Goal: Task Accomplishment & Management: Use online tool/utility

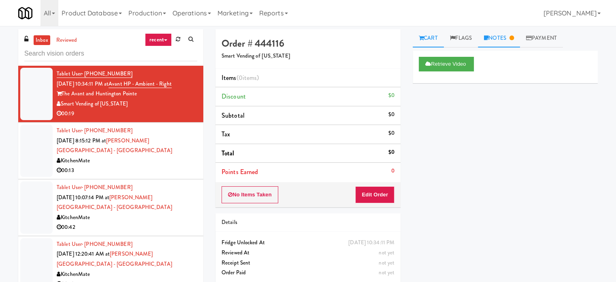
click at [503, 37] on link "Notes" at bounding box center [499, 38] width 42 height 18
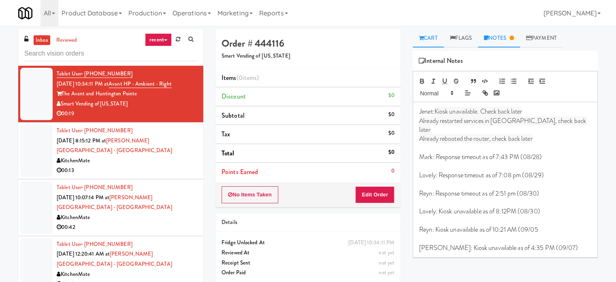
click at [432, 35] on link "Cart" at bounding box center [428, 38] width 31 height 18
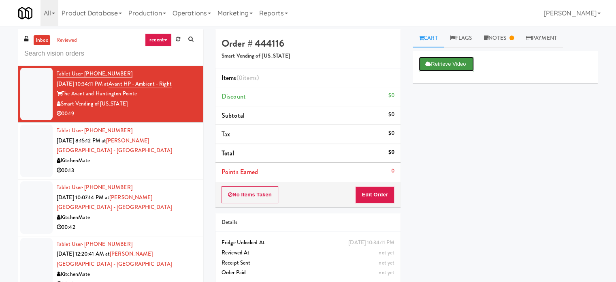
click at [451, 66] on button "Retrieve Video" at bounding box center [446, 64] width 55 height 15
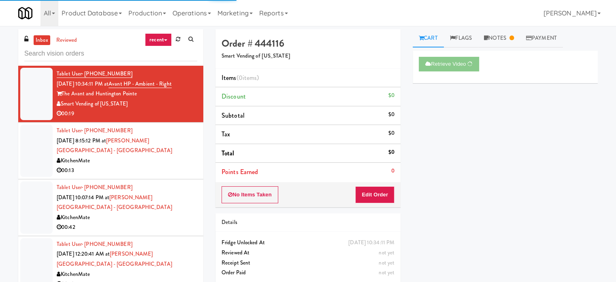
drag, startPoint x: 186, startPoint y: 157, endPoint x: 250, endPoint y: 136, distance: 67.0
click at [186, 165] on div "00:13" at bounding box center [127, 170] width 141 height 10
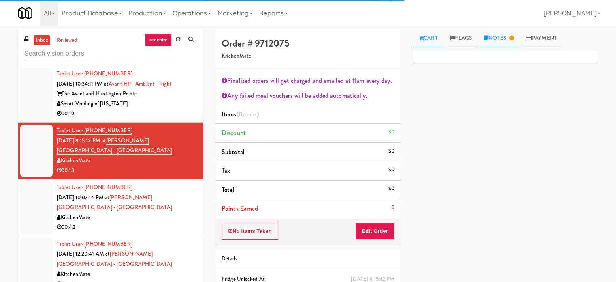
click at [501, 36] on link "Notes" at bounding box center [499, 38] width 42 height 18
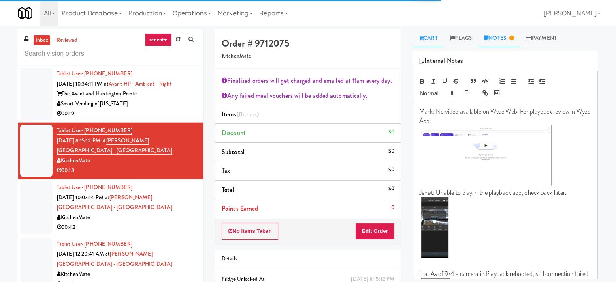
click at [434, 37] on link "Cart" at bounding box center [428, 38] width 31 height 18
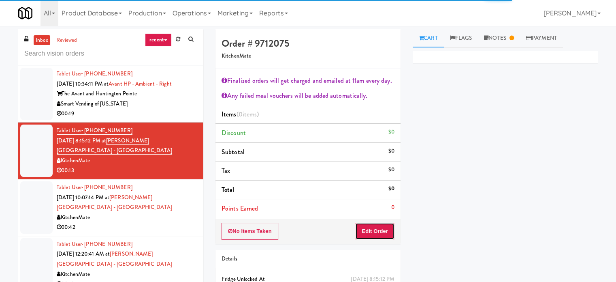
click at [385, 229] on button "Edit Order" at bounding box center [374, 230] width 39 height 17
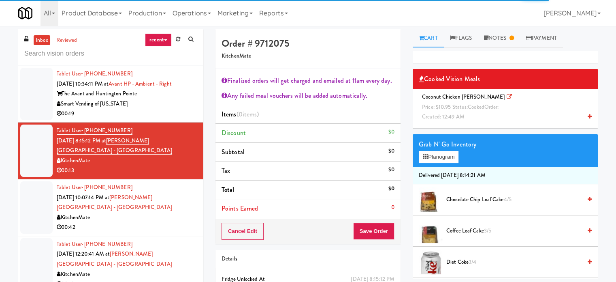
click at [137, 196] on div "Tablet User · (437) 247-7125 Sep 1, 2025 10:07:14 PM at Glendon Campus - York U…" at bounding box center [127, 207] width 141 height 50
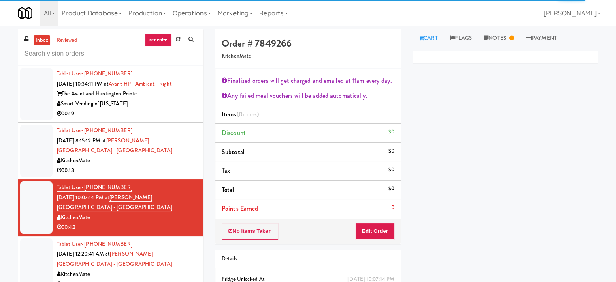
click at [432, 39] on link "Cart" at bounding box center [428, 38] width 31 height 18
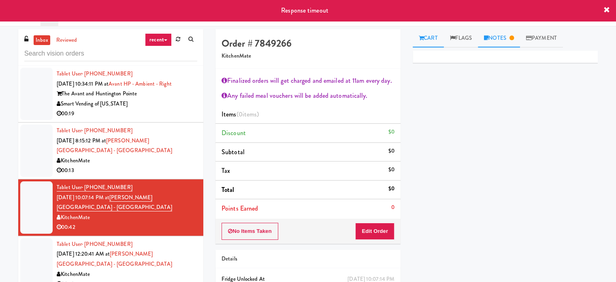
click at [509, 37] on link "Notes" at bounding box center [499, 38] width 42 height 18
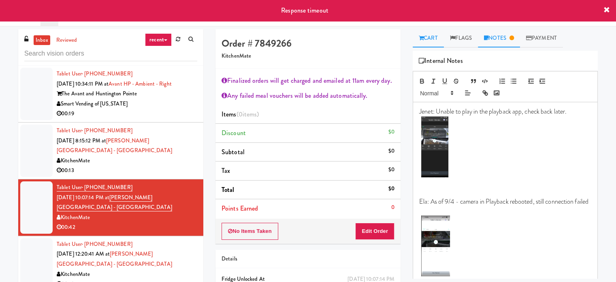
click at [429, 39] on link "Cart" at bounding box center [428, 38] width 31 height 18
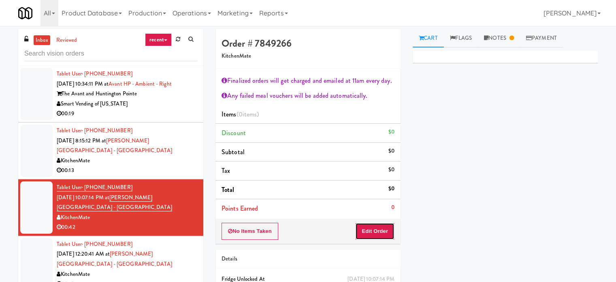
click at [371, 231] on button "Edit Order" at bounding box center [374, 230] width 39 height 17
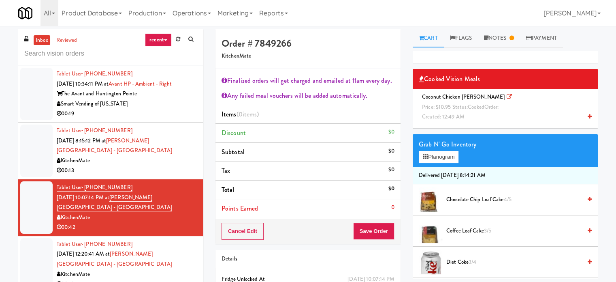
scroll to position [203, 0]
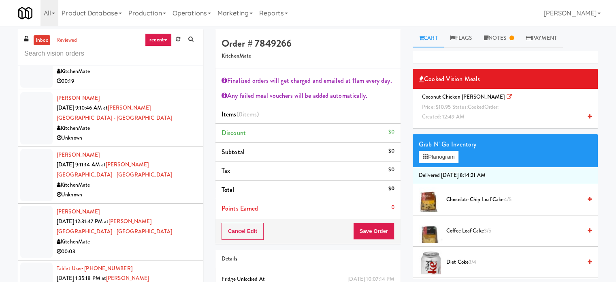
click at [185, 123] on div "KitchenMate" at bounding box center [127, 128] width 141 height 10
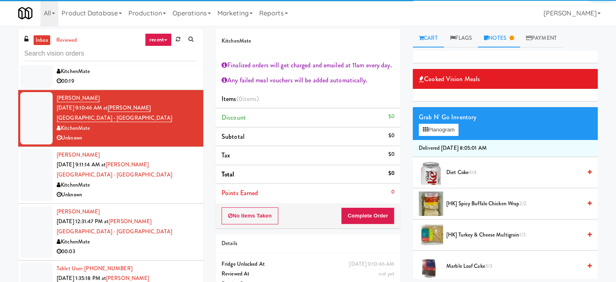
click at [506, 37] on link "Notes" at bounding box center [499, 38] width 42 height 18
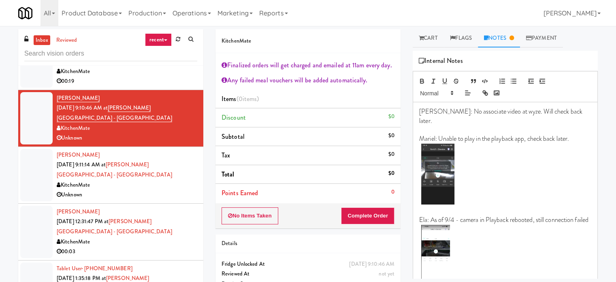
drag, startPoint x: 428, startPoint y: 36, endPoint x: 421, endPoint y: 104, distance: 68.8
click at [428, 36] on link "Cart" at bounding box center [428, 38] width 31 height 18
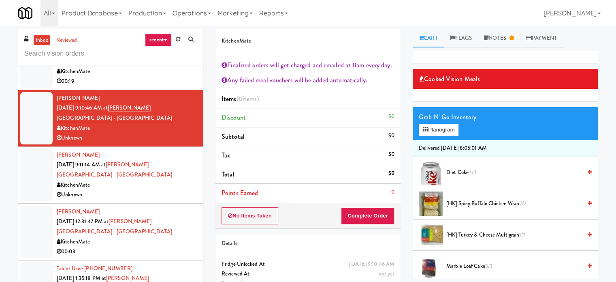
click at [149, 190] on div "Unknown" at bounding box center [127, 195] width 141 height 10
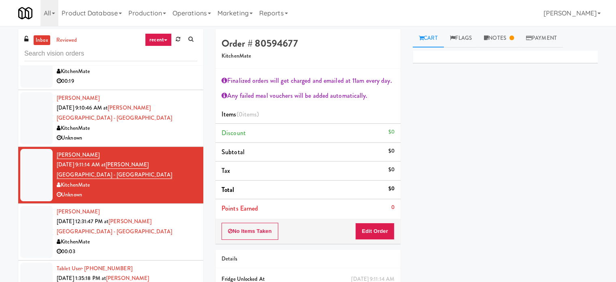
click at [182, 214] on div "Prisca Ng Sep 2, 2025 12:31:47 PM at Glendon Campus - York University KitchenMa…" at bounding box center [127, 232] width 141 height 50
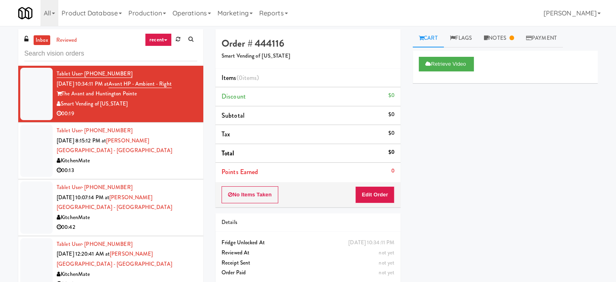
click at [154, 165] on div "00:13" at bounding box center [127, 170] width 141 height 10
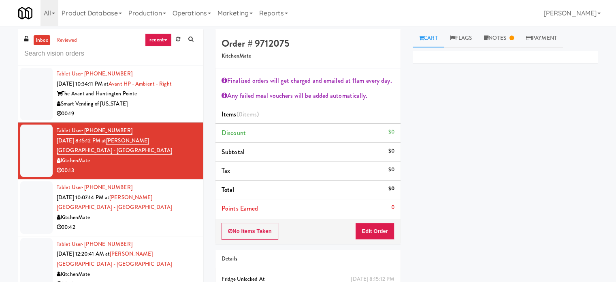
click at [166, 41] on icon at bounding box center [165, 40] width 3 height 2
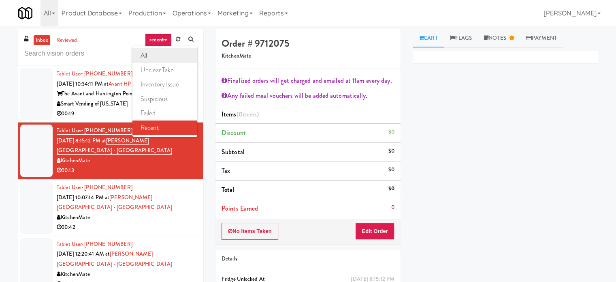
click at [144, 58] on link "all" at bounding box center [165, 55] width 65 height 15
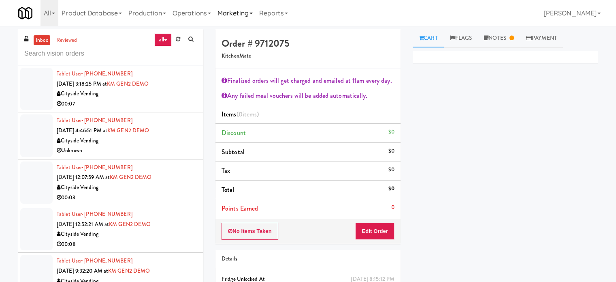
scroll to position [1376, 0]
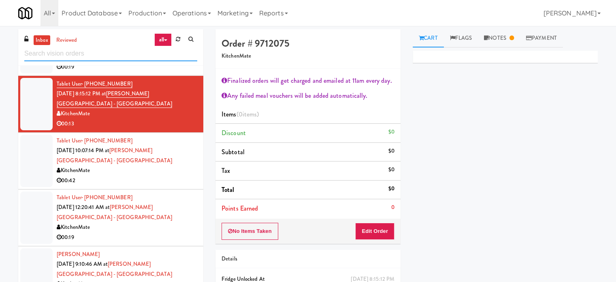
click at [105, 56] on input "text" at bounding box center [110, 53] width 173 height 15
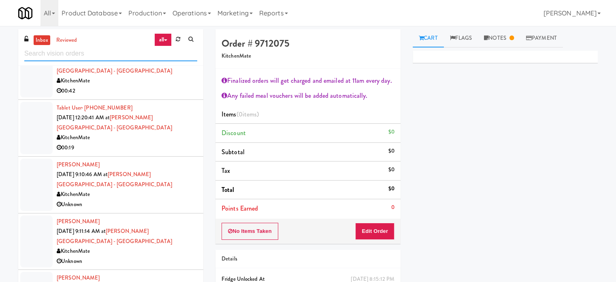
scroll to position [1418, 0]
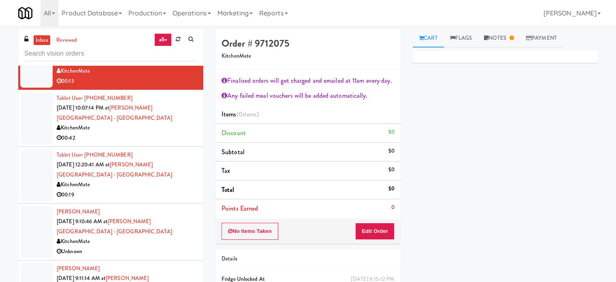
click at [190, 133] on div "00:42" at bounding box center [127, 138] width 141 height 10
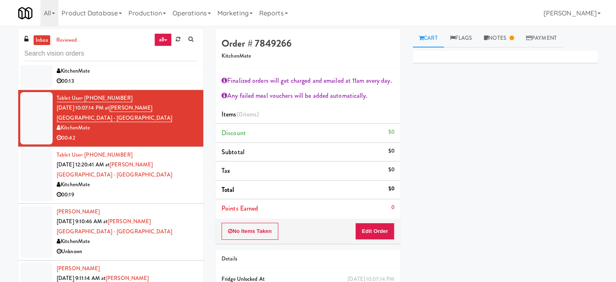
click at [126, 165] on div "Tablet User · (613) 243-7302 Sep 2, 2025 12:20:41 AM at Glendon Campus - York U…" at bounding box center [127, 175] width 141 height 50
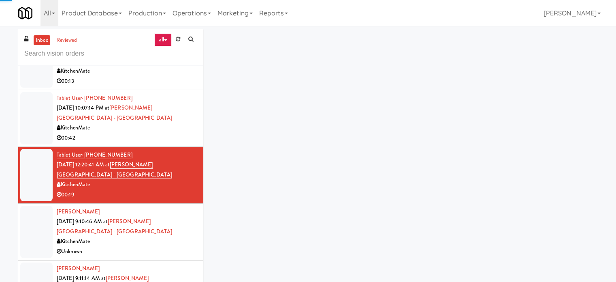
click at [153, 131] on li "Tablet User · (437) 247-7125 Sep 1, 2025 10:07:14 PM at Glendon Campus - York U…" at bounding box center [110, 118] width 185 height 57
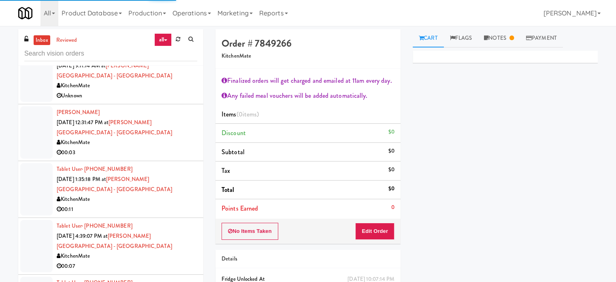
scroll to position [1833, 0]
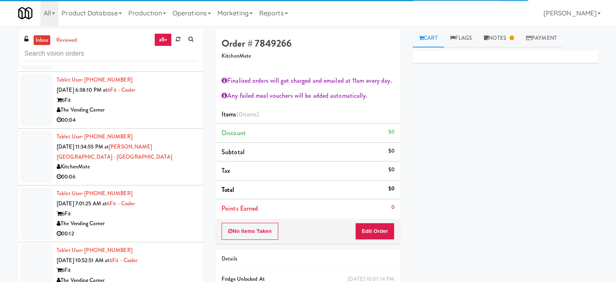
click at [186, 188] on div "Tablet User · (857) 413-6864 Sep 3, 2025 7:01:25 AM at 6Fit - Cooler 6Fit The V…" at bounding box center [127, 213] width 141 height 50
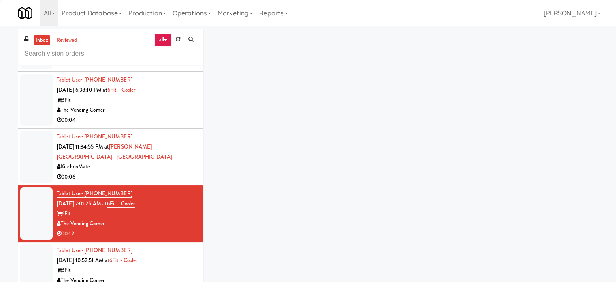
click at [185, 162] on div "KitchenMate" at bounding box center [127, 167] width 141 height 10
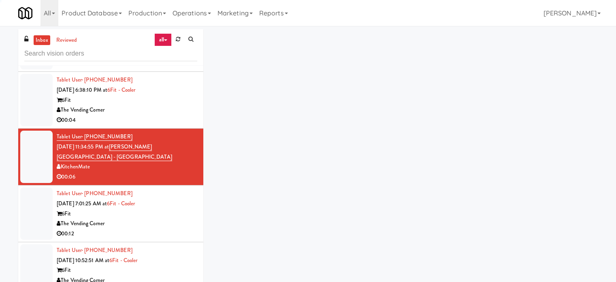
click at [167, 105] on div "The Vending Corner" at bounding box center [127, 110] width 141 height 10
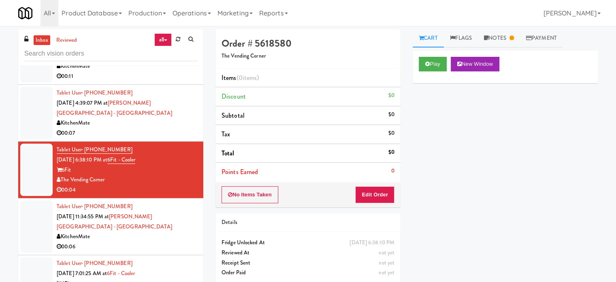
scroll to position [1776, 0]
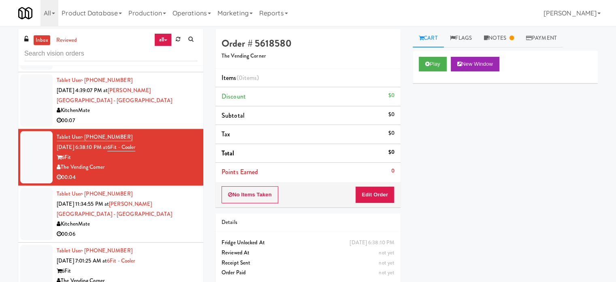
click at [188, 219] on div "KitchenMate" at bounding box center [127, 224] width 141 height 10
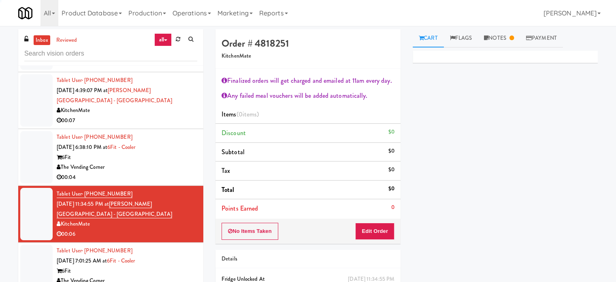
scroll to position [1965, 0]
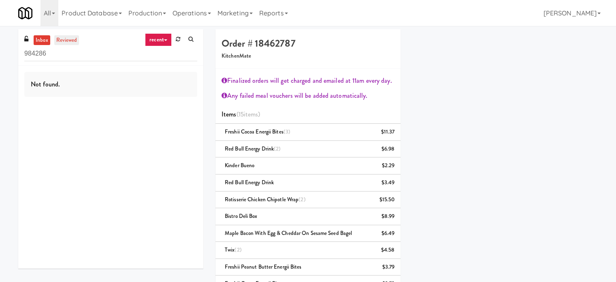
click at [68, 40] on link "reviewed" at bounding box center [66, 40] width 25 height 10
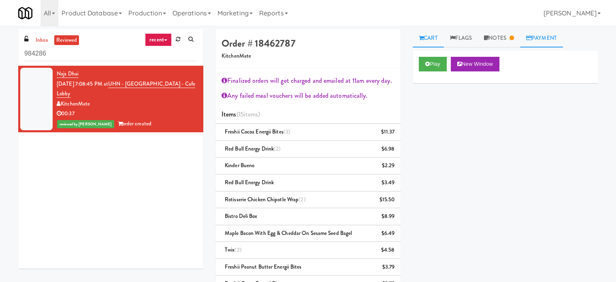
click at [550, 38] on link "Payment" at bounding box center [541, 38] width 43 height 18
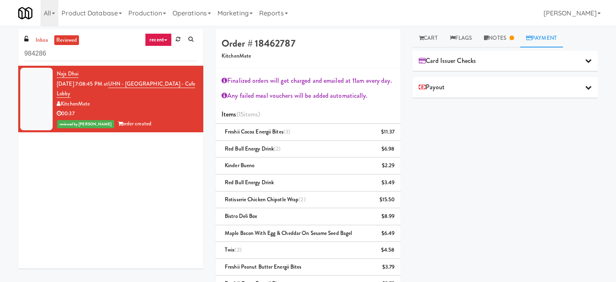
click at [586, 60] on icon at bounding box center [589, 60] width 6 height 6
click at [585, 118] on div "Payout" at bounding box center [505, 115] width 173 height 12
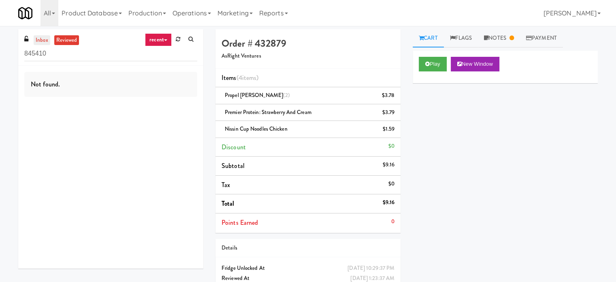
click at [41, 39] on link "inbox" at bounding box center [42, 40] width 17 height 10
click at [67, 40] on link "reviewed" at bounding box center [66, 40] width 25 height 10
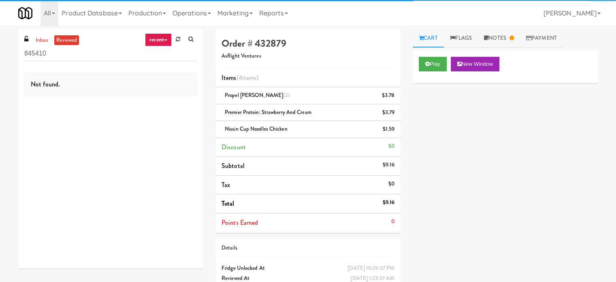
click at [165, 42] on link "recent" at bounding box center [158, 39] width 27 height 13
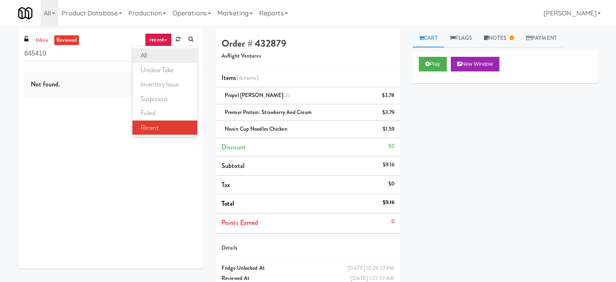
click at [152, 53] on link "all" at bounding box center [165, 55] width 65 height 15
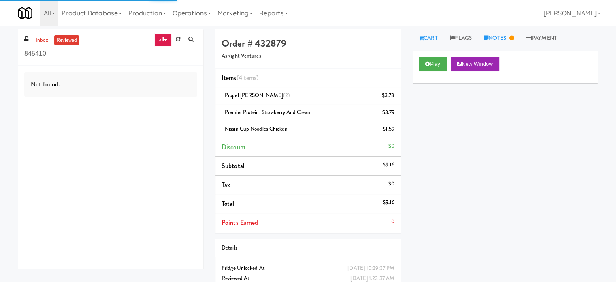
click at [501, 40] on link "Notes" at bounding box center [499, 38] width 42 height 18
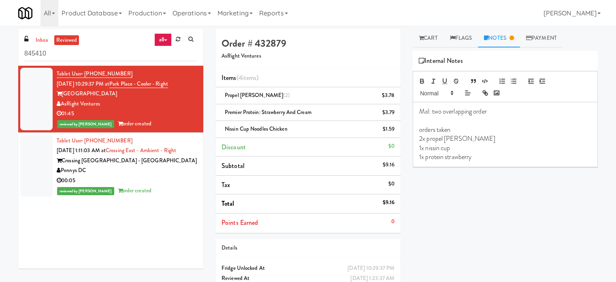
drag, startPoint x: 185, startPoint y: 84, endPoint x: 119, endPoint y: 86, distance: 66.1
click at [119, 86] on div "Tablet User · (781) 799-6006 Aug 3, 2025 10:29:37 PM at Park Place - Cooler - R…" at bounding box center [127, 99] width 141 height 60
copy span "Park Place - Cooler - Right"
drag, startPoint x: 251, startPoint y: 94, endPoint x: 227, endPoint y: 95, distance: 24.4
click at [227, 95] on span "Propel Berry (2)" at bounding box center [257, 95] width 65 height 8
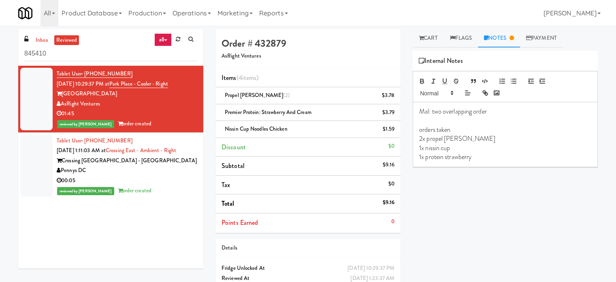
click at [521, 133] on p "orders taken" at bounding box center [505, 129] width 172 height 9
click at [433, 39] on link "Cart" at bounding box center [428, 38] width 31 height 18
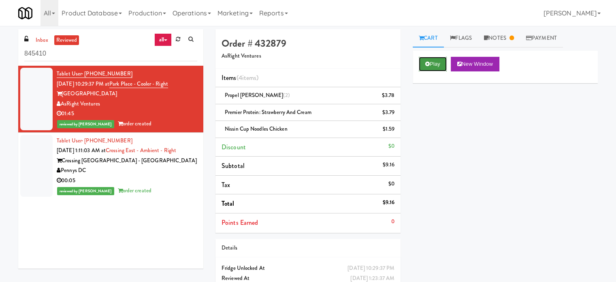
click at [434, 60] on button "Play" at bounding box center [433, 64] width 28 height 15
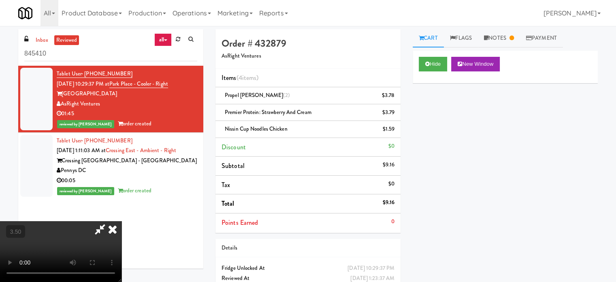
click at [122, 221] on video at bounding box center [61, 251] width 122 height 61
drag, startPoint x: 268, startPoint y: 180, endPoint x: 290, endPoint y: 184, distance: 22.5
click at [122, 221] on video at bounding box center [61, 251] width 122 height 61
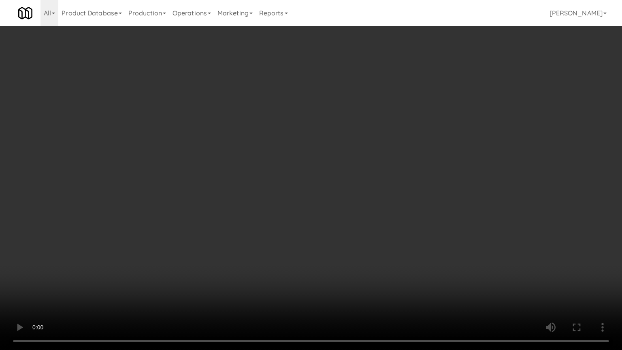
click at [292, 182] on video at bounding box center [311, 175] width 622 height 350
click at [325, 183] on video at bounding box center [311, 175] width 622 height 350
click at [328, 180] on video at bounding box center [311, 175] width 622 height 350
click at [359, 190] on video at bounding box center [311, 175] width 622 height 350
click at [352, 193] on video at bounding box center [311, 175] width 622 height 350
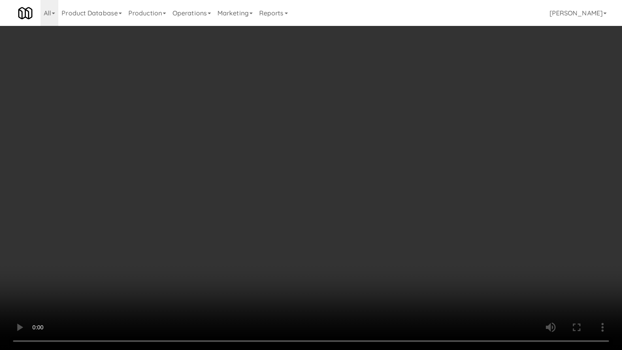
click at [352, 192] on video at bounding box center [311, 175] width 622 height 350
click at [320, 175] on video at bounding box center [311, 175] width 622 height 350
click at [322, 172] on video at bounding box center [311, 175] width 622 height 350
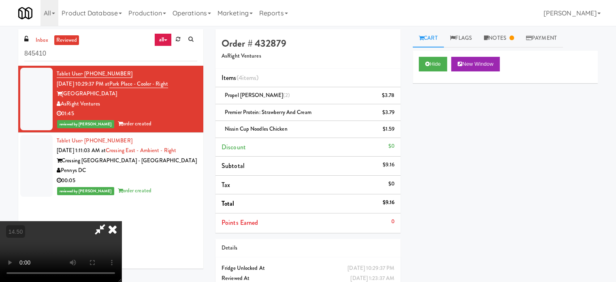
click at [122, 221] on icon at bounding box center [113, 229] width 18 height 16
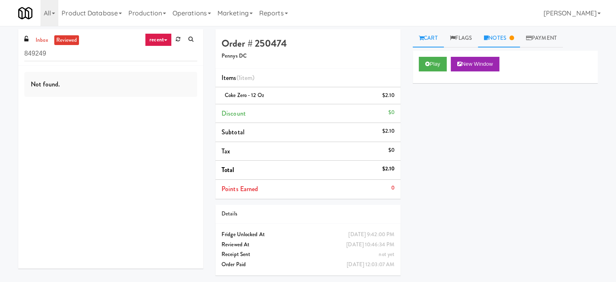
click at [507, 40] on link "Notes" at bounding box center [499, 38] width 42 height 18
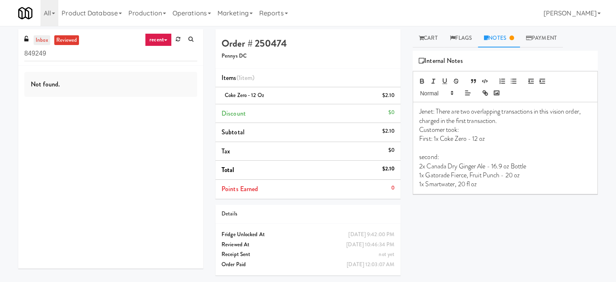
click at [41, 38] on link "inbox" at bounding box center [42, 40] width 17 height 10
click at [71, 41] on link "reviewed" at bounding box center [66, 40] width 25 height 10
click at [73, 53] on input "849249" at bounding box center [110, 53] width 173 height 15
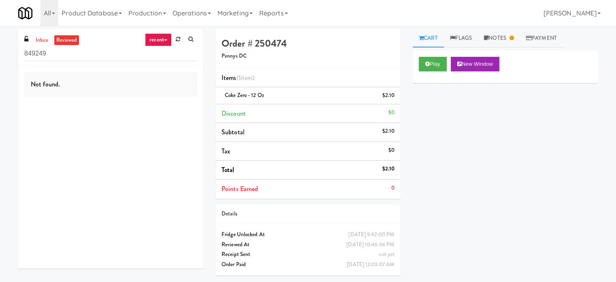
click at [53, 51] on input "849249" at bounding box center [110, 53] width 173 height 15
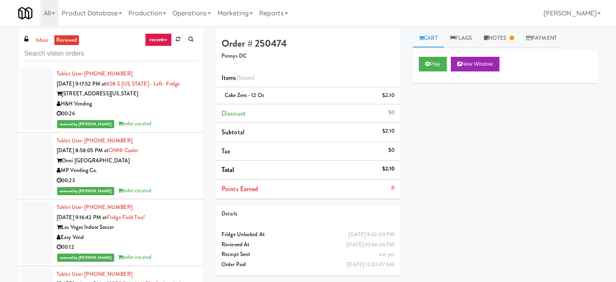
drag, startPoint x: 162, startPoint y: 35, endPoint x: 153, endPoint y: 48, distance: 16.0
click at [162, 36] on link "recent" at bounding box center [158, 39] width 27 height 13
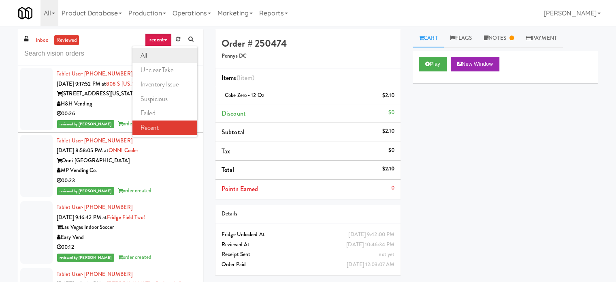
click at [149, 55] on link "all" at bounding box center [165, 55] width 65 height 15
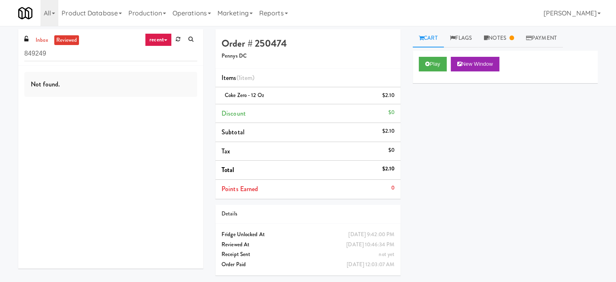
click at [164, 41] on link "recent" at bounding box center [158, 39] width 27 height 13
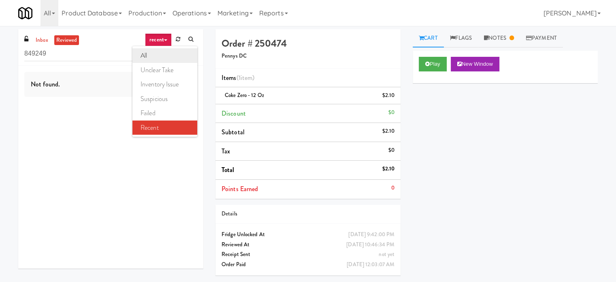
click at [161, 53] on link "all" at bounding box center [165, 55] width 65 height 15
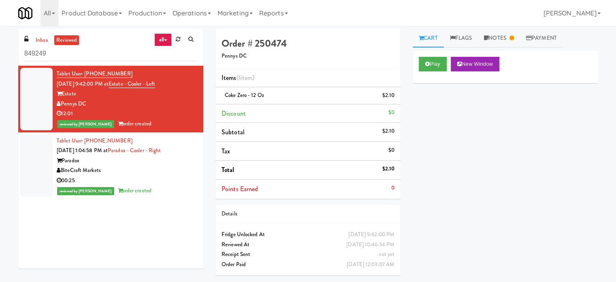
click at [175, 105] on div "Pennys DC" at bounding box center [127, 104] width 141 height 10
click at [438, 64] on button "Play" at bounding box center [433, 64] width 28 height 15
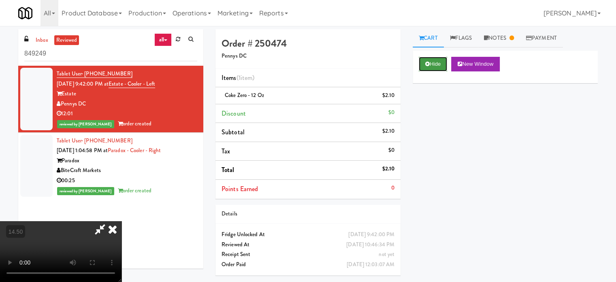
click at [439, 62] on button "Hide" at bounding box center [433, 64] width 28 height 15
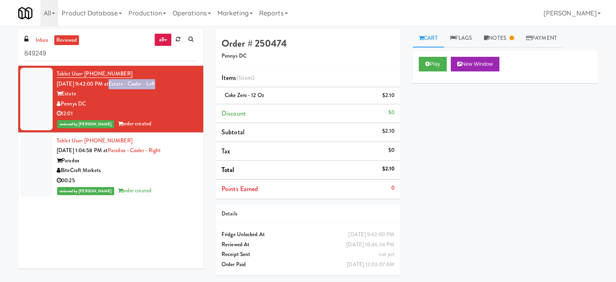
drag, startPoint x: 170, startPoint y: 83, endPoint x: 120, endPoint y: 84, distance: 50.3
click at [120, 84] on div "Tablet User · (202) 251-7420 [DATE] 9:42:00 PM at Estate - Cooler - Left Estate…" at bounding box center [127, 99] width 141 height 60
copy link "Estate - Cooler - Left"
click at [505, 36] on link "Notes" at bounding box center [499, 38] width 42 height 18
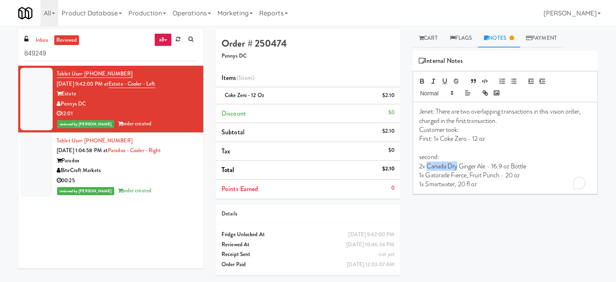
drag, startPoint x: 458, startPoint y: 165, endPoint x: 427, endPoint y: 164, distance: 31.2
click at [427, 164] on p "2x Canada Dry Ginger Ale - 16.9 oz Bottle" at bounding box center [505, 166] width 172 height 9
copy p "Canada Dry"
drag, startPoint x: 467, startPoint y: 175, endPoint x: 428, endPoint y: 174, distance: 39.3
click at [428, 174] on p "1x Gatorade Fierce, Fruit Punch - 20 oz" at bounding box center [505, 175] width 172 height 9
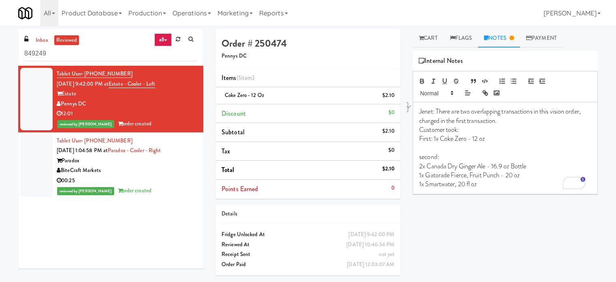
drag, startPoint x: 496, startPoint y: 180, endPoint x: 491, endPoint y: 182, distance: 5.5
click at [496, 181] on p "1x Smartwater, 20 fl oz" at bounding box center [505, 184] width 172 height 9
drag, startPoint x: 449, startPoint y: 174, endPoint x: 428, endPoint y: 176, distance: 21.2
click at [428, 176] on p "1x Gatorade Fierce, Fruit Punch - 20 oz" at bounding box center [505, 175] width 172 height 9
click at [494, 180] on p "1x Smartwater, 20 fl oz" at bounding box center [505, 184] width 172 height 9
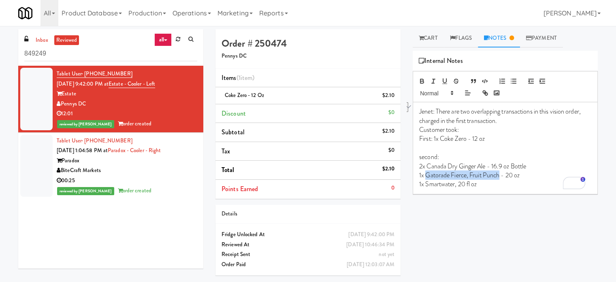
drag, startPoint x: 501, startPoint y: 173, endPoint x: 426, endPoint y: 176, distance: 74.6
click at [426, 176] on p "1x Gatorade Fierce, Fruit Punch - 20 oz" at bounding box center [505, 175] width 172 height 9
copy p "Gatorade Fierce, Fruit Punch"
drag, startPoint x: 454, startPoint y: 183, endPoint x: 425, endPoint y: 180, distance: 29.7
click at [425, 180] on p "1x Smartwater, 20 fl oz" at bounding box center [505, 184] width 172 height 9
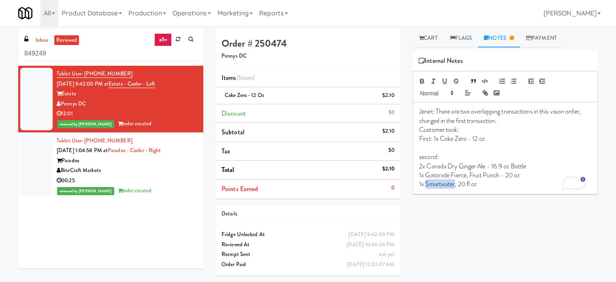
copy p "Smartwater"
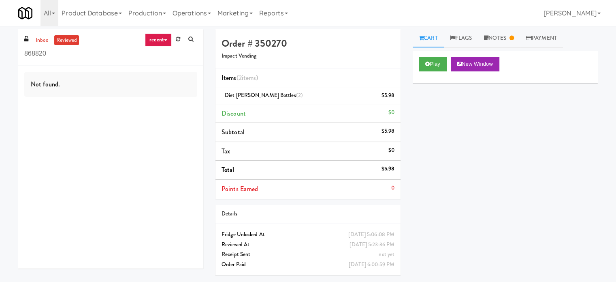
click at [168, 43] on link "recent" at bounding box center [158, 39] width 27 height 13
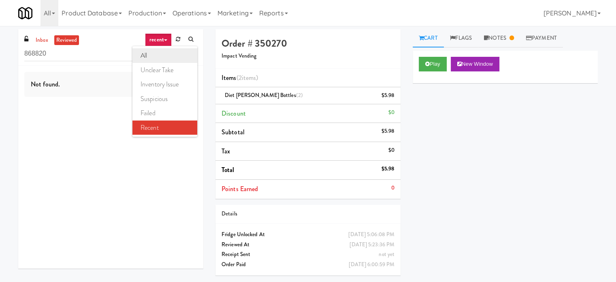
click at [152, 56] on link "all" at bounding box center [165, 55] width 65 height 15
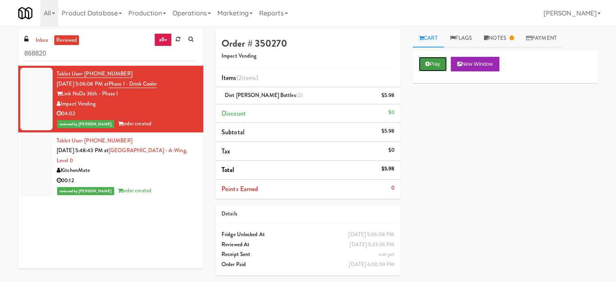
click at [439, 61] on button "Play" at bounding box center [433, 64] width 28 height 15
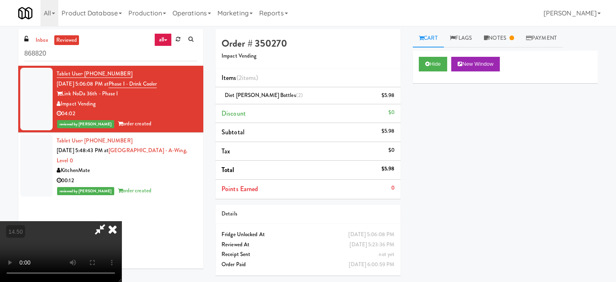
drag, startPoint x: 221, startPoint y: 218, endPoint x: 225, endPoint y: 217, distance: 4.6
click at [122, 221] on video at bounding box center [61, 251] width 122 height 61
drag, startPoint x: 226, startPoint y: 215, endPoint x: 233, endPoint y: 168, distance: 47.9
click at [122, 221] on video at bounding box center [61, 251] width 122 height 61
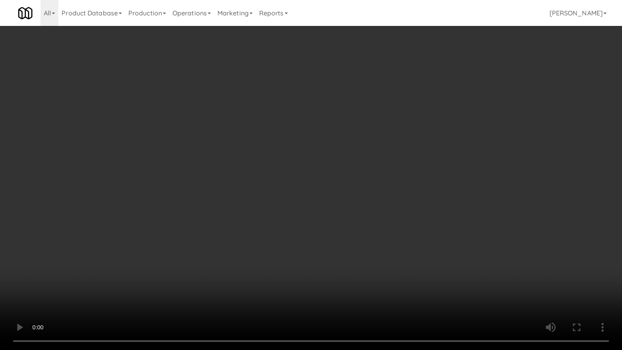
click at [230, 168] on video at bounding box center [311, 175] width 622 height 350
drag, startPoint x: 94, startPoint y: 250, endPoint x: 208, endPoint y: 216, distance: 118.2
click at [104, 248] on video at bounding box center [311, 175] width 622 height 350
click at [277, 207] on video at bounding box center [311, 175] width 622 height 350
click at [282, 203] on video at bounding box center [311, 175] width 622 height 350
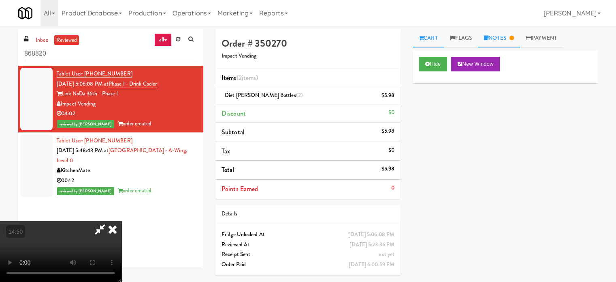
click at [511, 39] on link "Notes" at bounding box center [499, 38] width 42 height 18
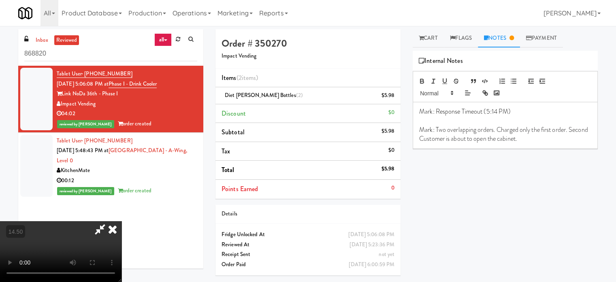
click at [122, 221] on video at bounding box center [61, 251] width 122 height 61
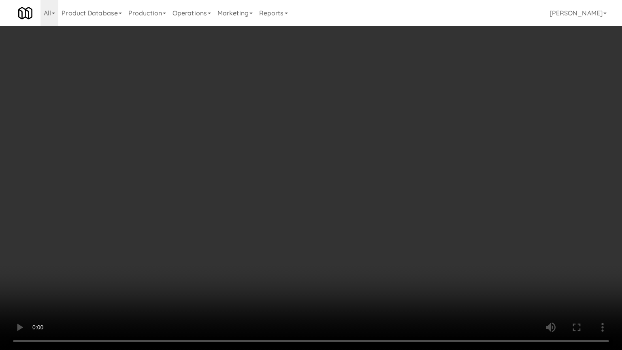
drag, startPoint x: 457, startPoint y: 291, endPoint x: 448, endPoint y: 258, distance: 34.9
click at [457, 281] on video at bounding box center [311, 175] width 622 height 350
click at [364, 216] on video at bounding box center [311, 175] width 622 height 350
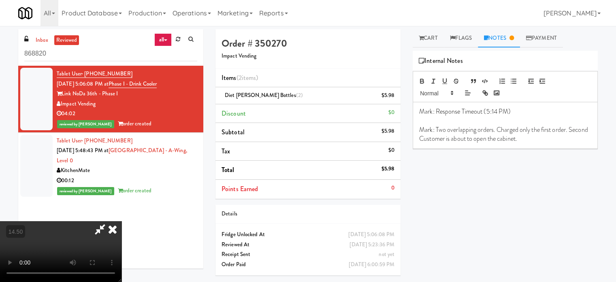
click at [122, 221] on icon at bounding box center [113, 229] width 18 height 16
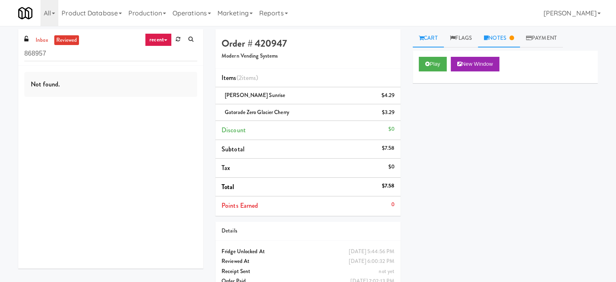
click at [513, 37] on icon at bounding box center [512, 37] width 4 height 5
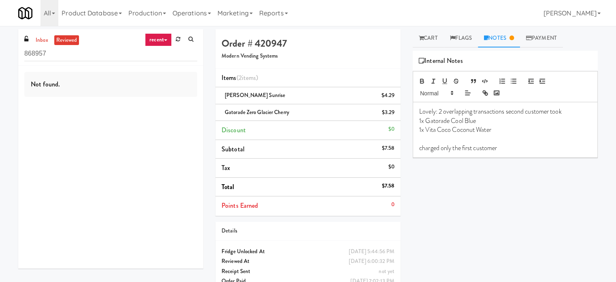
click at [167, 42] on link "recent" at bounding box center [158, 39] width 27 height 13
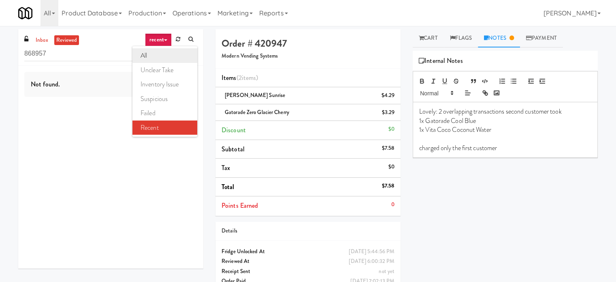
click at [151, 56] on link "all" at bounding box center [165, 55] width 65 height 15
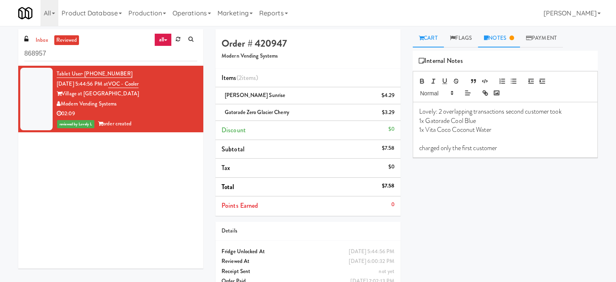
click at [434, 39] on link "Cart" at bounding box center [428, 38] width 31 height 18
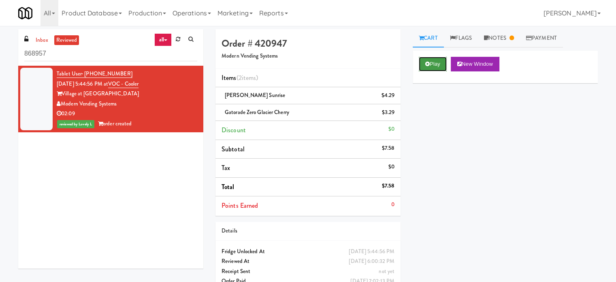
click at [439, 65] on button "Play" at bounding box center [433, 64] width 28 height 15
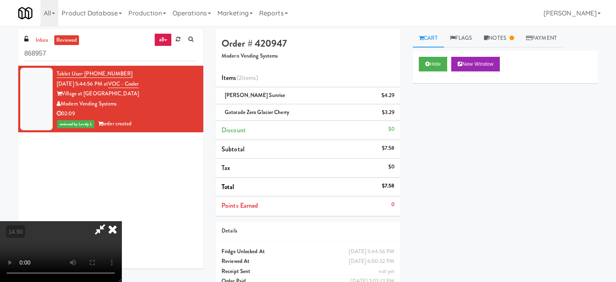
click at [122, 221] on video at bounding box center [61, 251] width 122 height 61
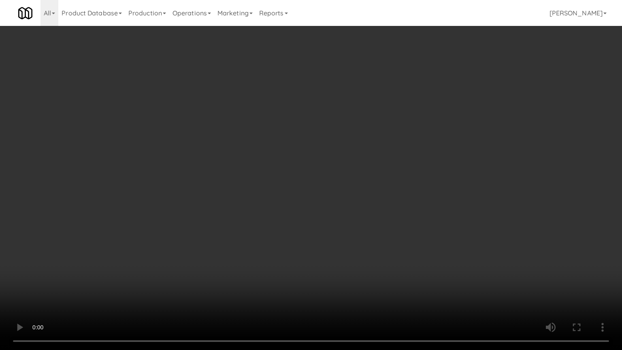
click at [301, 161] on video at bounding box center [311, 175] width 622 height 350
click at [303, 160] on video at bounding box center [311, 175] width 622 height 350
click at [391, 177] on video at bounding box center [311, 175] width 622 height 350
click at [358, 168] on video at bounding box center [311, 175] width 622 height 350
click at [357, 161] on video at bounding box center [311, 175] width 622 height 350
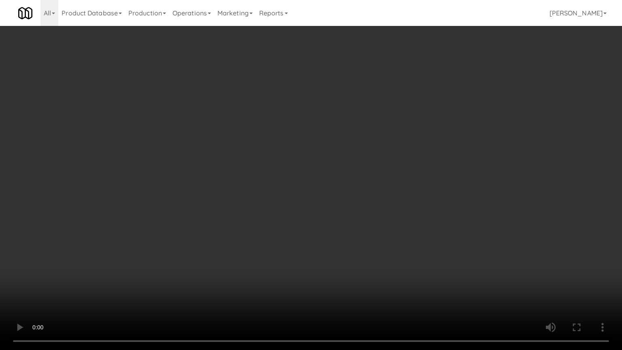
click at [355, 159] on video at bounding box center [311, 175] width 622 height 350
click at [301, 160] on video at bounding box center [311, 175] width 622 height 350
click at [488, 198] on video at bounding box center [311, 175] width 622 height 350
drag, startPoint x: 339, startPoint y: 177, endPoint x: 337, endPoint y: 92, distance: 84.7
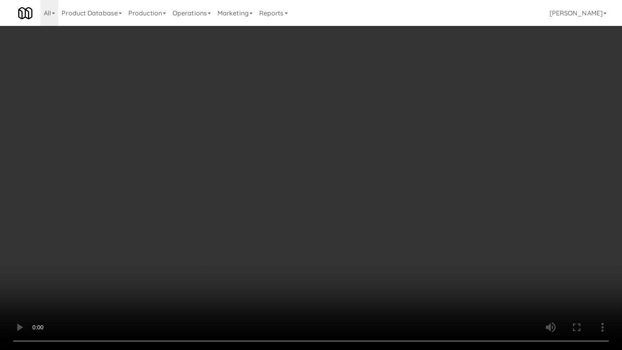
click at [341, 171] on video at bounding box center [311, 175] width 622 height 350
click at [357, 150] on video at bounding box center [311, 175] width 622 height 350
click at [357, 149] on video at bounding box center [311, 175] width 622 height 350
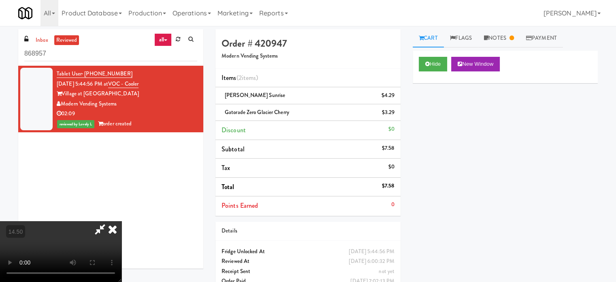
click at [122, 221] on icon at bounding box center [113, 229] width 18 height 16
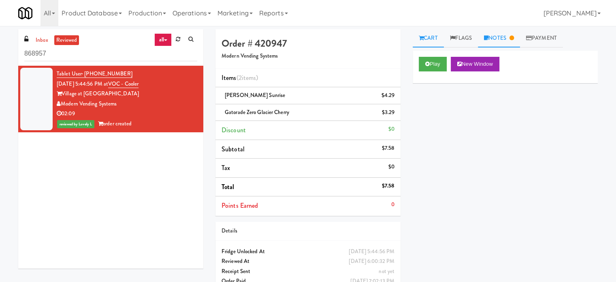
click at [512, 37] on link "Notes" at bounding box center [499, 38] width 42 height 18
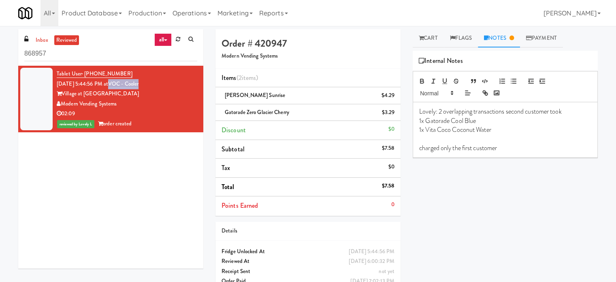
drag, startPoint x: 155, startPoint y: 81, endPoint x: 119, endPoint y: 84, distance: 35.8
click at [119, 84] on div "Tablet User · (828) 216-6083 Aug 9, 2025 5:44:56 PM at VOC - Cooler Village at …" at bounding box center [127, 99] width 141 height 60
copy link "VOC - Cooler"
click at [154, 106] on div "Modern Vending Systems" at bounding box center [127, 104] width 141 height 10
drag, startPoint x: 152, startPoint y: 81, endPoint x: 120, endPoint y: 82, distance: 32.1
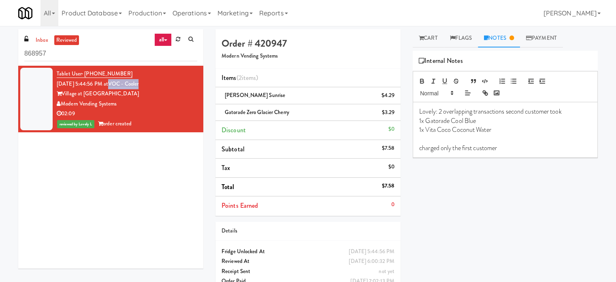
click at [120, 82] on div "Tablet User · (828) 216-6083 Aug 9, 2025 5:44:56 PM at VOC - Cooler Village at …" at bounding box center [127, 99] width 141 height 60
copy link "VOC - Cooler"
drag, startPoint x: 480, startPoint y: 120, endPoint x: 426, endPoint y: 120, distance: 53.5
click at [426, 120] on p "1x Gatorade Cool Blue" at bounding box center [505, 120] width 172 height 9
copy p "Gatorade Cool Blue"
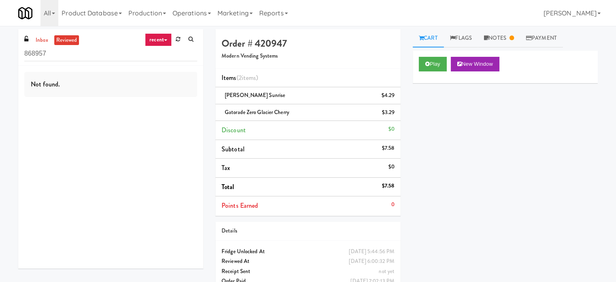
click at [167, 41] on link "recent" at bounding box center [158, 39] width 27 height 13
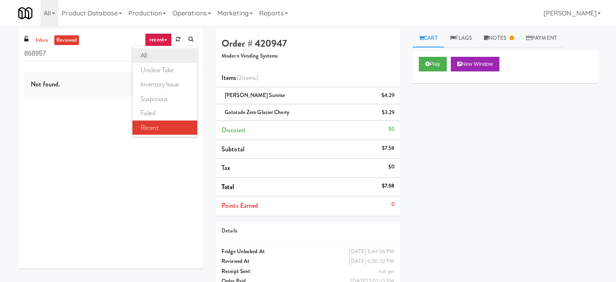
click at [162, 54] on link "all" at bounding box center [165, 55] width 65 height 15
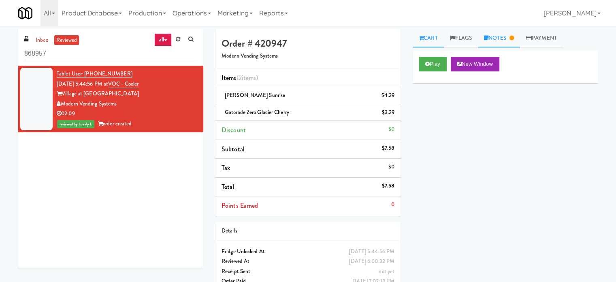
click at [506, 36] on link "Notes" at bounding box center [499, 38] width 42 height 18
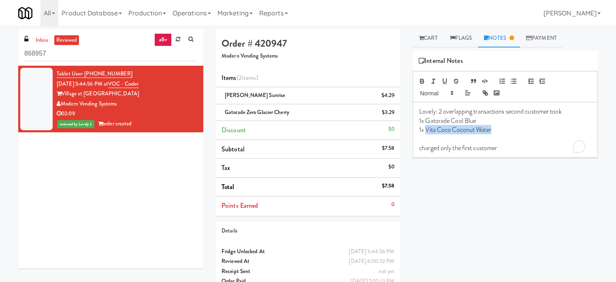
drag, startPoint x: 488, startPoint y: 130, endPoint x: 426, endPoint y: 130, distance: 61.6
click at [426, 130] on p "1x Vita Coco Coconut Water" at bounding box center [505, 129] width 172 height 9
copy p "Vita Coco Coconut Water"
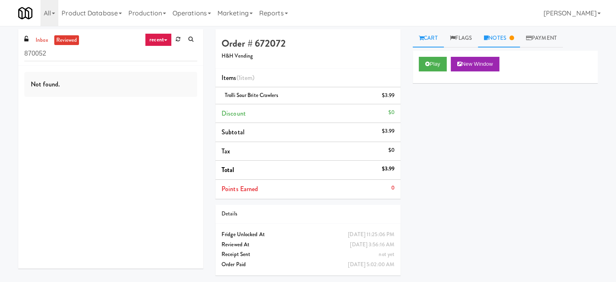
click at [496, 35] on link "Notes" at bounding box center [499, 38] width 42 height 18
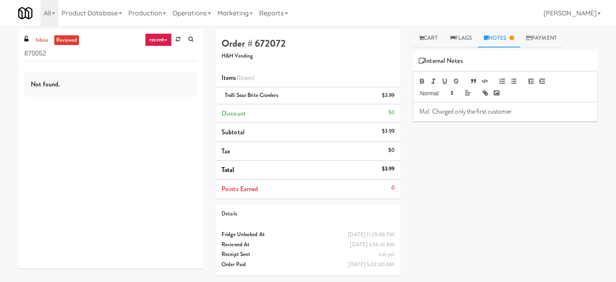
click at [165, 42] on link "recent" at bounding box center [158, 39] width 27 height 13
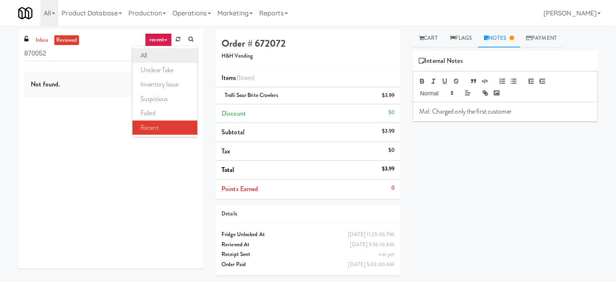
click at [160, 55] on link "all" at bounding box center [165, 55] width 65 height 15
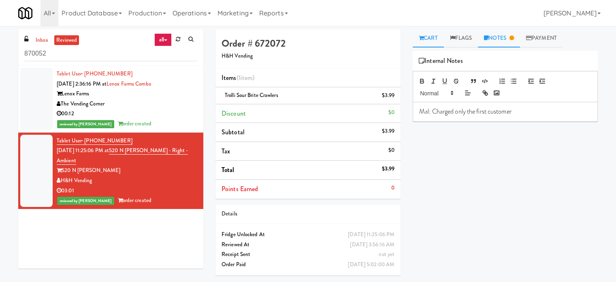
click at [437, 36] on link "Cart" at bounding box center [428, 38] width 31 height 18
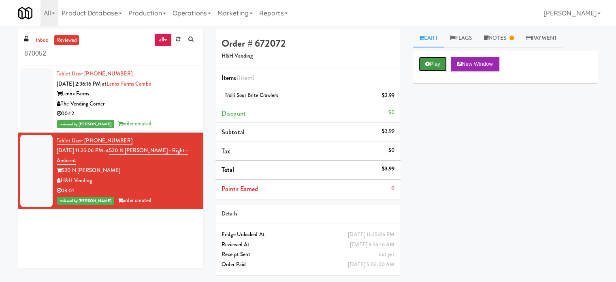
click at [433, 66] on button "Play" at bounding box center [433, 64] width 28 height 15
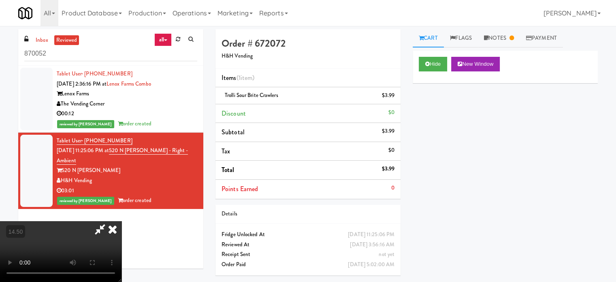
drag, startPoint x: 184, startPoint y: 199, endPoint x: 191, endPoint y: 183, distance: 17.6
click at [122, 221] on video at bounding box center [61, 251] width 122 height 61
drag, startPoint x: 191, startPoint y: 183, endPoint x: 254, endPoint y: 148, distance: 71.8
click at [122, 221] on video at bounding box center [61, 251] width 122 height 61
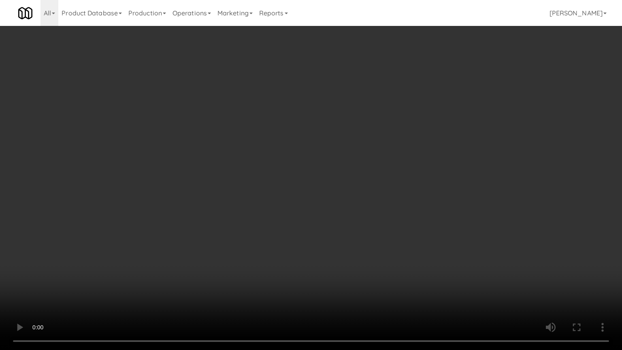
click at [251, 147] on video at bounding box center [311, 175] width 622 height 350
click at [240, 195] on video at bounding box center [311, 175] width 622 height 350
click at [272, 172] on video at bounding box center [311, 175] width 622 height 350
click at [284, 172] on video at bounding box center [311, 175] width 622 height 350
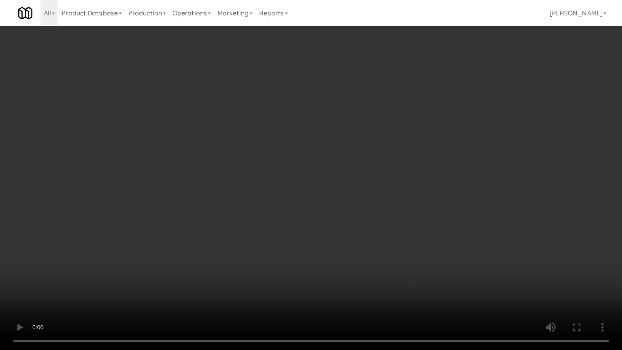
click at [316, 190] on video at bounding box center [311, 175] width 622 height 350
click at [306, 177] on video at bounding box center [311, 175] width 622 height 350
click at [334, 186] on video at bounding box center [311, 175] width 622 height 350
click at [338, 194] on video at bounding box center [311, 175] width 622 height 350
click at [341, 205] on video at bounding box center [311, 175] width 622 height 350
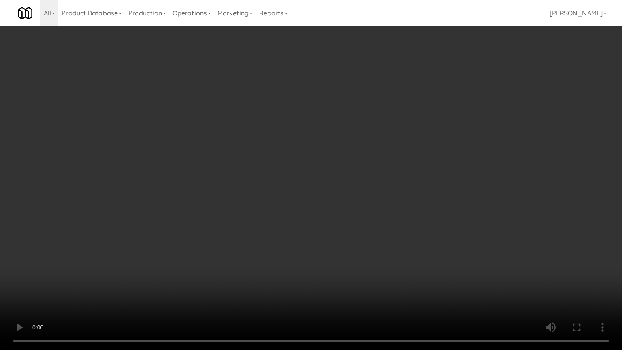
click at [350, 203] on video at bounding box center [311, 175] width 622 height 350
drag, startPoint x: 327, startPoint y: 211, endPoint x: 321, endPoint y: 187, distance: 24.6
click at [326, 210] on video at bounding box center [311, 175] width 622 height 350
click at [319, 174] on video at bounding box center [311, 175] width 622 height 350
click at [314, 174] on video at bounding box center [311, 175] width 622 height 350
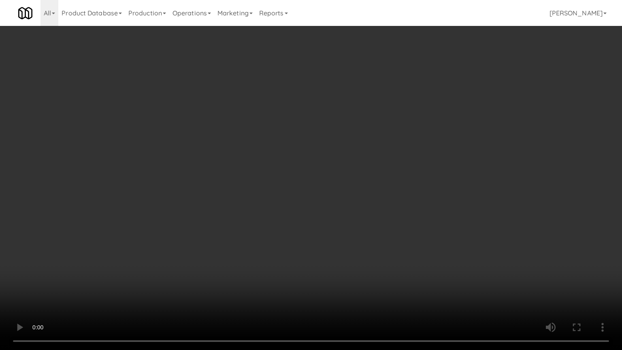
click at [304, 172] on video at bounding box center [311, 175] width 622 height 350
drag, startPoint x: 310, startPoint y: 161, endPoint x: 315, endPoint y: 164, distance: 5.6
click at [310, 161] on video at bounding box center [311, 175] width 622 height 350
click at [314, 179] on video at bounding box center [311, 175] width 622 height 350
click at [318, 179] on video at bounding box center [311, 175] width 622 height 350
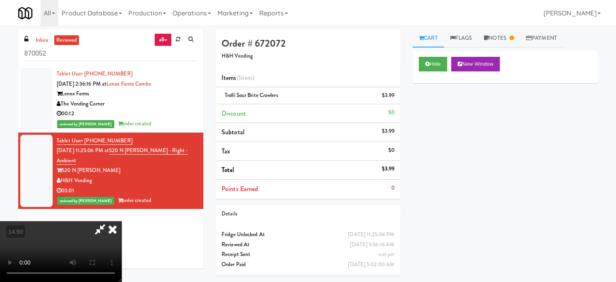
click at [122, 221] on icon at bounding box center [113, 229] width 18 height 16
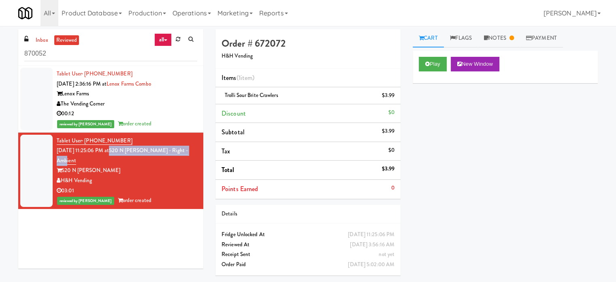
drag, startPoint x: 77, startPoint y: 161, endPoint x: 120, endPoint y: 152, distance: 43.6
click at [120, 152] on div "Tablet User · (847) 852-6749 Aug 9, 2025 11:25:06 PM at 520 N Kingsbury - Right…" at bounding box center [127, 171] width 141 height 70
copy link "520 N Kingsbury - Right - Ambient"
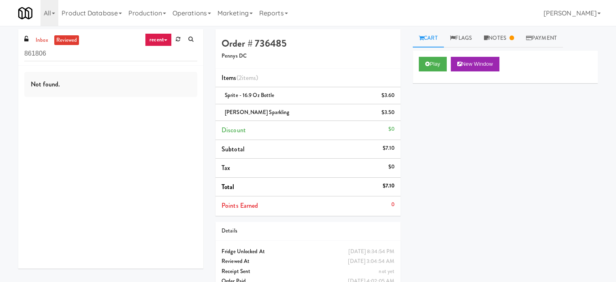
click at [157, 38] on link "recent" at bounding box center [158, 39] width 27 height 13
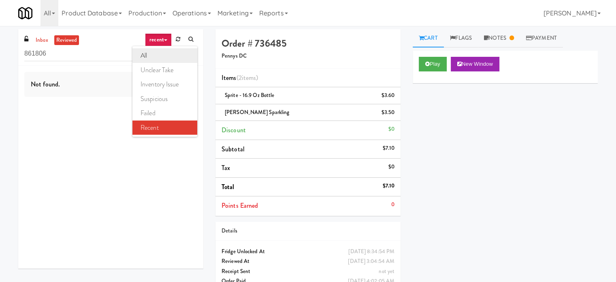
click at [155, 53] on link "all" at bounding box center [165, 55] width 65 height 15
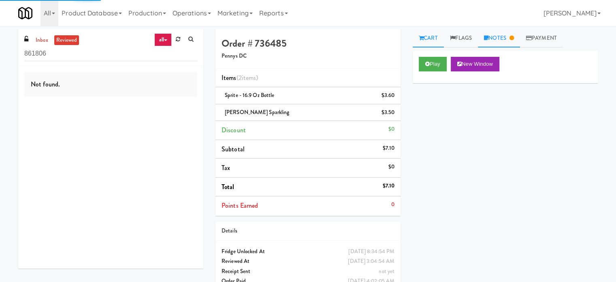
click at [505, 38] on link "Notes" at bounding box center [499, 38] width 42 height 18
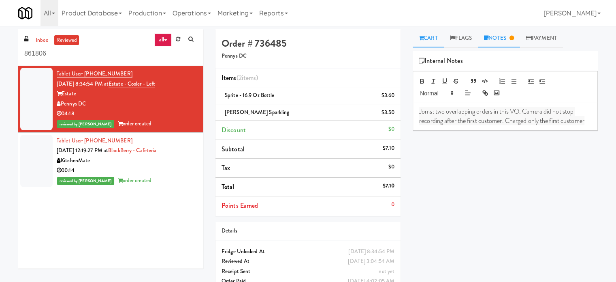
click at [431, 34] on link "Cart" at bounding box center [428, 38] width 31 height 18
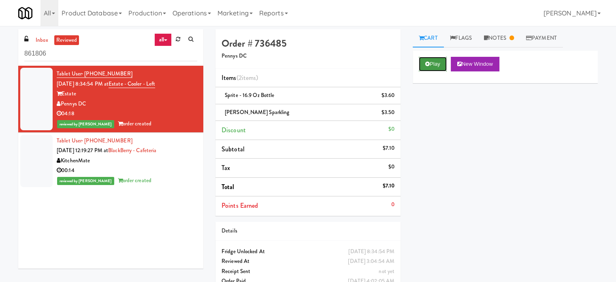
click at [437, 66] on button "Play" at bounding box center [433, 64] width 28 height 15
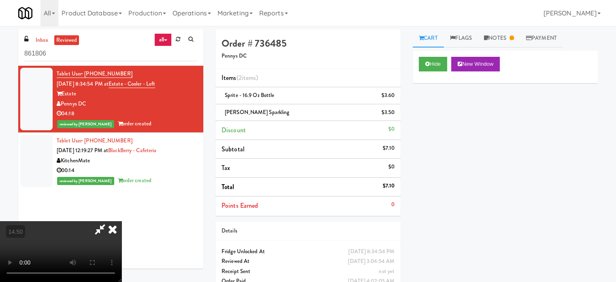
click at [122, 221] on video at bounding box center [61, 251] width 122 height 61
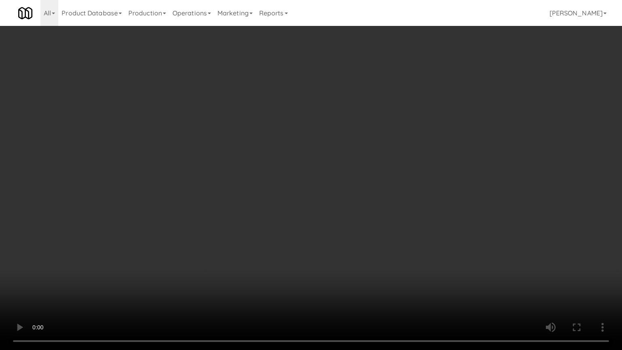
click at [327, 273] on video at bounding box center [311, 175] width 622 height 350
click at [324, 235] on video at bounding box center [311, 175] width 622 height 350
click at [322, 234] on video at bounding box center [311, 175] width 622 height 350
click at [417, 253] on video at bounding box center [311, 175] width 622 height 350
click at [379, 244] on video at bounding box center [311, 175] width 622 height 350
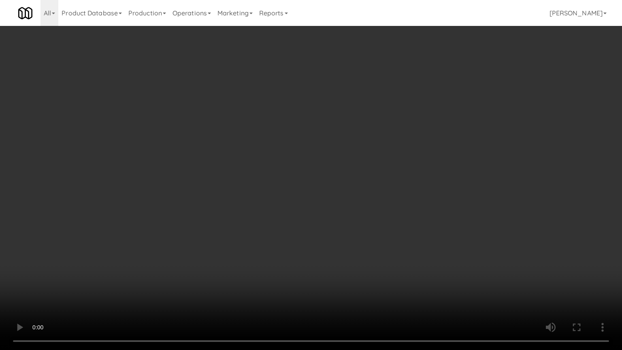
click at [371, 226] on video at bounding box center [311, 175] width 622 height 350
click at [360, 226] on video at bounding box center [311, 175] width 622 height 350
click at [351, 231] on video at bounding box center [311, 175] width 622 height 350
click at [350, 231] on video at bounding box center [311, 175] width 622 height 350
click at [334, 235] on video at bounding box center [311, 175] width 622 height 350
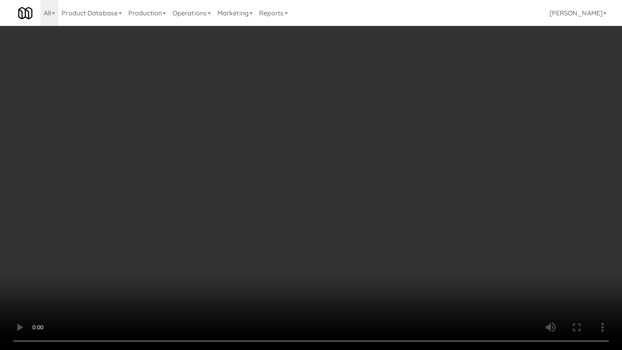
click at [330, 237] on video at bounding box center [311, 175] width 622 height 350
click at [359, 244] on video at bounding box center [311, 175] width 622 height 350
click at [337, 243] on video at bounding box center [311, 175] width 622 height 350
click at [373, 245] on video at bounding box center [311, 175] width 622 height 350
click at [360, 246] on video at bounding box center [311, 175] width 622 height 350
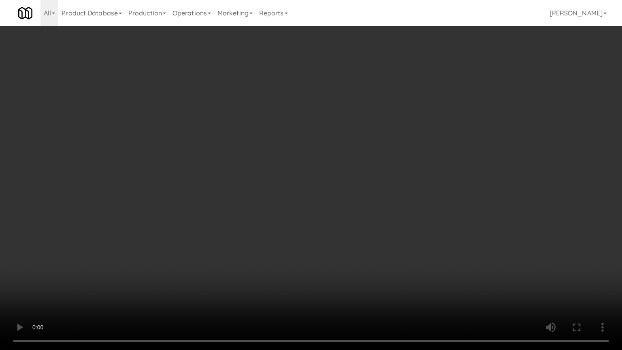
click at [353, 183] on video at bounding box center [311, 175] width 622 height 350
drag, startPoint x: 355, startPoint y: 178, endPoint x: 357, endPoint y: 92, distance: 85.9
click at [355, 175] on video at bounding box center [311, 175] width 622 height 350
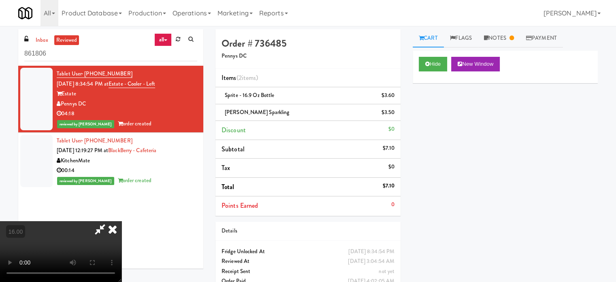
click at [122, 221] on icon at bounding box center [113, 229] width 18 height 16
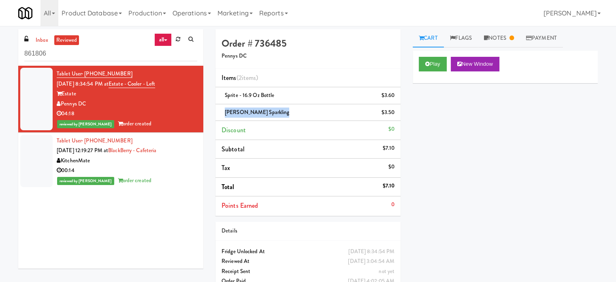
drag, startPoint x: 274, startPoint y: 112, endPoint x: 226, endPoint y: 115, distance: 47.9
click at [226, 115] on div "S.Pellegrino Sparkling $3.50" at bounding box center [308, 112] width 173 height 10
click at [297, 135] on li "Discount $0" at bounding box center [308, 130] width 185 height 19
drag, startPoint x: 169, startPoint y: 80, endPoint x: 120, endPoint y: 86, distance: 49.0
click at [120, 86] on div "Tablet User · (917) 576-5671 Aug 7, 2025 8:34:54 PM at Estate - Cooler - Left E…" at bounding box center [127, 99] width 141 height 60
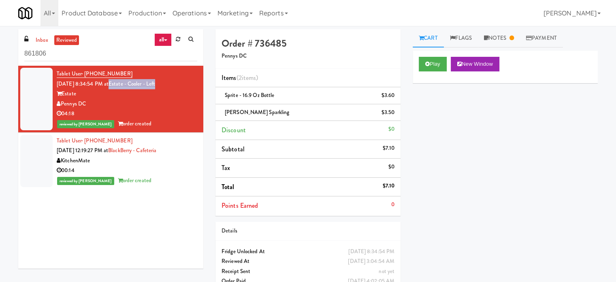
copy link "Estate - Cooler - Left"
drag, startPoint x: 274, startPoint y: 111, endPoint x: 215, endPoint y: 109, distance: 58.8
click at [215, 109] on div "Order # 736485 Pennys DC Items (2 items ) Sprite - 16.9 oz Bottle $3.60 S.Pelle…" at bounding box center [308, 163] width 197 height 269
copy span "S.Pellegrino Sparkling"
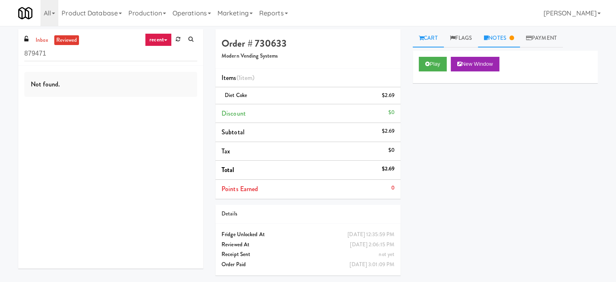
click at [499, 40] on link "Notes" at bounding box center [499, 38] width 42 height 18
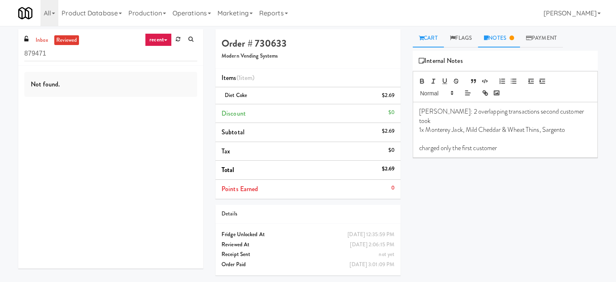
click at [433, 40] on link "Cart" at bounding box center [428, 38] width 31 height 18
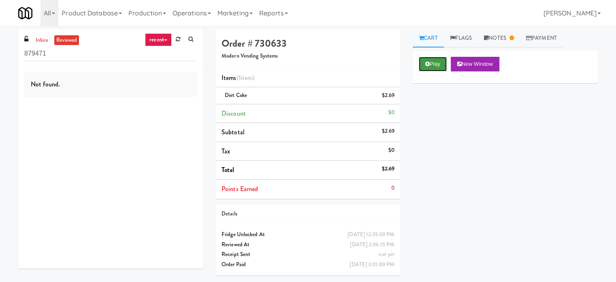
click at [434, 68] on button "Play" at bounding box center [433, 64] width 28 height 15
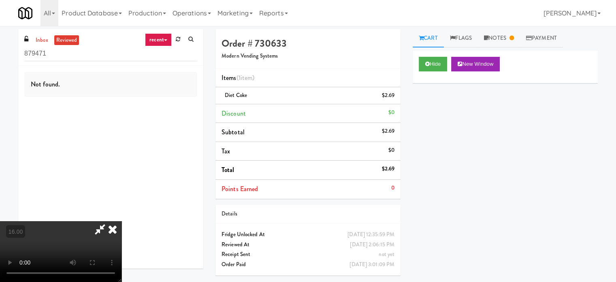
drag, startPoint x: 237, startPoint y: 167, endPoint x: 261, endPoint y: 131, distance: 42.9
click at [122, 221] on video at bounding box center [61, 251] width 122 height 61
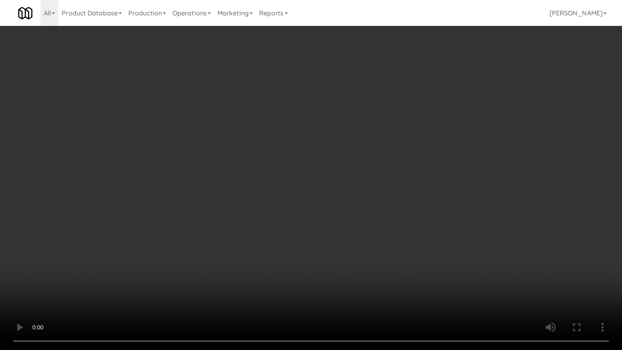
drag, startPoint x: 328, startPoint y: 167, endPoint x: 327, endPoint y: 161, distance: 6.5
click at [328, 167] on video at bounding box center [311, 175] width 622 height 350
click at [366, 228] on video at bounding box center [311, 175] width 622 height 350
click at [402, 217] on video at bounding box center [311, 175] width 622 height 350
click at [383, 215] on video at bounding box center [311, 175] width 622 height 350
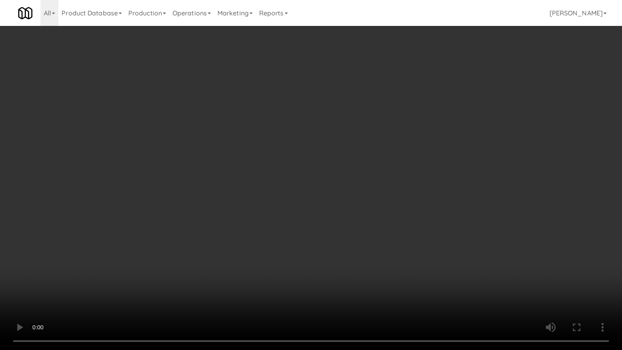
click at [383, 215] on video at bounding box center [311, 175] width 622 height 350
click at [387, 224] on video at bounding box center [311, 175] width 622 height 350
click at [400, 229] on video at bounding box center [311, 175] width 622 height 350
click at [376, 227] on video at bounding box center [311, 175] width 622 height 350
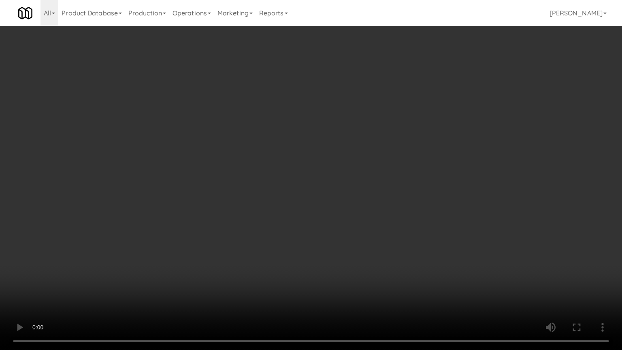
click at [369, 189] on video at bounding box center [311, 175] width 622 height 350
drag, startPoint x: 369, startPoint y: 187, endPoint x: 363, endPoint y: 115, distance: 72.8
click at [369, 186] on video at bounding box center [311, 175] width 622 height 350
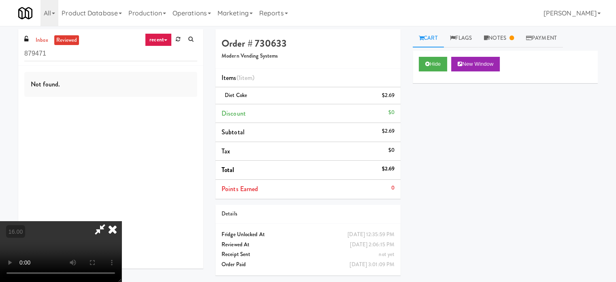
click at [122, 221] on icon at bounding box center [113, 229] width 18 height 16
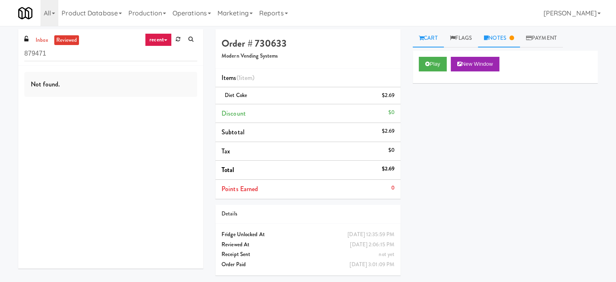
click at [506, 34] on link "Notes" at bounding box center [499, 38] width 42 height 18
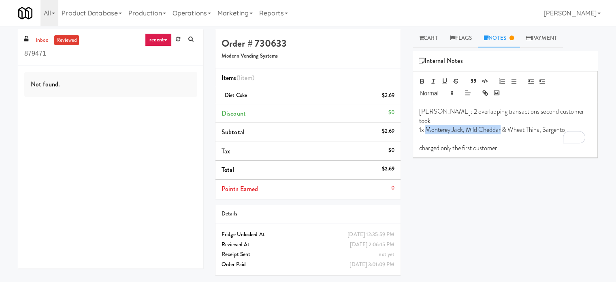
drag, startPoint x: 501, startPoint y: 118, endPoint x: 427, endPoint y: 120, distance: 74.2
click at [427, 125] on p "1x Monterey Jack, Mild Cheddar & Wheat Thins, Sargento" at bounding box center [505, 129] width 172 height 9
click at [163, 38] on link "recent" at bounding box center [158, 39] width 27 height 13
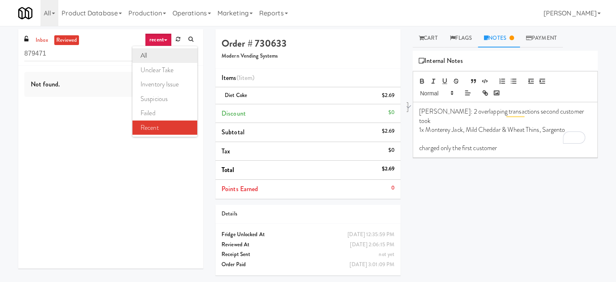
click at [148, 53] on link "all" at bounding box center [165, 55] width 65 height 15
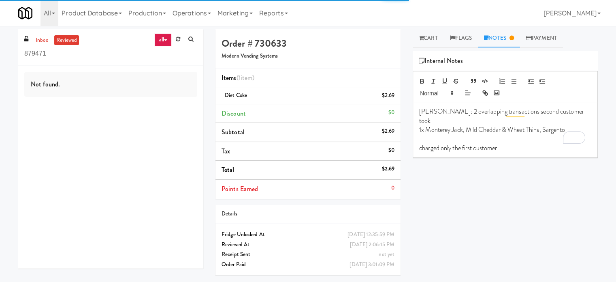
click at [143, 90] on div "Not found." at bounding box center [110, 84] width 173 height 25
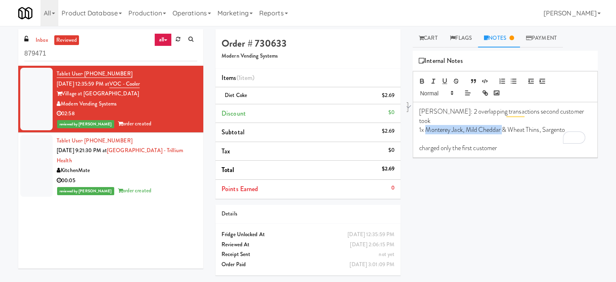
drag, startPoint x: 503, startPoint y: 120, endPoint x: 427, endPoint y: 121, distance: 75.8
click at [427, 125] on p "1x Monterey Jack, Mild Cheddar & Wheat Thins, Sargento" at bounding box center [505, 129] width 172 height 9
copy p "Monterey Jack, Mild Cheddar"
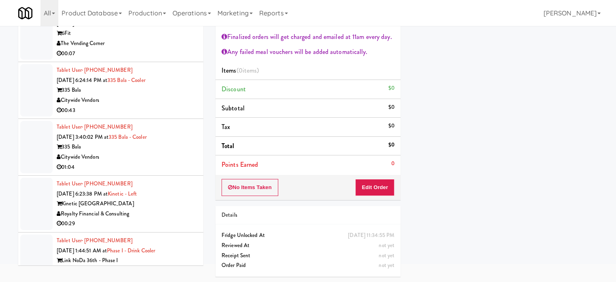
scroll to position [2209, 0]
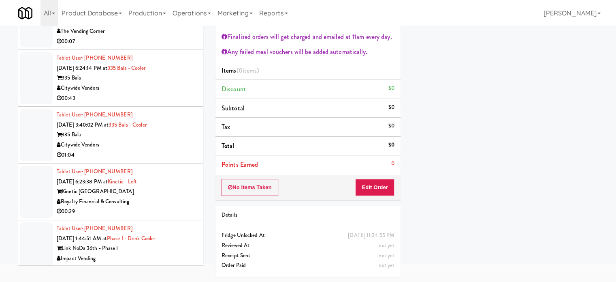
click at [184, 150] on div "01:04" at bounding box center [127, 155] width 141 height 10
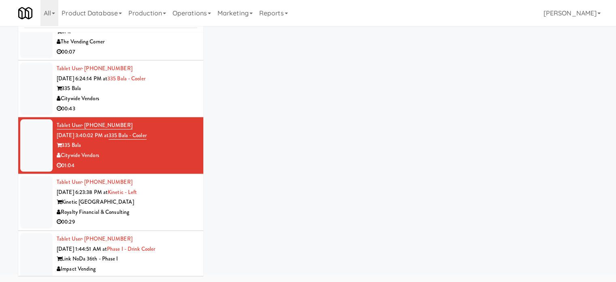
scroll to position [33, 0]
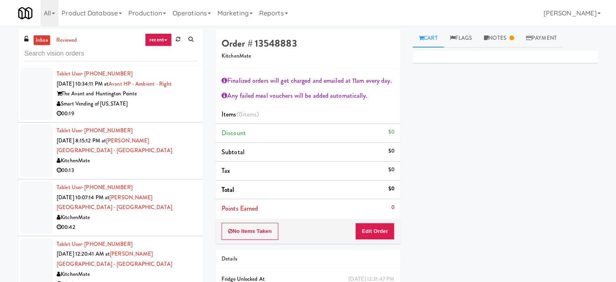
scroll to position [203, 0]
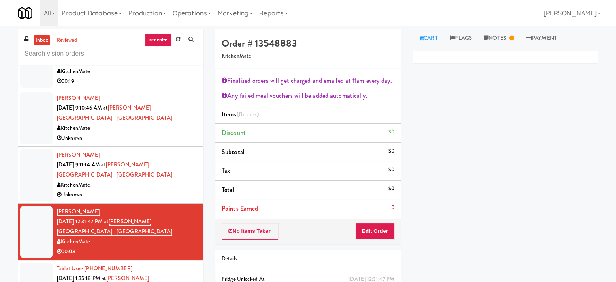
click at [164, 39] on link "recent" at bounding box center [158, 39] width 27 height 13
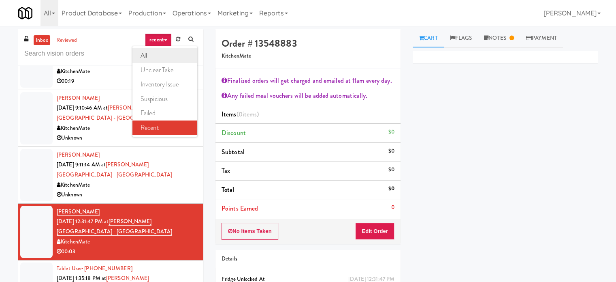
click at [160, 55] on link "all" at bounding box center [165, 55] width 65 height 15
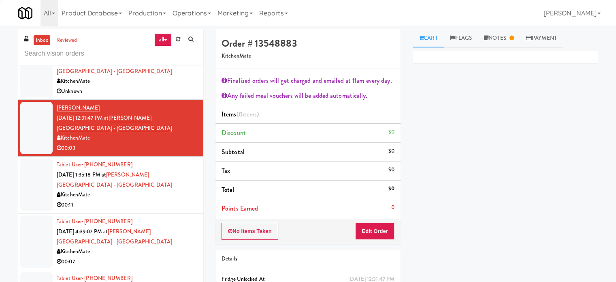
scroll to position [1670, 0]
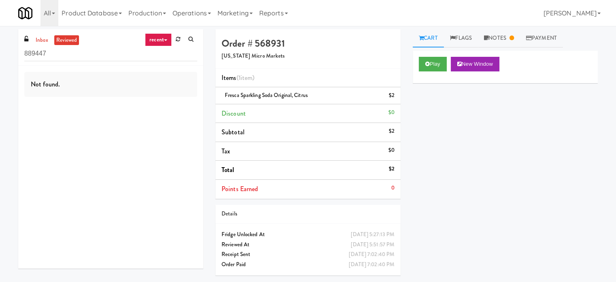
click at [160, 40] on link "recent" at bounding box center [158, 39] width 27 height 13
click at [159, 56] on link "all" at bounding box center [165, 55] width 65 height 15
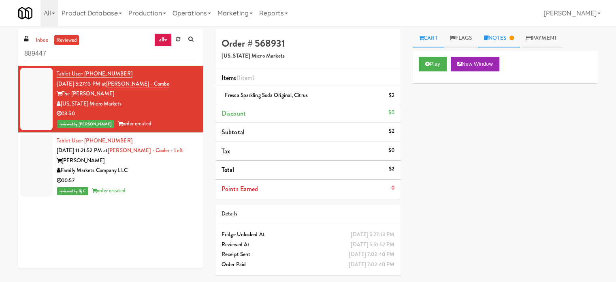
click at [514, 34] on link "Notes" at bounding box center [499, 38] width 42 height 18
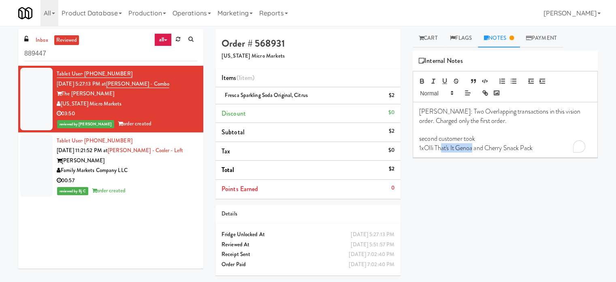
drag, startPoint x: 473, startPoint y: 147, endPoint x: 443, endPoint y: 146, distance: 30.8
click at [443, 146] on p "1xOlli That's It Genoa and Cherry Snack Pack" at bounding box center [505, 147] width 172 height 9
click at [545, 150] on p "1xOlli That's It Genoa and Cherry Snack Pack" at bounding box center [505, 147] width 172 height 9
drag, startPoint x: 544, startPoint y: 148, endPoint x: 426, endPoint y: 150, distance: 118.0
click at [426, 150] on p "1xOlli That's It Genoa and Cherry Snack Pack" at bounding box center [505, 147] width 172 height 9
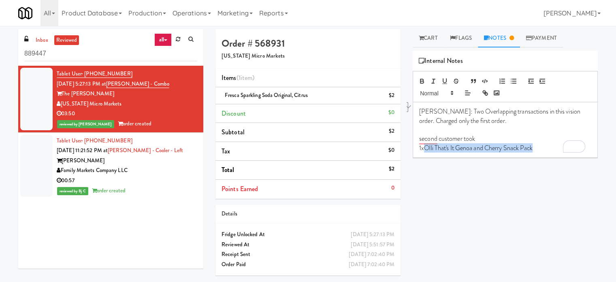
copy p "Olli That's It Genoa and Cherry Snack Pack"
click at [515, 199] on div "Play New Window Primary Flag Clear Flag if unable to determine what was taken o…" at bounding box center [505, 203] width 185 height 304
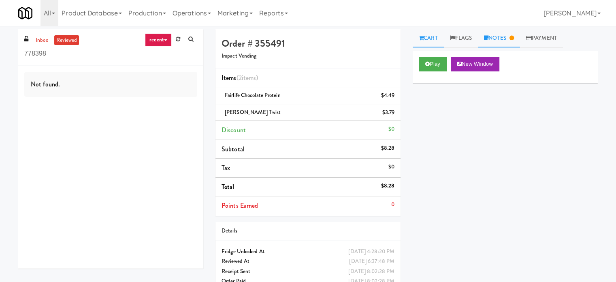
click at [509, 39] on link "Notes" at bounding box center [499, 38] width 42 height 18
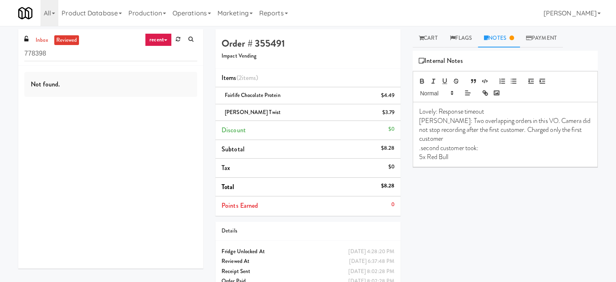
click at [160, 41] on link "recent" at bounding box center [158, 39] width 27 height 13
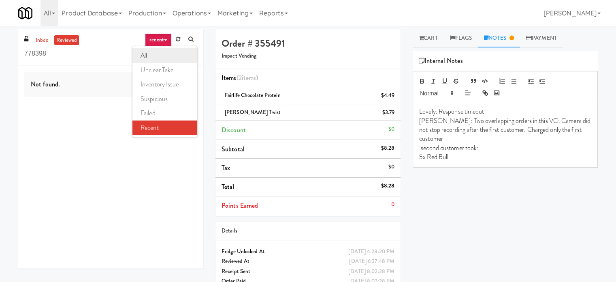
click at [152, 56] on link "all" at bounding box center [165, 55] width 65 height 15
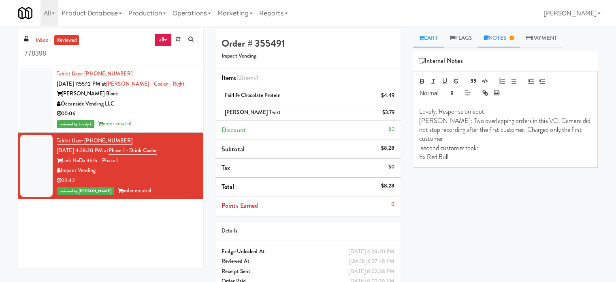
click at [429, 38] on link "Cart" at bounding box center [428, 38] width 31 height 18
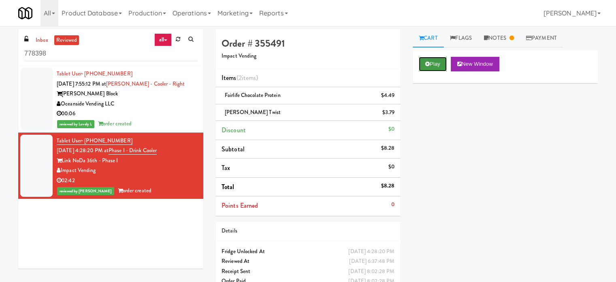
click at [432, 68] on button "Play" at bounding box center [433, 64] width 28 height 15
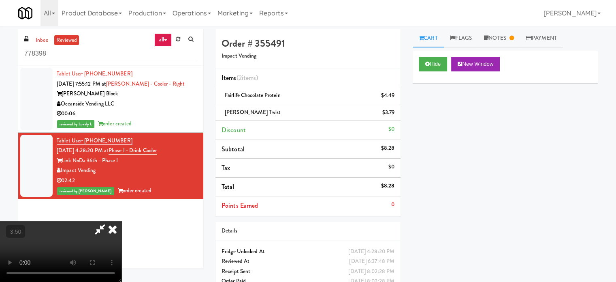
click at [122, 221] on video at bounding box center [61, 251] width 122 height 61
drag, startPoint x: 276, startPoint y: 170, endPoint x: 278, endPoint y: 187, distance: 17.5
click at [122, 221] on video at bounding box center [61, 251] width 122 height 61
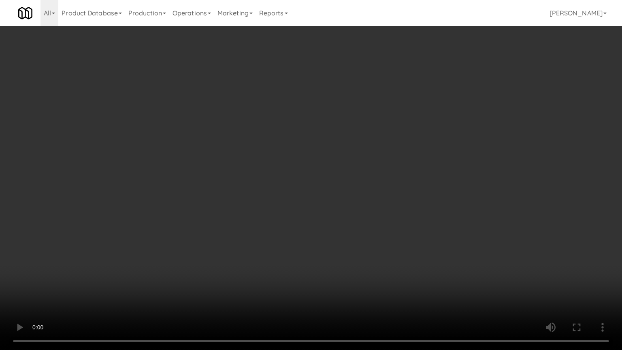
click at [282, 212] on video at bounding box center [311, 175] width 622 height 350
click at [297, 220] on video at bounding box center [311, 175] width 622 height 350
drag, startPoint x: 398, startPoint y: 251, endPoint x: 389, endPoint y: 187, distance: 65.1
click at [398, 250] on video at bounding box center [311, 175] width 622 height 350
click at [382, 185] on video at bounding box center [311, 175] width 622 height 350
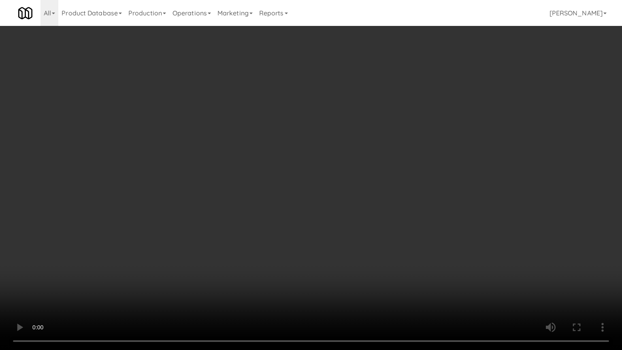
click at [374, 171] on video at bounding box center [311, 175] width 622 height 350
click at [370, 170] on video at bounding box center [311, 175] width 622 height 350
drag, startPoint x: 354, startPoint y: 174, endPoint x: 357, endPoint y: 166, distance: 8.7
click at [356, 174] on video at bounding box center [311, 175] width 622 height 350
click at [357, 168] on video at bounding box center [311, 175] width 622 height 350
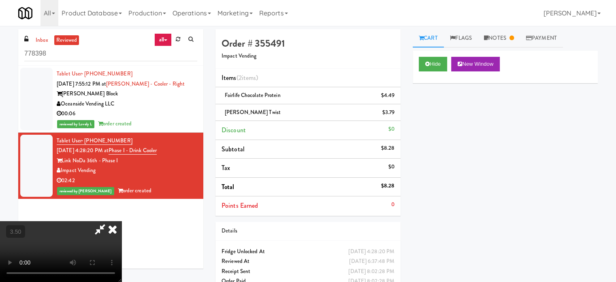
click at [122, 221] on icon at bounding box center [113, 229] width 18 height 16
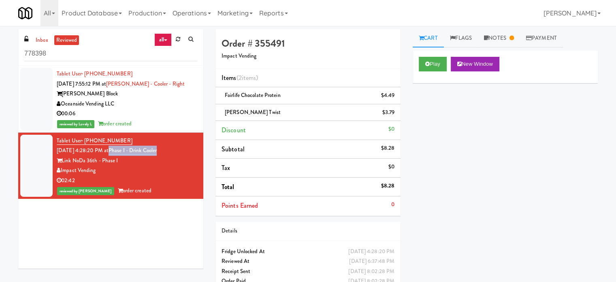
drag, startPoint x: 170, startPoint y: 150, endPoint x: 118, endPoint y: 149, distance: 51.5
click at [118, 149] on div "Tablet User · (401) 710-5627 Jul 17, 2025 4:28:20 PM at Phase I - Drink Cooler …" at bounding box center [127, 166] width 141 height 60
copy link "Phase I - Drink Cooler"
click at [110, 58] on input "778398" at bounding box center [110, 53] width 173 height 15
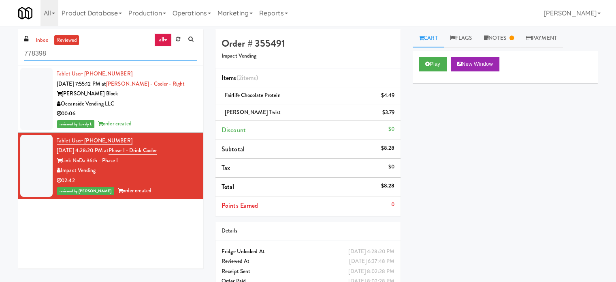
click at [110, 58] on input "778398" at bounding box center [110, 53] width 173 height 15
paste input "2112 New Hampshire - Cooler - Left"
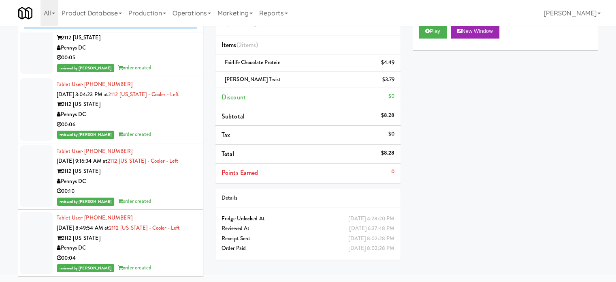
scroll to position [11181, 0]
type input "2112 New Hampshire - Cooler - Left"
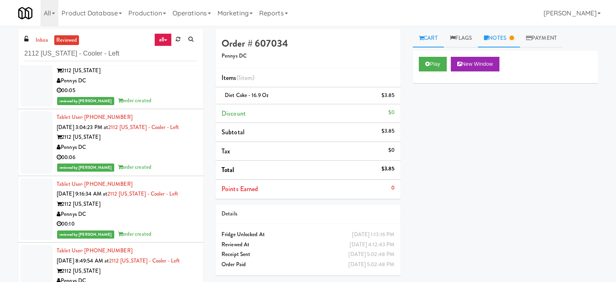
click at [505, 40] on link "Notes" at bounding box center [499, 38] width 42 height 18
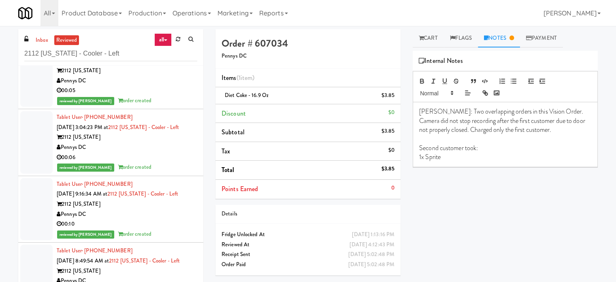
drag, startPoint x: 351, startPoint y: 180, endPoint x: 376, endPoint y: 183, distance: 25.7
click at [370, 181] on li "Points Earned 0" at bounding box center [308, 189] width 185 height 19
click at [525, 224] on div "Play New Window Primary Flag Clear Flag if unable to determine what was taken o…" at bounding box center [505, 203] width 185 height 304
click at [432, 36] on link "Cart" at bounding box center [428, 38] width 31 height 18
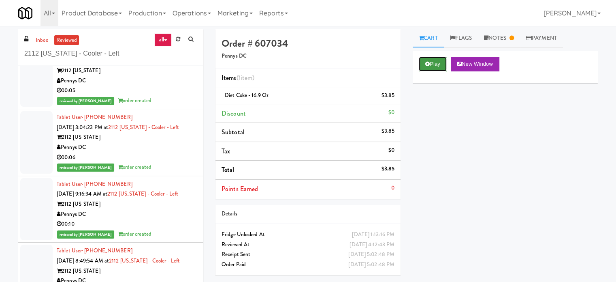
click at [438, 64] on button "Play" at bounding box center [433, 64] width 28 height 15
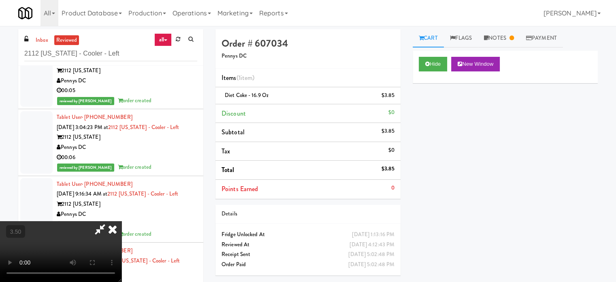
click at [122, 221] on video at bounding box center [61, 251] width 122 height 61
drag, startPoint x: 256, startPoint y: 181, endPoint x: 277, endPoint y: 126, distance: 59.2
click at [122, 221] on video at bounding box center [61, 251] width 122 height 61
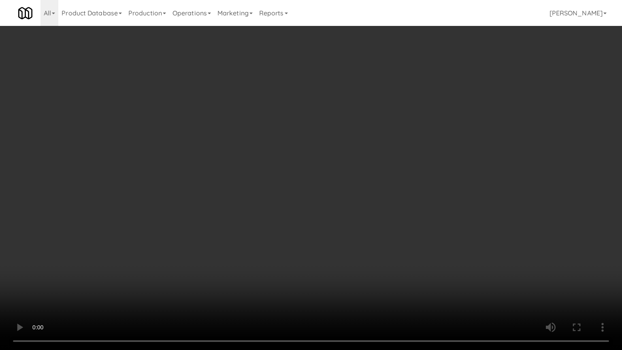
click at [278, 138] on video at bounding box center [311, 175] width 622 height 350
click at [280, 139] on video at bounding box center [311, 175] width 622 height 350
click at [291, 167] on video at bounding box center [311, 175] width 622 height 350
click at [291, 169] on video at bounding box center [311, 175] width 622 height 350
click at [330, 156] on video at bounding box center [311, 175] width 622 height 350
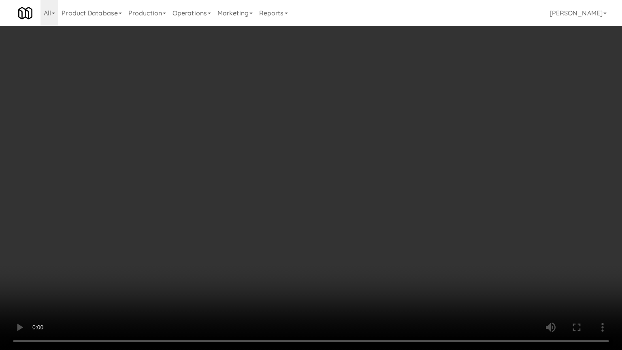
drag, startPoint x: 336, startPoint y: 163, endPoint x: 378, endPoint y: 137, distance: 49.1
click at [338, 163] on video at bounding box center [311, 175] width 622 height 350
click at [370, 203] on video at bounding box center [311, 175] width 622 height 350
click at [388, 162] on video at bounding box center [311, 175] width 622 height 350
click at [370, 263] on video at bounding box center [311, 175] width 622 height 350
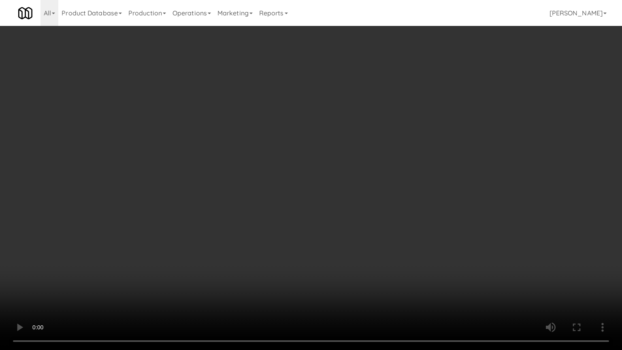
click at [322, 242] on video at bounding box center [311, 175] width 622 height 350
drag, startPoint x: 302, startPoint y: 244, endPoint x: 308, endPoint y: 207, distance: 37.3
click at [302, 243] on video at bounding box center [311, 175] width 622 height 350
click at [303, 206] on video at bounding box center [311, 175] width 622 height 350
click at [137, 265] on video at bounding box center [311, 175] width 622 height 350
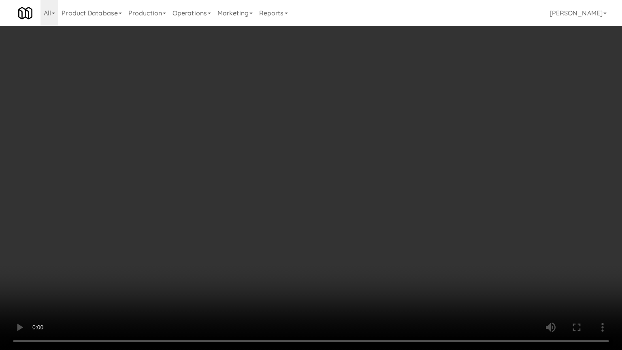
click at [302, 164] on video at bounding box center [311, 175] width 622 height 350
click at [248, 165] on video at bounding box center [311, 175] width 622 height 350
click at [252, 166] on video at bounding box center [311, 175] width 622 height 350
drag, startPoint x: 249, startPoint y: 306, endPoint x: 249, endPoint y: 298, distance: 8.5
click at [248, 281] on video at bounding box center [311, 175] width 622 height 350
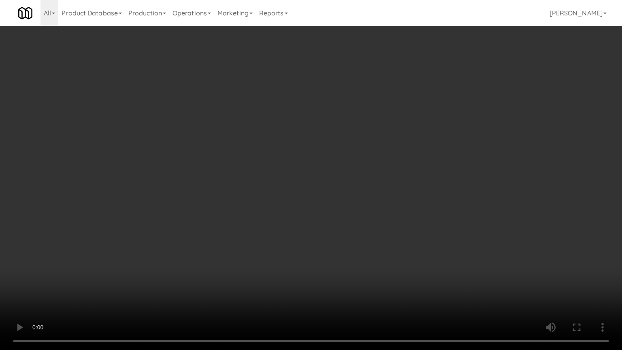
click at [405, 133] on video at bounding box center [311, 175] width 622 height 350
click at [338, 160] on video at bounding box center [311, 175] width 622 height 350
click at [310, 171] on video at bounding box center [311, 175] width 622 height 350
click at [310, 170] on video at bounding box center [311, 175] width 622 height 350
drag, startPoint x: 312, startPoint y: 165, endPoint x: 316, endPoint y: 162, distance: 5.5
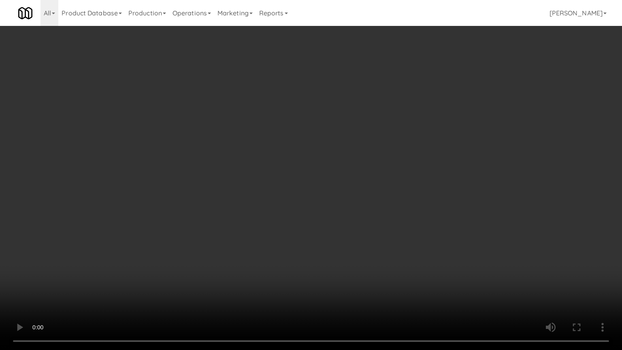
click at [312, 165] on video at bounding box center [311, 175] width 622 height 350
click at [323, 132] on video at bounding box center [311, 175] width 622 height 350
click at [323, 134] on video at bounding box center [311, 175] width 622 height 350
drag, startPoint x: 387, startPoint y: 135, endPoint x: 388, endPoint y: 130, distance: 5.1
click at [388, 133] on video at bounding box center [311, 175] width 622 height 350
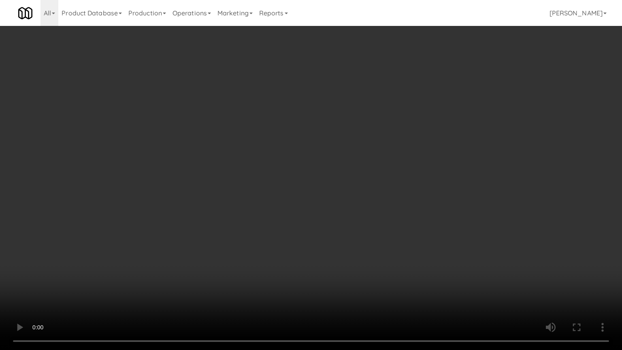
drag, startPoint x: 388, startPoint y: 130, endPoint x: 389, endPoint y: 63, distance: 66.5
click at [388, 129] on video at bounding box center [311, 175] width 622 height 350
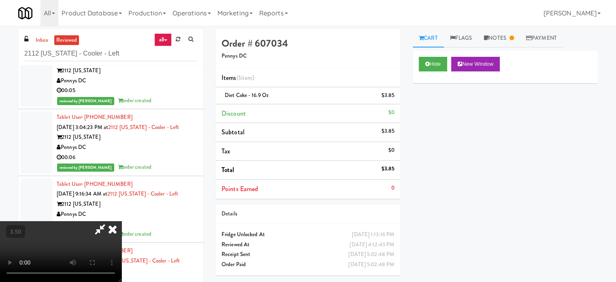
click at [122, 221] on icon at bounding box center [113, 229] width 18 height 16
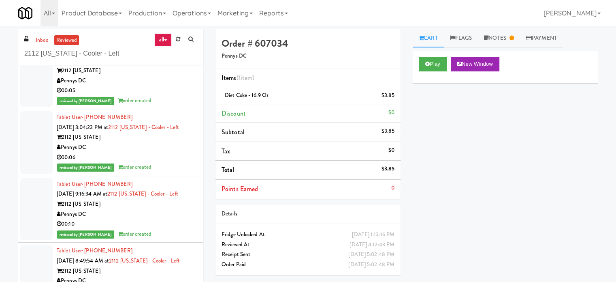
drag, startPoint x: 68, startPoint y: 98, endPoint x: 115, endPoint y: 91, distance: 47.6
copy link "2112 New Hampshire - Cooler - Left"
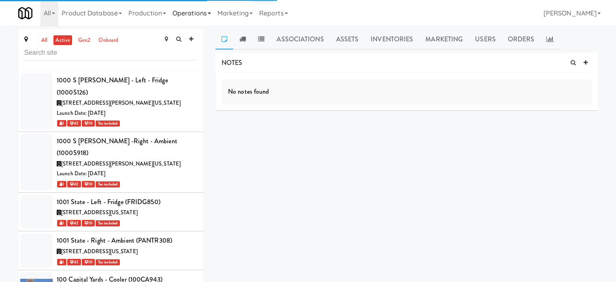
scroll to position [1268, 0]
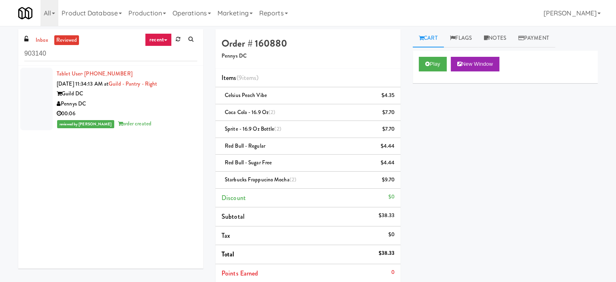
click at [165, 39] on link "recent" at bounding box center [158, 39] width 27 height 13
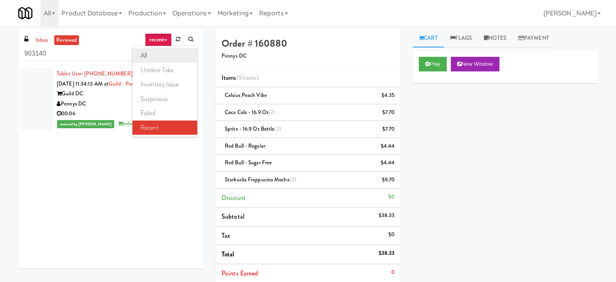
click at [154, 58] on link "all" at bounding box center [165, 55] width 65 height 15
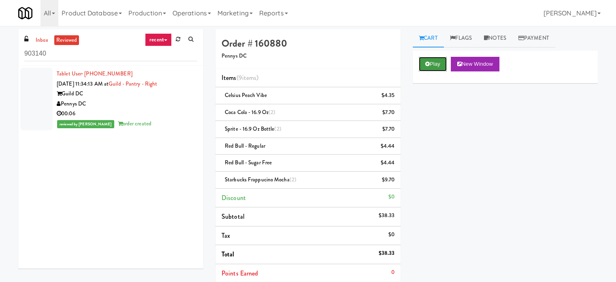
click at [436, 65] on button "Play" at bounding box center [433, 64] width 28 height 15
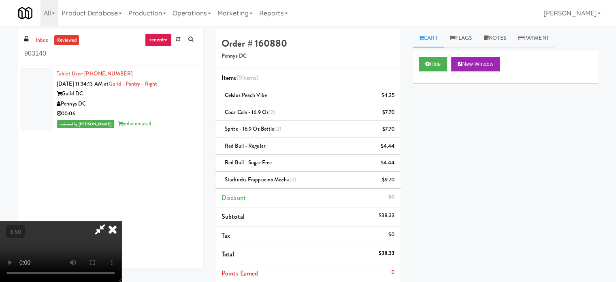
click at [122, 221] on video at bounding box center [61, 251] width 122 height 61
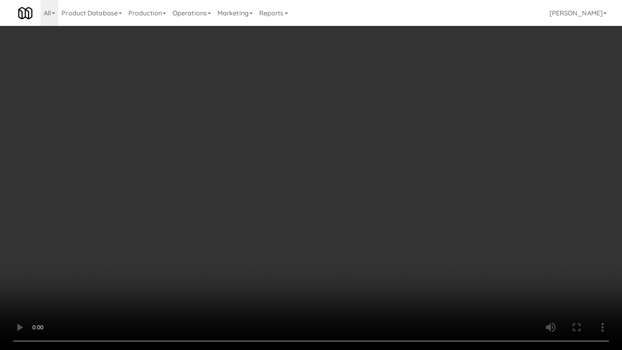
click at [279, 201] on video at bounding box center [311, 175] width 622 height 350
click at [280, 197] on video at bounding box center [311, 175] width 622 height 350
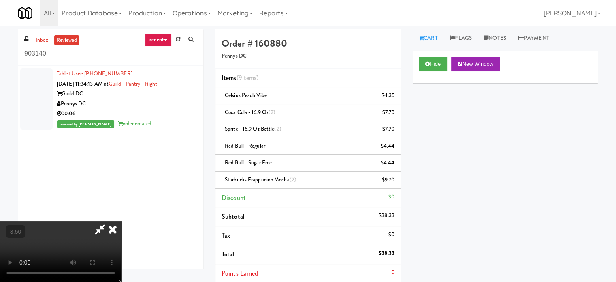
click at [122, 221] on video at bounding box center [61, 251] width 122 height 61
click at [109, 221] on icon at bounding box center [100, 229] width 19 height 16
click at [122, 224] on video at bounding box center [61, 251] width 122 height 61
click at [122, 223] on video at bounding box center [61, 251] width 122 height 61
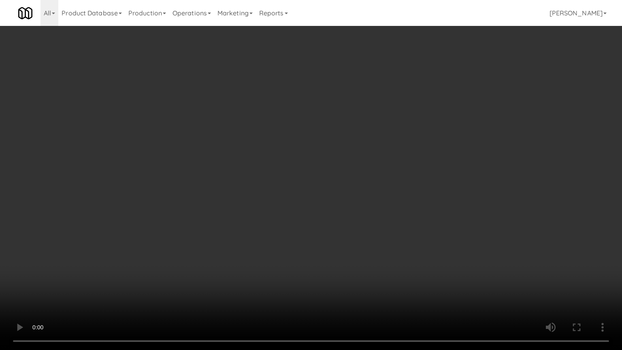
drag, startPoint x: 133, startPoint y: 233, endPoint x: 291, endPoint y: 160, distance: 173.7
click at [134, 233] on video at bounding box center [311, 175] width 622 height 350
click at [220, 188] on video at bounding box center [311, 175] width 622 height 350
click at [286, 171] on video at bounding box center [311, 175] width 622 height 350
click at [305, 176] on video at bounding box center [311, 175] width 622 height 350
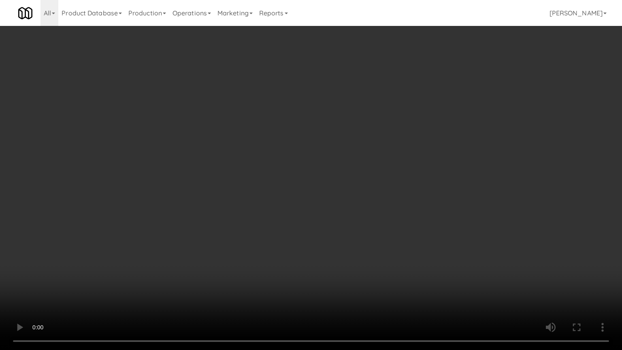
click at [305, 170] on video at bounding box center [311, 175] width 622 height 350
click at [211, 198] on video at bounding box center [311, 175] width 622 height 350
click at [210, 193] on video at bounding box center [311, 175] width 622 height 350
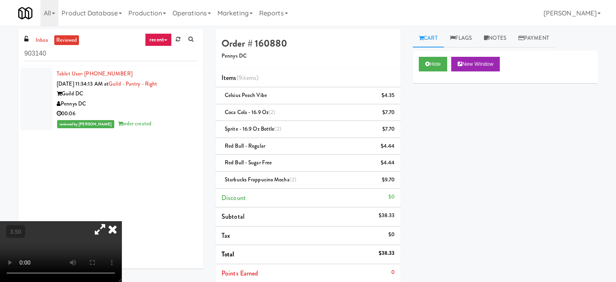
click at [210, 135] on div "Order # 160880 Pennys DC Items (9 items ) Celsius Peach Vibe $4.35 Coca Cola - …" at bounding box center [308, 197] width 197 height 336
click at [122, 221] on video at bounding box center [61, 251] width 122 height 61
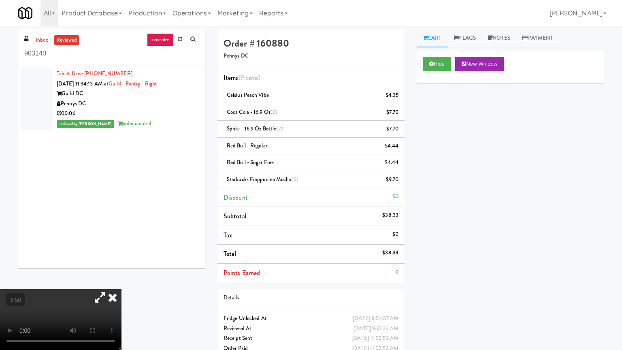
drag, startPoint x: 129, startPoint y: 224, endPoint x: 131, endPoint y: 214, distance: 10.0
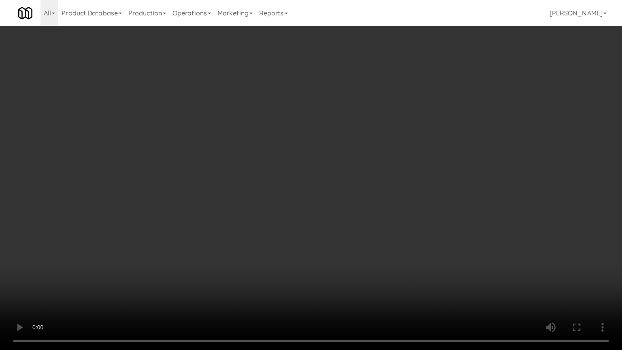
click at [129, 224] on video at bounding box center [311, 175] width 622 height 350
click at [130, 222] on video at bounding box center [311, 175] width 622 height 350
click at [183, 219] on video at bounding box center [311, 175] width 622 height 350
click at [173, 220] on video at bounding box center [311, 175] width 622 height 350
click at [231, 208] on video at bounding box center [311, 175] width 622 height 350
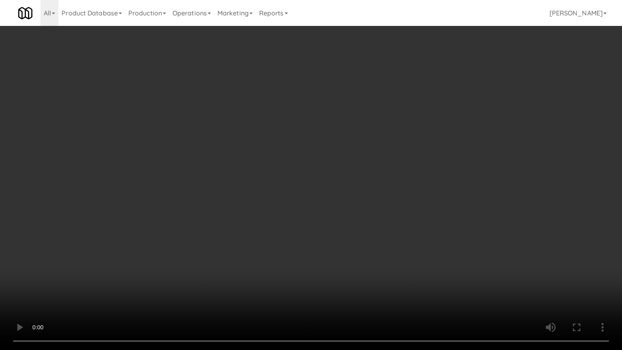
click at [190, 202] on video at bounding box center [311, 175] width 622 height 350
click at [217, 207] on video at bounding box center [311, 175] width 622 height 350
click at [180, 207] on video at bounding box center [311, 175] width 622 height 350
click at [235, 214] on video at bounding box center [311, 175] width 622 height 350
click at [211, 212] on video at bounding box center [311, 175] width 622 height 350
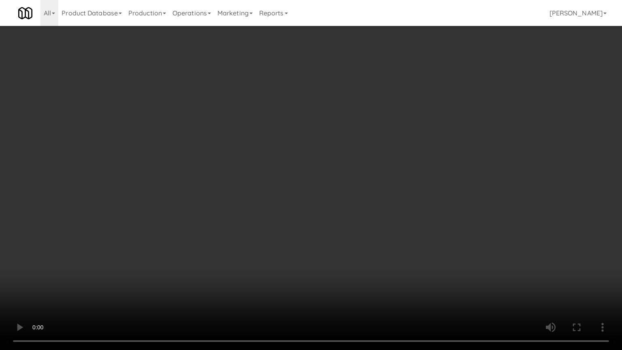
click at [268, 211] on video at bounding box center [311, 175] width 622 height 350
click at [225, 209] on video at bounding box center [311, 175] width 622 height 350
click at [236, 198] on video at bounding box center [311, 175] width 622 height 350
click at [251, 209] on video at bounding box center [311, 175] width 622 height 350
click at [289, 213] on video at bounding box center [311, 175] width 622 height 350
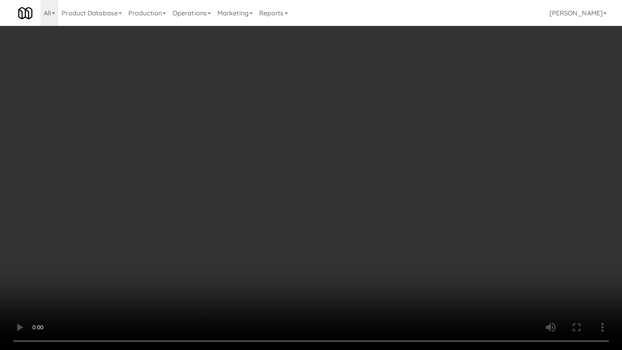
click at [289, 212] on video at bounding box center [311, 175] width 622 height 350
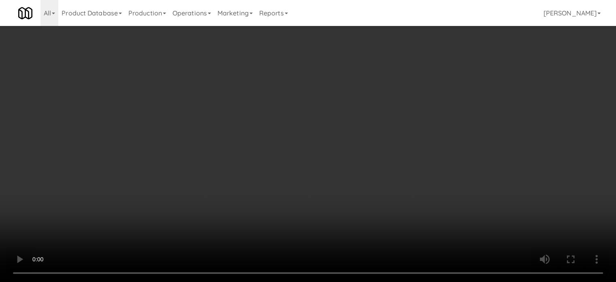
click at [91, 229] on video at bounding box center [308, 141] width 616 height 282
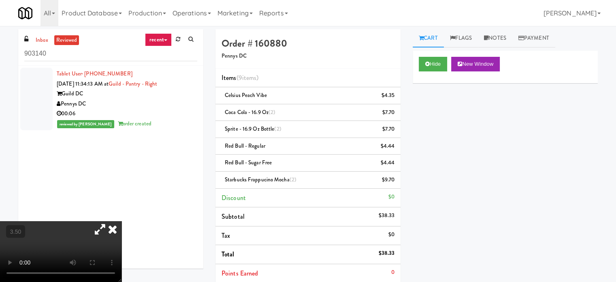
drag, startPoint x: 97, startPoint y: 220, endPoint x: 180, endPoint y: 214, distance: 83.3
click at [100, 221] on video at bounding box center [61, 251] width 122 height 61
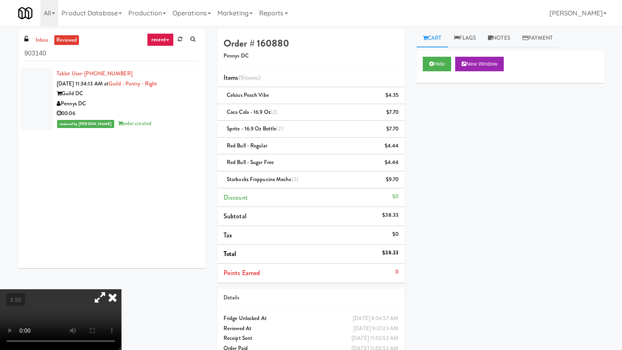
click at [122, 281] on video at bounding box center [61, 319] width 122 height 61
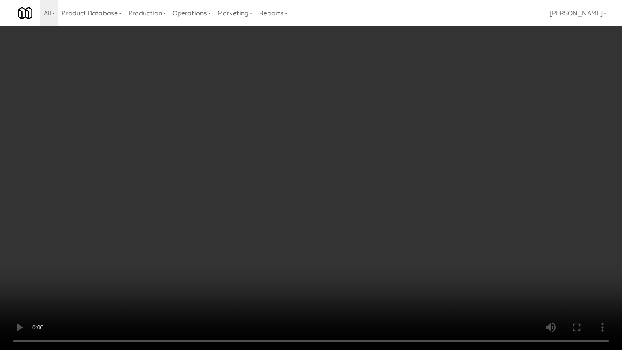
click at [342, 160] on video at bounding box center [311, 175] width 622 height 350
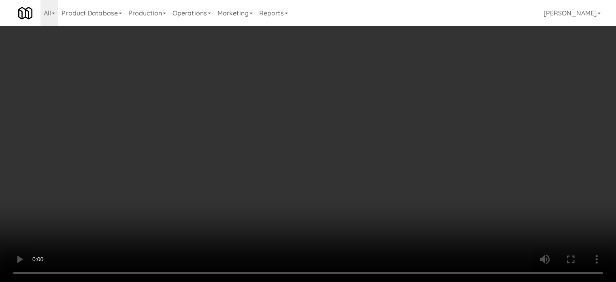
scroll to position [83, 0]
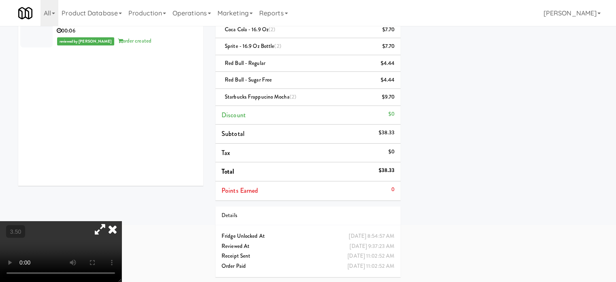
click at [122, 225] on video at bounding box center [61, 251] width 122 height 61
click at [122, 221] on video at bounding box center [61, 251] width 122 height 61
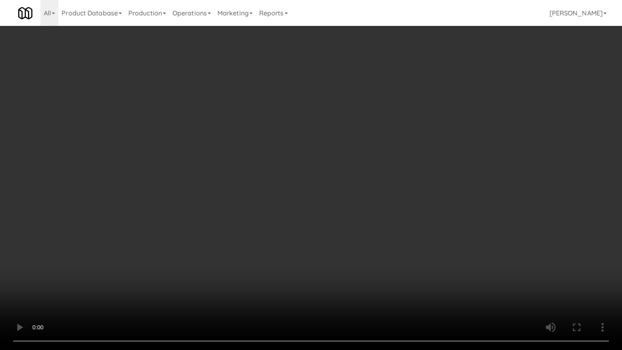
click at [309, 204] on video at bounding box center [311, 175] width 622 height 350
click at [136, 237] on video at bounding box center [311, 175] width 622 height 350
drag, startPoint x: 164, startPoint y: 201, endPoint x: 192, endPoint y: 187, distance: 31.4
click at [164, 201] on video at bounding box center [311, 175] width 622 height 350
click at [263, 173] on video at bounding box center [311, 175] width 622 height 350
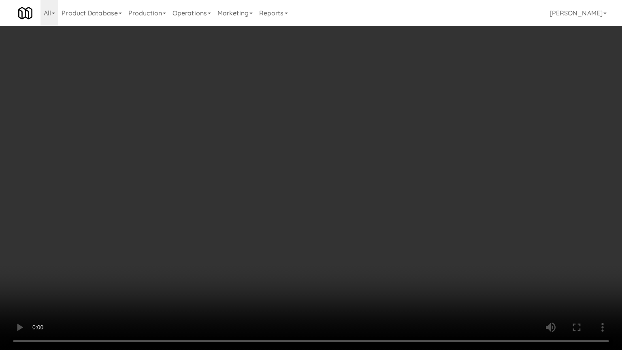
click at [299, 202] on video at bounding box center [311, 175] width 622 height 350
click at [264, 175] on video at bounding box center [311, 175] width 622 height 350
drag, startPoint x: 199, startPoint y: 277, endPoint x: 275, endPoint y: 161, distance: 138.3
click at [201, 272] on video at bounding box center [311, 175] width 622 height 350
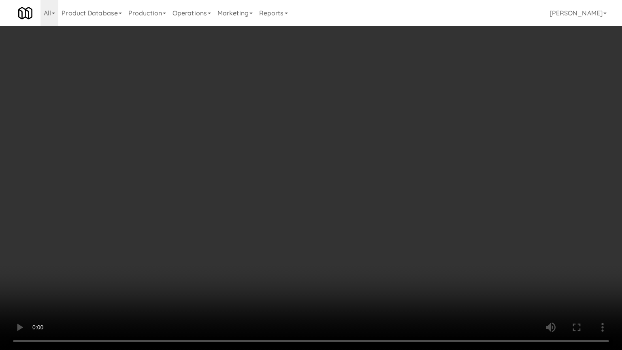
click at [279, 211] on video at bounding box center [311, 175] width 622 height 350
click at [280, 206] on video at bounding box center [311, 175] width 622 height 350
click at [289, 212] on video at bounding box center [311, 175] width 622 height 350
click at [281, 216] on video at bounding box center [311, 175] width 622 height 350
click at [282, 214] on video at bounding box center [311, 175] width 622 height 350
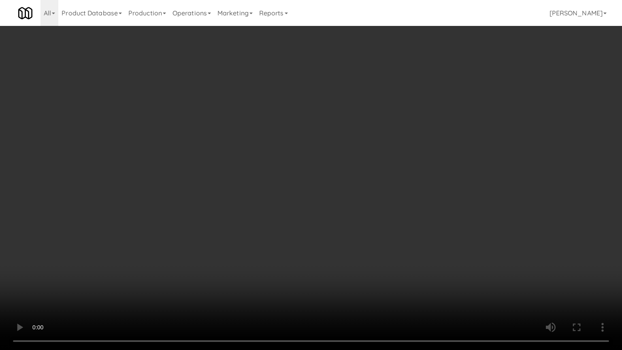
click at [229, 212] on video at bounding box center [311, 175] width 622 height 350
click at [238, 209] on video at bounding box center [311, 175] width 622 height 350
click at [237, 209] on video at bounding box center [311, 175] width 622 height 350
click at [235, 211] on video at bounding box center [311, 175] width 622 height 350
click at [235, 227] on video at bounding box center [311, 175] width 622 height 350
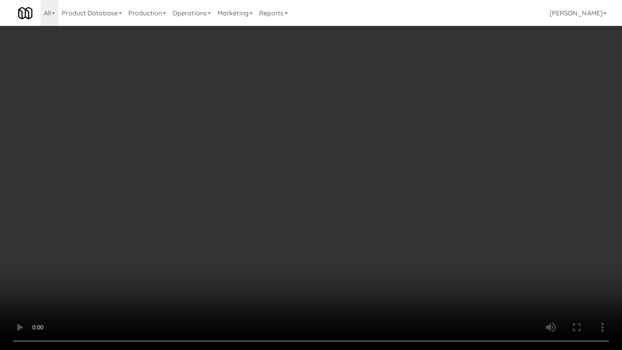
click at [240, 221] on video at bounding box center [311, 175] width 622 height 350
click at [236, 222] on video at bounding box center [311, 175] width 622 height 350
click at [272, 281] on video at bounding box center [311, 175] width 622 height 350
click at [71, 247] on video at bounding box center [311, 175] width 622 height 350
click at [181, 169] on video at bounding box center [311, 175] width 622 height 350
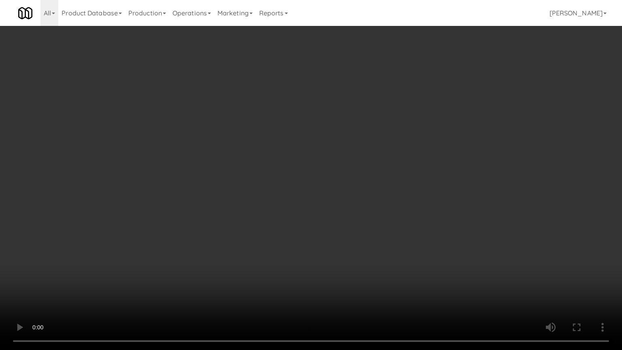
click at [182, 167] on video at bounding box center [311, 175] width 622 height 350
click at [191, 177] on video at bounding box center [311, 175] width 622 height 350
click at [193, 176] on video at bounding box center [311, 175] width 622 height 350
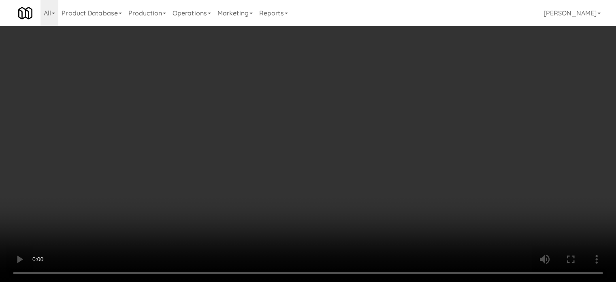
click at [161, 133] on div "Tablet User · (240) 286-5659 Aug 24, 2025 11:34:13 AM at Guild - Pantry - Right…" at bounding box center [110, 141] width 185 height 203
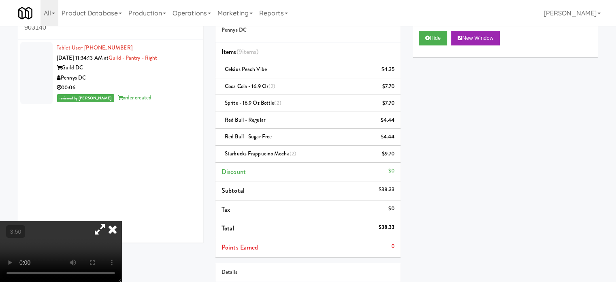
click at [122, 221] on icon at bounding box center [113, 229] width 18 height 16
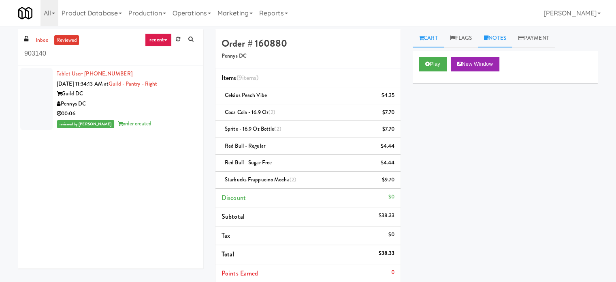
click at [505, 38] on link "Notes" at bounding box center [495, 38] width 34 height 18
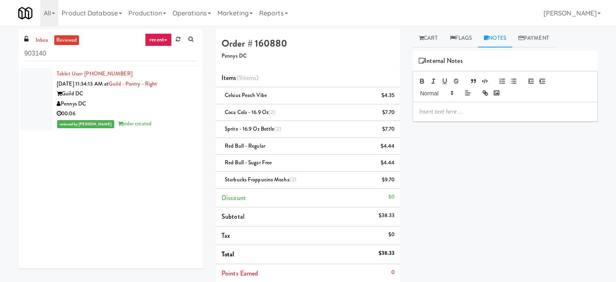
drag, startPoint x: 132, startPoint y: 109, endPoint x: 141, endPoint y: 108, distance: 9.4
click at [133, 110] on div "00:06" at bounding box center [127, 114] width 141 height 10
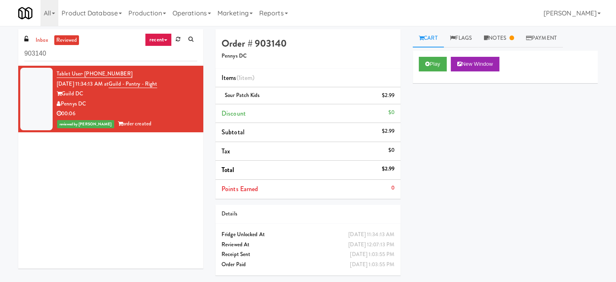
click at [161, 41] on link "recent" at bounding box center [158, 39] width 27 height 13
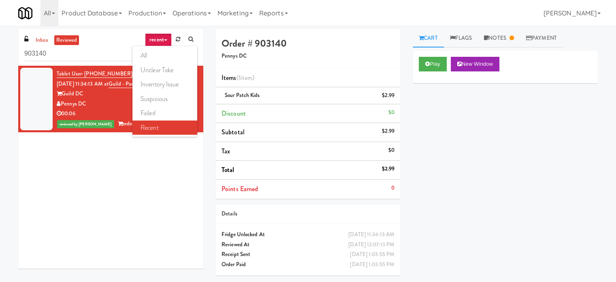
click at [160, 59] on link "all" at bounding box center [165, 55] width 65 height 15
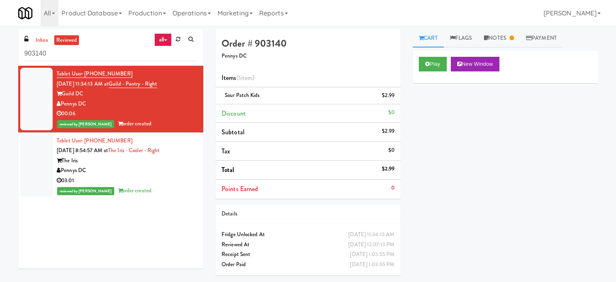
click at [172, 111] on div "00:06" at bounding box center [127, 114] width 141 height 10
click at [165, 175] on div "03:01" at bounding box center [127, 180] width 141 height 10
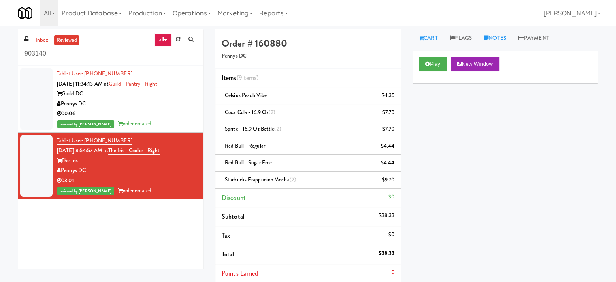
click at [506, 36] on link "Notes" at bounding box center [495, 38] width 34 height 18
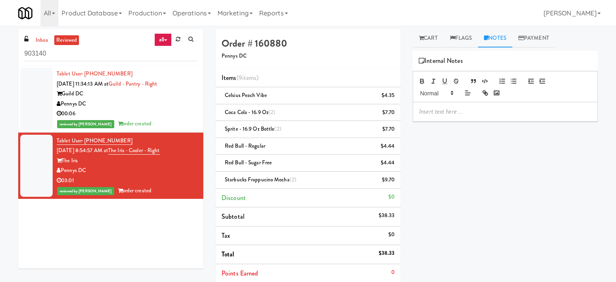
click at [165, 111] on div "00:06" at bounding box center [127, 114] width 141 height 10
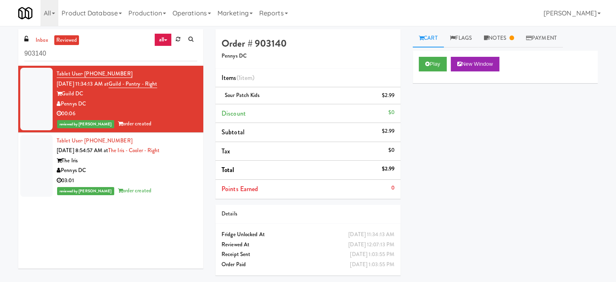
click at [172, 168] on div "Pennys DC" at bounding box center [127, 170] width 141 height 10
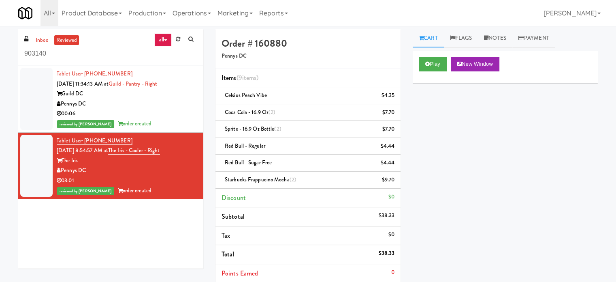
click at [167, 100] on div "Pennys DC" at bounding box center [127, 104] width 141 height 10
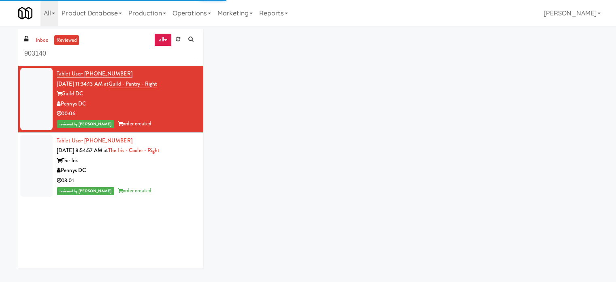
click at [179, 177] on div "03:01" at bounding box center [127, 180] width 141 height 10
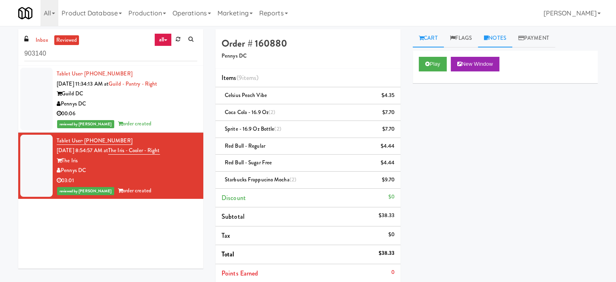
click at [505, 39] on link "Notes" at bounding box center [495, 38] width 34 height 18
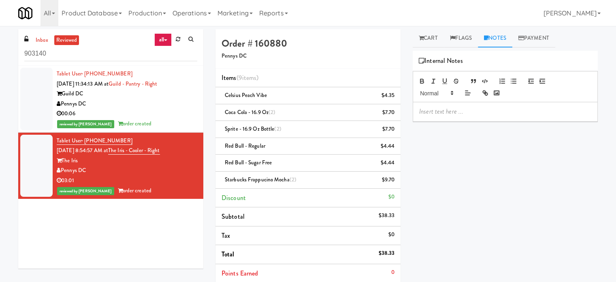
click at [148, 233] on div "Tablet User · (240) 286-5659 Aug 24, 2025 11:34:13 AM at Guild - Pantry - Right…" at bounding box center [110, 167] width 185 height 203
drag, startPoint x: 521, startPoint y: 220, endPoint x: 507, endPoint y: 214, distance: 14.9
click at [521, 220] on div "Play New Window Primary Flag Clear Flag if unable to determine what was taken o…" at bounding box center [505, 203] width 185 height 304
click at [512, 205] on div "Play New Window Primary Flag Clear Flag if unable to determine what was taken o…" at bounding box center [505, 203] width 185 height 304
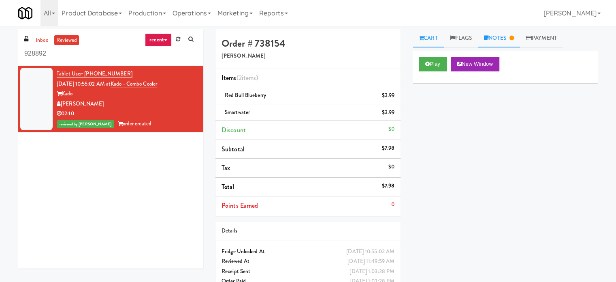
click at [511, 34] on link "Notes" at bounding box center [499, 38] width 42 height 18
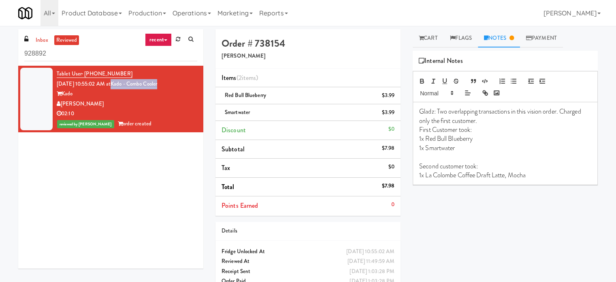
drag, startPoint x: 178, startPoint y: 83, endPoint x: 124, endPoint y: 84, distance: 53.9
click at [124, 84] on div "Tablet User · (503) 312-9151 [DATE] 10:55:02 AM at Kado - Combo Cooler [PERSON_…" at bounding box center [127, 99] width 141 height 60
copy link "Kado - Combo Cooler"
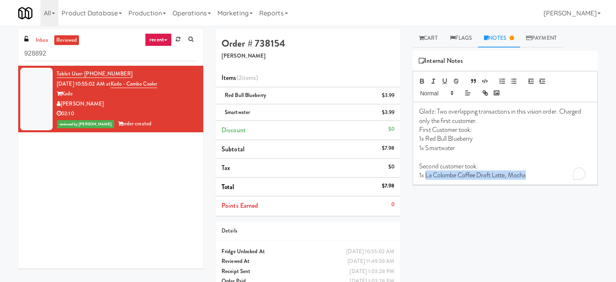
drag, startPoint x: 531, startPoint y: 176, endPoint x: 427, endPoint y: 175, distance: 104.6
click at [427, 175] on p "1x La Colombe Coffee Draft Latte, Mocha" at bounding box center [505, 175] width 172 height 9
copy p "La Colombe Coffee Draft Latte, Mocha"
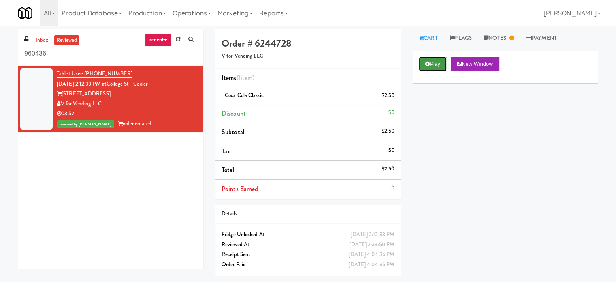
click at [439, 63] on button "Play" at bounding box center [433, 64] width 28 height 15
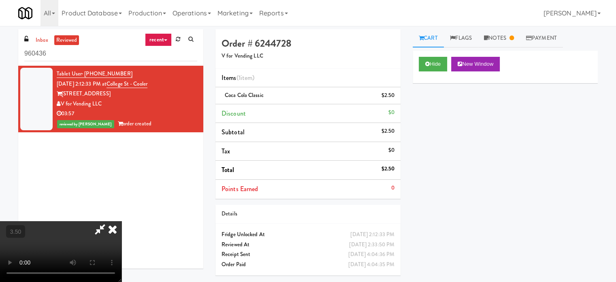
click at [122, 221] on video at bounding box center [61, 251] width 122 height 61
drag, startPoint x: 225, startPoint y: 202, endPoint x: 226, endPoint y: 186, distance: 16.2
click at [122, 221] on video at bounding box center [61, 251] width 122 height 61
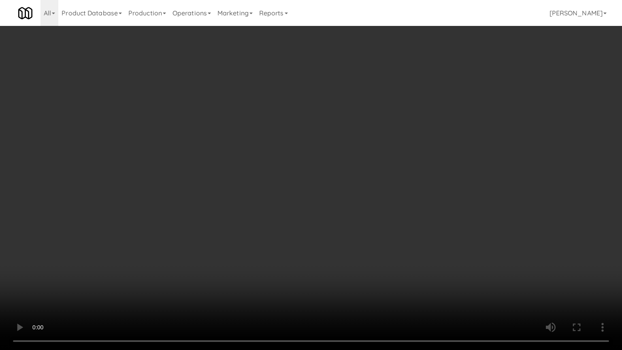
click at [274, 171] on video at bounding box center [311, 175] width 622 height 350
click at [331, 186] on video at bounding box center [311, 175] width 622 height 350
click at [445, 281] on video at bounding box center [311, 175] width 622 height 350
click at [408, 120] on video at bounding box center [311, 175] width 622 height 350
click at [361, 266] on video at bounding box center [311, 175] width 622 height 350
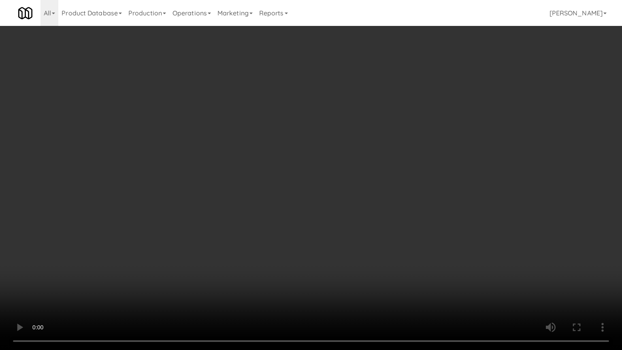
click at [363, 256] on video at bounding box center [311, 175] width 622 height 350
drag, startPoint x: 367, startPoint y: 251, endPoint x: 370, endPoint y: 242, distance: 9.9
click at [367, 250] on video at bounding box center [311, 175] width 622 height 350
drag, startPoint x: 370, startPoint y: 242, endPoint x: 391, endPoint y: 167, distance: 77.5
click at [371, 241] on video at bounding box center [311, 175] width 622 height 350
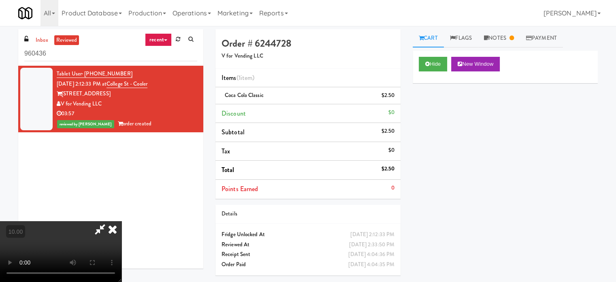
click at [122, 221] on icon at bounding box center [113, 229] width 18 height 16
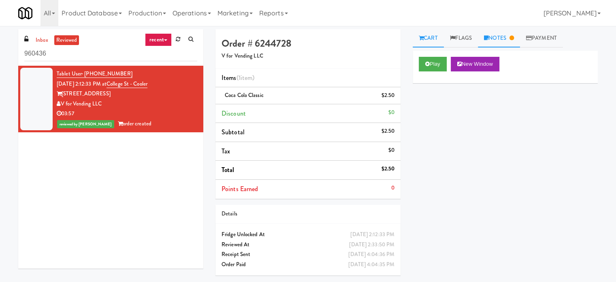
click at [505, 40] on link "Notes" at bounding box center [499, 38] width 42 height 18
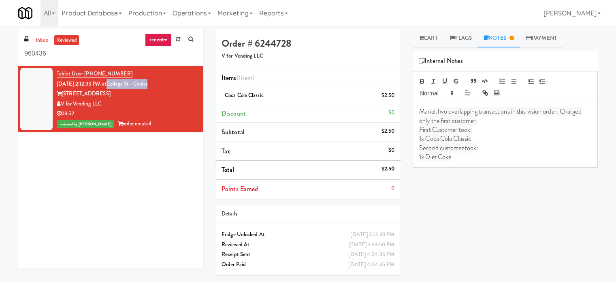
drag, startPoint x: 163, startPoint y: 82, endPoint x: 120, endPoint y: 83, distance: 43.8
click at [120, 83] on div "Tablet User · (317) 603-5248 [DATE] 2:12:33 PM at [GEOGRAPHIC_DATA][STREET_ADDR…" at bounding box center [127, 99] width 141 height 60
copy link "College St - Cooler"
click at [156, 98] on div "Tablet User · (317) 603-5248 [DATE] 2:12:33 PM at [GEOGRAPHIC_DATA][STREET_ADDR…" at bounding box center [127, 99] width 141 height 60
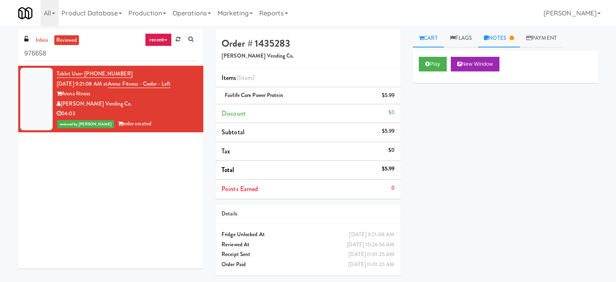
click at [507, 41] on link "Notes" at bounding box center [499, 38] width 42 height 18
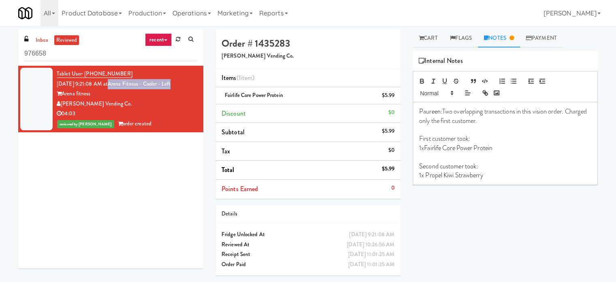
drag, startPoint x: 182, startPoint y: 82, endPoint x: 118, endPoint y: 85, distance: 64.1
click at [118, 85] on div "Tablet User · (215) 285-1354 [DATE] 9:21:08 AM at [GEOGRAPHIC_DATA] - Cooler - …" at bounding box center [127, 99] width 141 height 60
copy link "Arena Fitness - Cooler - Left"
drag, startPoint x: 488, startPoint y: 176, endPoint x: 426, endPoint y: 178, distance: 62.0
click at [426, 178] on p "1x Propel Kiwi Strawberry" at bounding box center [505, 175] width 172 height 9
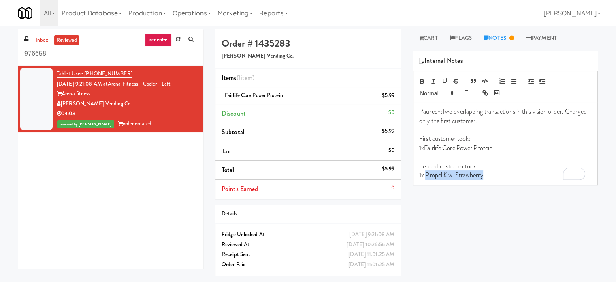
copy p "Propel Kiwi Strawberry"
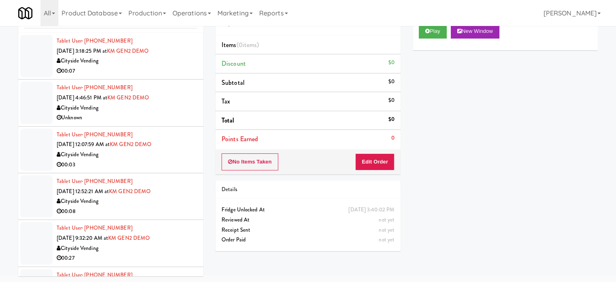
scroll to position [2209, 0]
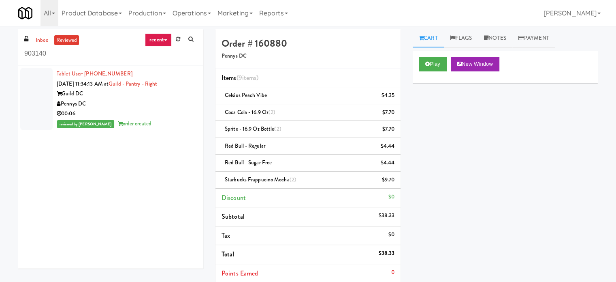
click at [159, 41] on link "recent" at bounding box center [158, 39] width 27 height 13
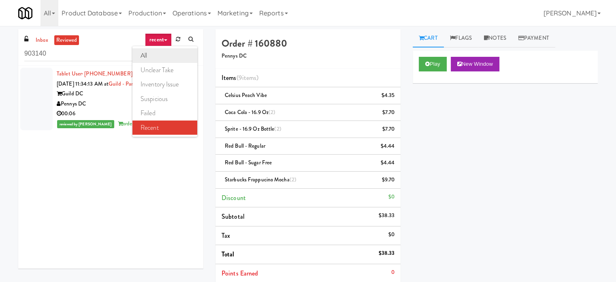
click at [151, 55] on link "all" at bounding box center [165, 55] width 65 height 15
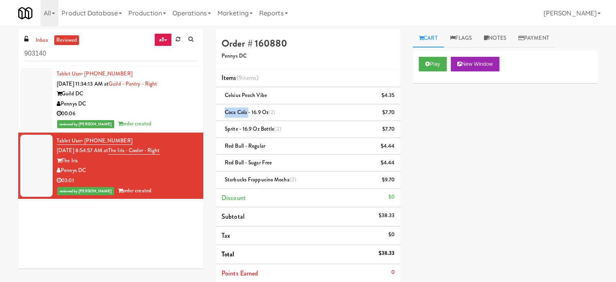
drag, startPoint x: 248, startPoint y: 110, endPoint x: 222, endPoint y: 108, distance: 25.6
click at [222, 108] on div "Coca Cola - 16.9 oz (2) $7.70" at bounding box center [308, 112] width 173 height 10
copy span "Coca Cola"
drag, startPoint x: 238, startPoint y: 128, endPoint x: 225, endPoint y: 128, distance: 13.0
click at [225, 128] on span "Sprite - 16.9 oz Bottle (2)" at bounding box center [253, 129] width 57 height 8
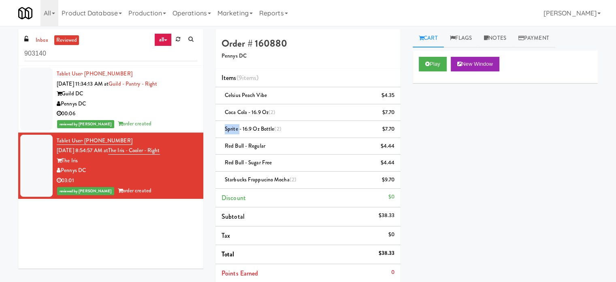
copy span "Sprite"
drag, startPoint x: 267, startPoint y: 141, endPoint x: 226, endPoint y: 141, distance: 41.3
click at [226, 141] on div "Red Bull - Regular $4.44" at bounding box center [308, 146] width 173 height 10
click at [298, 142] on div "Red Bull - Regular $4.44" at bounding box center [308, 146] width 173 height 10
drag, startPoint x: 243, startPoint y: 143, endPoint x: 226, endPoint y: 140, distance: 17.3
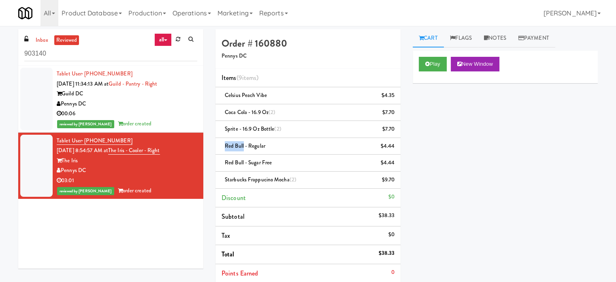
click at [226, 140] on li "Red Bull - Regular $4.44" at bounding box center [308, 146] width 185 height 17
copy span "Red Bull"
drag, startPoint x: 274, startPoint y: 162, endPoint x: 222, endPoint y: 165, distance: 51.6
click at [222, 165] on div "Red Bull - Sugar Free $4.44" at bounding box center [308, 163] width 173 height 10
copy span "Red Bull - Sugar Free"
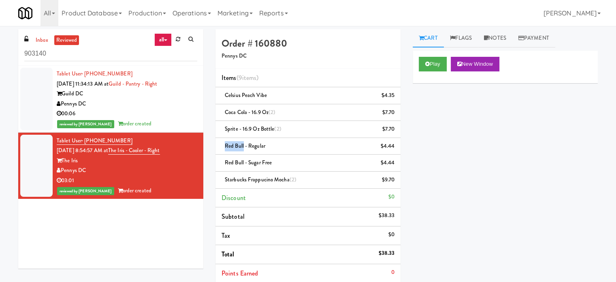
copy span "Red Bull - Sugar Free"
drag, startPoint x: 287, startPoint y: 180, endPoint x: 219, endPoint y: 175, distance: 68.7
click at [219, 175] on li "Starbucks Frappucino Mocha (2) $9.70" at bounding box center [308, 179] width 185 height 17
copy span "Starbucks Frappucino Mocha"
drag, startPoint x: 491, startPoint y: 26, endPoint x: 496, endPoint y: 33, distance: 8.4
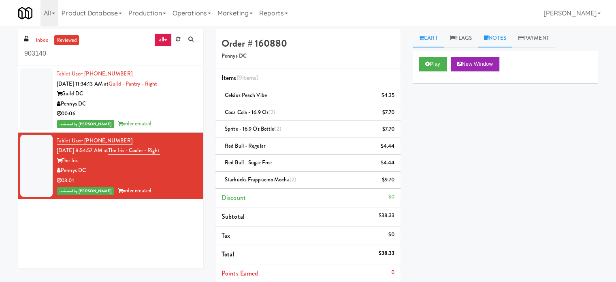
click at [491, 27] on div "inbox reviewed all all unclear take inventory issue suspicious failed recent 90…" at bounding box center [308, 196] width 616 height 340
click at [497, 34] on link "Notes" at bounding box center [495, 38] width 34 height 18
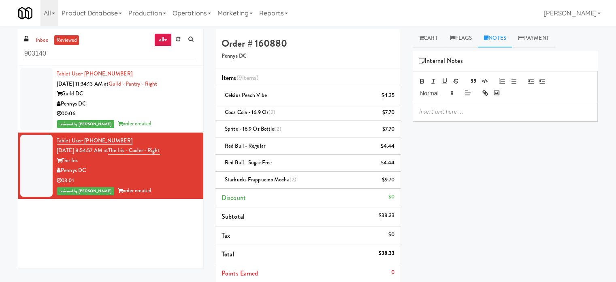
click at [466, 112] on p at bounding box center [505, 111] width 172 height 9
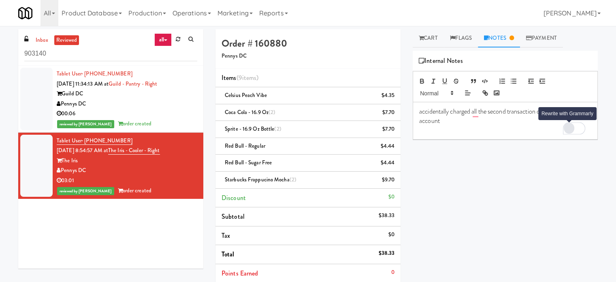
click at [568, 129] on div "Rewrite with Grammarly" at bounding box center [569, 128] width 9 height 9
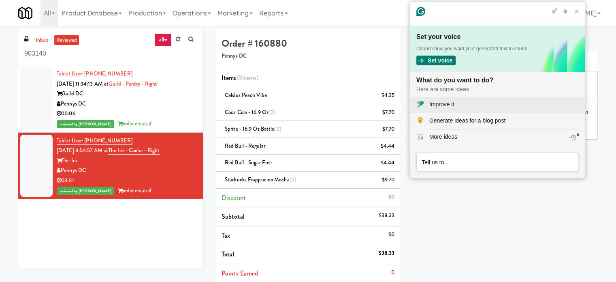
click at [443, 105] on div "Improve it" at bounding box center [442, 104] width 25 height 9
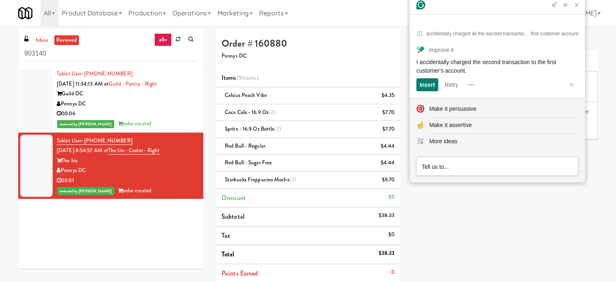
drag, startPoint x: 418, startPoint y: 63, endPoint x: 477, endPoint y: 77, distance: 60.2
click at [477, 77] on article "accidentally charged all the second transaction on the first customer account I…" at bounding box center [497, 58] width 175 height 79
click at [581, 10] on icon "Close Grammarly Assistant" at bounding box center [577, 5] width 10 height 10
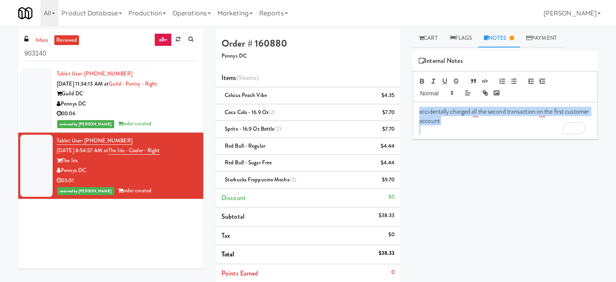
drag, startPoint x: 417, startPoint y: 108, endPoint x: 477, endPoint y: 132, distance: 64.6
click at [477, 132] on div "accidentally charged all the second transaction on the first customer account" at bounding box center [505, 120] width 184 height 37
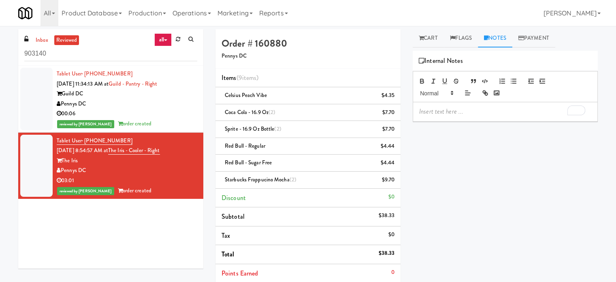
click at [479, 113] on p "To enrich screen reader interactions, please activate Accessibility in Grammarl…" at bounding box center [505, 111] width 172 height 9
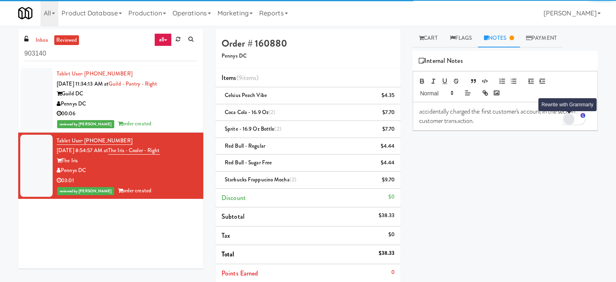
click at [569, 118] on div "Rewrite with Grammarly" at bounding box center [569, 118] width 9 height 9
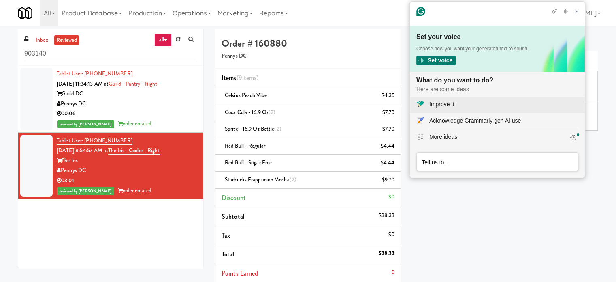
click at [454, 105] on div "Improve it" at bounding box center [442, 104] width 25 height 9
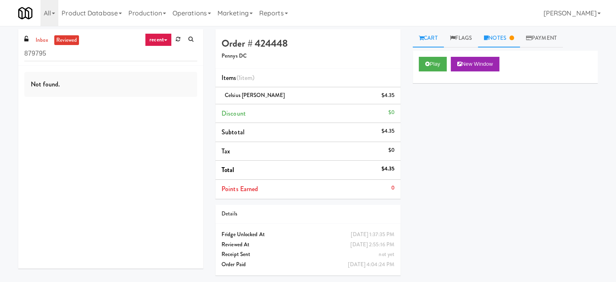
click at [504, 42] on link "Notes" at bounding box center [499, 38] width 42 height 18
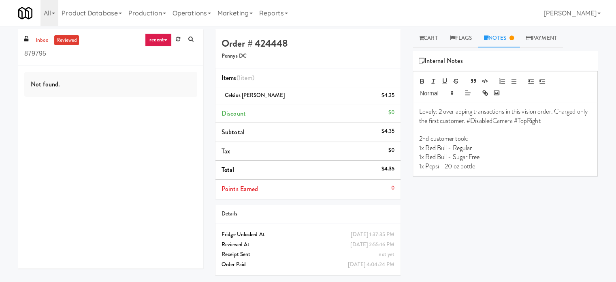
click at [167, 39] on link "recent" at bounding box center [158, 39] width 27 height 13
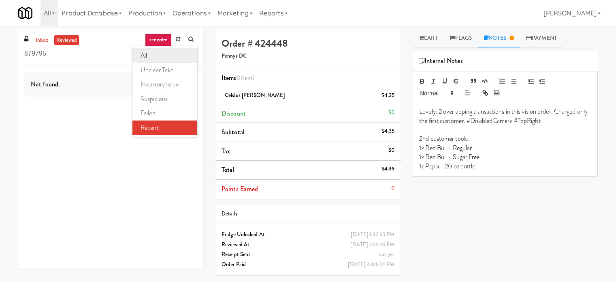
click at [159, 53] on link "all" at bounding box center [165, 55] width 65 height 15
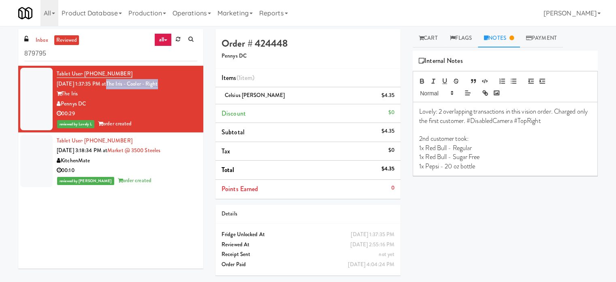
drag, startPoint x: 172, startPoint y: 83, endPoint x: 120, endPoint y: 83, distance: 52.7
click at [120, 83] on div "Tablet User · (980) 613-3208 [DATE] 1:37:35 PM at The Iris - Cooler - Right The…" at bounding box center [127, 99] width 141 height 60
copy link "The Iris - Cooler - Right"
drag, startPoint x: 478, startPoint y: 146, endPoint x: 430, endPoint y: 148, distance: 48.3
click at [430, 148] on p "1x Red Bull - Regular" at bounding box center [505, 147] width 172 height 9
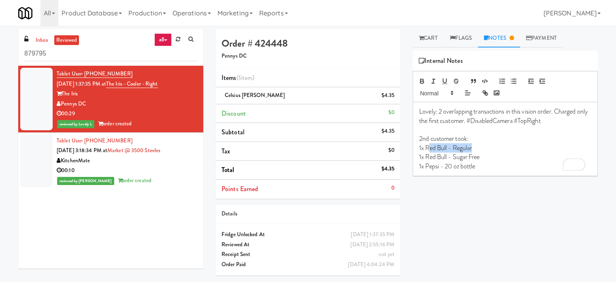
drag, startPoint x: 497, startPoint y: 151, endPoint x: 456, endPoint y: 160, distance: 42.3
click at [497, 152] on p "1x Red Bull - Regular" at bounding box center [505, 147] width 172 height 9
click at [514, 157] on p "1x Red Bull - Sugar Free" at bounding box center [505, 156] width 172 height 9
drag, startPoint x: 448, startPoint y: 148, endPoint x: 426, endPoint y: 146, distance: 22.3
click at [426, 146] on p "1x Red Bull - Regular" at bounding box center [505, 147] width 172 height 9
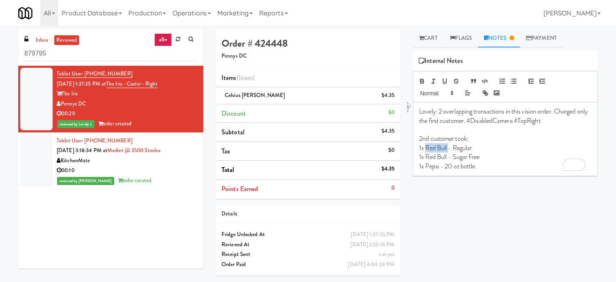
copy p "Red Bull"
drag, startPoint x: 484, startPoint y: 156, endPoint x: 424, endPoint y: 158, distance: 60.0
click at [424, 158] on p "1x Red Bull - Sugar Free" at bounding box center [505, 156] width 172 height 9
copy p "Red Bull - Sugar Free"
drag, startPoint x: 441, startPoint y: 167, endPoint x: 426, endPoint y: 167, distance: 14.6
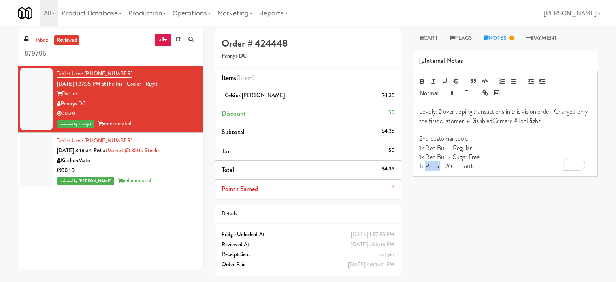
click at [426, 167] on p "1x Pepsi - 20 oz bottle" at bounding box center [505, 166] width 172 height 9
copy p "Pepsi"
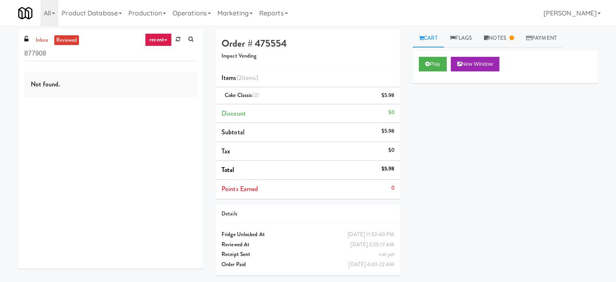
click at [162, 36] on link "recent" at bounding box center [158, 39] width 27 height 13
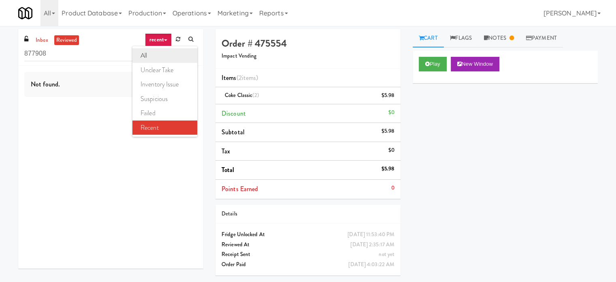
click at [152, 55] on link "all" at bounding box center [165, 55] width 65 height 15
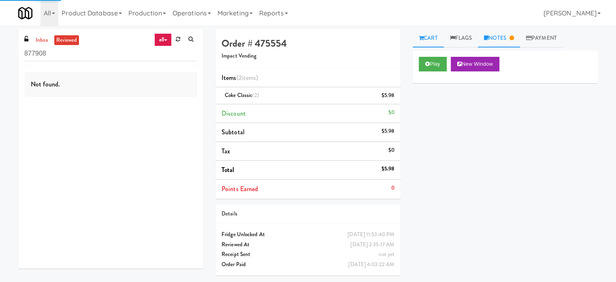
click at [503, 40] on link "Notes" at bounding box center [499, 38] width 42 height 18
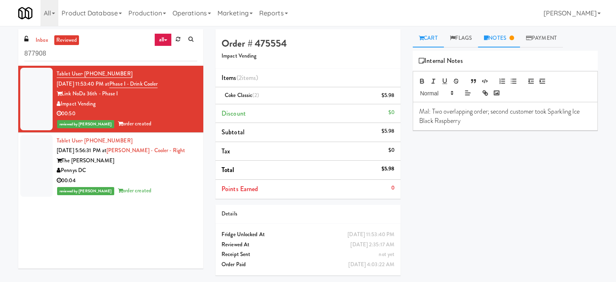
click at [433, 41] on link "Cart" at bounding box center [428, 38] width 31 height 18
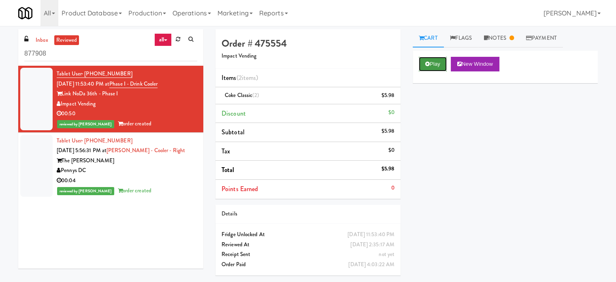
click at [434, 62] on button "Play" at bounding box center [433, 64] width 28 height 15
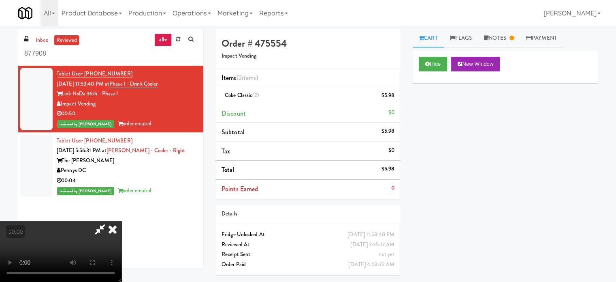
click at [122, 221] on video at bounding box center [61, 251] width 122 height 61
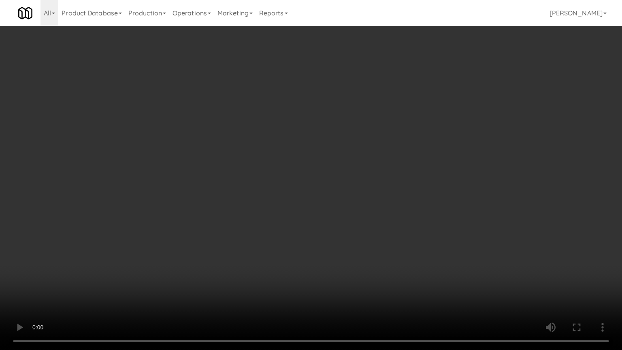
click at [267, 216] on video at bounding box center [311, 175] width 622 height 350
click at [409, 256] on video at bounding box center [311, 175] width 622 height 350
click at [379, 229] on video at bounding box center [311, 175] width 622 height 350
click at [345, 219] on video at bounding box center [311, 175] width 622 height 350
click at [456, 277] on video at bounding box center [311, 175] width 622 height 350
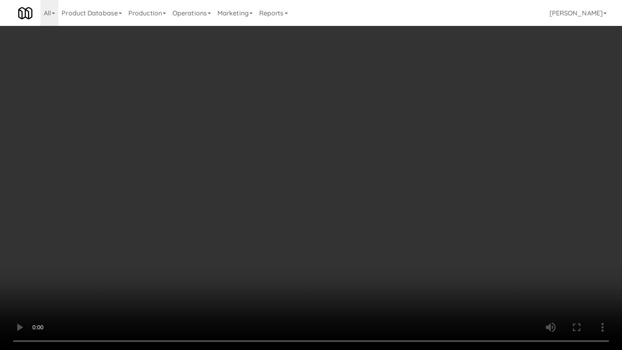
click at [409, 266] on video at bounding box center [311, 175] width 622 height 350
click at [400, 261] on video at bounding box center [311, 175] width 622 height 350
click at [473, 281] on video at bounding box center [311, 175] width 622 height 350
click at [438, 250] on video at bounding box center [311, 175] width 622 height 350
click at [435, 248] on video at bounding box center [311, 175] width 622 height 350
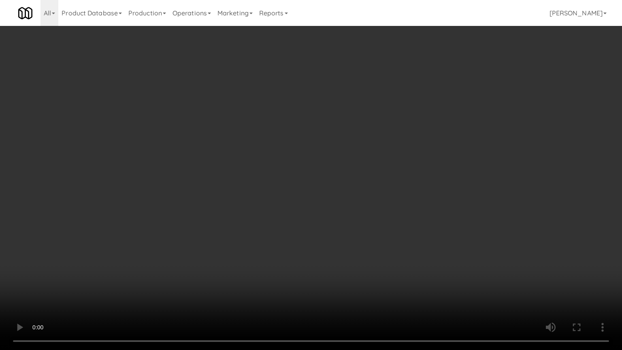
click at [432, 245] on video at bounding box center [311, 175] width 622 height 350
click at [433, 235] on video at bounding box center [311, 175] width 622 height 350
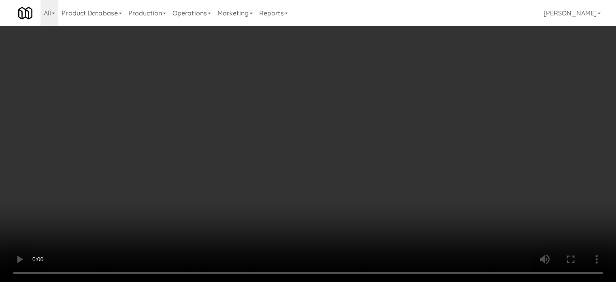
click at [496, 37] on link "Notes" at bounding box center [499, 38] width 42 height 18
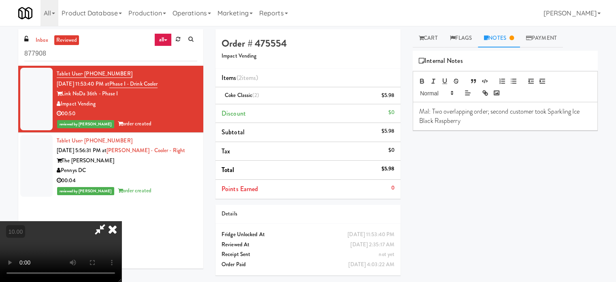
click at [122, 221] on icon at bounding box center [113, 229] width 18 height 16
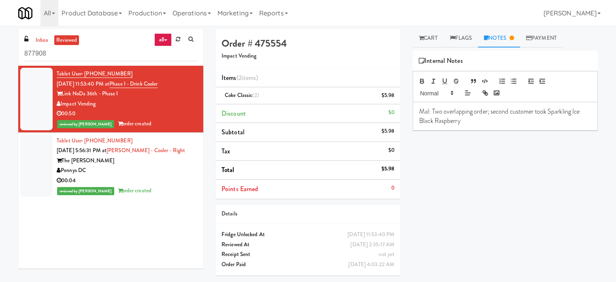
drag, startPoint x: 174, startPoint y: 83, endPoint x: 120, endPoint y: 81, distance: 53.9
click at [120, 81] on div "Tablet User · (704) 617-6094 Aug 11, 2025 11:53:40 PM at Phase I - Drink Cooler…" at bounding box center [127, 99] width 141 height 60
copy span "Phase I - Drink Cooler"
drag, startPoint x: 559, startPoint y: 113, endPoint x: 573, endPoint y: 120, distance: 15.8
click at [573, 120] on p "Mal: Two overlapping order; second customer took Sparkling Ice Black Raspberry" at bounding box center [505, 116] width 172 height 18
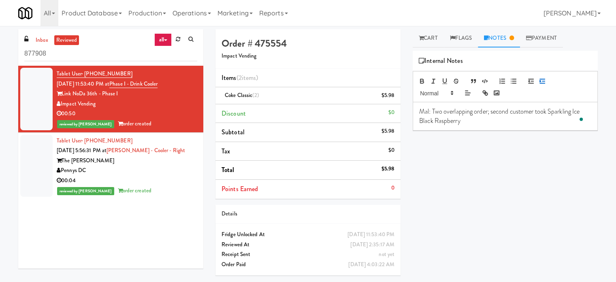
copy p "Sparkling Ice Black Raspberry"
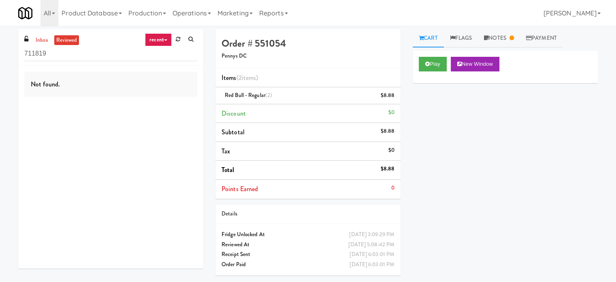
click at [164, 39] on link "recent" at bounding box center [158, 39] width 27 height 13
drag, startPoint x: 145, startPoint y: 53, endPoint x: 195, endPoint y: 61, distance: 50.5
click at [146, 53] on link "all" at bounding box center [165, 55] width 65 height 15
click at [508, 34] on link "Notes" at bounding box center [499, 38] width 42 height 18
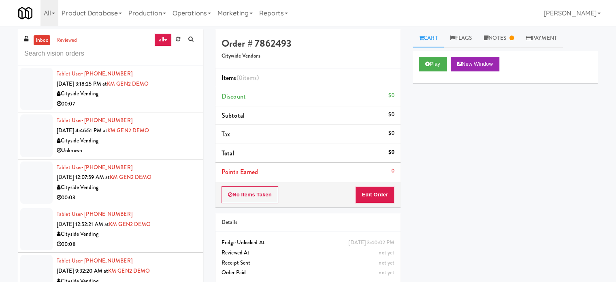
scroll to position [2209, 0]
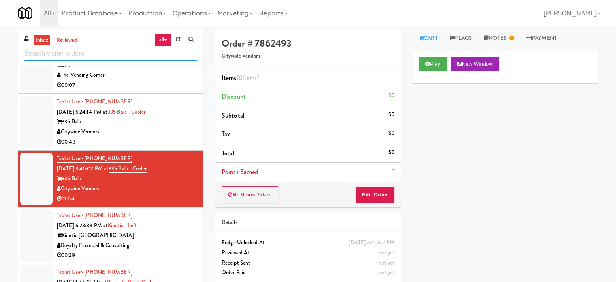
click at [132, 53] on input "text" at bounding box center [110, 53] width 173 height 15
click at [112, 61] on input "text" at bounding box center [110, 53] width 173 height 15
click at [113, 56] on input "text" at bounding box center [110, 53] width 173 height 15
paste input "Kinetic - Left"
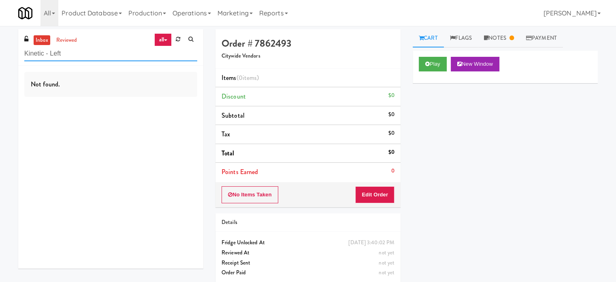
scroll to position [0, 0]
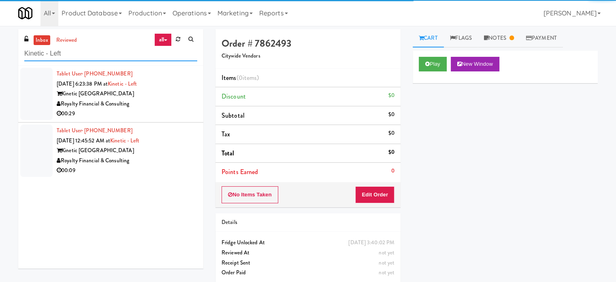
type input "Kinetic - Left"
click at [163, 101] on div "Royalty Financial & Consulting" at bounding box center [127, 104] width 141 height 10
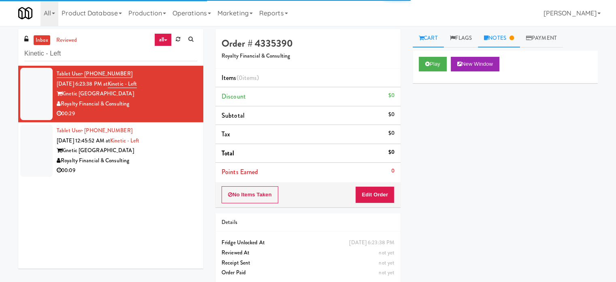
click at [501, 39] on link "Notes" at bounding box center [499, 38] width 42 height 18
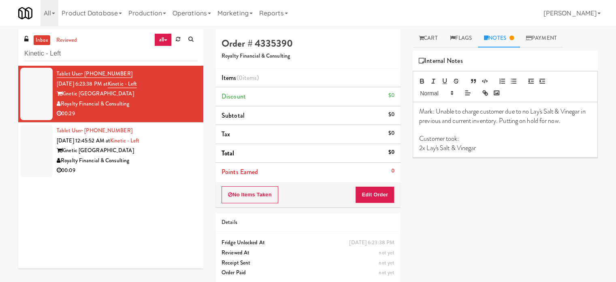
drag, startPoint x: 163, startPoint y: 161, endPoint x: 317, endPoint y: 95, distance: 167.4
click at [163, 161] on div "Royalty Financial & Consulting" at bounding box center [127, 161] width 141 height 10
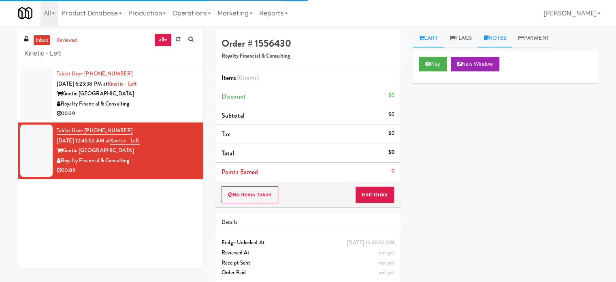
click at [509, 40] on link "Notes" at bounding box center [495, 38] width 34 height 18
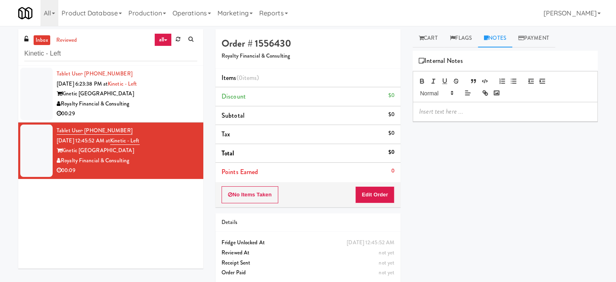
drag, startPoint x: 440, startPoint y: 35, endPoint x: 434, endPoint y: 58, distance: 23.4
click at [440, 36] on link "Cart" at bounding box center [428, 38] width 31 height 18
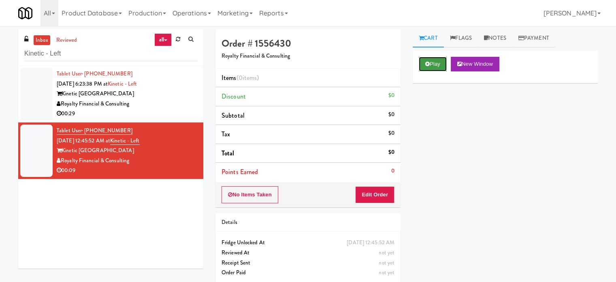
click at [430, 66] on button "Play" at bounding box center [433, 64] width 28 height 15
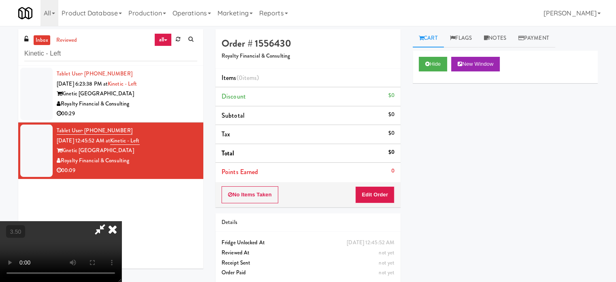
drag, startPoint x: 218, startPoint y: 199, endPoint x: 229, endPoint y: 154, distance: 45.9
click at [122, 221] on video at bounding box center [61, 251] width 122 height 61
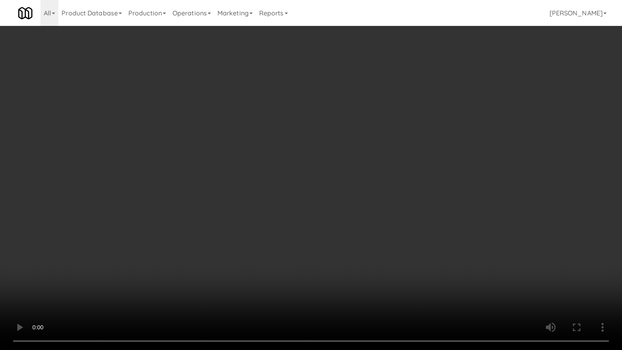
click at [308, 152] on video at bounding box center [311, 175] width 622 height 350
click at [309, 153] on video at bounding box center [311, 175] width 622 height 350
click at [313, 148] on video at bounding box center [311, 175] width 622 height 350
click at [317, 152] on video at bounding box center [311, 175] width 622 height 350
click at [347, 170] on video at bounding box center [311, 175] width 622 height 350
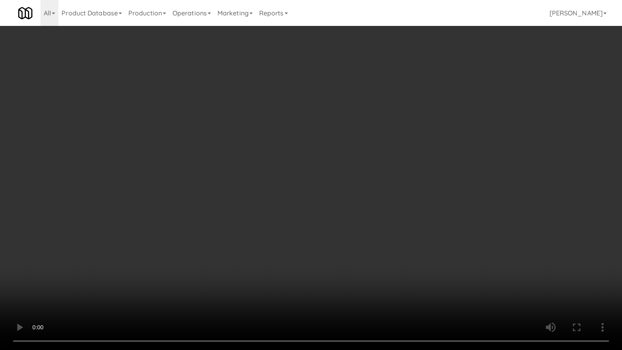
click at [341, 170] on video at bounding box center [311, 175] width 622 height 350
click at [389, 187] on video at bounding box center [311, 175] width 622 height 350
click at [353, 187] on video at bounding box center [311, 175] width 622 height 350
click at [356, 181] on video at bounding box center [311, 175] width 622 height 350
click at [347, 170] on video at bounding box center [311, 175] width 622 height 350
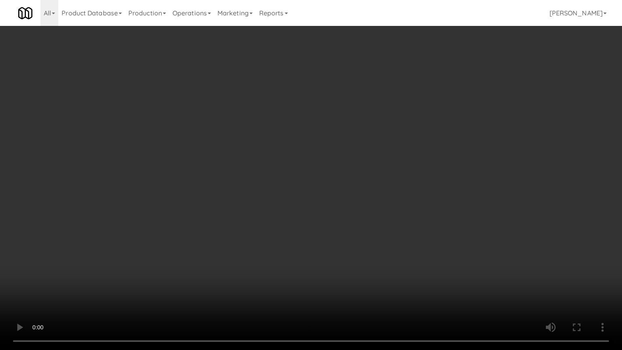
click at [402, 178] on video at bounding box center [311, 175] width 622 height 350
click at [367, 178] on video at bounding box center [311, 175] width 622 height 350
click at [427, 193] on video at bounding box center [311, 175] width 622 height 350
click at [376, 195] on video at bounding box center [311, 175] width 622 height 350
click at [372, 188] on video at bounding box center [311, 175] width 622 height 350
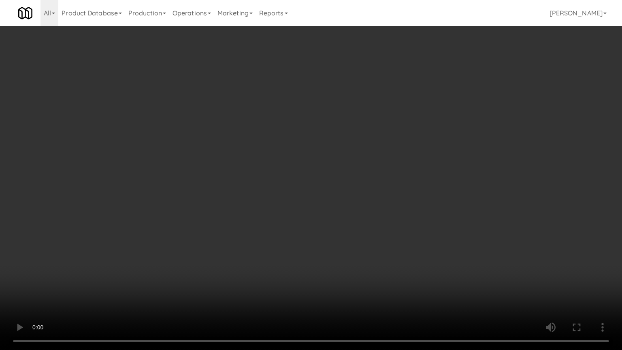
click at [361, 188] on video at bounding box center [311, 175] width 622 height 350
click at [366, 192] on video at bounding box center [311, 175] width 622 height 350
click at [350, 199] on video at bounding box center [311, 175] width 622 height 350
click at [374, 206] on video at bounding box center [311, 175] width 622 height 350
click at [342, 197] on video at bounding box center [311, 175] width 622 height 350
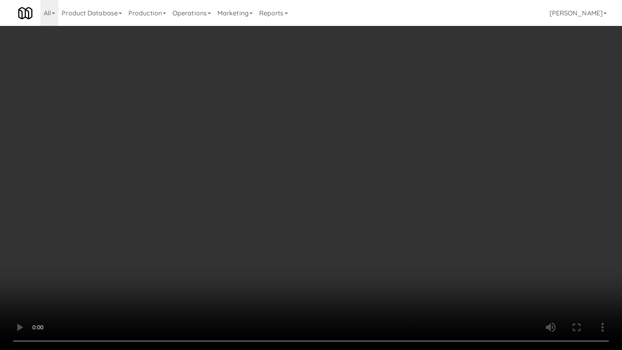
click at [349, 193] on video at bounding box center [311, 175] width 622 height 350
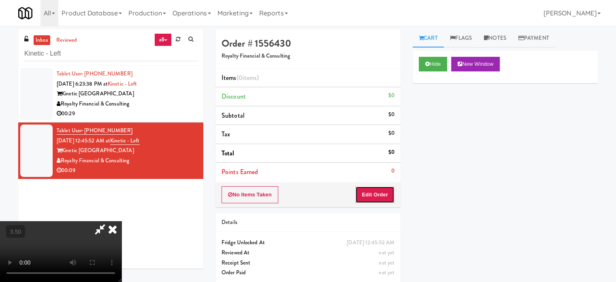
click at [390, 196] on button "Edit Order" at bounding box center [374, 194] width 39 height 17
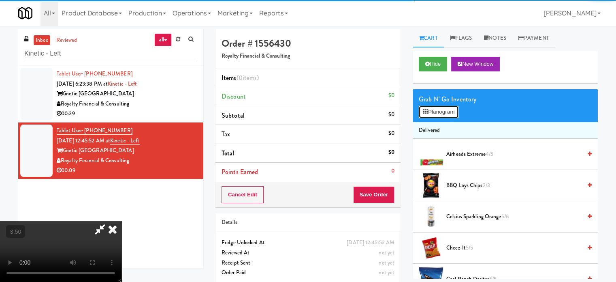
click at [449, 107] on button "Planogram" at bounding box center [439, 112] width 40 height 12
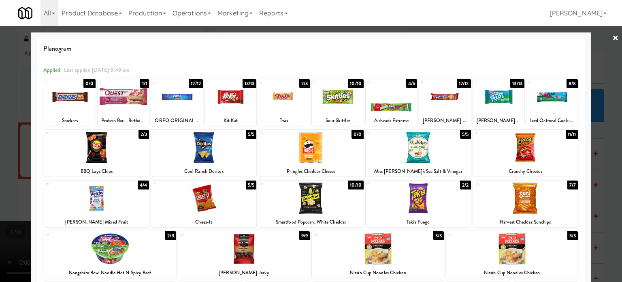
click at [352, 82] on div "10/10" at bounding box center [356, 83] width 16 height 9
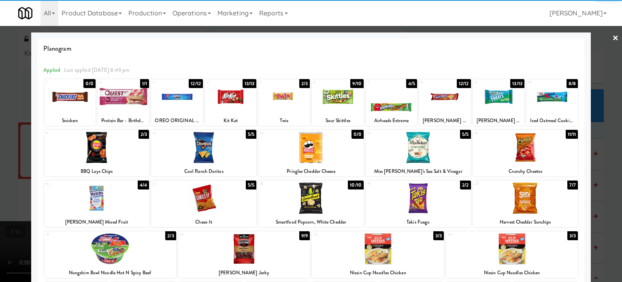
click at [409, 81] on div "4/5" at bounding box center [411, 83] width 11 height 9
click at [139, 136] on div "2/3" at bounding box center [144, 134] width 11 height 9
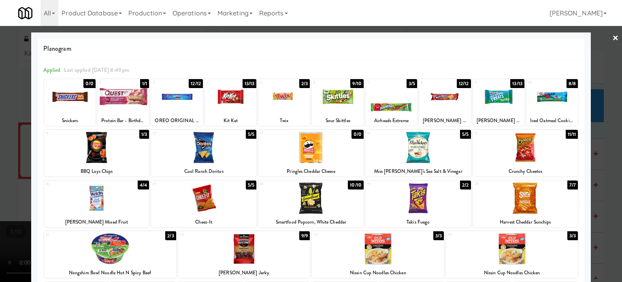
click at [599, 148] on div at bounding box center [311, 141] width 622 height 282
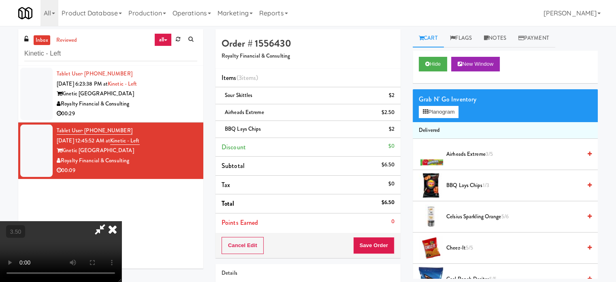
click at [122, 221] on video at bounding box center [61, 251] width 122 height 61
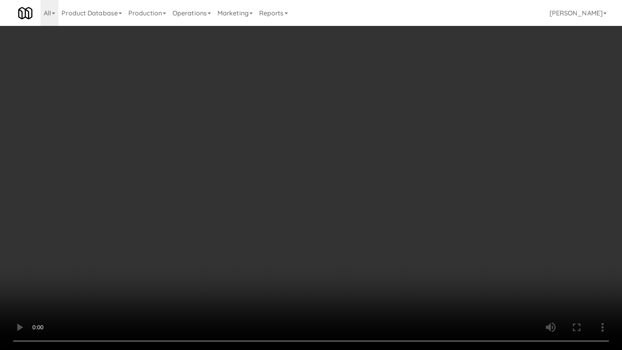
drag, startPoint x: 322, startPoint y: 185, endPoint x: 296, endPoint y: 169, distance: 30.8
click at [321, 184] on video at bounding box center [311, 175] width 622 height 350
click at [287, 173] on video at bounding box center [311, 175] width 622 height 350
click at [290, 170] on video at bounding box center [311, 175] width 622 height 350
click at [308, 156] on video at bounding box center [311, 175] width 622 height 350
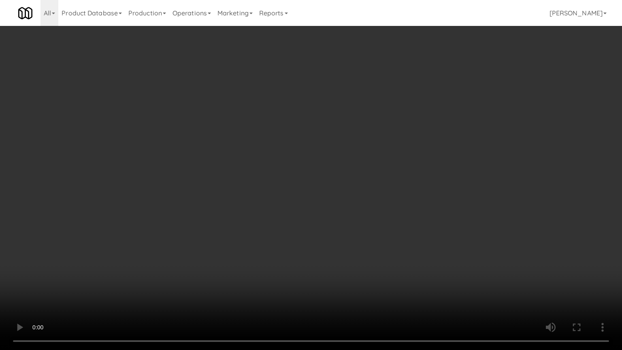
click at [310, 159] on video at bounding box center [311, 175] width 622 height 350
click at [310, 165] on video at bounding box center [311, 175] width 622 height 350
click at [313, 162] on video at bounding box center [311, 175] width 622 height 350
click at [314, 162] on video at bounding box center [311, 175] width 622 height 350
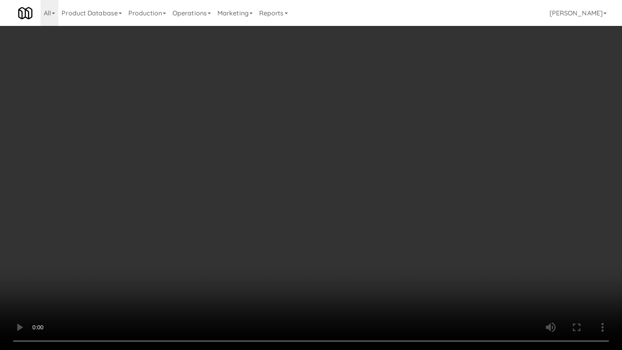
click at [313, 163] on video at bounding box center [311, 175] width 622 height 350
click at [313, 162] on video at bounding box center [311, 175] width 622 height 350
click at [320, 173] on video at bounding box center [311, 175] width 622 height 350
click at [318, 173] on video at bounding box center [311, 175] width 622 height 350
click at [424, 199] on video at bounding box center [311, 175] width 622 height 350
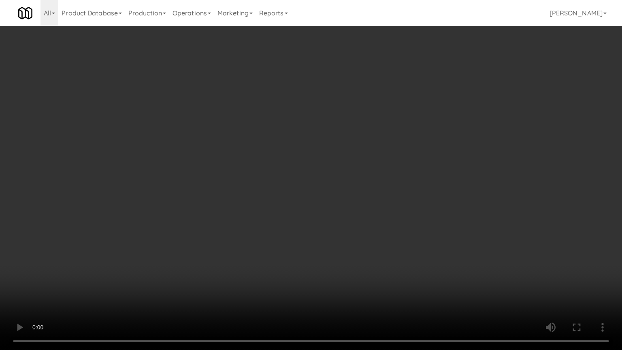
drag, startPoint x: 300, startPoint y: 235, endPoint x: 219, endPoint y: 174, distance: 101.3
click at [300, 234] on video at bounding box center [311, 175] width 622 height 350
click at [197, 168] on video at bounding box center [311, 175] width 622 height 350
click at [317, 266] on video at bounding box center [311, 175] width 622 height 350
click at [308, 248] on video at bounding box center [311, 175] width 622 height 350
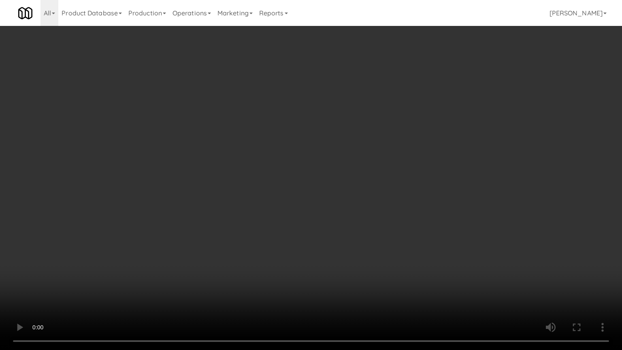
click at [308, 245] on video at bounding box center [311, 175] width 622 height 350
click at [344, 251] on video at bounding box center [311, 175] width 622 height 350
click at [295, 277] on video at bounding box center [311, 175] width 622 height 350
click at [282, 224] on video at bounding box center [311, 175] width 622 height 350
click at [268, 231] on video at bounding box center [311, 175] width 622 height 350
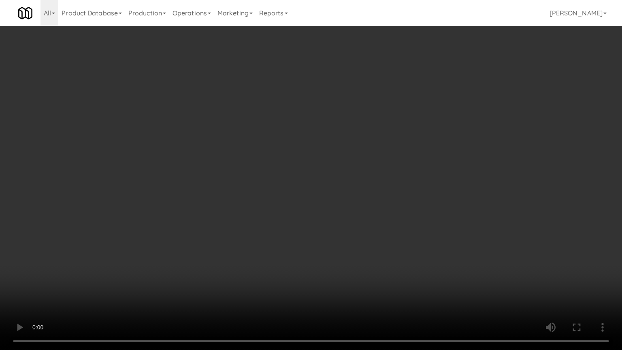
click at [272, 238] on video at bounding box center [311, 175] width 622 height 350
click at [290, 238] on video at bounding box center [311, 175] width 622 height 350
click at [342, 246] on video at bounding box center [311, 175] width 622 height 350
click at [277, 237] on video at bounding box center [311, 175] width 622 height 350
click at [342, 232] on video at bounding box center [311, 175] width 622 height 350
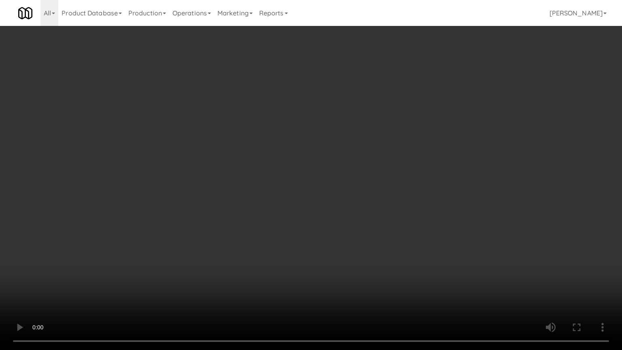
click at [283, 229] on video at bounding box center [311, 175] width 622 height 350
click at [249, 228] on video at bounding box center [311, 175] width 622 height 350
click at [248, 228] on video at bounding box center [311, 175] width 622 height 350
click at [252, 229] on video at bounding box center [311, 175] width 622 height 350
click at [241, 228] on video at bounding box center [311, 175] width 622 height 350
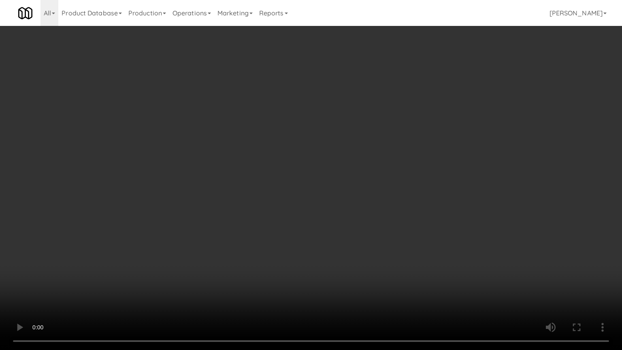
click at [258, 231] on video at bounding box center [311, 175] width 622 height 350
drag, startPoint x: 251, startPoint y: 227, endPoint x: 255, endPoint y: 223, distance: 4.9
click at [252, 227] on video at bounding box center [311, 175] width 622 height 350
click at [280, 231] on video at bounding box center [311, 175] width 622 height 350
click at [287, 237] on video at bounding box center [311, 175] width 622 height 350
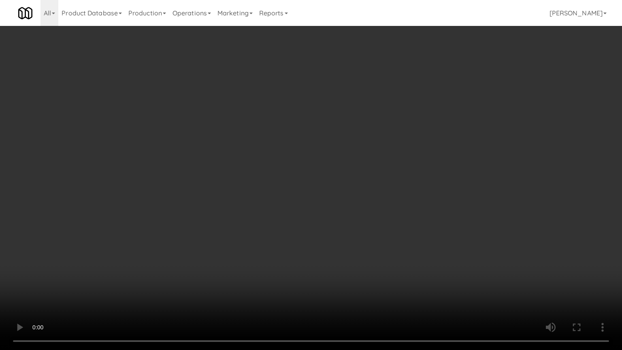
click at [383, 247] on video at bounding box center [311, 175] width 622 height 350
click at [345, 220] on video at bounding box center [311, 175] width 622 height 350
click at [334, 166] on video at bounding box center [311, 175] width 622 height 350
drag, startPoint x: 334, startPoint y: 164, endPoint x: 333, endPoint y: 106, distance: 57.6
click at [334, 165] on video at bounding box center [311, 175] width 622 height 350
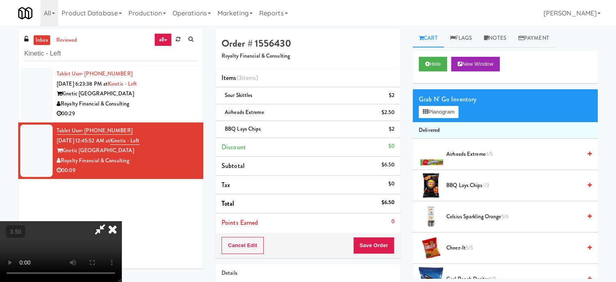
click at [122, 221] on icon at bounding box center [113, 229] width 18 height 16
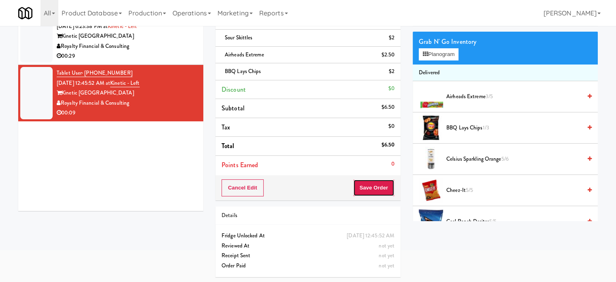
click at [378, 188] on button "Save Order" at bounding box center [373, 187] width 41 height 17
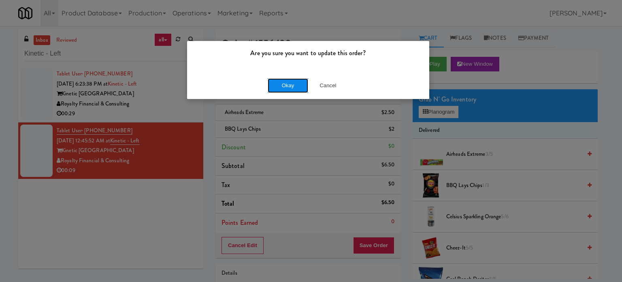
click at [287, 87] on button "Okay" at bounding box center [288, 85] width 41 height 15
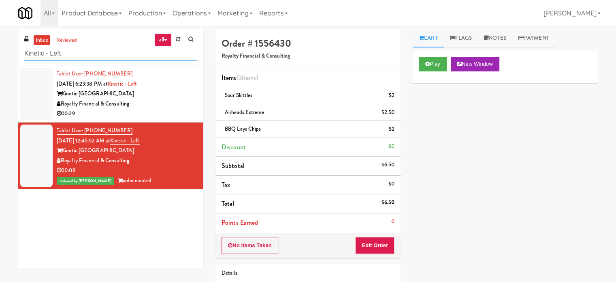
click at [88, 56] on input "Kinetic - Left" at bounding box center [110, 53] width 173 height 15
paste input "Bradlee - Cooler"
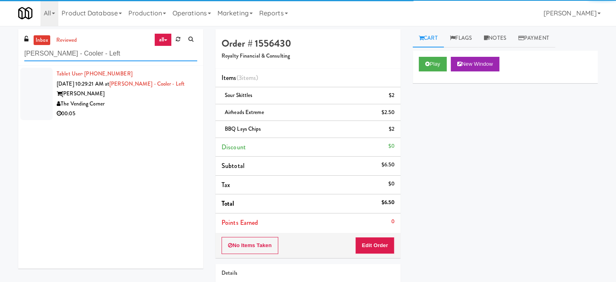
type input "[PERSON_NAME] - Cooler - Left"
click at [157, 106] on div "The Vending Corner" at bounding box center [127, 104] width 141 height 10
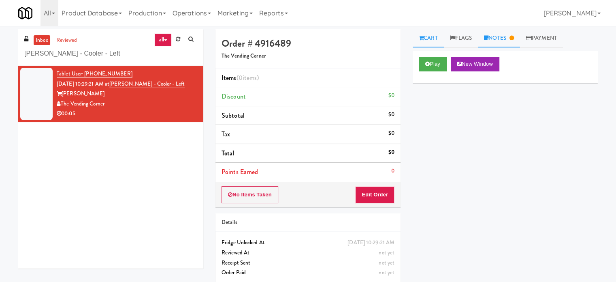
click at [497, 42] on link "Notes" at bounding box center [499, 38] width 42 height 18
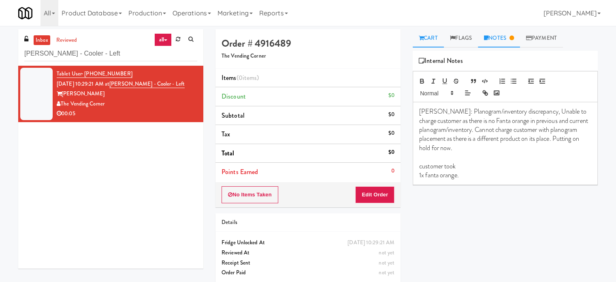
click at [426, 36] on link "Cart" at bounding box center [428, 38] width 31 height 18
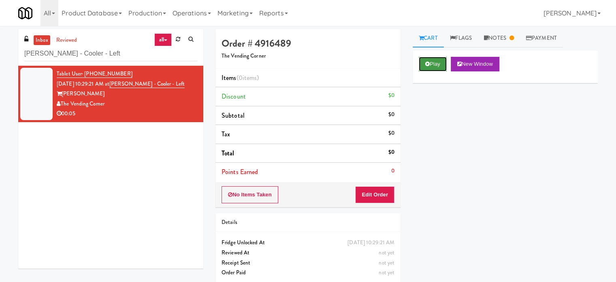
click at [432, 63] on button "Play" at bounding box center [433, 64] width 28 height 15
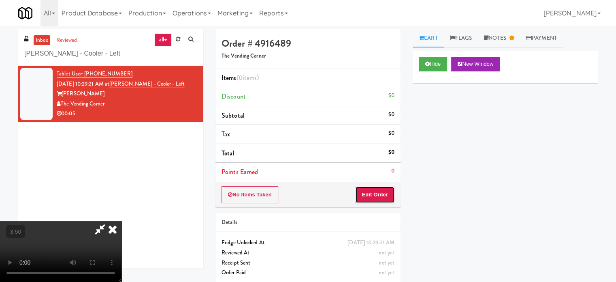
click at [389, 193] on button "Edit Order" at bounding box center [374, 194] width 39 height 17
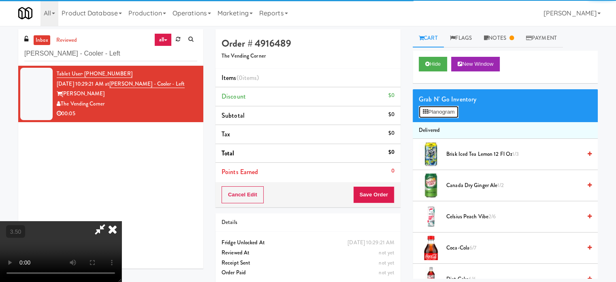
click at [447, 111] on button "Planogram" at bounding box center [439, 112] width 40 height 12
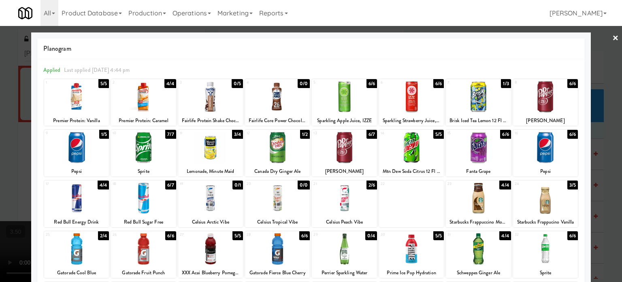
click at [599, 141] on div at bounding box center [311, 141] width 622 height 282
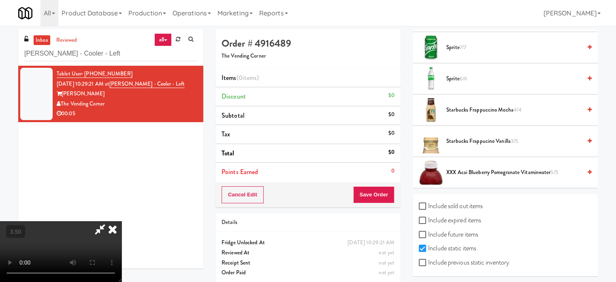
scroll to position [26, 0]
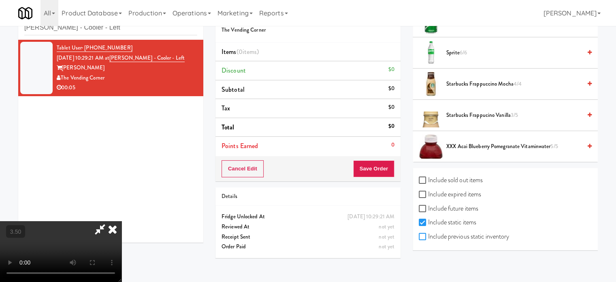
click at [424, 233] on input "Include previous static inventory" at bounding box center [423, 236] width 9 height 6
checkbox input "true"
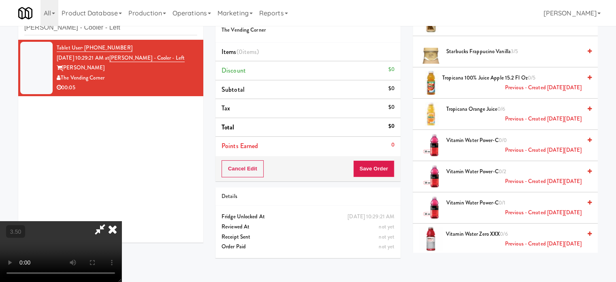
scroll to position [2755, 0]
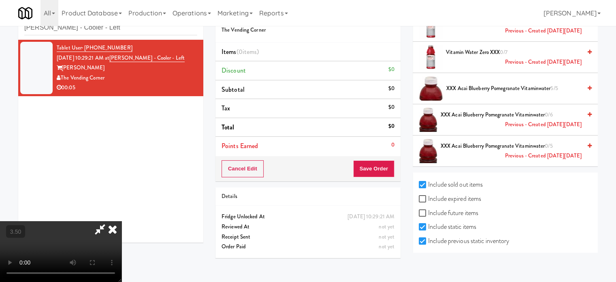
drag, startPoint x: 362, startPoint y: 80, endPoint x: 350, endPoint y: 81, distance: 12.2
click at [122, 221] on icon at bounding box center [113, 229] width 18 height 16
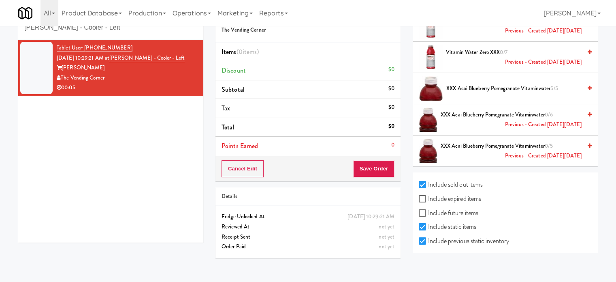
scroll to position [0, 0]
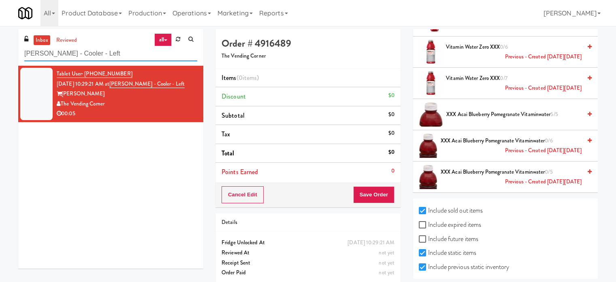
click at [128, 49] on input "[PERSON_NAME] - Cooler - Left" at bounding box center [110, 53] width 173 height 15
click at [128, 47] on input "[PERSON_NAME] - Cooler - Left" at bounding box center [110, 53] width 173 height 15
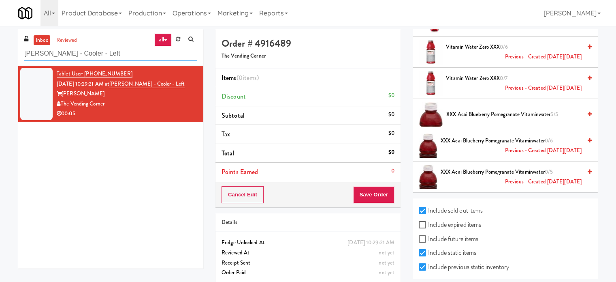
paste input "OHS - Fridge - B"
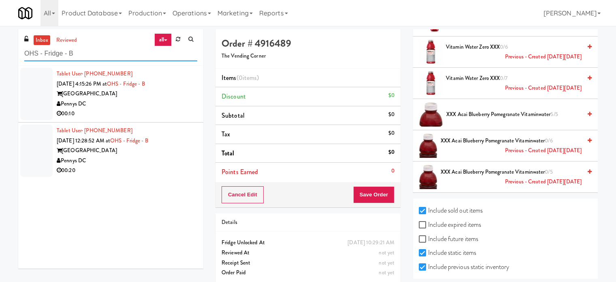
type input "OHS - Fridge - B"
click at [166, 113] on div "00:10" at bounding box center [127, 114] width 141 height 10
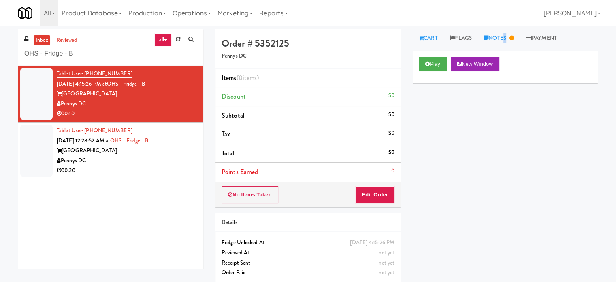
click at [505, 34] on link "Notes" at bounding box center [499, 38] width 42 height 18
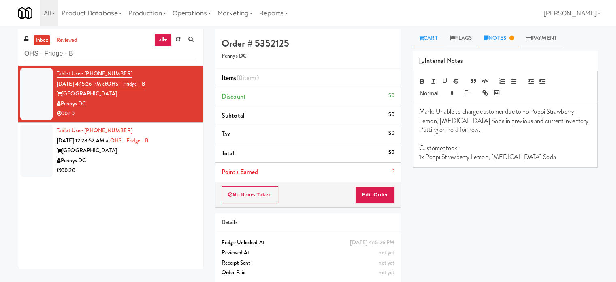
click at [431, 36] on link "Cart" at bounding box center [428, 38] width 31 height 18
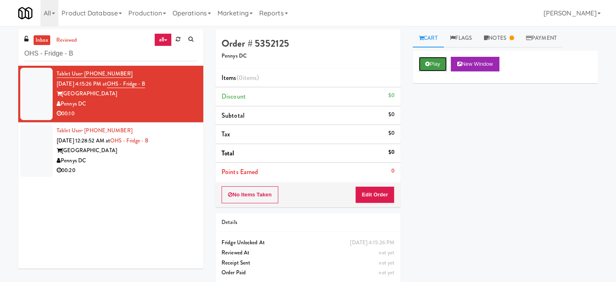
click at [439, 61] on button "Play" at bounding box center [433, 64] width 28 height 15
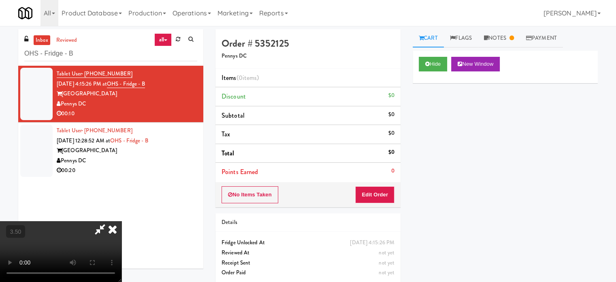
drag, startPoint x: 242, startPoint y: 178, endPoint x: 245, endPoint y: 169, distance: 9.5
click at [122, 221] on video at bounding box center [61, 251] width 122 height 61
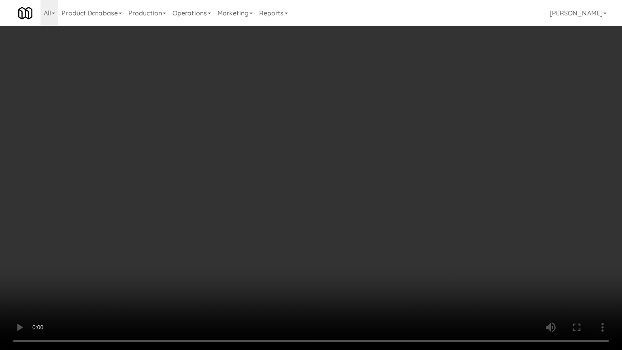
click at [263, 178] on video at bounding box center [311, 175] width 622 height 350
click at [242, 200] on video at bounding box center [311, 175] width 622 height 350
click at [243, 200] on video at bounding box center [311, 175] width 622 height 350
click at [242, 196] on video at bounding box center [311, 175] width 622 height 350
click at [242, 199] on video at bounding box center [311, 175] width 622 height 350
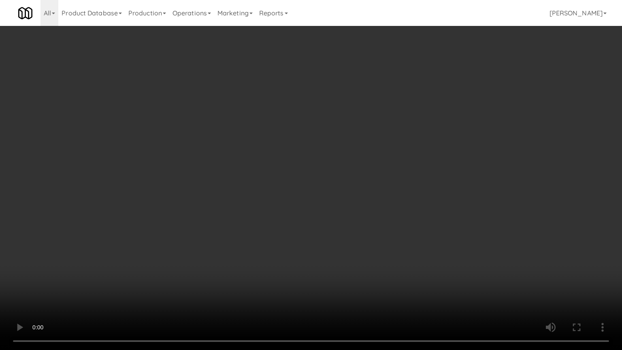
click at [210, 201] on video at bounding box center [311, 175] width 622 height 350
click at [264, 200] on video at bounding box center [311, 175] width 622 height 350
click at [187, 195] on video at bounding box center [311, 175] width 622 height 350
click at [303, 164] on video at bounding box center [311, 175] width 622 height 350
click at [242, 169] on video at bounding box center [311, 175] width 622 height 350
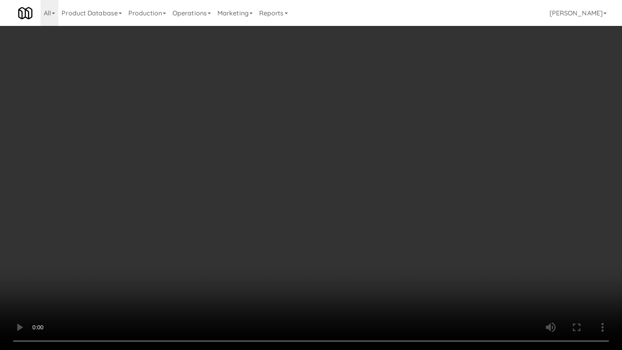
click at [323, 172] on video at bounding box center [311, 175] width 622 height 350
click at [218, 172] on video at bounding box center [311, 175] width 622 height 350
click at [253, 148] on video at bounding box center [311, 175] width 622 height 350
click at [261, 148] on video at bounding box center [311, 175] width 622 height 350
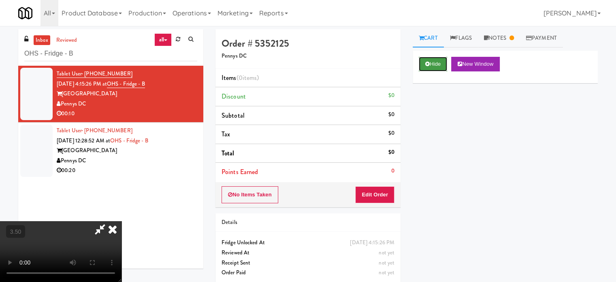
click at [437, 65] on button "Hide" at bounding box center [433, 64] width 28 height 15
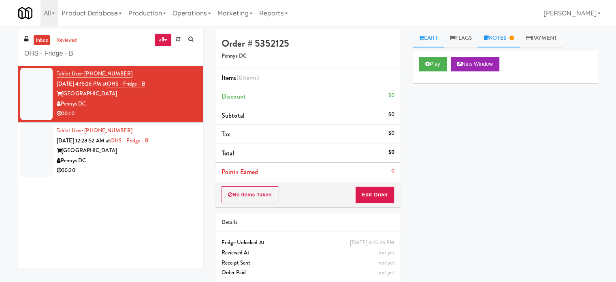
click at [510, 37] on link "Notes" at bounding box center [499, 38] width 42 height 18
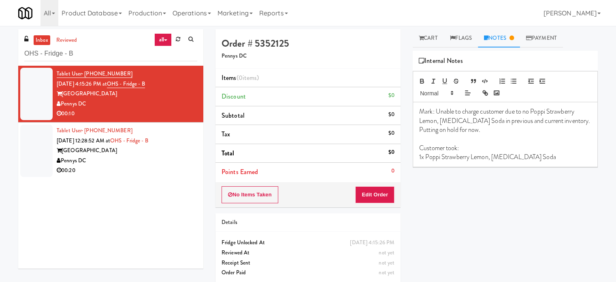
click at [492, 243] on div "Play New Window Primary Flag Clear Flag if unable to determine what was taken o…" at bounding box center [505, 203] width 185 height 304
click at [373, 194] on button "Edit Order" at bounding box center [374, 194] width 39 height 17
click at [437, 40] on link "Cart" at bounding box center [428, 38] width 31 height 18
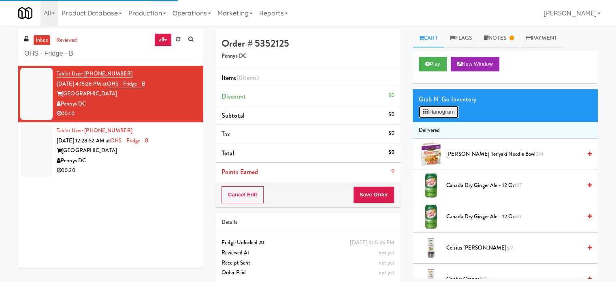
click at [435, 115] on button "Planogram" at bounding box center [439, 112] width 40 height 12
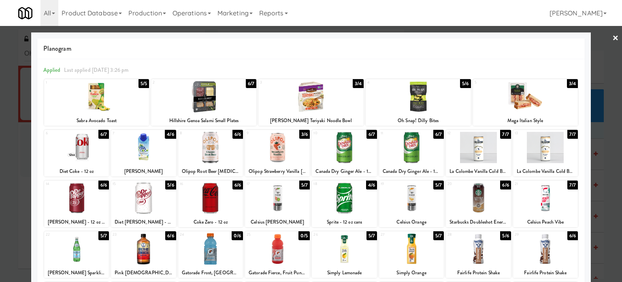
click at [614, 176] on div at bounding box center [311, 141] width 622 height 282
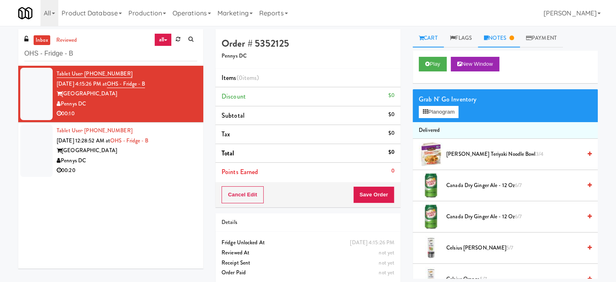
click at [508, 37] on link "Notes" at bounding box center [499, 38] width 42 height 18
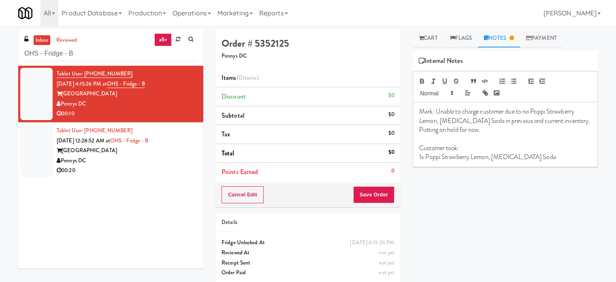
click at [150, 169] on div "00:20" at bounding box center [127, 170] width 141 height 10
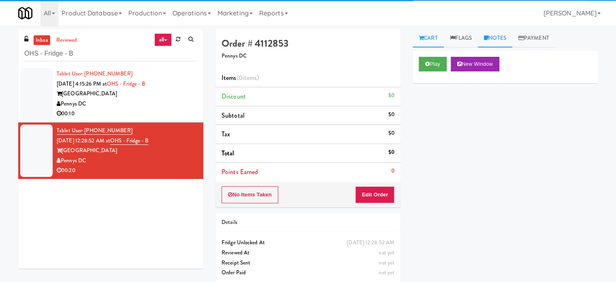
click at [503, 43] on link "Notes" at bounding box center [495, 38] width 34 height 18
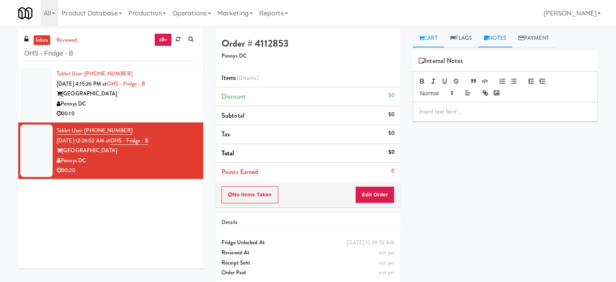
click at [430, 34] on link "Cart" at bounding box center [428, 38] width 31 height 18
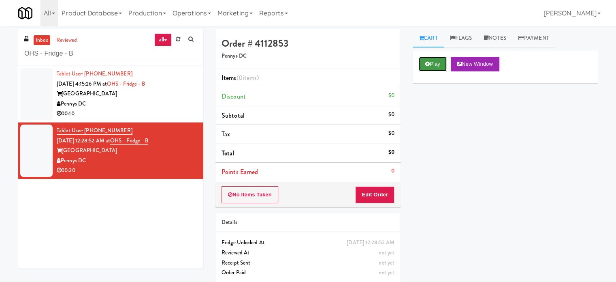
click at [428, 66] on button "Play" at bounding box center [433, 64] width 28 height 15
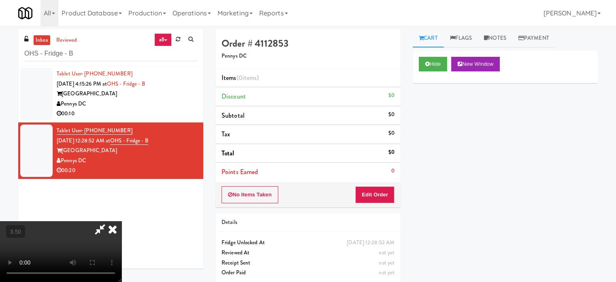
click at [122, 235] on video at bounding box center [61, 251] width 122 height 61
drag, startPoint x: 299, startPoint y: 135, endPoint x: 300, endPoint y: 120, distance: 14.6
click at [122, 221] on video at bounding box center [61, 251] width 122 height 61
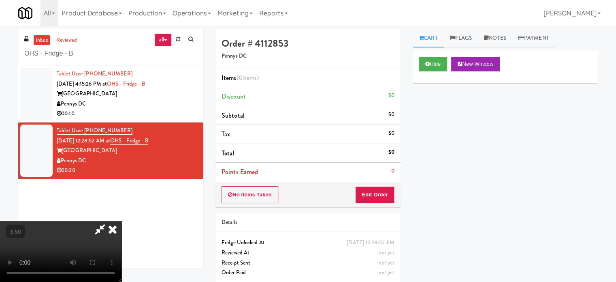
click at [122, 221] on video at bounding box center [61, 251] width 122 height 61
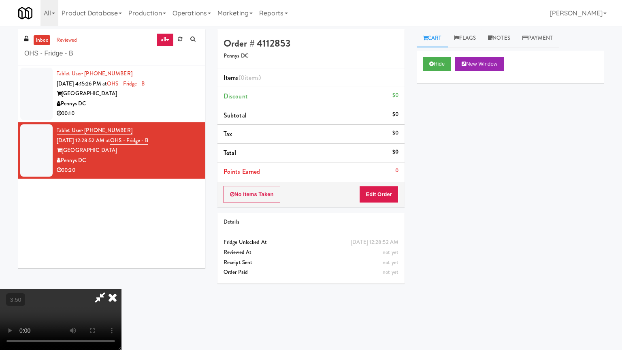
click at [122, 281] on video at bounding box center [61, 319] width 122 height 61
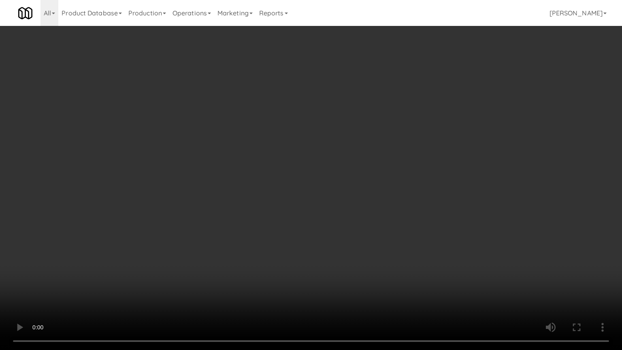
drag, startPoint x: 178, startPoint y: 225, endPoint x: 192, endPoint y: 210, distance: 20.4
click at [179, 225] on video at bounding box center [311, 175] width 622 height 350
click at [246, 136] on video at bounding box center [311, 175] width 622 height 350
click at [247, 135] on video at bounding box center [311, 175] width 622 height 350
drag, startPoint x: 261, startPoint y: 128, endPoint x: 268, endPoint y: 125, distance: 7.6
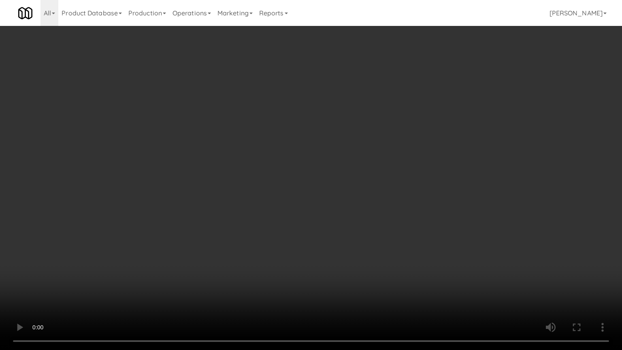
click at [261, 128] on video at bounding box center [311, 175] width 622 height 350
click at [268, 126] on video at bounding box center [311, 175] width 622 height 350
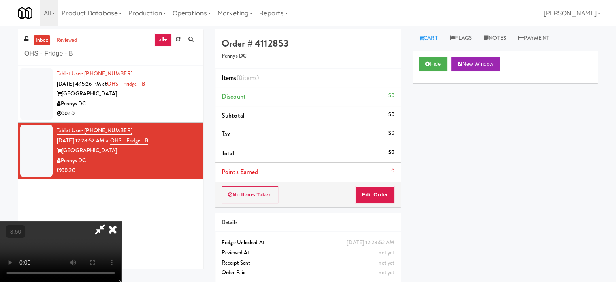
click at [122, 221] on icon at bounding box center [113, 229] width 18 height 16
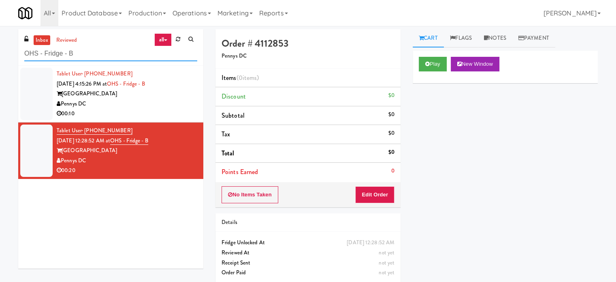
click at [78, 55] on input "OHS - Fridge - B" at bounding box center [110, 53] width 173 height 15
paste input "text"
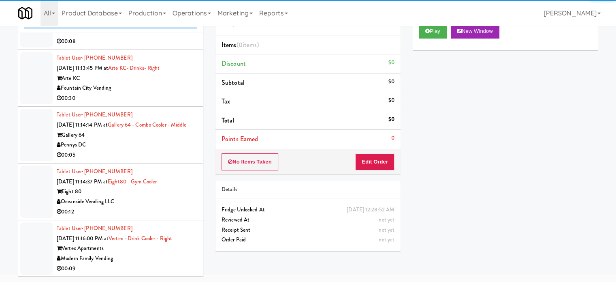
scroll to position [3558, 0]
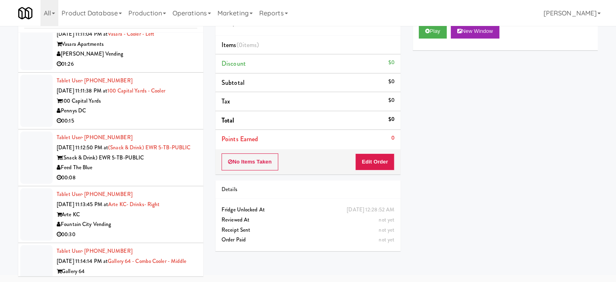
click at [169, 116] on div "00:15" at bounding box center [127, 121] width 141 height 10
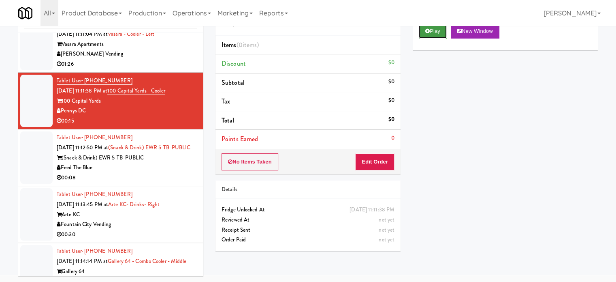
click at [441, 29] on button "Play" at bounding box center [433, 31] width 28 height 15
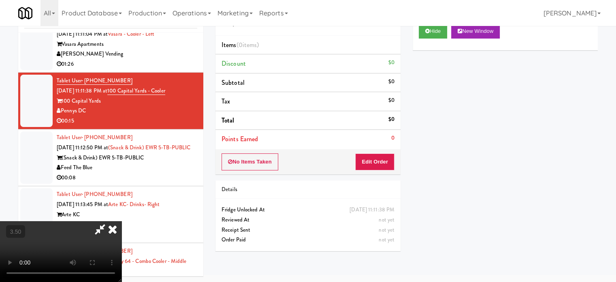
click at [173, 49] on div "[PERSON_NAME] Vending" at bounding box center [127, 54] width 141 height 10
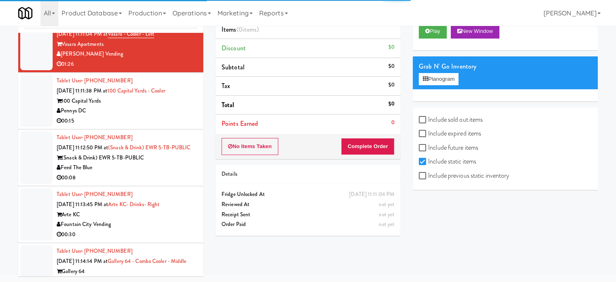
scroll to position [3356, 0]
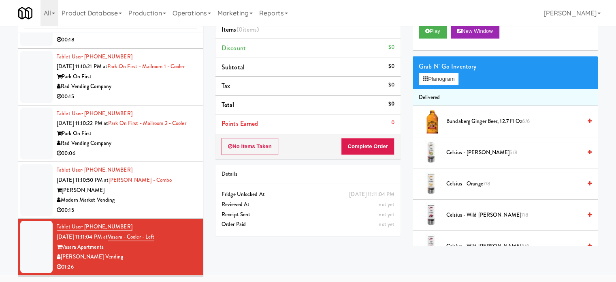
click at [170, 148] on div "00:06" at bounding box center [127, 153] width 141 height 10
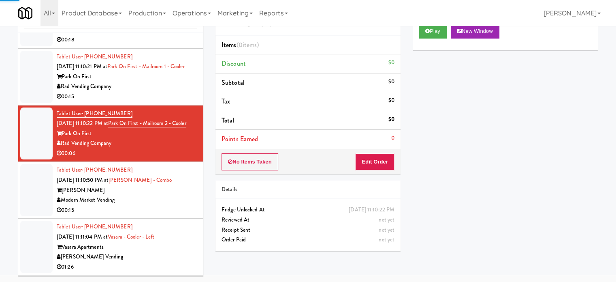
scroll to position [3153, 0]
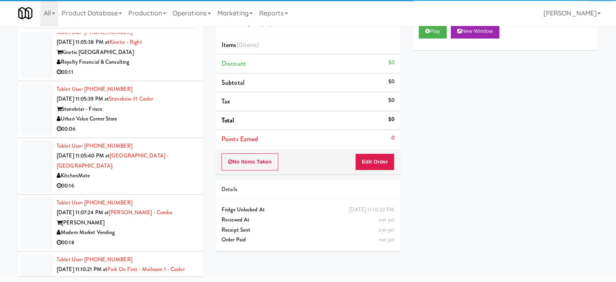
click at [169, 114] on div "Urban Value Corner Store" at bounding box center [127, 119] width 141 height 10
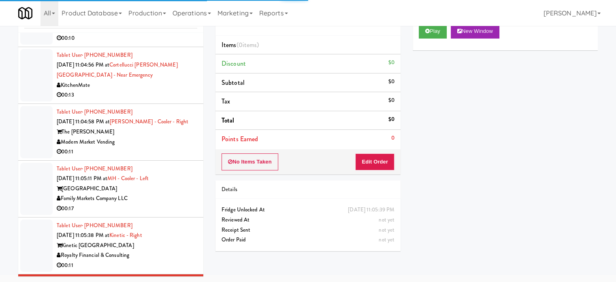
scroll to position [2950, 0]
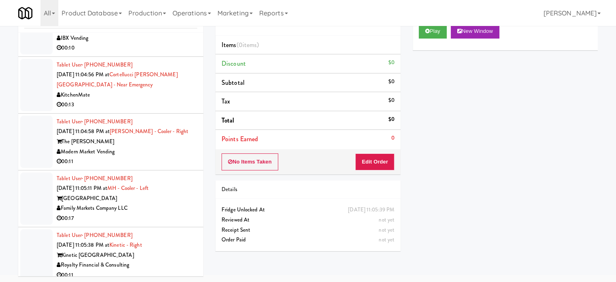
click at [146, 156] on div "00:11" at bounding box center [127, 161] width 141 height 10
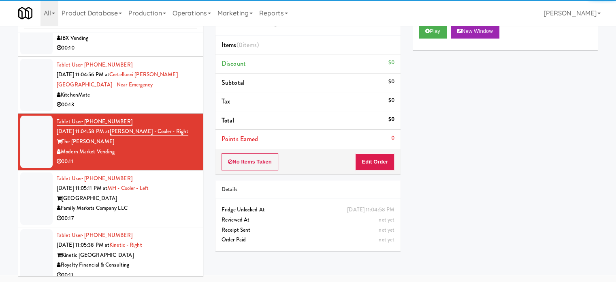
click at [155, 75] on div "Tablet User · (416) 300-6741 Sep 7, 2025 11:04:56 PM at Cortellucci Vaughan Hos…" at bounding box center [127, 85] width 141 height 50
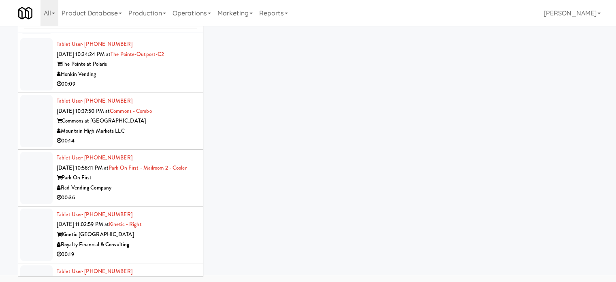
scroll to position [2545, 0]
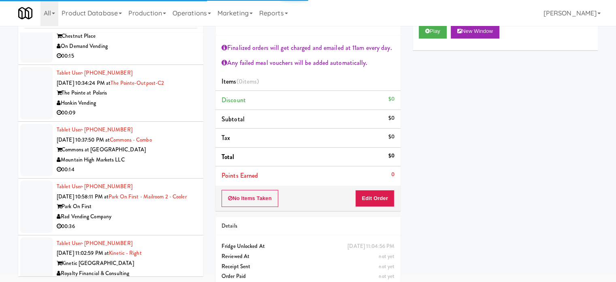
click at [165, 88] on li "Tablet User · (713) 206-5553 Sep 7, 2025 10:34:24 PM at The Pointe-Outpost-C2 T…" at bounding box center [110, 93] width 185 height 57
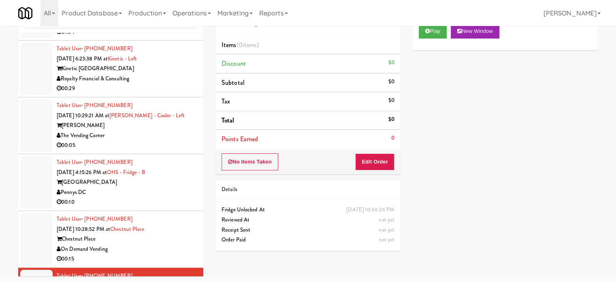
scroll to position [2140, 0]
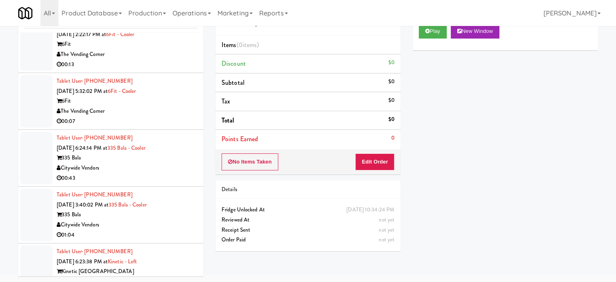
drag, startPoint x: 169, startPoint y: 130, endPoint x: 192, endPoint y: 121, distance: 24.4
click at [170, 133] on div "Tablet User · (267) 298-6331 Sep 5, 2025 6:24:14 PM at 335 Bala - Cooler 335 Ba…" at bounding box center [127, 158] width 141 height 50
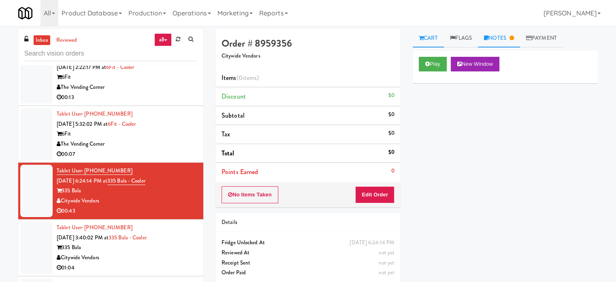
click at [507, 34] on link "Notes" at bounding box center [499, 38] width 42 height 18
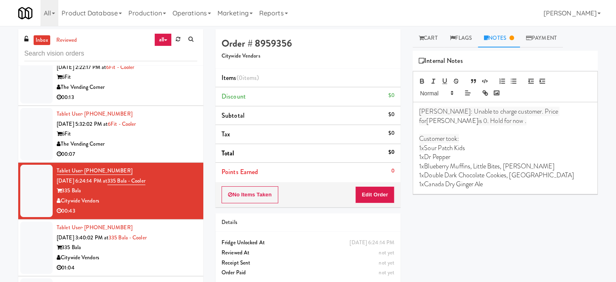
click at [186, 252] on div "Citywide Vendors" at bounding box center [127, 257] width 141 height 10
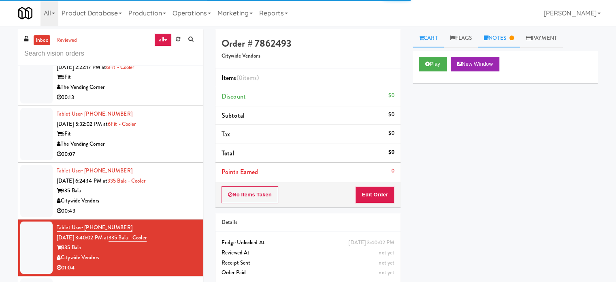
click at [504, 39] on link "Notes" at bounding box center [499, 38] width 42 height 18
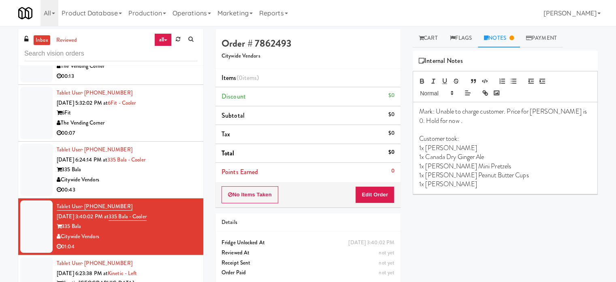
scroll to position [2199, 0]
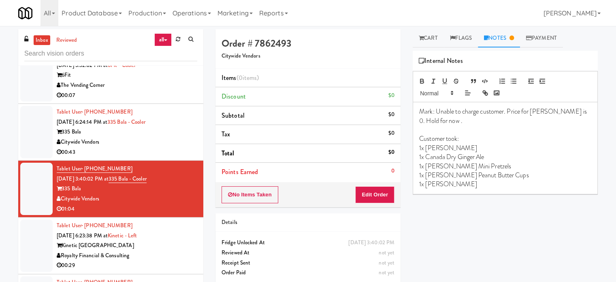
click at [179, 240] on div "Kinetic [GEOGRAPHIC_DATA]" at bounding box center [127, 245] width 141 height 10
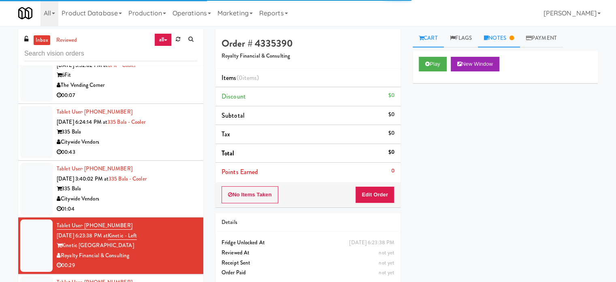
click at [502, 39] on link "Notes" at bounding box center [499, 38] width 42 height 18
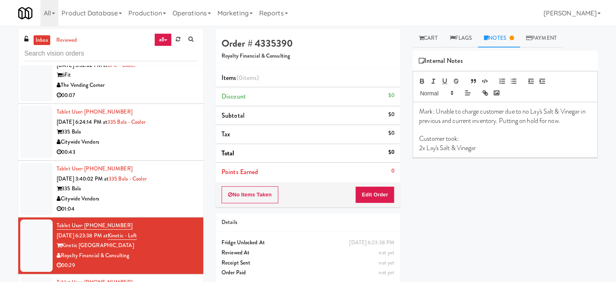
scroll to position [2401, 0]
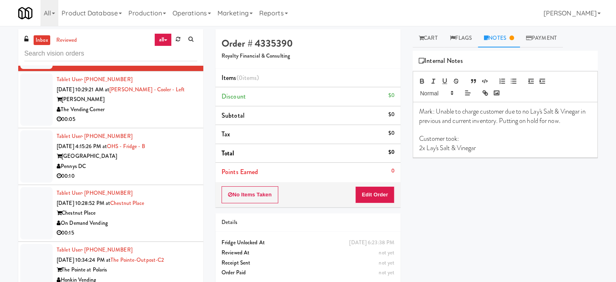
click at [169, 161] on div "Pennys DC" at bounding box center [127, 166] width 141 height 10
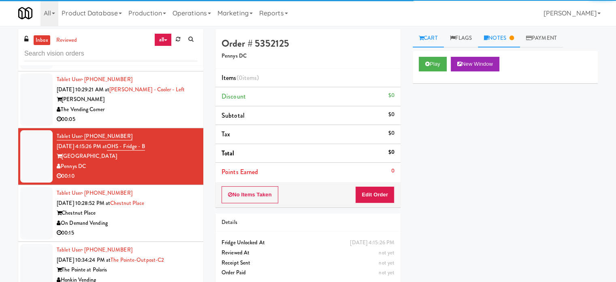
click at [505, 33] on link "Notes" at bounding box center [499, 38] width 42 height 18
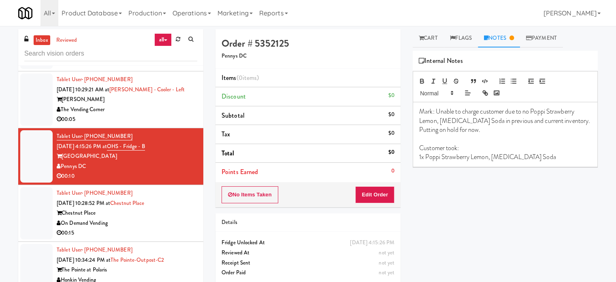
drag, startPoint x: 159, startPoint y: 197, endPoint x: 458, endPoint y: 126, distance: 307.3
click at [159, 228] on div "00:15" at bounding box center [127, 233] width 141 height 10
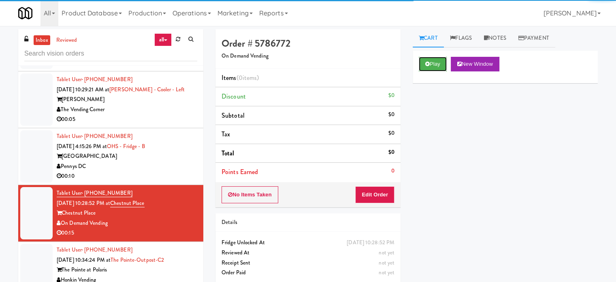
click at [436, 63] on button "Play" at bounding box center [433, 64] width 28 height 15
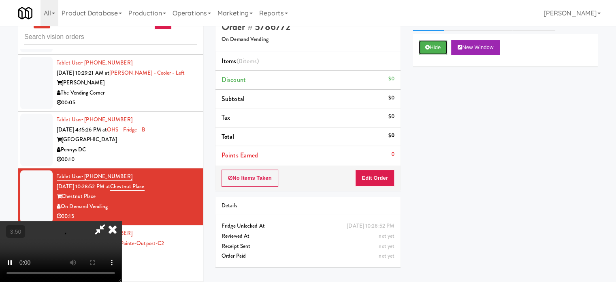
scroll to position [33, 0]
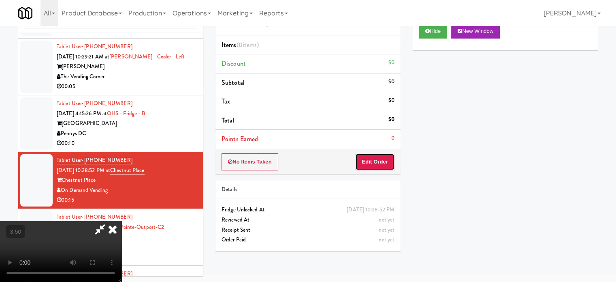
click at [373, 165] on button "Edit Order" at bounding box center [374, 161] width 39 height 17
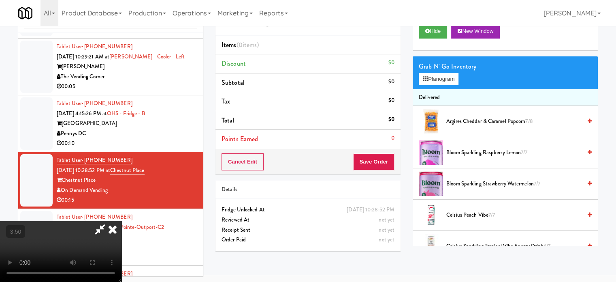
click at [122, 221] on video at bounding box center [61, 251] width 122 height 61
drag, startPoint x: 133, startPoint y: 113, endPoint x: 188, endPoint y: 102, distance: 55.9
click at [122, 221] on video at bounding box center [61, 251] width 122 height 61
drag, startPoint x: 203, startPoint y: 108, endPoint x: 345, endPoint y: 108, distance: 142.2
click at [122, 221] on video at bounding box center [61, 251] width 122 height 61
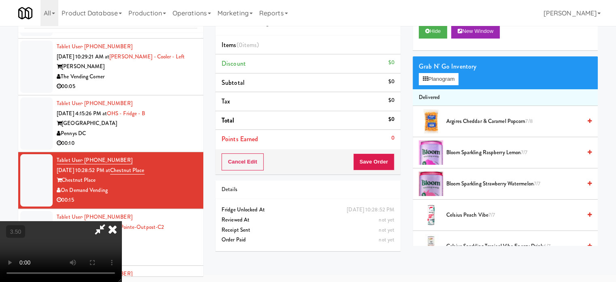
drag, startPoint x: 282, startPoint y: 104, endPoint x: 287, endPoint y: 105, distance: 4.1
click at [122, 221] on video at bounding box center [61, 251] width 122 height 61
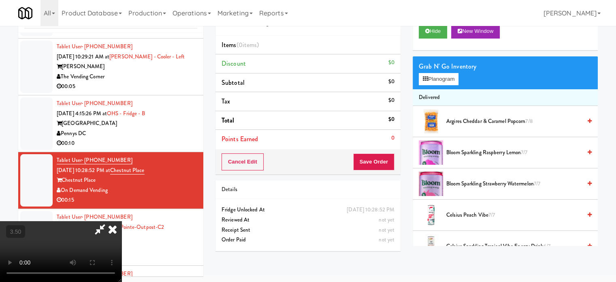
click at [122, 221] on video at bounding box center [61, 251] width 122 height 61
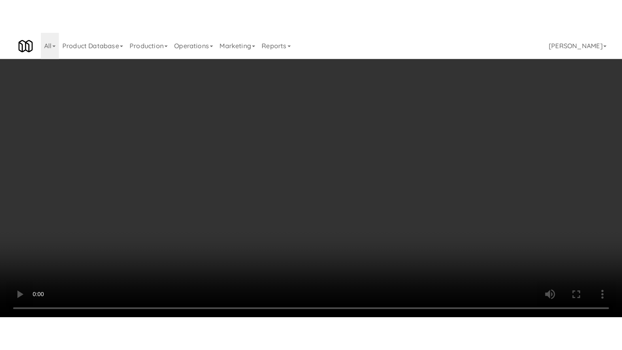
scroll to position [2391, 0]
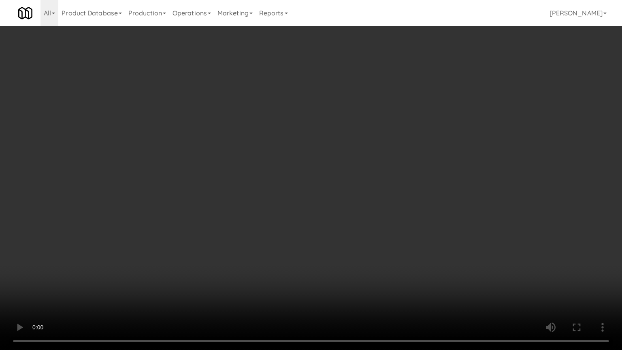
drag, startPoint x: 342, startPoint y: 181, endPoint x: 349, endPoint y: 176, distance: 8.2
click at [345, 180] on video at bounding box center [311, 175] width 622 height 350
click at [349, 176] on video at bounding box center [311, 175] width 622 height 350
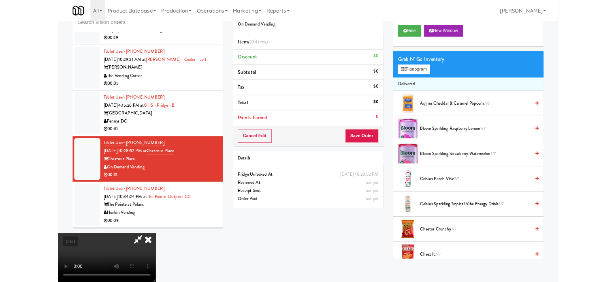
scroll to position [2401, 0]
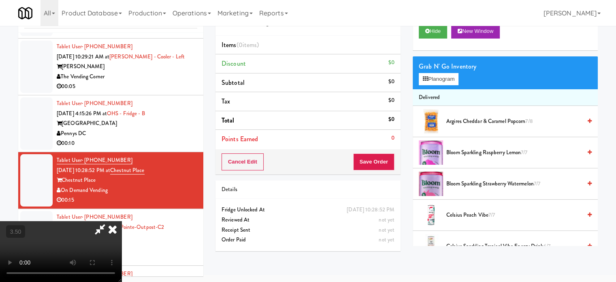
drag, startPoint x: 284, startPoint y: 120, endPoint x: 285, endPoint y: 116, distance: 4.4
click at [122, 221] on video at bounding box center [61, 251] width 122 height 61
drag, startPoint x: 285, startPoint y: 116, endPoint x: 290, endPoint y: 149, distance: 33.6
click at [122, 221] on video at bounding box center [61, 251] width 122 height 61
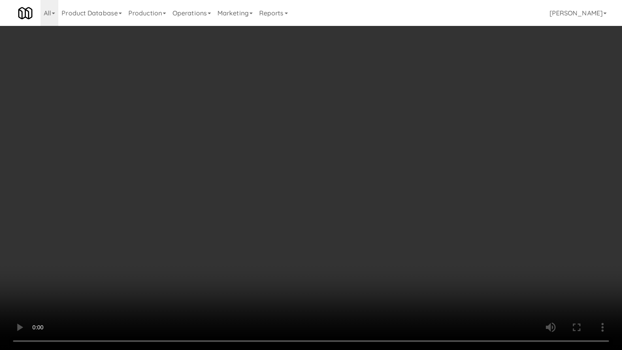
scroll to position [2391, 0]
click at [291, 148] on video at bounding box center [311, 175] width 622 height 350
click at [305, 139] on video at bounding box center [311, 175] width 622 height 350
click at [363, 167] on video at bounding box center [311, 175] width 622 height 350
drag, startPoint x: 363, startPoint y: 167, endPoint x: 616, endPoint y: 92, distance: 263.8
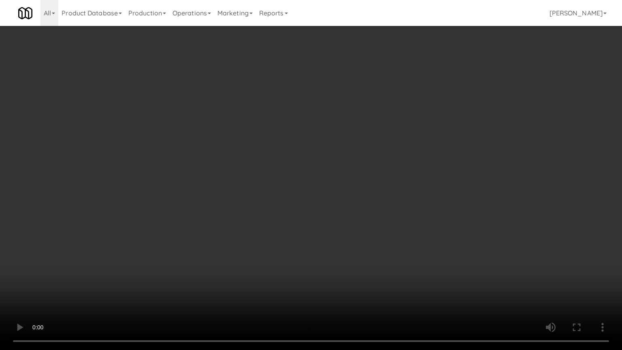
click at [365, 164] on video at bounding box center [311, 175] width 622 height 350
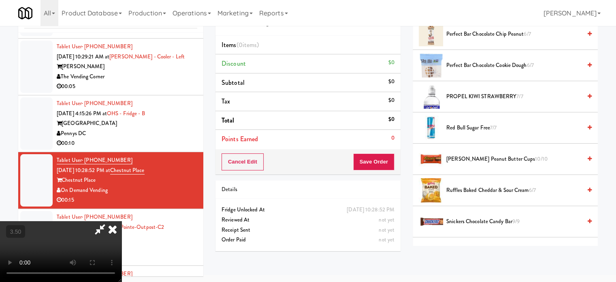
scroll to position [1105, 0]
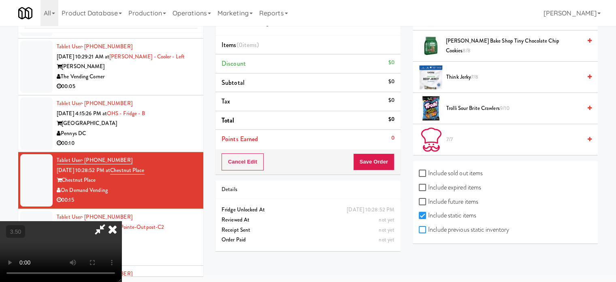
click at [423, 227] on input "Include previous static inventory" at bounding box center [423, 230] width 9 height 6
checkbox input "true"
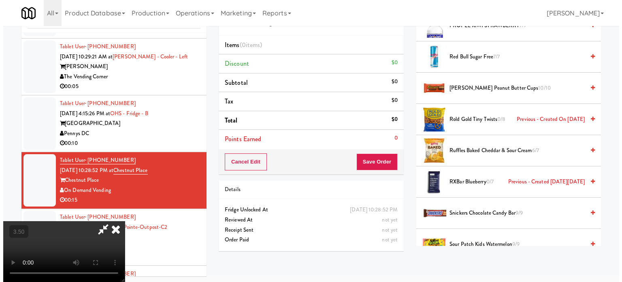
scroll to position [1216, 0]
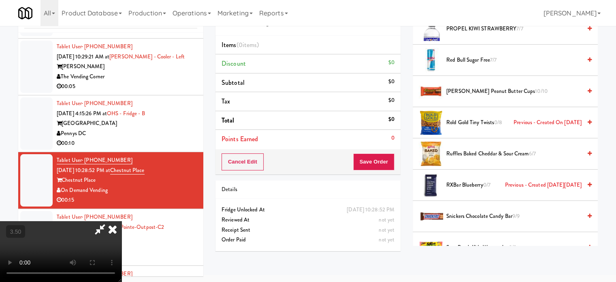
click at [122, 221] on icon at bounding box center [113, 229] width 18 height 16
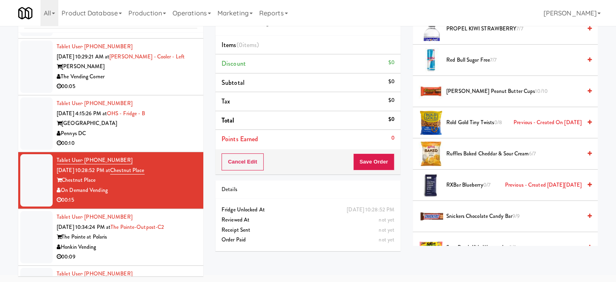
click at [162, 138] on div "00:10" at bounding box center [127, 143] width 141 height 10
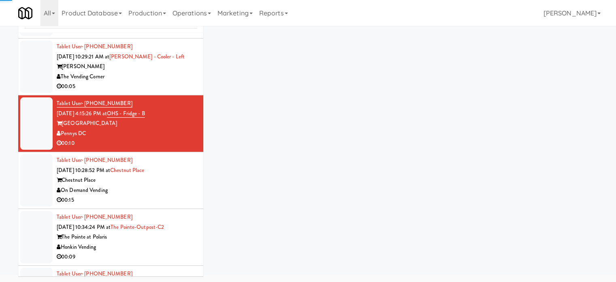
click at [174, 155] on div "Tablet User · (847) 363-8058 Sep 7, 2025 10:28:52 PM at Chestnut Place Chestnut…" at bounding box center [127, 180] width 141 height 50
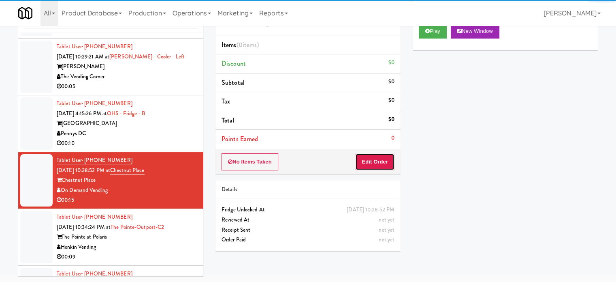
click at [380, 158] on button "Edit Order" at bounding box center [374, 161] width 39 height 17
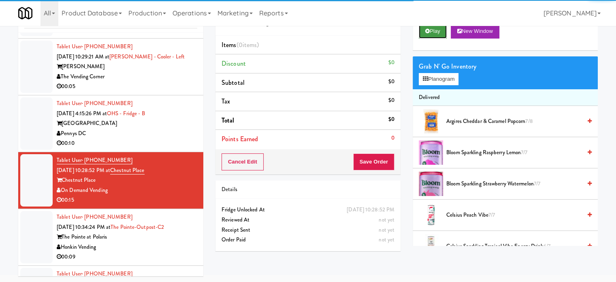
click at [435, 30] on button "Play" at bounding box center [433, 31] width 28 height 15
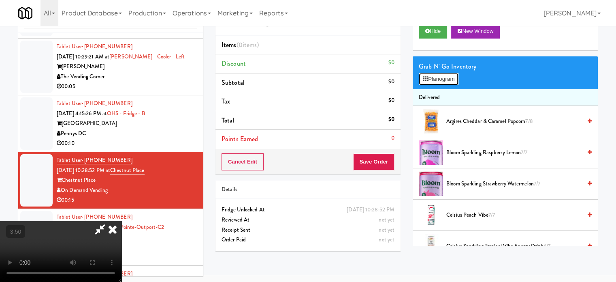
drag, startPoint x: 449, startPoint y: 81, endPoint x: 441, endPoint y: 80, distance: 8.1
click at [449, 81] on button "Planogram" at bounding box center [439, 79] width 40 height 12
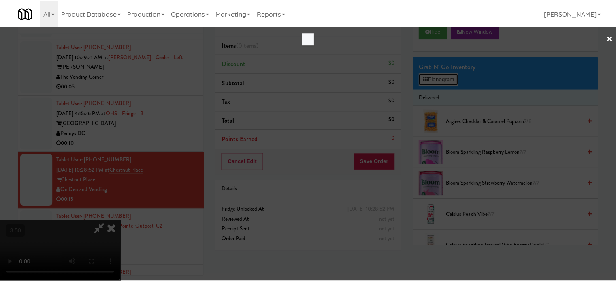
scroll to position [2391, 0]
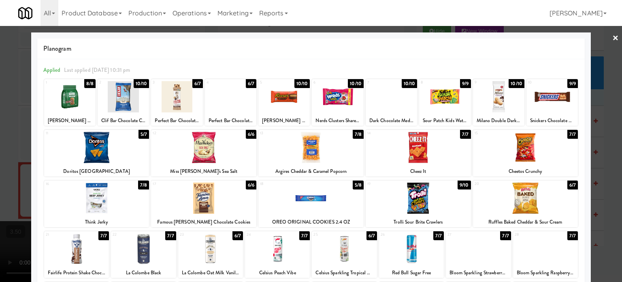
click at [296, 80] on div "10/10" at bounding box center [303, 83] width 16 height 9
click at [297, 80] on div "9/10" at bounding box center [303, 83] width 13 height 9
drag, startPoint x: 460, startPoint y: 82, endPoint x: 499, endPoint y: 93, distance: 39.9
click at [460, 83] on div "9/9" at bounding box center [465, 83] width 11 height 9
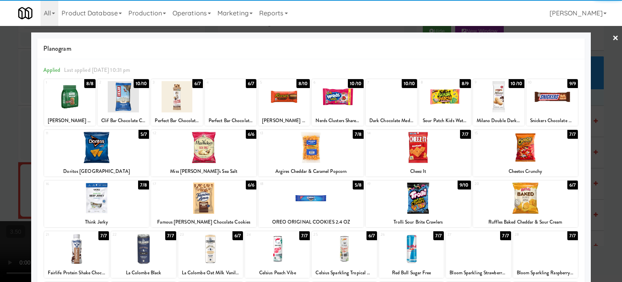
drag, startPoint x: 590, startPoint y: 157, endPoint x: 492, endPoint y: 154, distance: 98.5
click at [590, 157] on div at bounding box center [311, 141] width 622 height 282
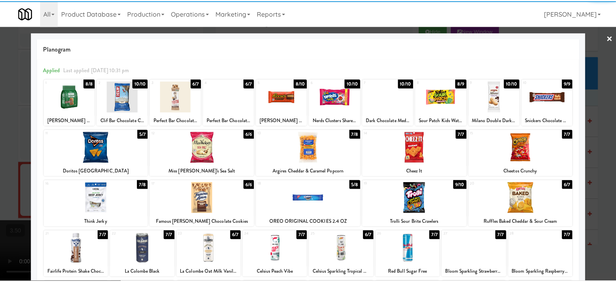
scroll to position [2401, 0]
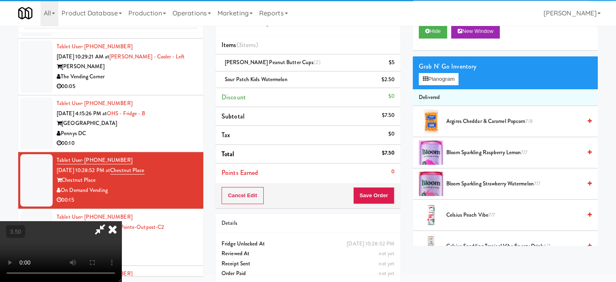
click at [122, 221] on video at bounding box center [61, 251] width 122 height 61
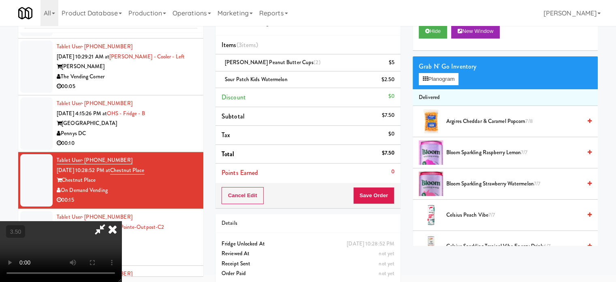
click at [122, 221] on video at bounding box center [61, 251] width 122 height 61
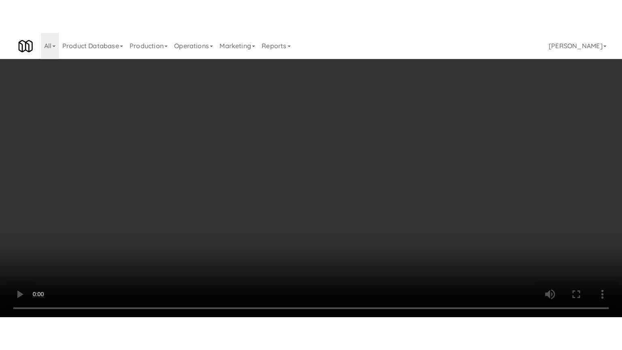
scroll to position [2391, 0]
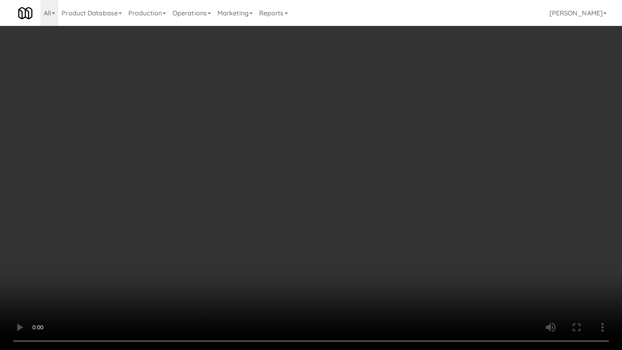
click at [244, 193] on video at bounding box center [311, 175] width 622 height 350
click at [245, 190] on video at bounding box center [311, 175] width 622 height 350
click at [284, 199] on video at bounding box center [311, 175] width 622 height 350
click at [281, 200] on video at bounding box center [311, 175] width 622 height 350
click at [325, 211] on video at bounding box center [311, 175] width 622 height 350
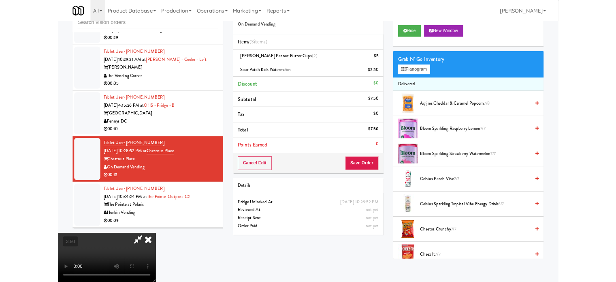
scroll to position [2401, 0]
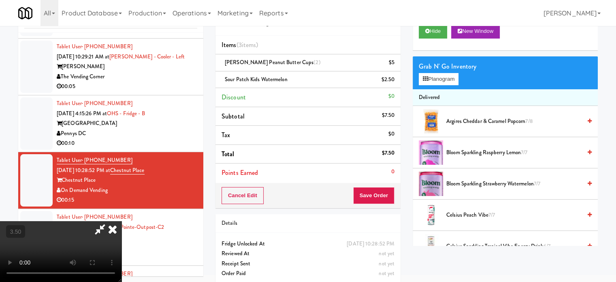
click at [122, 221] on video at bounding box center [61, 251] width 122 height 61
drag, startPoint x: 244, startPoint y: 158, endPoint x: 264, endPoint y: 154, distance: 21.1
click at [122, 221] on video at bounding box center [61, 251] width 122 height 61
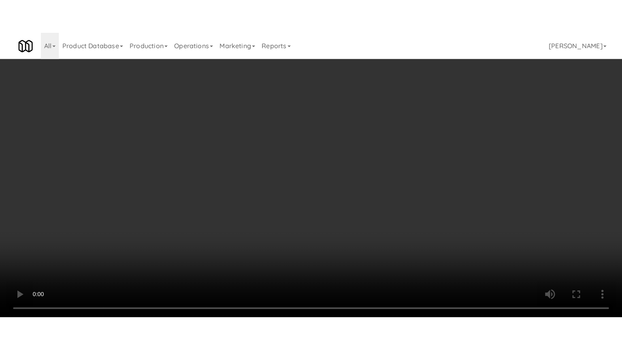
scroll to position [2391, 0]
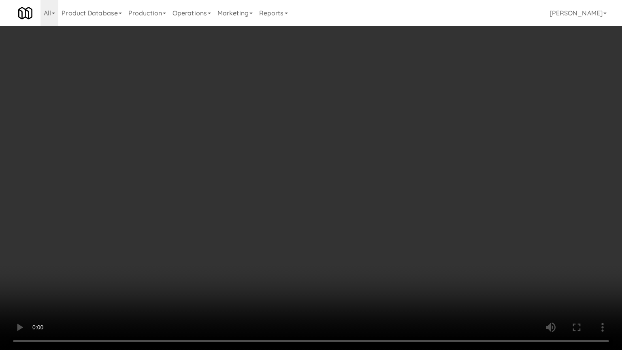
click at [271, 159] on video at bounding box center [311, 175] width 622 height 350
click at [300, 174] on video at bounding box center [311, 175] width 622 height 350
click at [255, 176] on video at bounding box center [311, 175] width 622 height 350
click at [299, 162] on video at bounding box center [311, 175] width 622 height 350
click at [307, 160] on video at bounding box center [311, 175] width 622 height 350
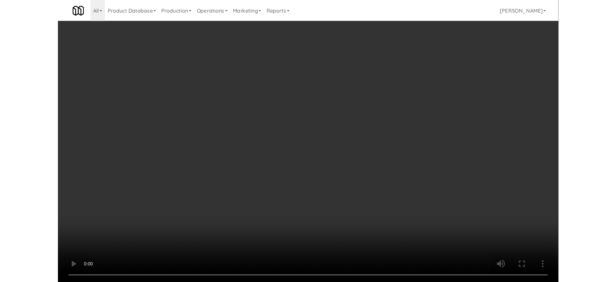
scroll to position [33, 0]
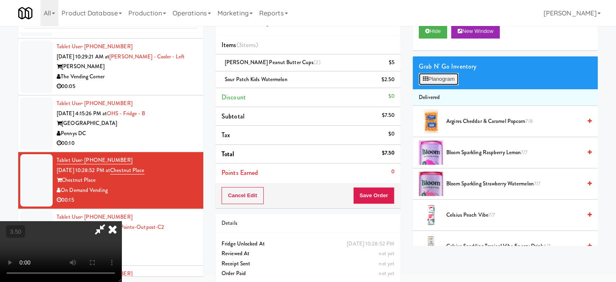
click at [454, 74] on button "Planogram" at bounding box center [439, 79] width 40 height 12
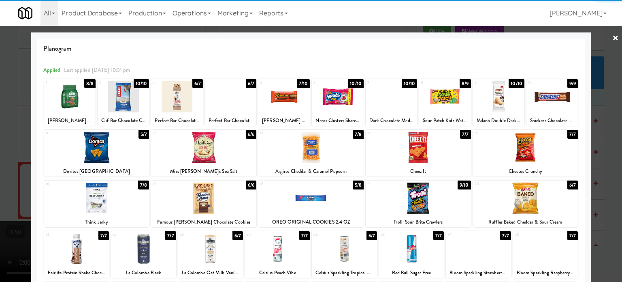
click at [302, 83] on div "7/10" at bounding box center [303, 83] width 13 height 9
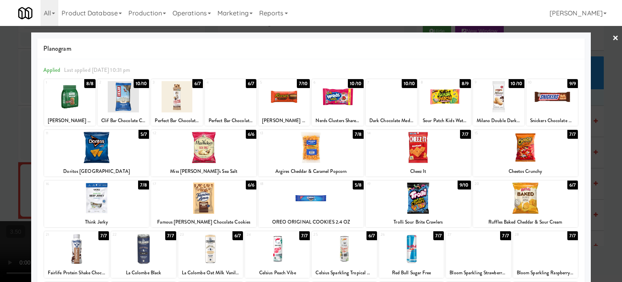
click at [605, 144] on div at bounding box center [311, 141] width 622 height 282
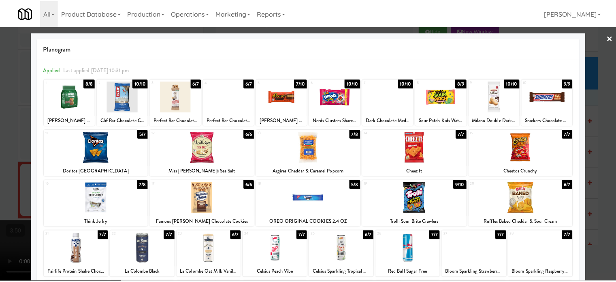
scroll to position [2401, 0]
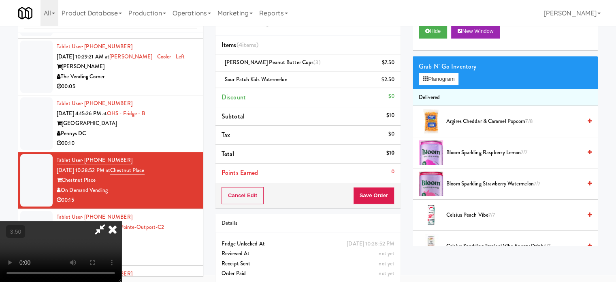
click at [122, 221] on icon at bounding box center [113, 229] width 18 height 16
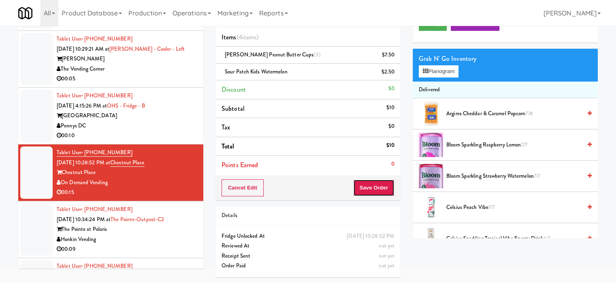
drag, startPoint x: 371, startPoint y: 184, endPoint x: 344, endPoint y: 149, distance: 44.3
click at [372, 184] on button "Save Order" at bounding box center [373, 187] width 41 height 17
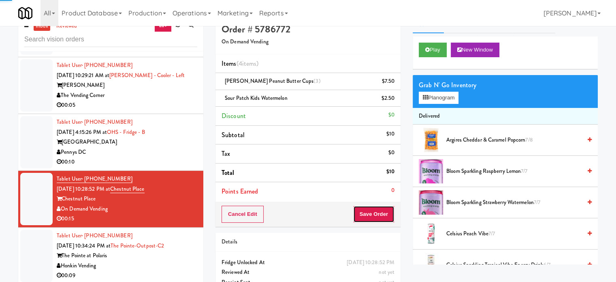
scroll to position [0, 0]
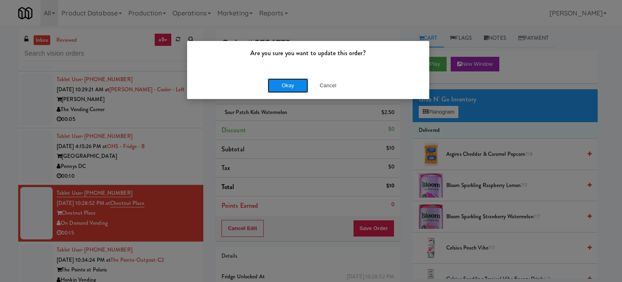
click at [299, 85] on button "Okay" at bounding box center [288, 85] width 41 height 15
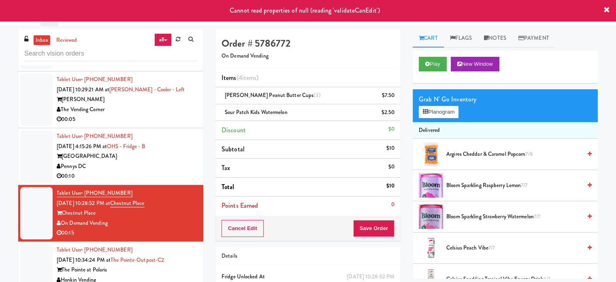
click at [173, 171] on div "00:10" at bounding box center [127, 176] width 141 height 10
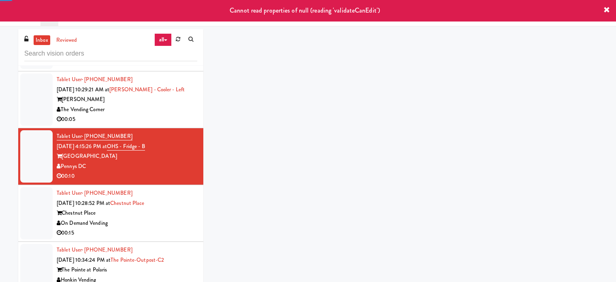
click at [171, 218] on div "On Demand Vending" at bounding box center [127, 223] width 141 height 10
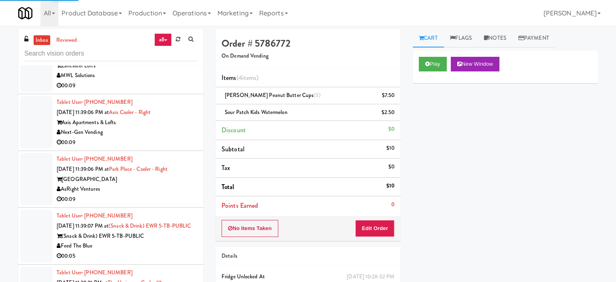
scroll to position [6418, 0]
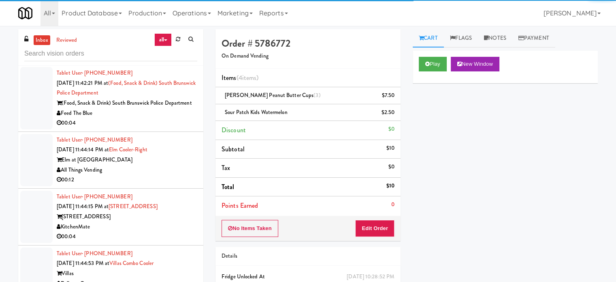
click at [167, 175] on div "All Things Vending" at bounding box center [127, 170] width 141 height 10
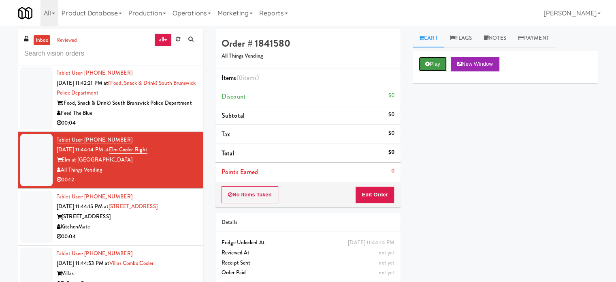
drag, startPoint x: 439, startPoint y: 62, endPoint x: 436, endPoint y: 64, distance: 4.3
click at [439, 62] on button "Play" at bounding box center [433, 64] width 28 height 15
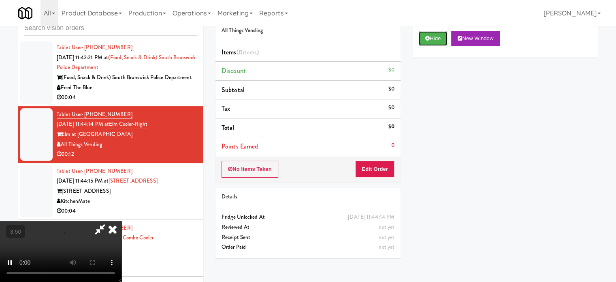
scroll to position [33, 0]
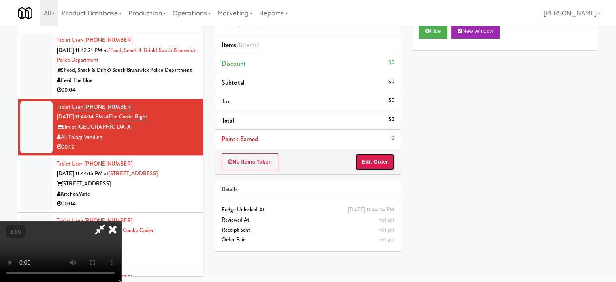
click at [379, 160] on button "Edit Order" at bounding box center [374, 161] width 39 height 17
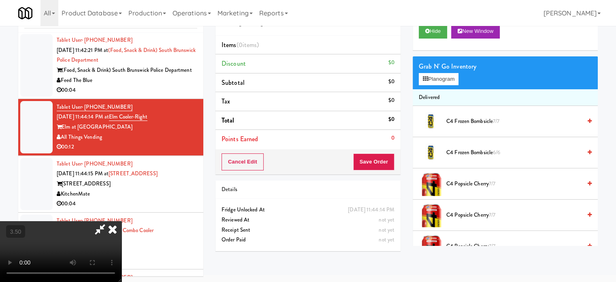
drag, startPoint x: 273, startPoint y: 180, endPoint x: 272, endPoint y: 169, distance: 11.1
click at [122, 221] on video at bounding box center [61, 251] width 122 height 61
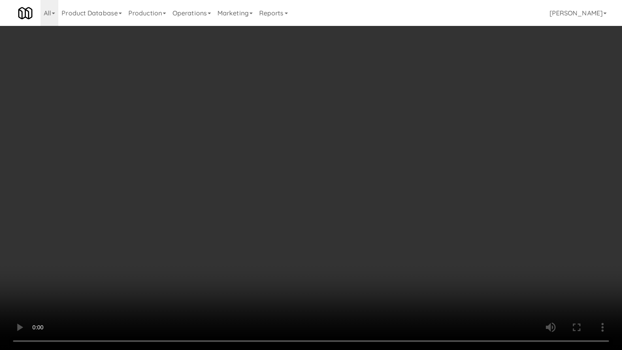
scroll to position [6408, 0]
click at [260, 141] on video at bounding box center [311, 175] width 622 height 350
click at [270, 145] on video at bounding box center [311, 175] width 622 height 350
click at [278, 149] on video at bounding box center [311, 175] width 622 height 350
click at [273, 155] on video at bounding box center [311, 175] width 622 height 350
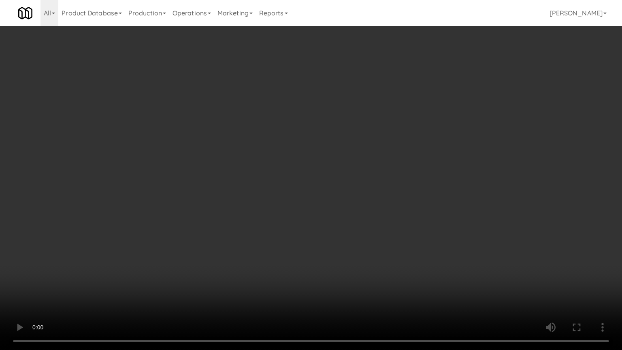
click at [285, 162] on video at bounding box center [311, 175] width 622 height 350
click at [280, 163] on video at bounding box center [311, 175] width 622 height 350
click at [283, 162] on video at bounding box center [311, 175] width 622 height 350
click at [289, 163] on video at bounding box center [311, 175] width 622 height 350
click at [331, 170] on video at bounding box center [311, 175] width 622 height 350
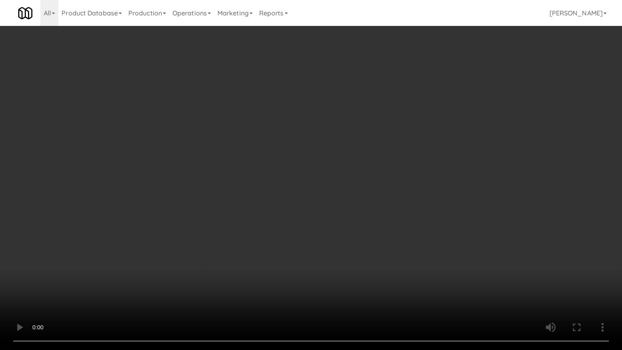
click at [313, 167] on video at bounding box center [311, 175] width 622 height 350
click at [337, 171] on video at bounding box center [311, 175] width 622 height 350
click at [322, 167] on video at bounding box center [311, 175] width 622 height 350
click at [363, 173] on video at bounding box center [311, 175] width 622 height 350
drag, startPoint x: 336, startPoint y: 170, endPoint x: 340, endPoint y: 165, distance: 6.9
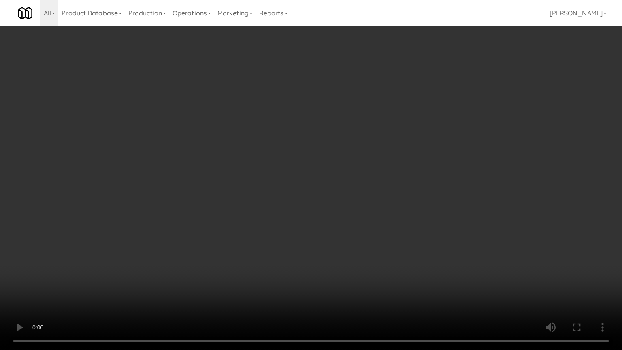
click at [337, 169] on video at bounding box center [311, 175] width 622 height 350
click at [342, 163] on video at bounding box center [311, 175] width 622 height 350
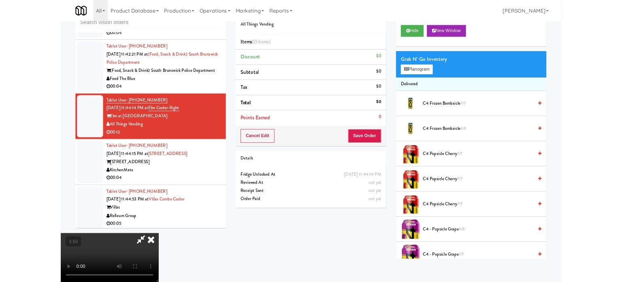
scroll to position [0, 0]
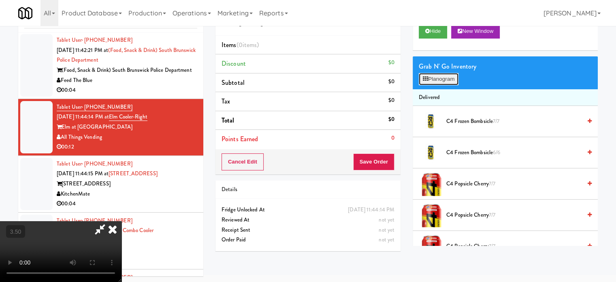
click at [447, 73] on button "Planogram" at bounding box center [439, 79] width 40 height 12
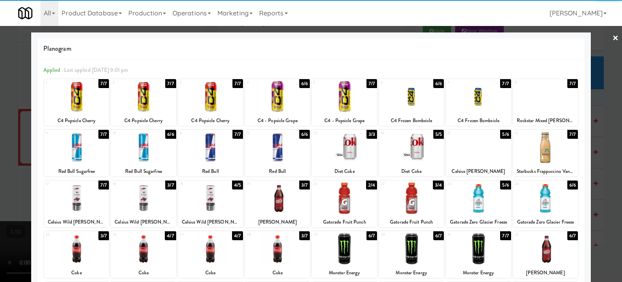
click at [239, 132] on div "7/7" at bounding box center [238, 134] width 11 height 9
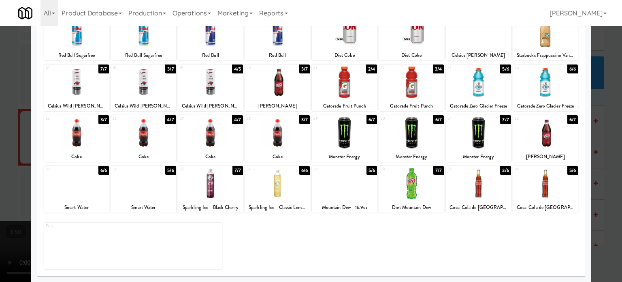
drag, startPoint x: 565, startPoint y: 119, endPoint x: 571, endPoint y: 120, distance: 6.5
click at [568, 120] on div "6/7" at bounding box center [573, 119] width 11 height 9
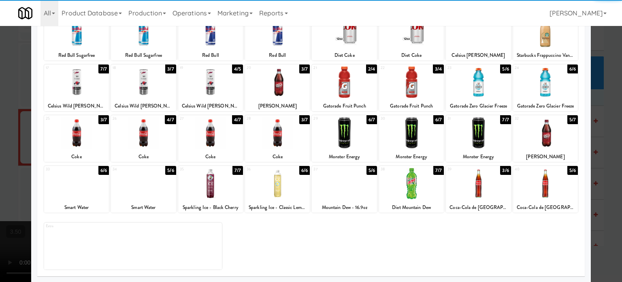
click at [610, 146] on div at bounding box center [311, 141] width 622 height 282
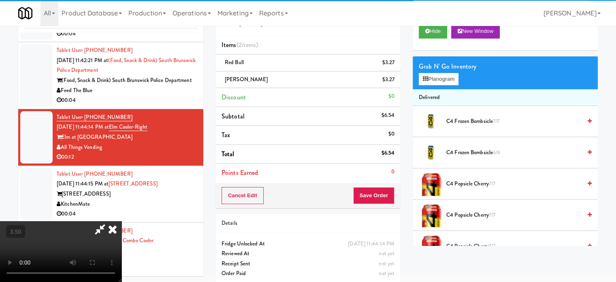
scroll to position [6418, 0]
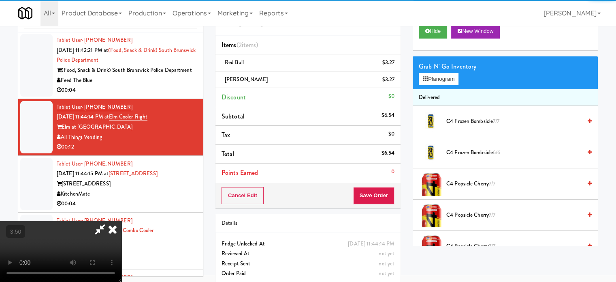
click at [122, 221] on video at bounding box center [61, 251] width 122 height 61
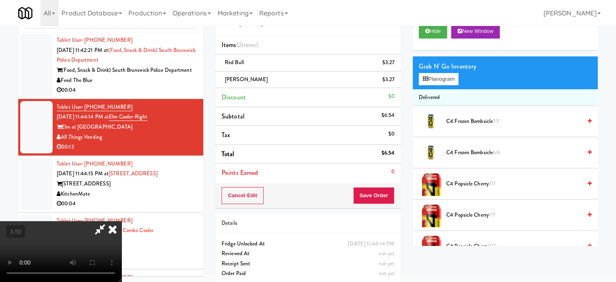
drag, startPoint x: 249, startPoint y: 182, endPoint x: 290, endPoint y: 112, distance: 80.8
click at [122, 221] on video at bounding box center [61, 251] width 122 height 61
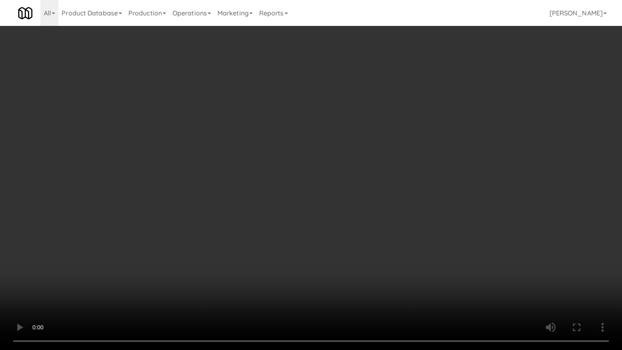
click at [310, 176] on video at bounding box center [311, 175] width 622 height 350
click at [312, 174] on video at bounding box center [311, 175] width 622 height 350
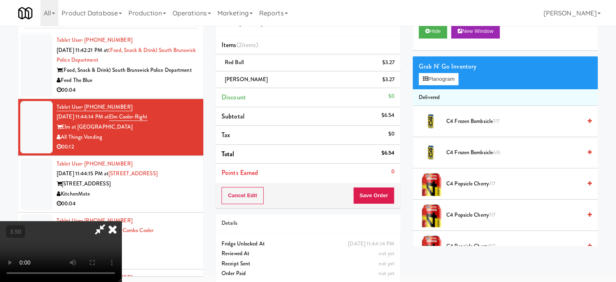
click at [122, 221] on icon at bounding box center [113, 229] width 18 height 16
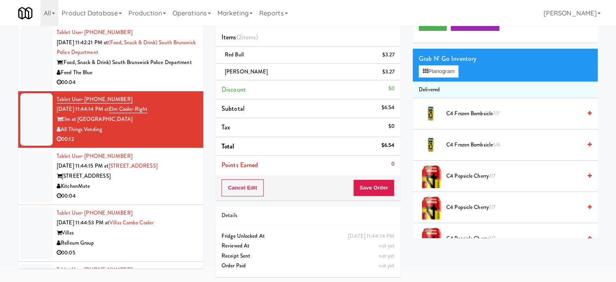
drag, startPoint x: 385, startPoint y: 198, endPoint x: 349, endPoint y: 167, distance: 47.1
click at [385, 199] on div "Cancel Edit Save Order" at bounding box center [308, 187] width 185 height 25
click at [370, 186] on button "Save Order" at bounding box center [373, 187] width 41 height 17
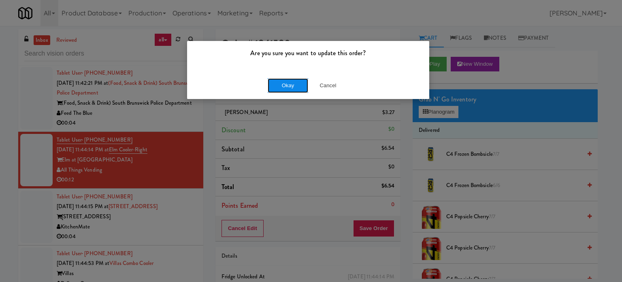
drag, startPoint x: 293, startPoint y: 83, endPoint x: 287, endPoint y: 90, distance: 8.9
click at [293, 84] on button "Okay" at bounding box center [288, 85] width 41 height 15
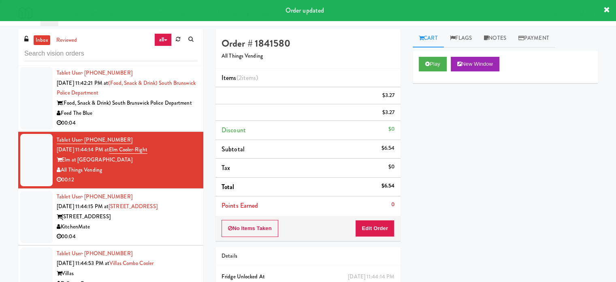
drag, startPoint x: 176, startPoint y: 174, endPoint x: 199, endPoint y: 152, distance: 31.5
click at [176, 118] on div "Feed The Blue" at bounding box center [127, 113] width 141 height 10
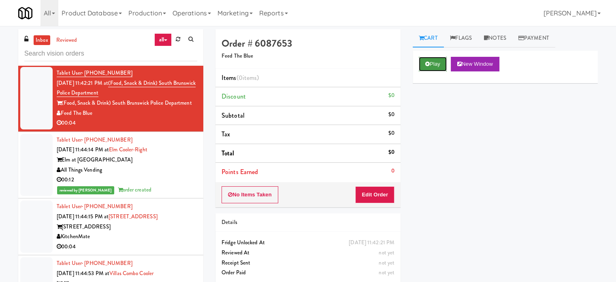
click at [438, 66] on button "Play" at bounding box center [433, 64] width 28 height 15
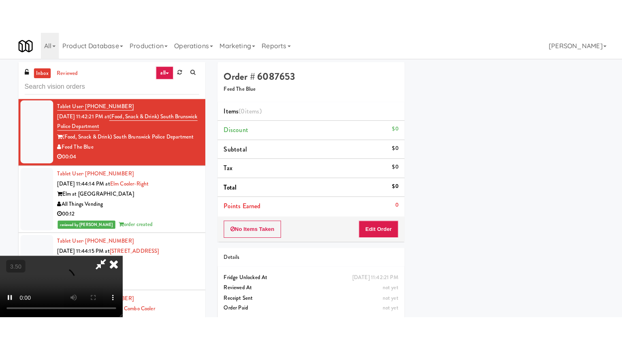
scroll to position [76, 0]
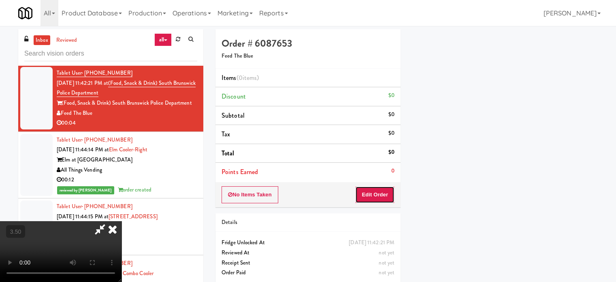
click at [370, 195] on button "Edit Order" at bounding box center [374, 194] width 39 height 17
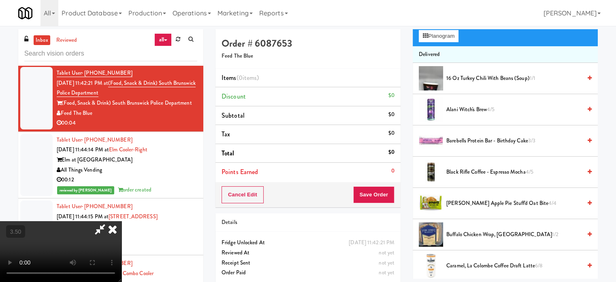
click at [122, 221] on video at bounding box center [61, 251] width 122 height 61
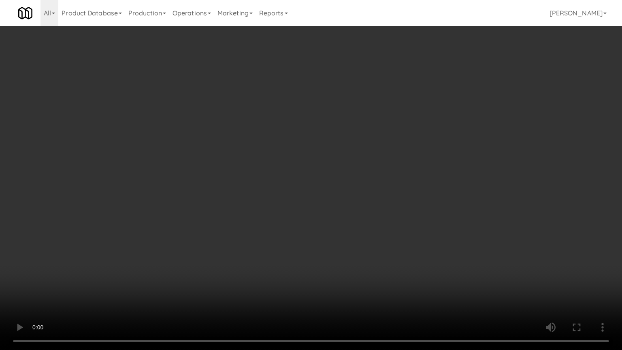
click at [286, 144] on video at bounding box center [311, 175] width 622 height 350
click at [334, 148] on video at bounding box center [311, 175] width 622 height 350
click at [383, 162] on video at bounding box center [311, 175] width 622 height 350
drag, startPoint x: 357, startPoint y: 154, endPoint x: 370, endPoint y: 150, distance: 14.1
click at [359, 155] on video at bounding box center [311, 175] width 622 height 350
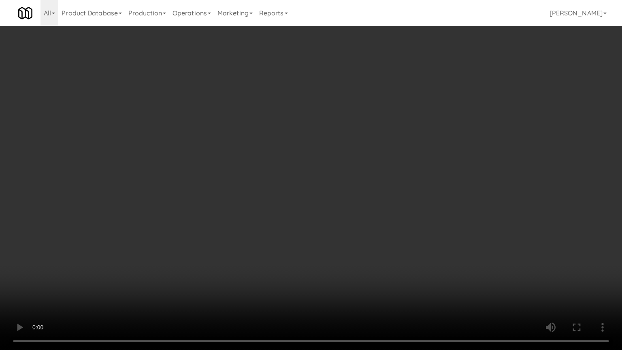
click at [372, 149] on video at bounding box center [311, 175] width 622 height 350
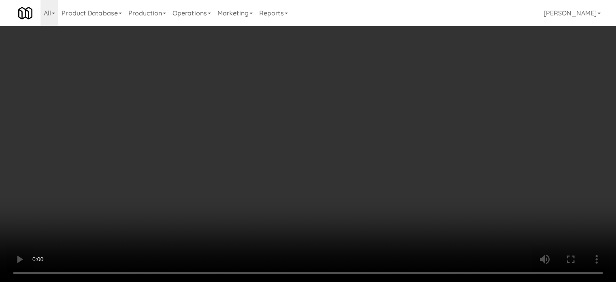
scroll to position [6418, 0]
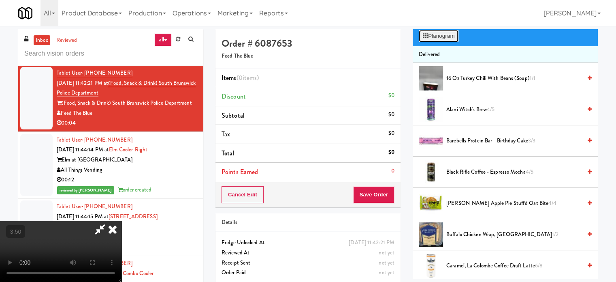
click at [441, 41] on button "Planogram" at bounding box center [439, 36] width 40 height 12
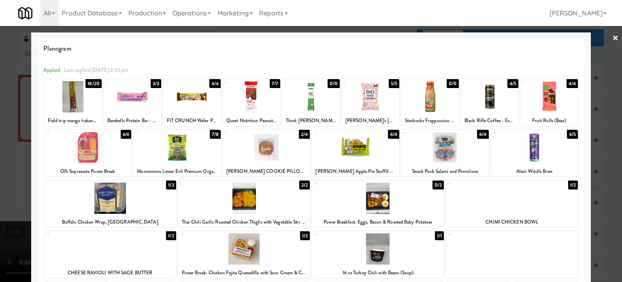
click at [481, 134] on div "4/4" at bounding box center [482, 134] width 11 height 9
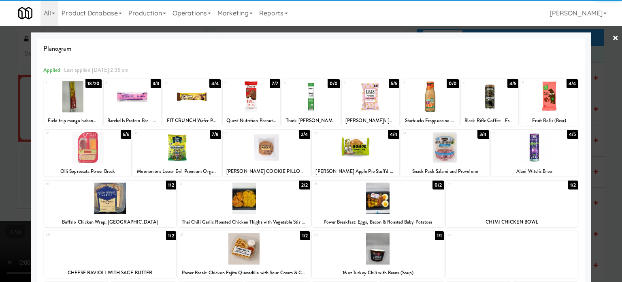
click at [607, 137] on div at bounding box center [311, 141] width 622 height 282
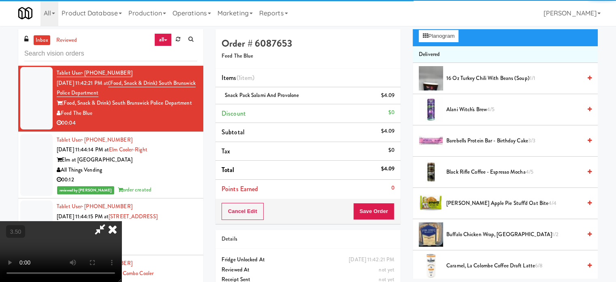
drag, startPoint x: 172, startPoint y: 135, endPoint x: 175, endPoint y: 130, distance: 6.2
click at [122, 221] on video at bounding box center [61, 251] width 122 height 61
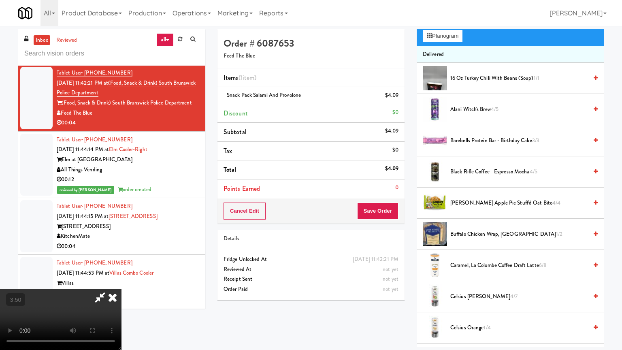
drag, startPoint x: 180, startPoint y: 168, endPoint x: 224, endPoint y: 138, distance: 53.3
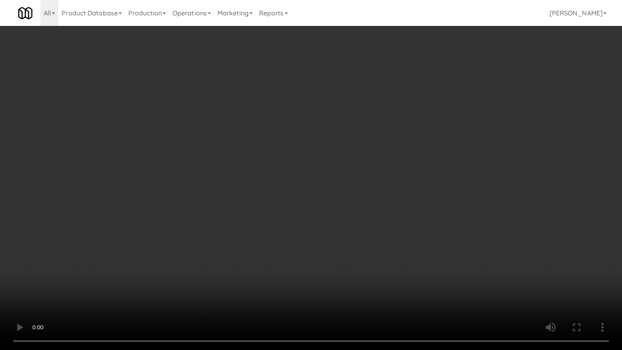
click at [184, 168] on video at bounding box center [311, 175] width 622 height 350
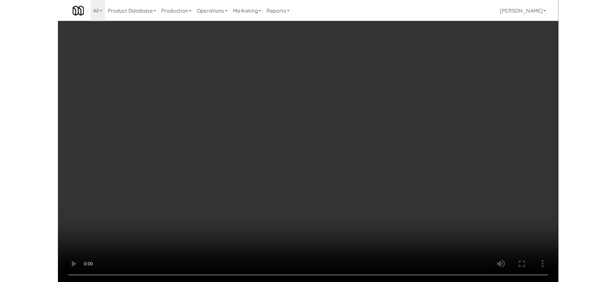
scroll to position [6408, 0]
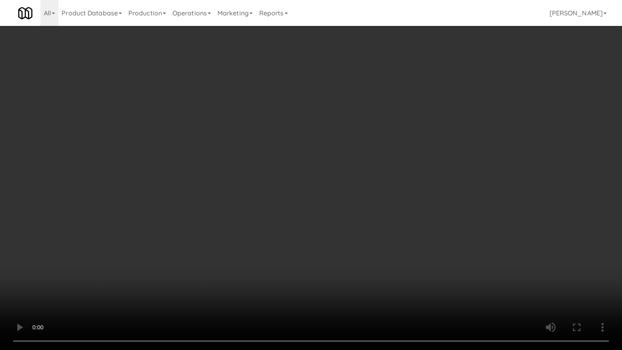
click at [285, 202] on video at bounding box center [311, 175] width 622 height 350
click at [286, 200] on video at bounding box center [311, 175] width 622 height 350
click at [287, 196] on video at bounding box center [311, 175] width 622 height 350
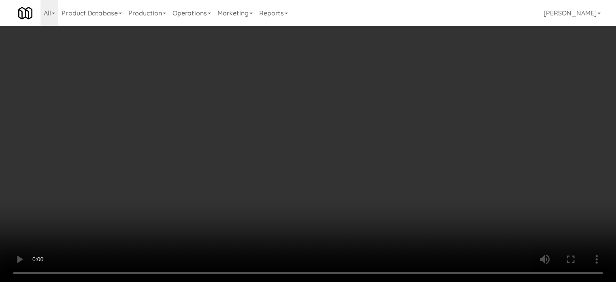
scroll to position [6418, 0]
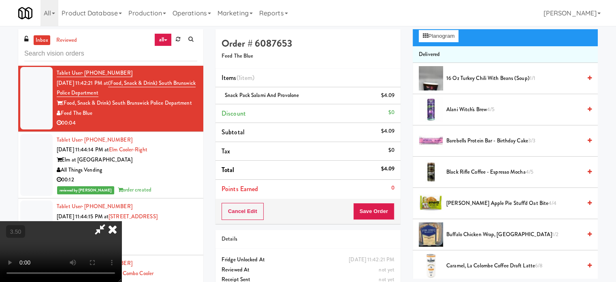
click at [122, 221] on icon at bounding box center [113, 229] width 18 height 16
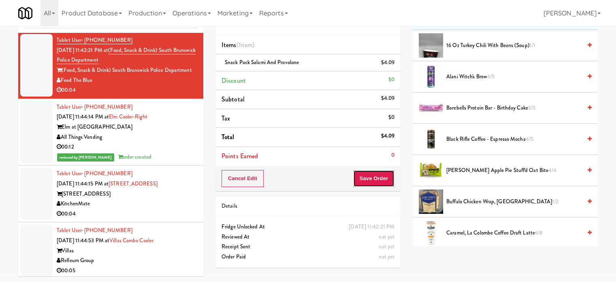
click at [365, 184] on button "Save Order" at bounding box center [373, 178] width 41 height 17
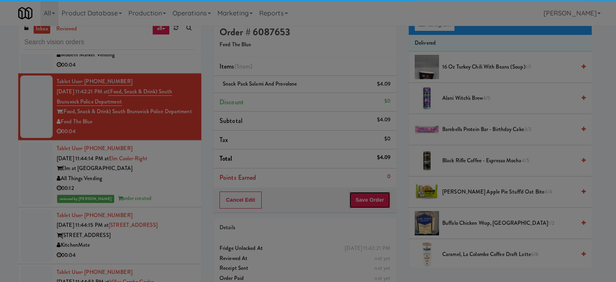
scroll to position [0, 0]
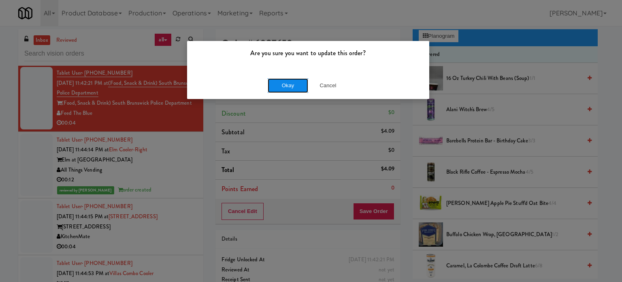
click at [291, 86] on button "Okay" at bounding box center [288, 85] width 41 height 15
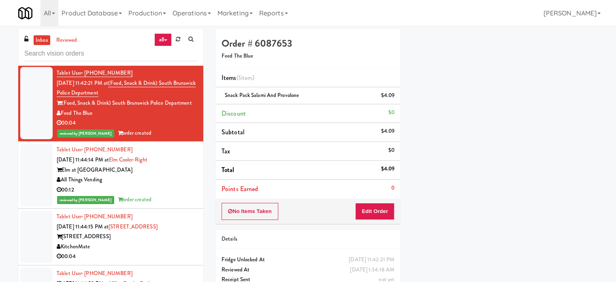
click at [571, 158] on div "Play New Window Primary Flag Clear Flag if unable to determine what was taken o…" at bounding box center [505, 127] width 185 height 304
click at [157, 61] on div "Tablet User · (425) 502-1731 Sep 7, 2025 11:41:08 PM at Union24 - Cooler - Righ…" at bounding box center [127, 36] width 141 height 50
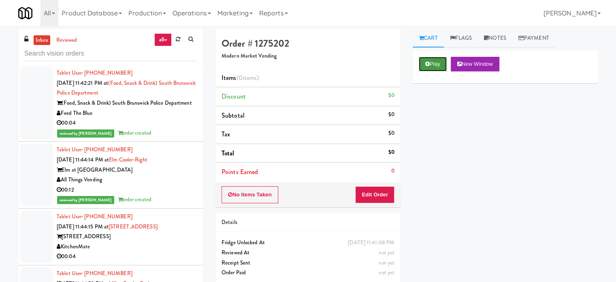
click at [437, 67] on button "Play" at bounding box center [433, 64] width 28 height 15
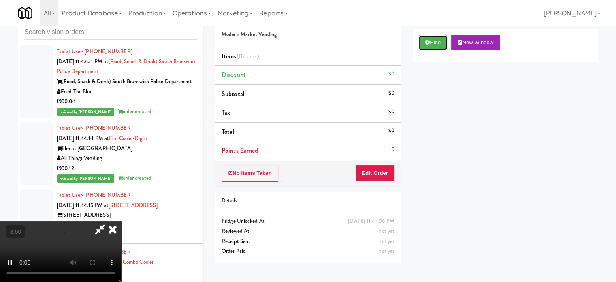
scroll to position [33, 0]
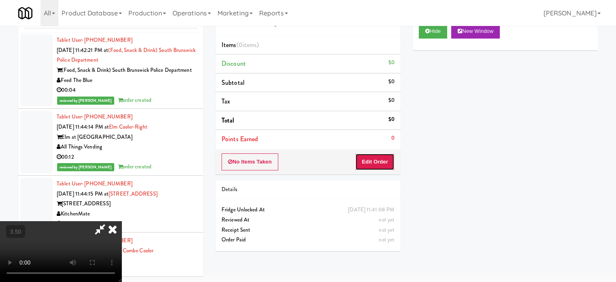
click at [374, 160] on button "Edit Order" at bounding box center [374, 161] width 39 height 17
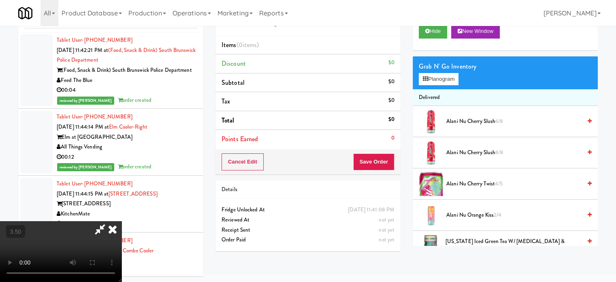
click at [122, 221] on video at bounding box center [61, 251] width 122 height 61
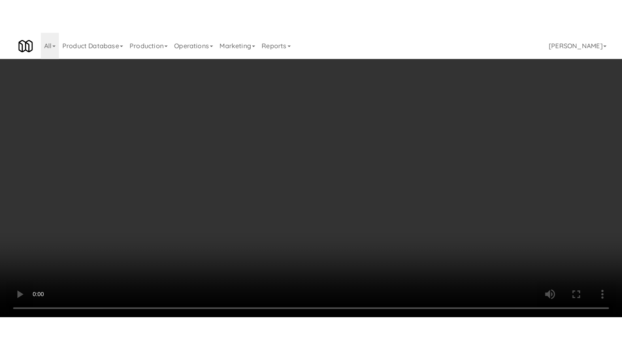
scroll to position [6408, 0]
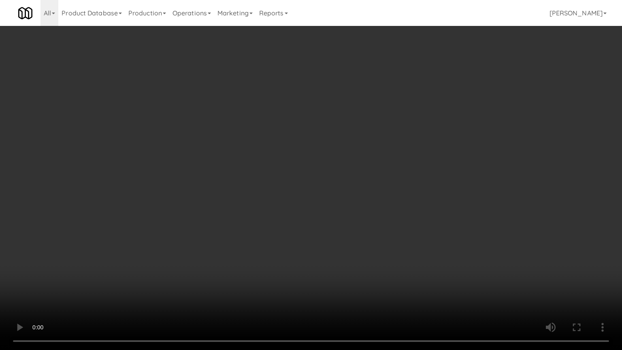
click at [317, 145] on video at bounding box center [311, 175] width 622 height 350
click at [329, 150] on video at bounding box center [311, 175] width 622 height 350
click at [306, 158] on video at bounding box center [311, 175] width 622 height 350
drag, startPoint x: 309, startPoint y: 154, endPoint x: 319, endPoint y: 152, distance: 9.9
click at [310, 155] on video at bounding box center [311, 175] width 622 height 350
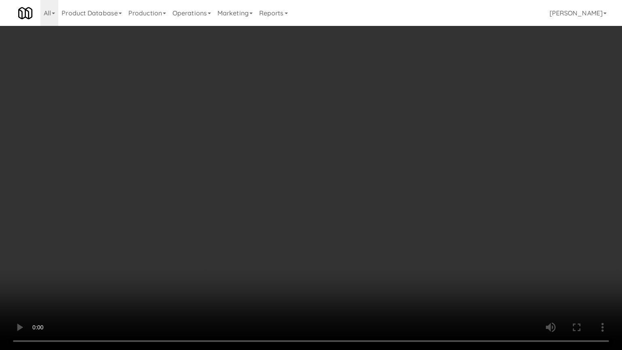
click at [396, 149] on video at bounding box center [311, 175] width 622 height 350
click at [369, 138] on video at bounding box center [311, 175] width 622 height 350
click at [370, 136] on video at bounding box center [311, 175] width 622 height 350
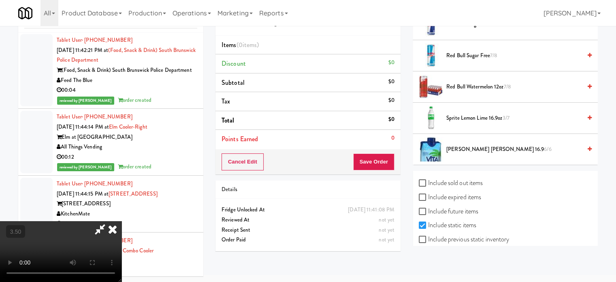
scroll to position [1136, 0]
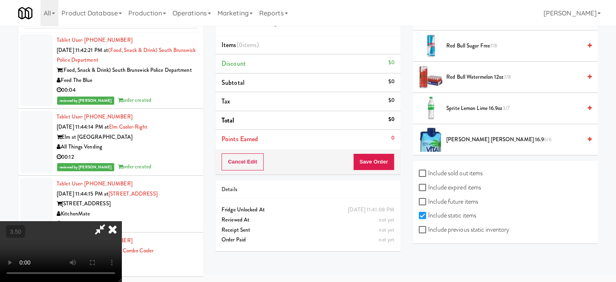
click at [477, 103] on span "Sprite Lemon Lime 16.9oz 3/7" at bounding box center [514, 108] width 135 height 10
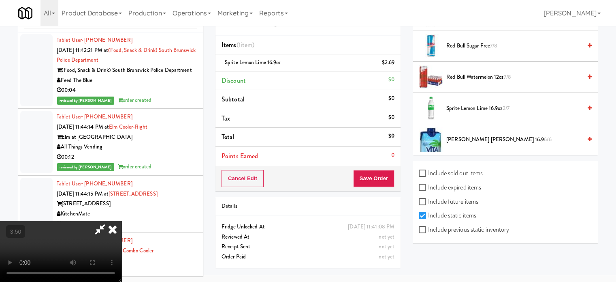
click at [122, 221] on video at bounding box center [61, 251] width 122 height 61
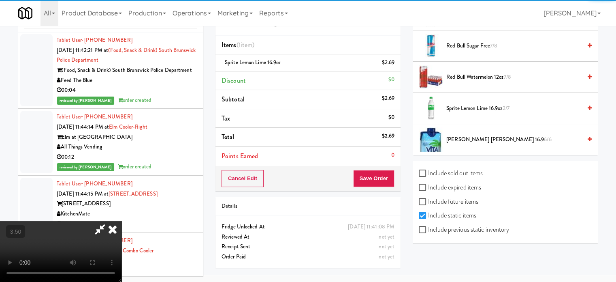
click at [122, 221] on video at bounding box center [61, 251] width 122 height 61
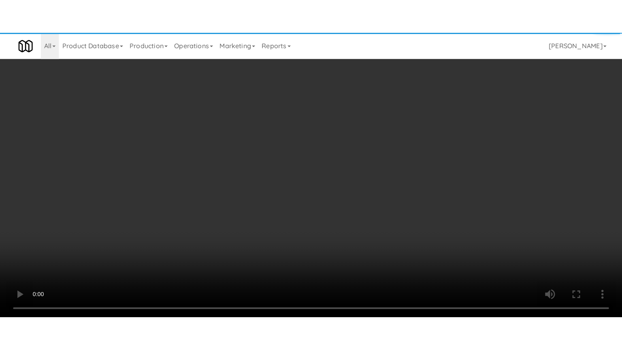
scroll to position [6408, 0]
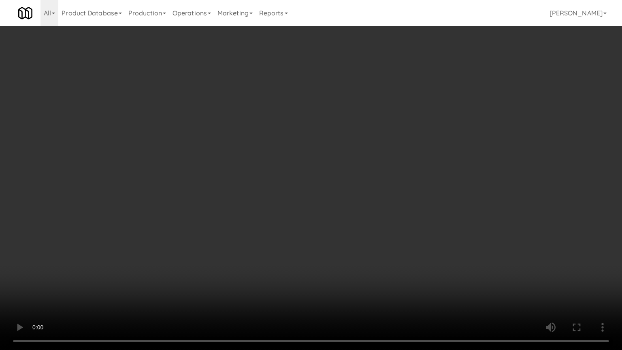
click at [261, 169] on video at bounding box center [311, 175] width 622 height 350
click at [261, 168] on video at bounding box center [311, 175] width 622 height 350
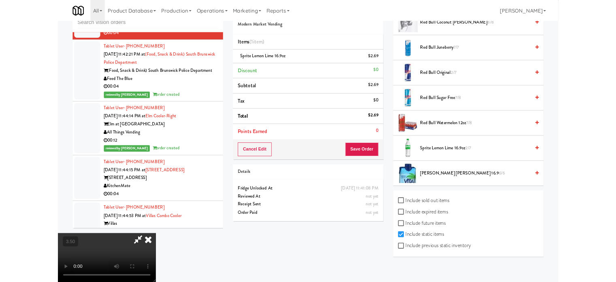
scroll to position [6418, 0]
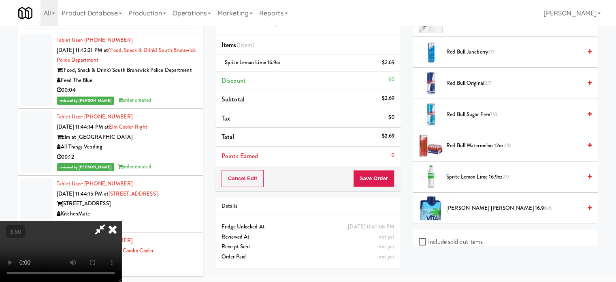
click at [122, 221] on icon at bounding box center [113, 229] width 18 height 16
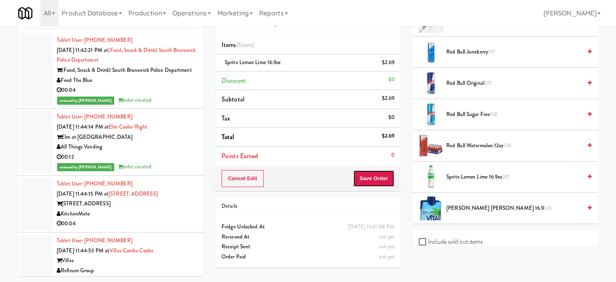
click at [370, 181] on button "Save Order" at bounding box center [373, 178] width 41 height 17
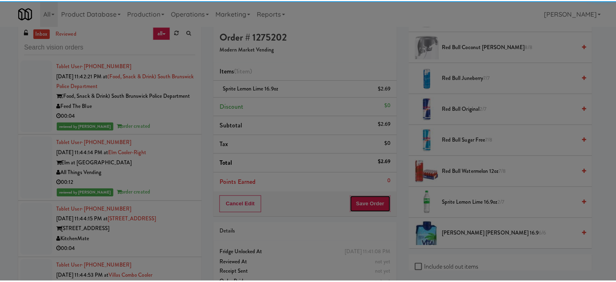
scroll to position [0, 0]
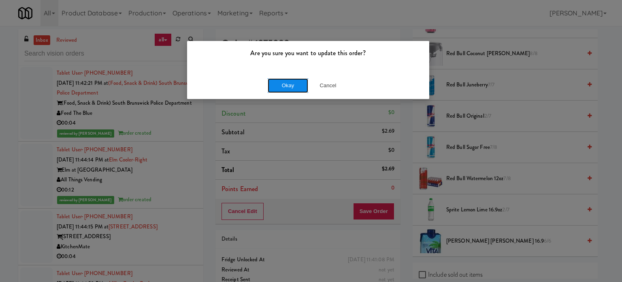
click at [287, 87] on button "Okay" at bounding box center [288, 85] width 41 height 15
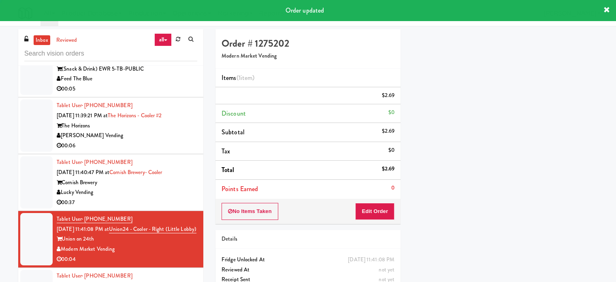
scroll to position [76, 0]
click at [169, 197] on div "Lucky Vending" at bounding box center [127, 192] width 141 height 10
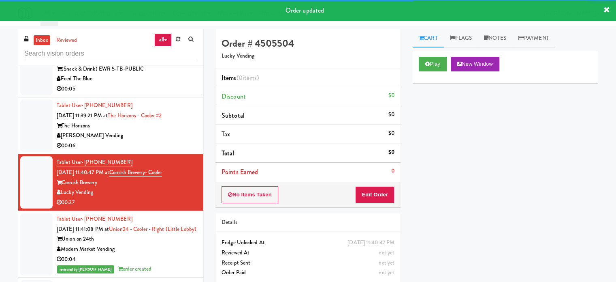
click at [446, 56] on div "Play New Window" at bounding box center [505, 67] width 185 height 32
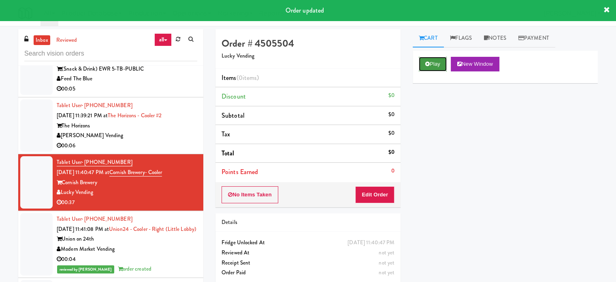
click at [444, 61] on button "Play" at bounding box center [433, 64] width 28 height 15
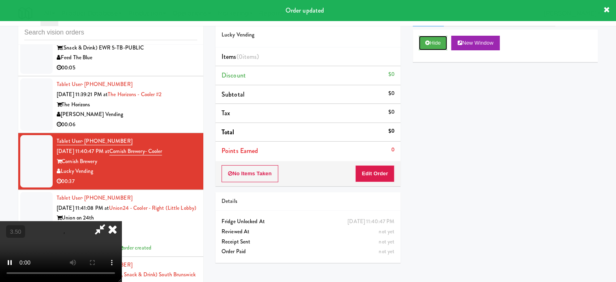
scroll to position [33, 0]
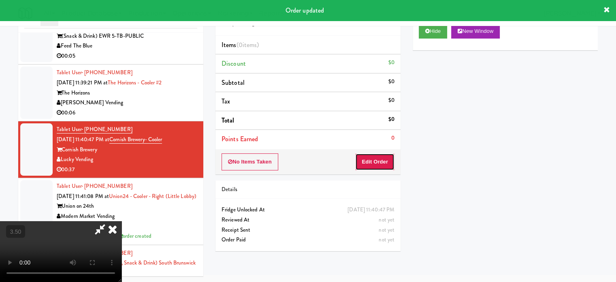
click at [384, 156] on button "Edit Order" at bounding box center [374, 161] width 39 height 17
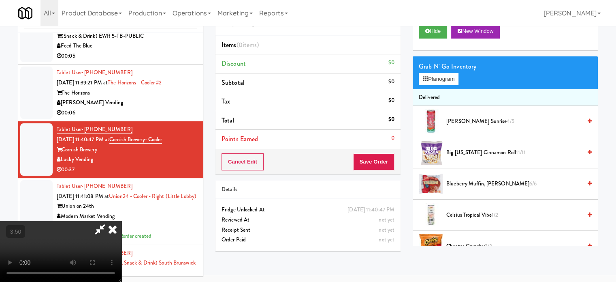
click at [122, 221] on video at bounding box center [61, 251] width 122 height 61
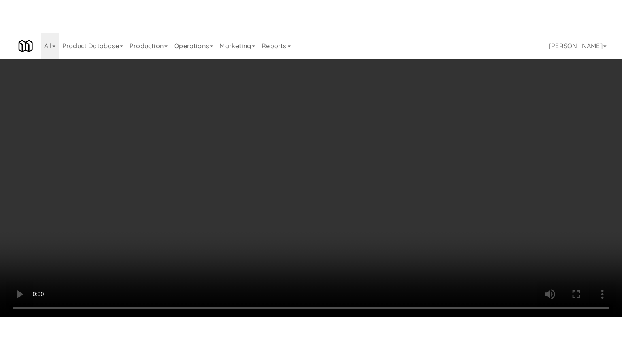
scroll to position [6205, 0]
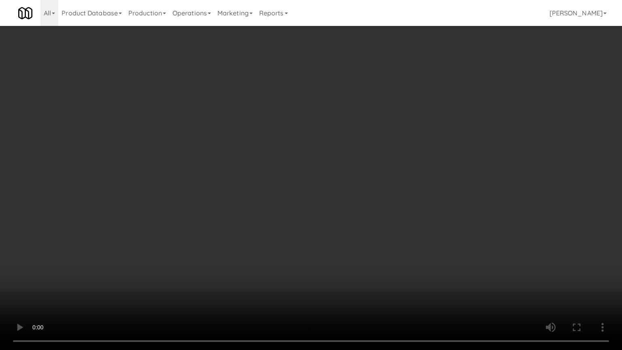
click at [221, 177] on video at bounding box center [311, 175] width 622 height 350
click at [228, 186] on video at bounding box center [311, 175] width 622 height 350
click at [273, 197] on video at bounding box center [311, 175] width 622 height 350
click at [234, 188] on video at bounding box center [311, 175] width 622 height 350
click at [269, 189] on video at bounding box center [311, 175] width 622 height 350
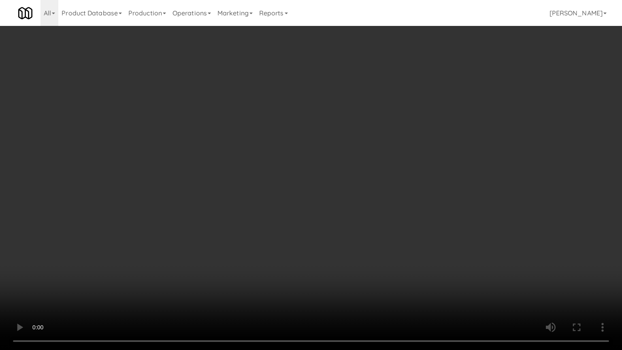
click at [257, 190] on video at bounding box center [311, 175] width 622 height 350
click at [325, 189] on video at bounding box center [311, 175] width 622 height 350
click at [285, 193] on video at bounding box center [311, 175] width 622 height 350
drag, startPoint x: 302, startPoint y: 195, endPoint x: 297, endPoint y: 190, distance: 6.9
click at [302, 195] on video at bounding box center [311, 175] width 622 height 350
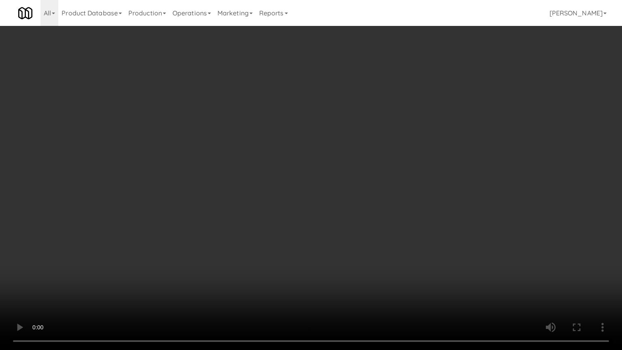
drag, startPoint x: 292, startPoint y: 190, endPoint x: 301, endPoint y: 186, distance: 9.6
click at [293, 190] on video at bounding box center [311, 175] width 622 height 350
click at [302, 186] on video at bounding box center [311, 175] width 622 height 350
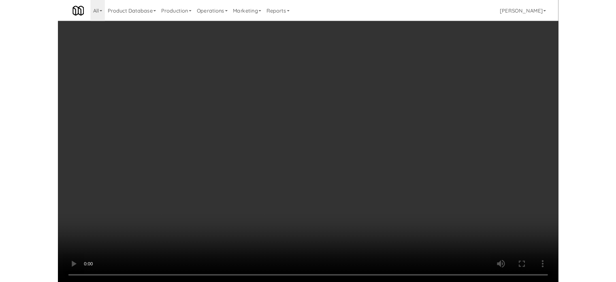
scroll to position [33, 0]
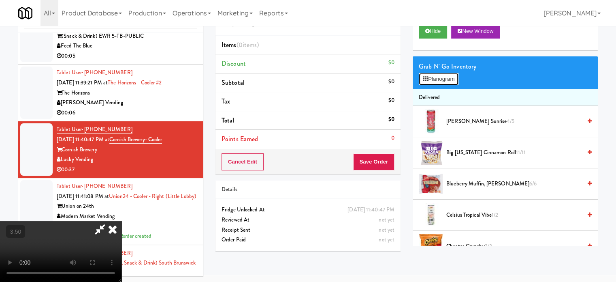
drag, startPoint x: 436, startPoint y: 81, endPoint x: 431, endPoint y: 83, distance: 5.8
click at [436, 82] on button "Planogram" at bounding box center [439, 79] width 40 height 12
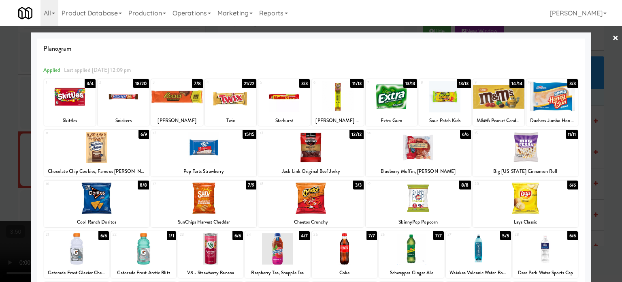
click at [599, 158] on div at bounding box center [311, 141] width 622 height 282
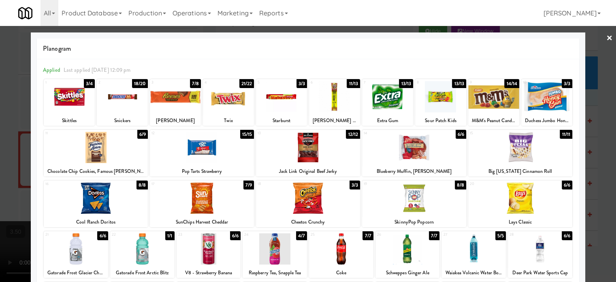
scroll to position [6216, 0]
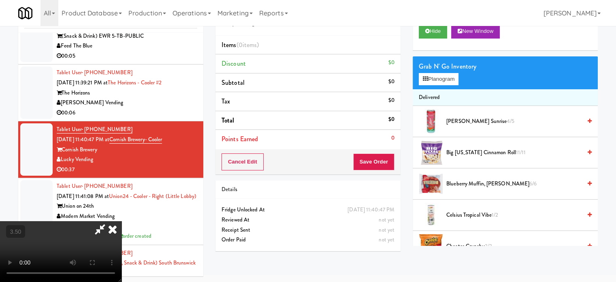
click at [105, 221] on video at bounding box center [61, 251] width 122 height 61
click at [109, 221] on video at bounding box center [61, 251] width 122 height 61
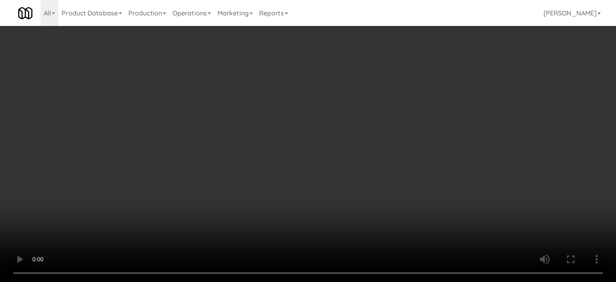
scroll to position [6205, 0]
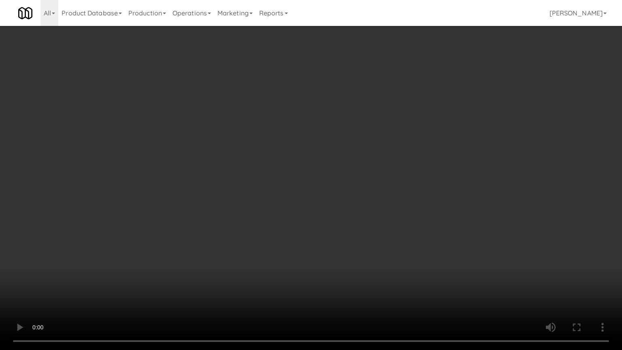
click at [231, 227] on video at bounding box center [311, 175] width 622 height 350
drag, startPoint x: 254, startPoint y: 193, endPoint x: 247, endPoint y: 167, distance: 26.3
click at [254, 191] on video at bounding box center [311, 175] width 622 height 350
click at [243, 167] on video at bounding box center [311, 175] width 622 height 350
click at [243, 164] on video at bounding box center [311, 175] width 622 height 350
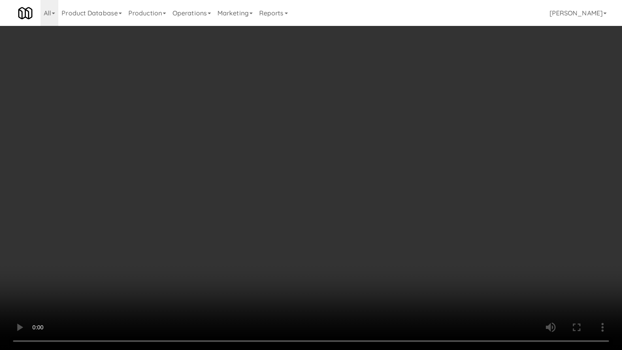
click at [243, 164] on video at bounding box center [311, 175] width 622 height 350
click at [245, 163] on video at bounding box center [311, 175] width 622 height 350
click at [245, 166] on video at bounding box center [311, 175] width 622 height 350
drag, startPoint x: 284, startPoint y: 178, endPoint x: 260, endPoint y: 177, distance: 23.5
click at [284, 178] on video at bounding box center [311, 175] width 622 height 350
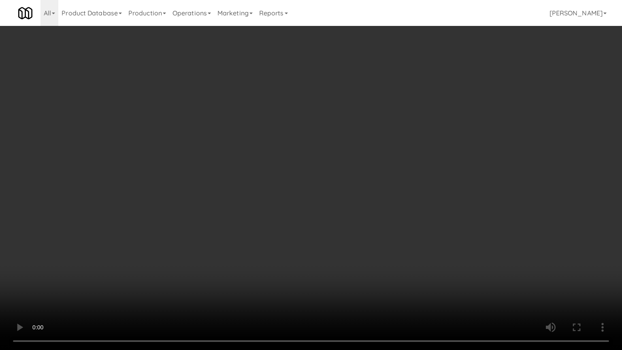
click at [258, 176] on video at bounding box center [311, 175] width 622 height 350
click at [287, 179] on video at bounding box center [311, 175] width 622 height 350
click at [288, 182] on video at bounding box center [311, 175] width 622 height 350
click at [289, 188] on video at bounding box center [311, 175] width 622 height 350
click at [289, 185] on video at bounding box center [311, 175] width 622 height 350
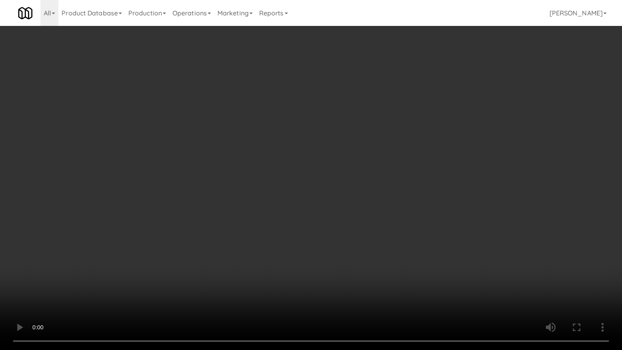
click at [303, 177] on video at bounding box center [311, 175] width 622 height 350
click at [304, 178] on video at bounding box center [311, 175] width 622 height 350
click at [321, 167] on video at bounding box center [311, 175] width 622 height 350
click at [379, 197] on video at bounding box center [311, 175] width 622 height 350
click at [376, 195] on video at bounding box center [311, 175] width 622 height 350
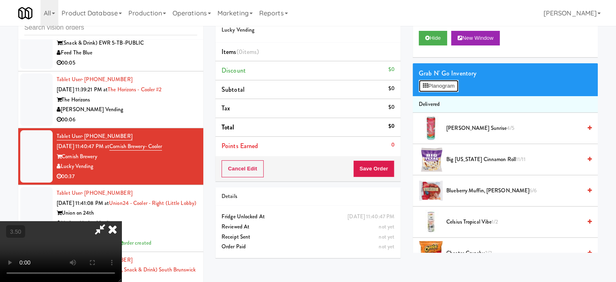
click at [446, 81] on button "Planogram" at bounding box center [439, 86] width 40 height 12
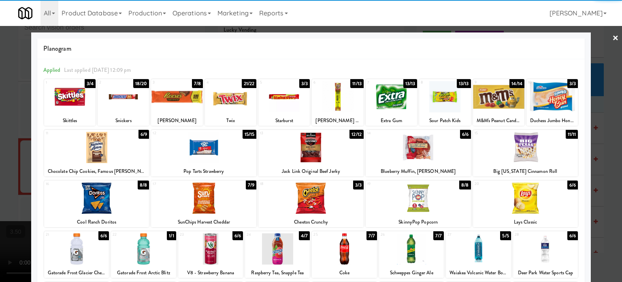
scroll to position [116, 0]
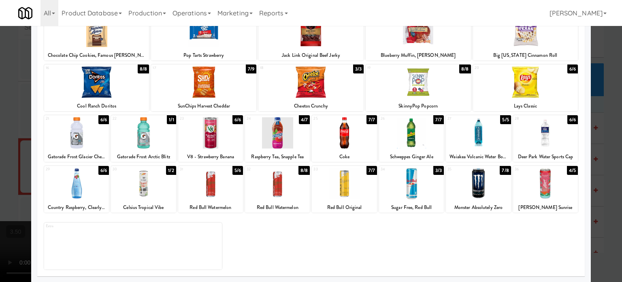
click at [249, 68] on div "7/9" at bounding box center [251, 68] width 11 height 9
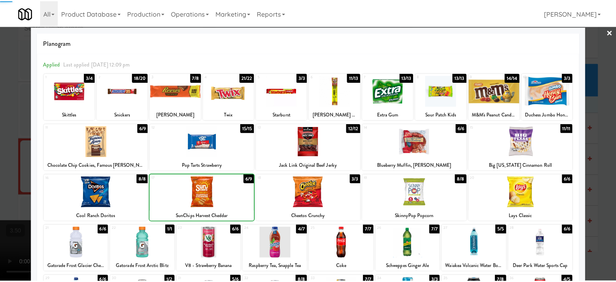
scroll to position [0, 0]
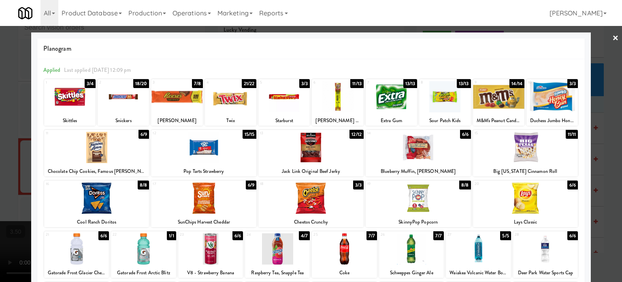
click at [609, 107] on div at bounding box center [311, 141] width 622 height 282
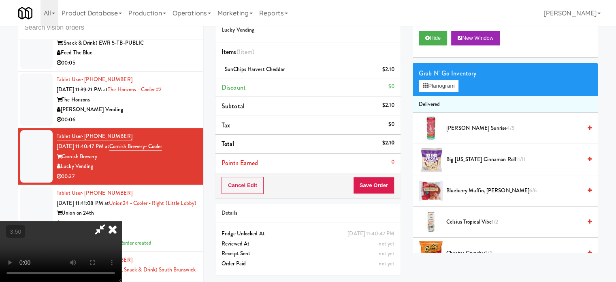
click at [122, 221] on video at bounding box center [61, 251] width 122 height 61
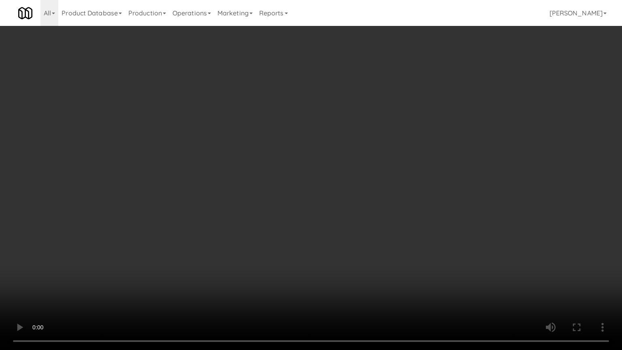
click at [188, 212] on video at bounding box center [311, 175] width 622 height 350
click at [314, 152] on video at bounding box center [311, 175] width 622 height 350
click at [324, 152] on video at bounding box center [311, 175] width 622 height 350
click at [317, 157] on video at bounding box center [311, 175] width 622 height 350
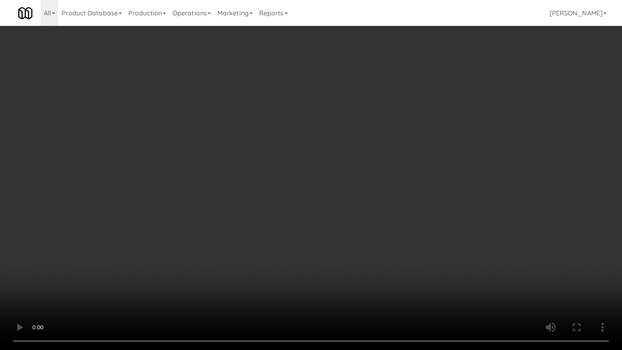
click at [385, 166] on video at bounding box center [311, 175] width 622 height 350
click at [320, 162] on video at bounding box center [311, 175] width 622 height 350
click at [318, 160] on video at bounding box center [311, 175] width 622 height 350
click at [317, 160] on video at bounding box center [311, 175] width 622 height 350
click at [316, 159] on video at bounding box center [311, 175] width 622 height 350
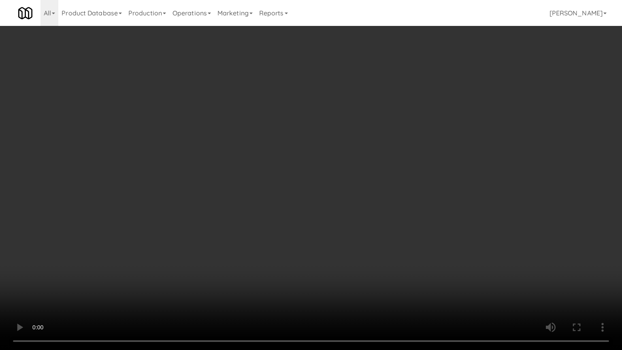
click at [324, 156] on video at bounding box center [311, 175] width 622 height 350
drag, startPoint x: 264, startPoint y: 57, endPoint x: 286, endPoint y: 23, distance: 39.9
click at [270, 49] on video at bounding box center [311, 175] width 622 height 350
click at [359, 123] on video at bounding box center [311, 175] width 622 height 350
drag, startPoint x: 362, startPoint y: 124, endPoint x: 513, endPoint y: 107, distance: 152.0
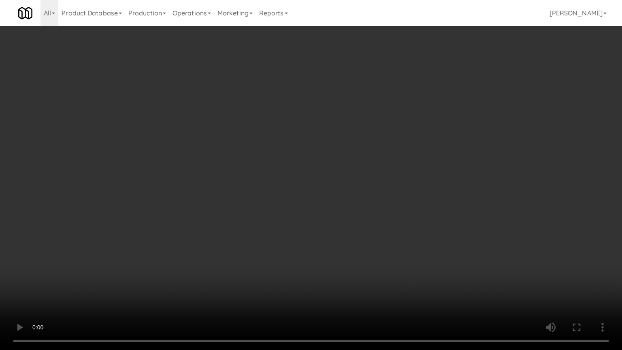
click at [363, 125] on video at bounding box center [311, 175] width 622 height 350
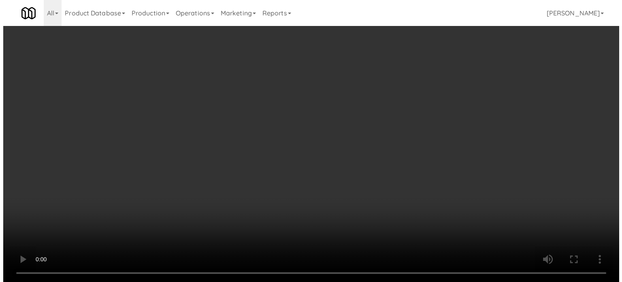
scroll to position [6216, 0]
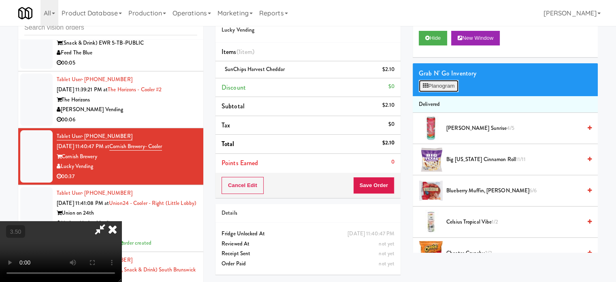
drag, startPoint x: 434, startPoint y: 82, endPoint x: 388, endPoint y: 82, distance: 46.6
click at [434, 83] on button "Planogram" at bounding box center [439, 86] width 40 height 12
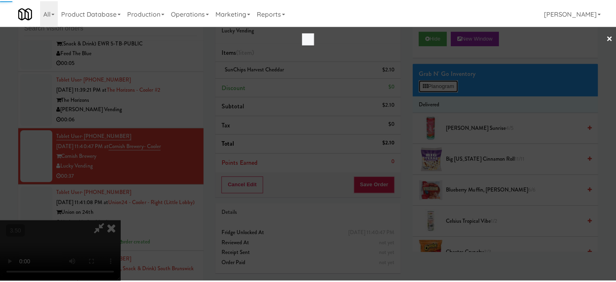
scroll to position [6205, 0]
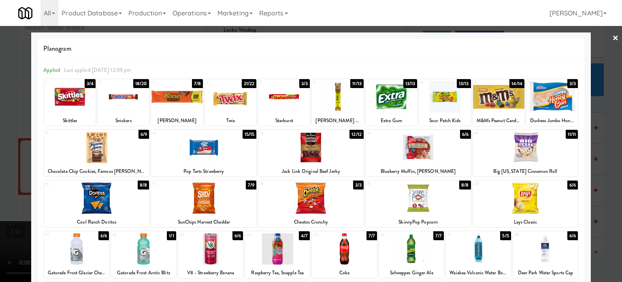
click at [88, 79] on div "3/4" at bounding box center [90, 83] width 11 height 9
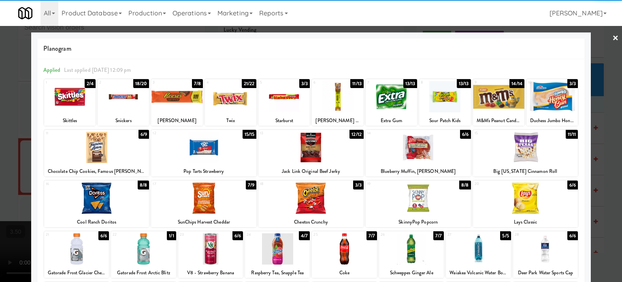
click at [607, 123] on div at bounding box center [311, 141] width 622 height 282
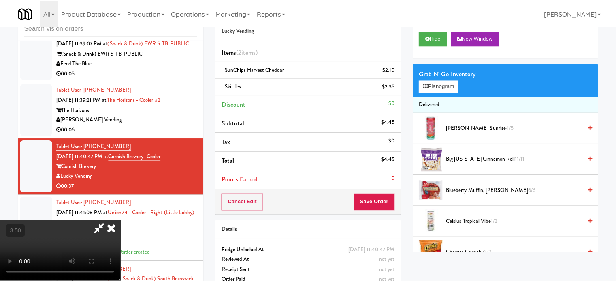
scroll to position [6216, 0]
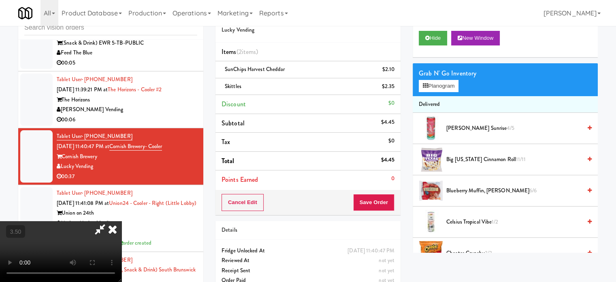
click at [122, 221] on icon at bounding box center [113, 229] width 18 height 16
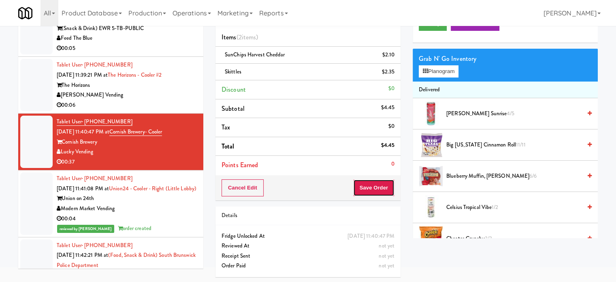
click at [367, 186] on button "Save Order" at bounding box center [373, 187] width 41 height 17
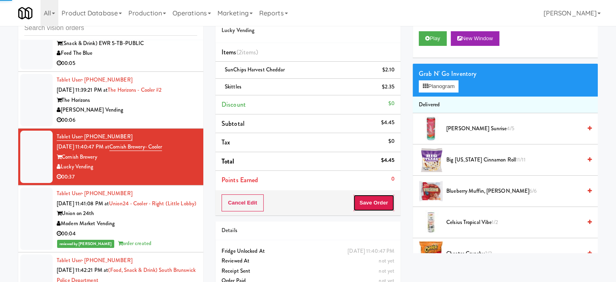
scroll to position [0, 0]
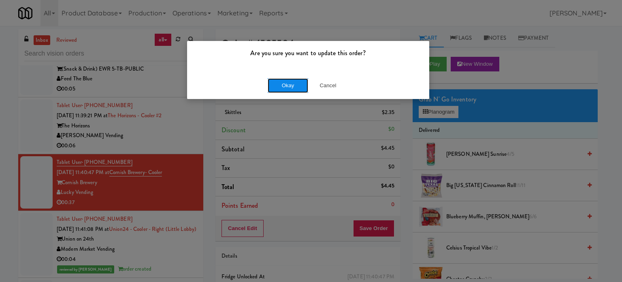
click at [290, 89] on button "Okay" at bounding box center [288, 85] width 41 height 15
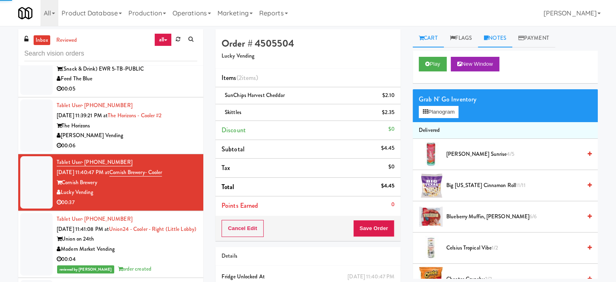
click at [504, 35] on link "Notes" at bounding box center [495, 38] width 34 height 18
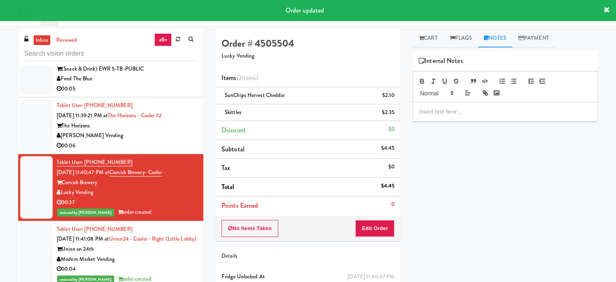
drag, startPoint x: 464, startPoint y: 115, endPoint x: 490, endPoint y: 128, distance: 29.4
click at [464, 116] on p at bounding box center [505, 111] width 172 height 9
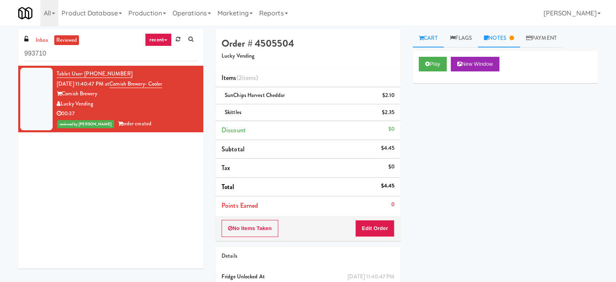
click at [504, 42] on link "Notes" at bounding box center [499, 38] width 42 height 18
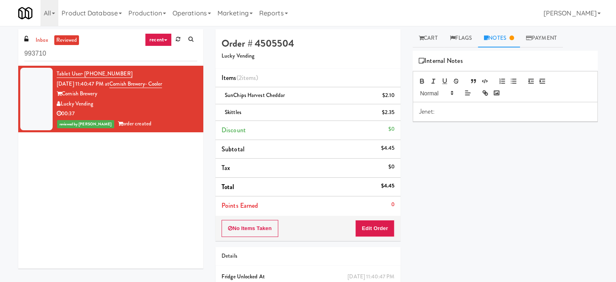
click at [445, 117] on div "Jenet:" at bounding box center [505, 111] width 184 height 19
click at [493, 109] on p "Jenet: Wrong Variant of" at bounding box center [505, 111] width 172 height 9
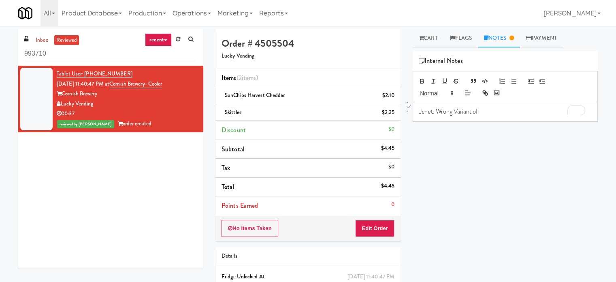
click at [493, 109] on p "Jenet: Wrong Variant of" at bounding box center [505, 111] width 172 height 9
click at [164, 40] on link "recent" at bounding box center [158, 39] width 27 height 13
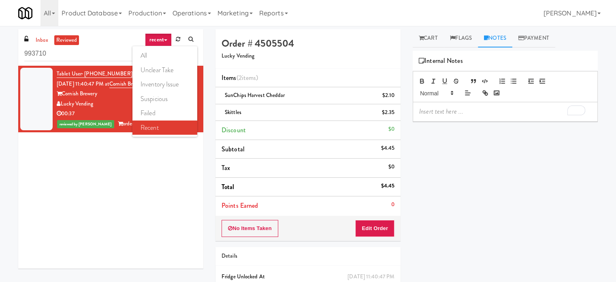
drag, startPoint x: 160, startPoint y: 51, endPoint x: 150, endPoint y: 41, distance: 14.3
click at [160, 52] on link "all" at bounding box center [165, 55] width 65 height 15
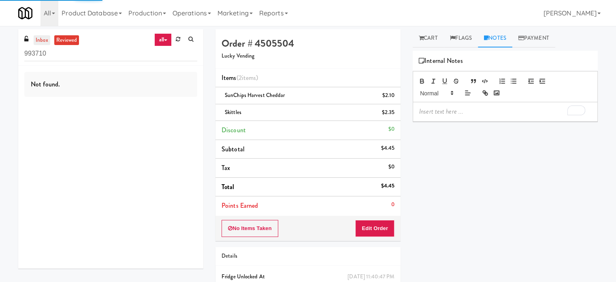
click at [35, 38] on link "inbox" at bounding box center [42, 40] width 17 height 10
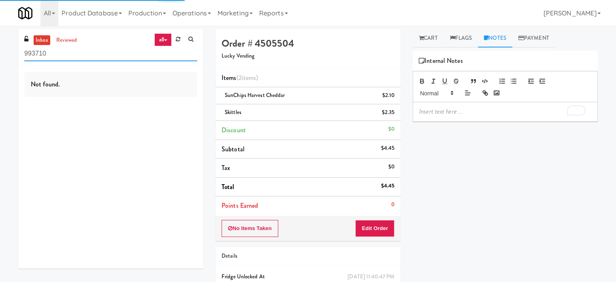
click at [75, 59] on input "993710" at bounding box center [110, 53] width 173 height 15
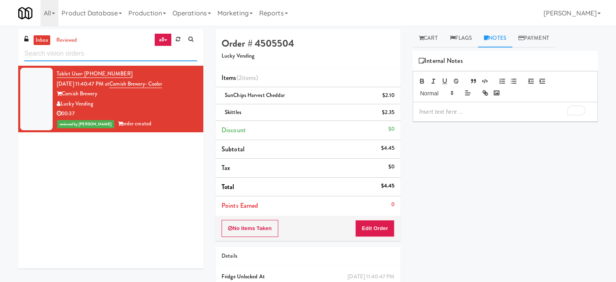
click at [118, 52] on input "text" at bounding box center [110, 53] width 173 height 15
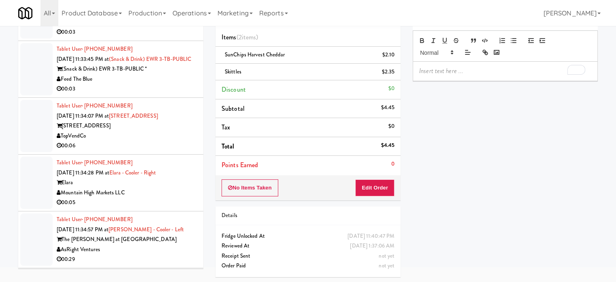
scroll to position [5257, 0]
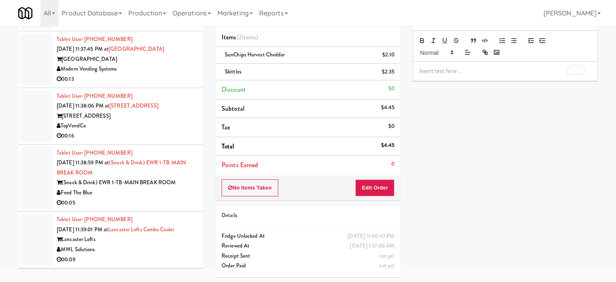
click at [177, 141] on div "00:16" at bounding box center [127, 136] width 141 height 10
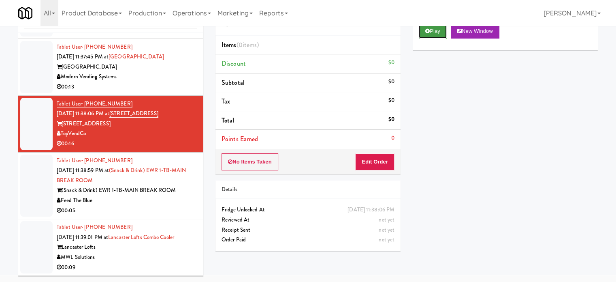
click at [436, 32] on button "Play" at bounding box center [433, 31] width 28 height 15
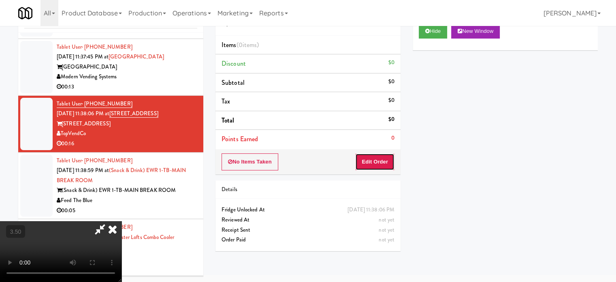
click at [380, 156] on button "Edit Order" at bounding box center [374, 161] width 39 height 17
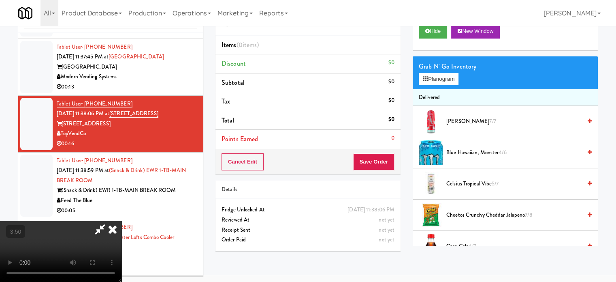
click at [122, 221] on video at bounding box center [61, 251] width 122 height 61
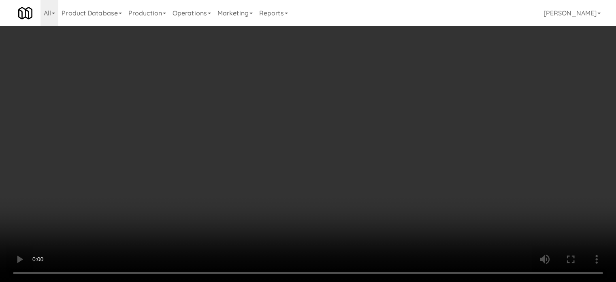
scroll to position [5247, 0]
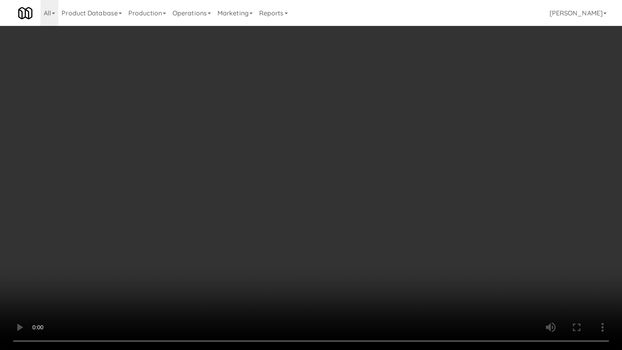
click at [191, 219] on video at bounding box center [311, 175] width 622 height 350
click at [308, 188] on video at bounding box center [311, 175] width 622 height 350
click at [334, 188] on video at bounding box center [311, 175] width 622 height 350
click at [347, 204] on video at bounding box center [311, 175] width 622 height 350
click at [379, 203] on video at bounding box center [311, 175] width 622 height 350
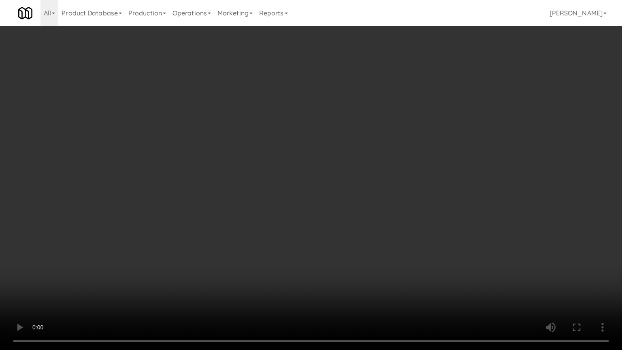
click at [381, 197] on video at bounding box center [311, 175] width 622 height 350
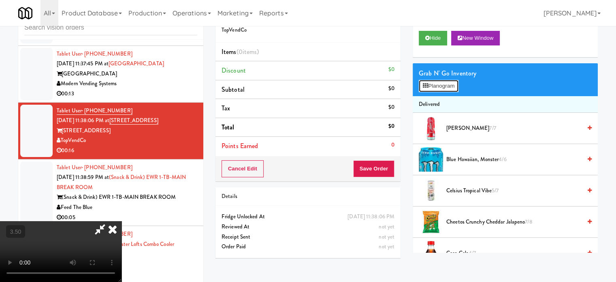
click at [451, 87] on button "Planogram" at bounding box center [439, 86] width 40 height 12
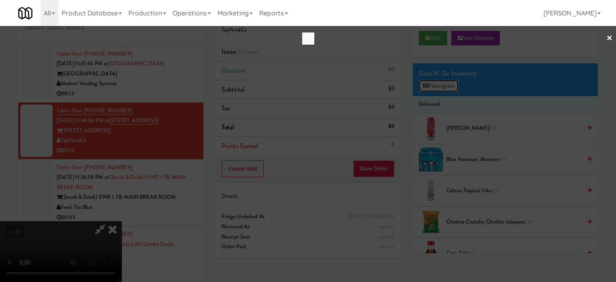
scroll to position [5247, 0]
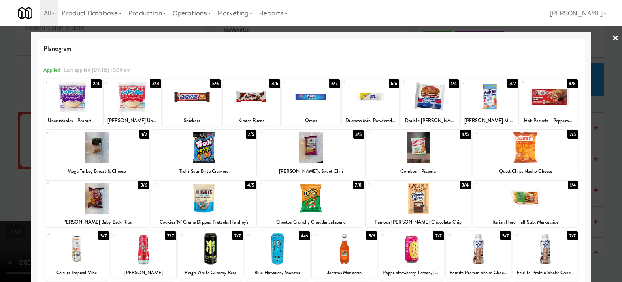
click at [501, 235] on div "5/7" at bounding box center [506, 235] width 11 height 9
click at [449, 81] on div "1/4" at bounding box center [454, 83] width 10 height 9
drag, startPoint x: 616, startPoint y: 199, endPoint x: 597, endPoint y: 189, distance: 21.0
click at [616, 199] on div at bounding box center [311, 141] width 622 height 282
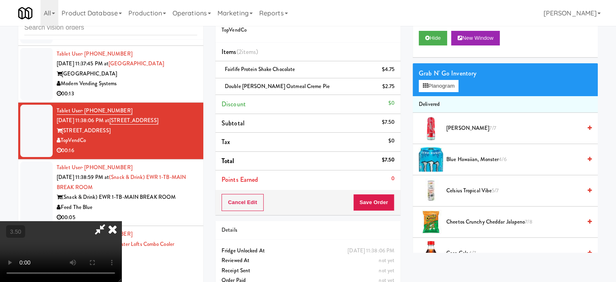
click at [122, 221] on video at bounding box center [61, 251] width 122 height 61
drag, startPoint x: 265, startPoint y: 142, endPoint x: 286, endPoint y: 95, distance: 51.9
click at [122, 221] on video at bounding box center [61, 251] width 122 height 61
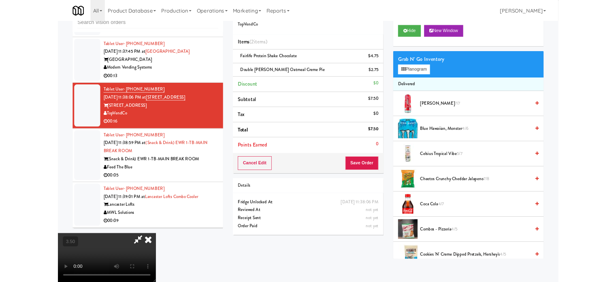
scroll to position [5247, 0]
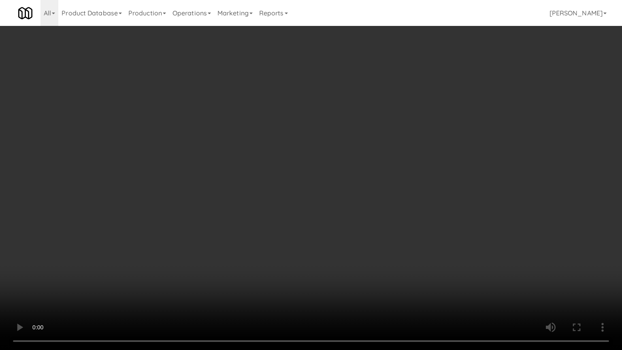
click at [294, 149] on video at bounding box center [311, 175] width 622 height 350
click at [314, 146] on video at bounding box center [311, 175] width 622 height 350
click at [321, 149] on video at bounding box center [311, 175] width 622 height 350
click at [324, 148] on video at bounding box center [311, 175] width 622 height 350
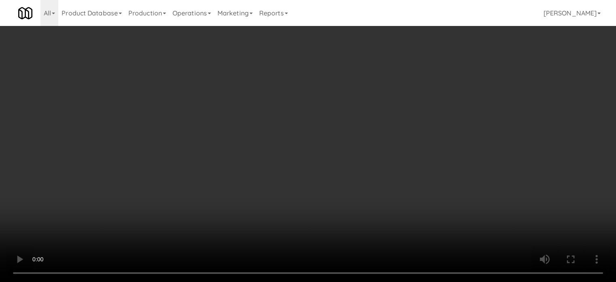
scroll to position [5257, 0]
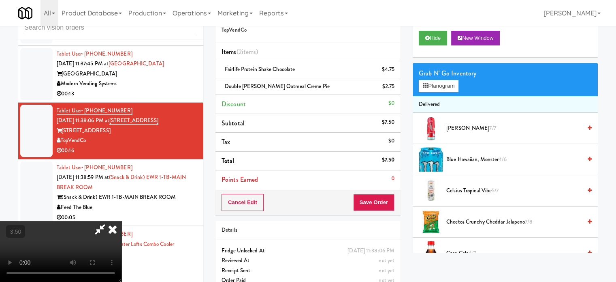
click at [432, 74] on div "Grab N' Go Inventory" at bounding box center [505, 73] width 173 height 12
click at [425, 86] on icon at bounding box center [425, 85] width 5 height 5
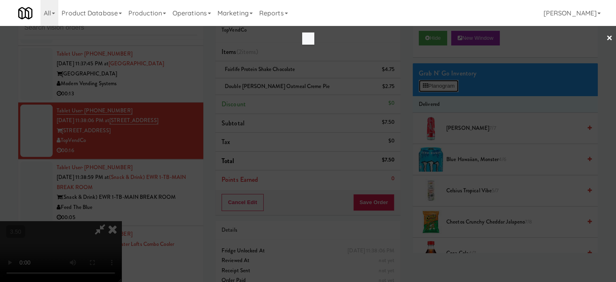
scroll to position [5247, 0]
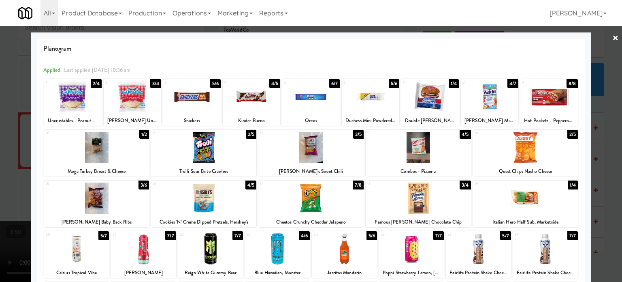
click at [568, 186] on div "1/4" at bounding box center [573, 184] width 10 height 9
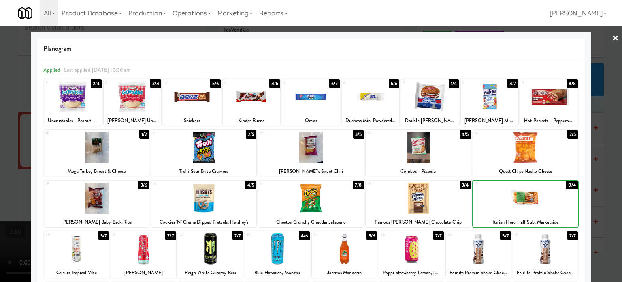
click at [614, 189] on div at bounding box center [311, 141] width 622 height 282
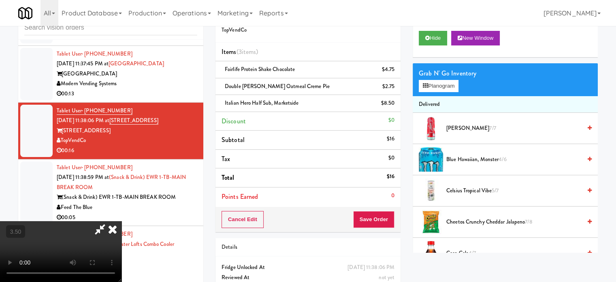
click at [122, 221] on video at bounding box center [61, 251] width 122 height 61
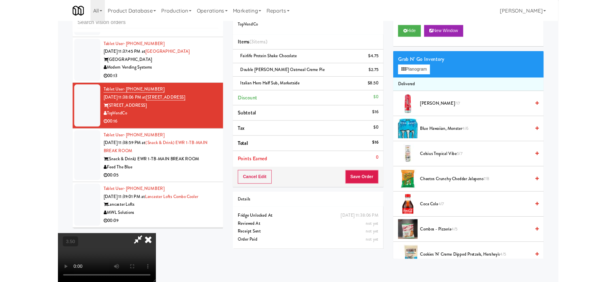
scroll to position [5247, 0]
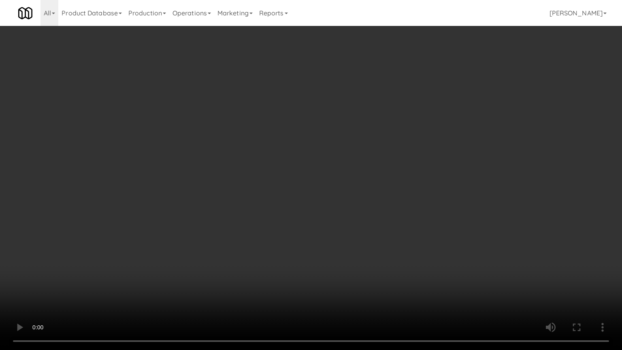
drag, startPoint x: 79, startPoint y: 279, endPoint x: 270, endPoint y: 156, distance: 226.8
click at [81, 278] on video at bounding box center [311, 175] width 622 height 350
click at [314, 125] on video at bounding box center [311, 175] width 622 height 350
click at [310, 128] on video at bounding box center [311, 175] width 622 height 350
click at [305, 129] on video at bounding box center [311, 175] width 622 height 350
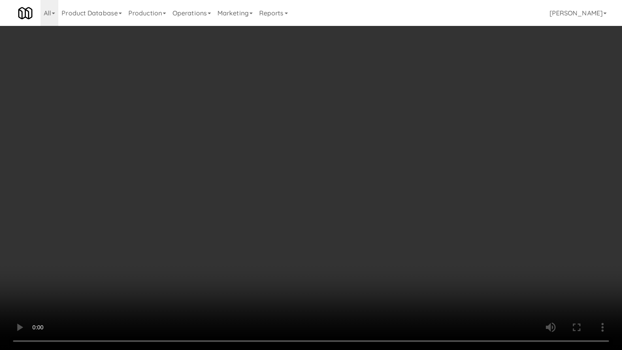
click at [298, 135] on video at bounding box center [311, 175] width 622 height 350
click at [236, 182] on video at bounding box center [311, 175] width 622 height 350
drag, startPoint x: 235, startPoint y: 177, endPoint x: 243, endPoint y: 165, distance: 13.7
click at [235, 177] on video at bounding box center [311, 175] width 622 height 350
click at [243, 164] on video at bounding box center [311, 175] width 622 height 350
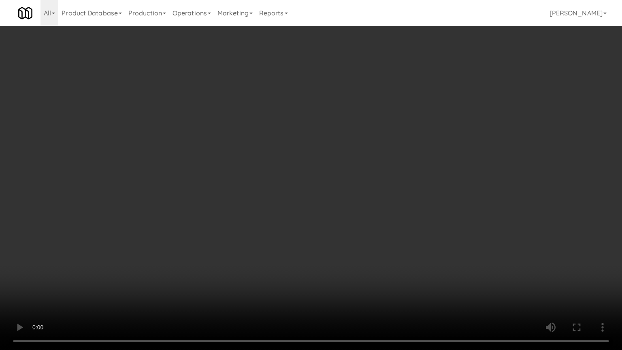
click at [243, 164] on video at bounding box center [311, 175] width 622 height 350
click at [261, 167] on video at bounding box center [311, 175] width 622 height 350
click at [259, 173] on video at bounding box center [311, 175] width 622 height 350
click at [268, 162] on video at bounding box center [311, 175] width 622 height 350
drag, startPoint x: 274, startPoint y: 161, endPoint x: 273, endPoint y: 69, distance: 92.0
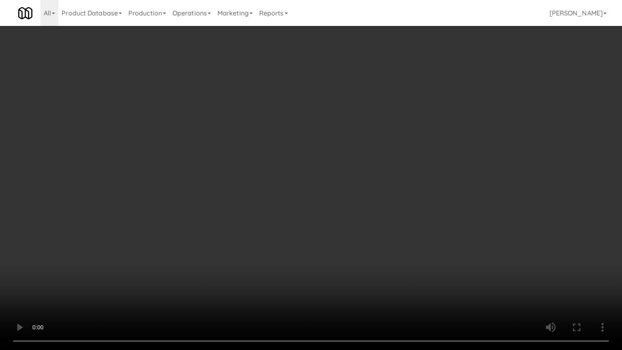
click at [275, 160] on video at bounding box center [311, 175] width 622 height 350
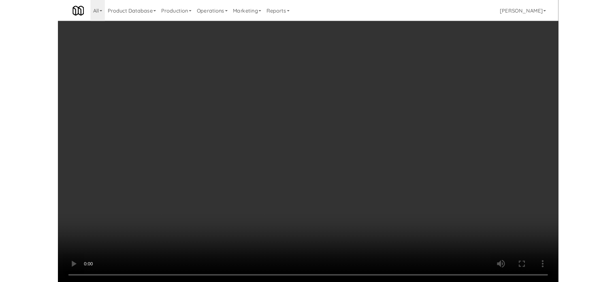
scroll to position [5257, 0]
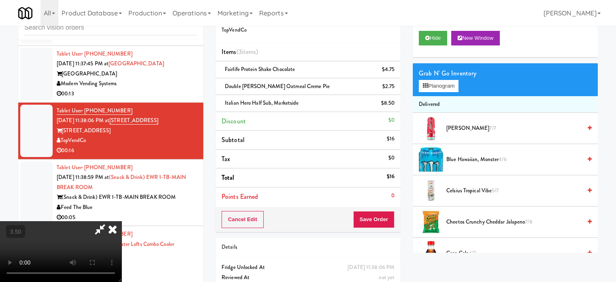
click at [122, 221] on icon at bounding box center [113, 229] width 18 height 16
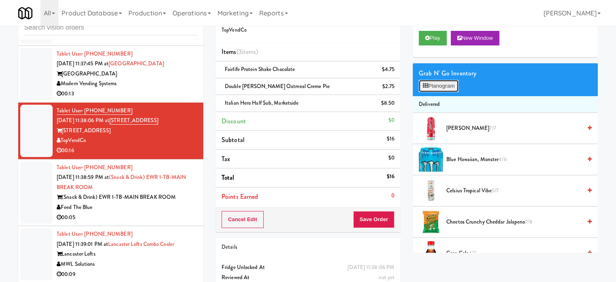
click at [430, 86] on button "Planogram" at bounding box center [439, 86] width 40 height 12
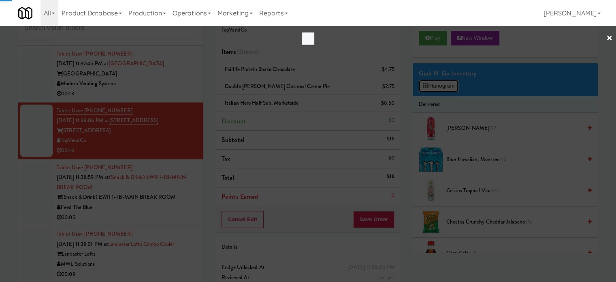
scroll to position [5247, 0]
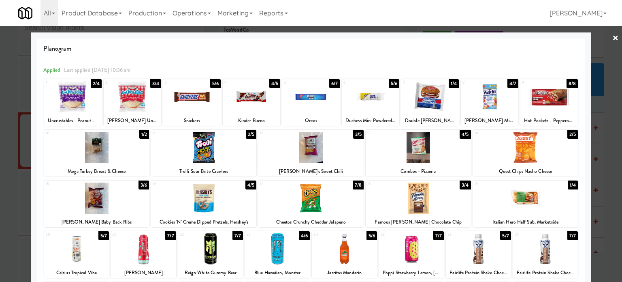
click at [610, 147] on div at bounding box center [311, 141] width 622 height 282
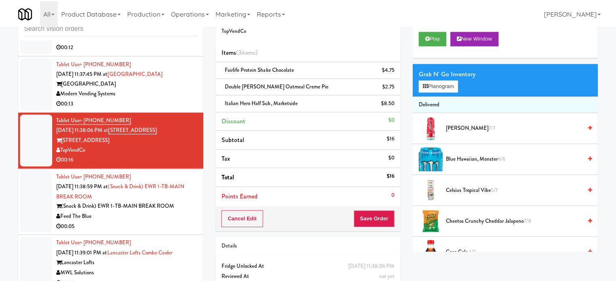
scroll to position [5257, 0]
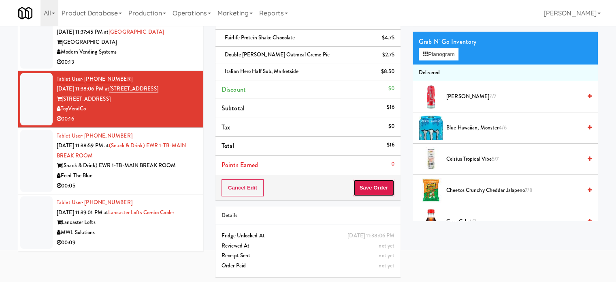
click at [379, 186] on button "Save Order" at bounding box center [373, 187] width 41 height 17
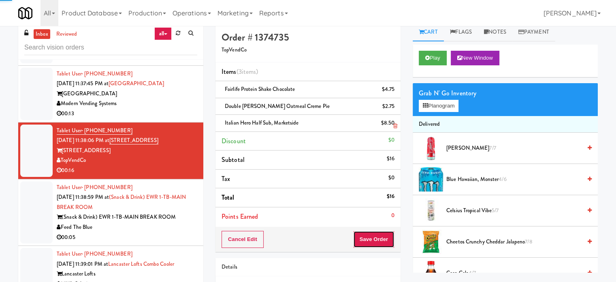
scroll to position [0, 0]
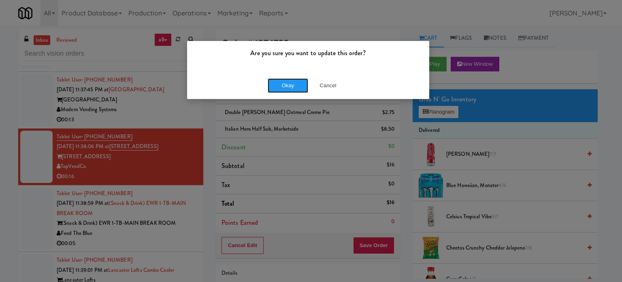
click at [295, 88] on button "Okay" at bounding box center [288, 85] width 41 height 15
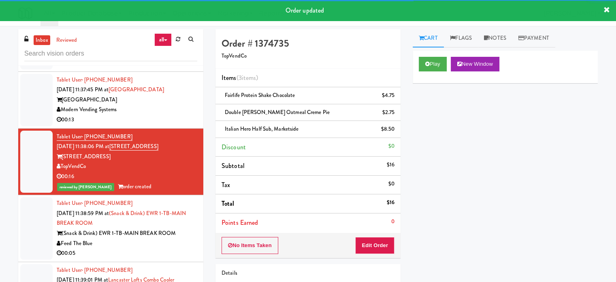
drag, startPoint x: 164, startPoint y: 270, endPoint x: 201, endPoint y: 261, distance: 38.3
click at [165, 248] on div "Feed The Blue" at bounding box center [127, 243] width 141 height 10
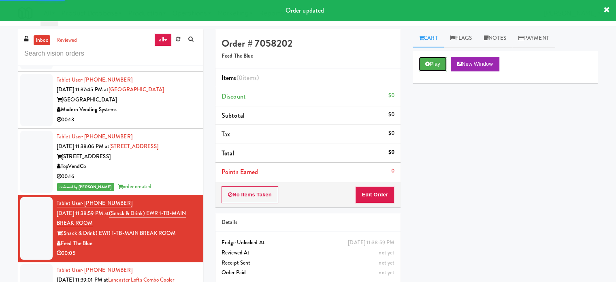
click at [431, 66] on button "Play" at bounding box center [433, 64] width 28 height 15
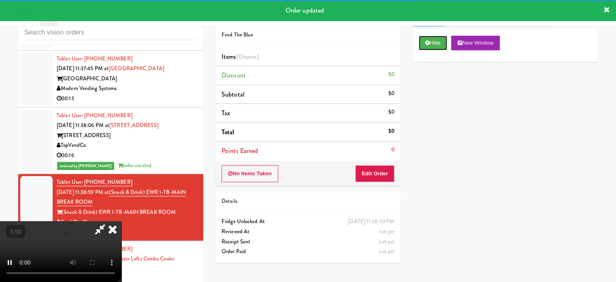
scroll to position [33, 0]
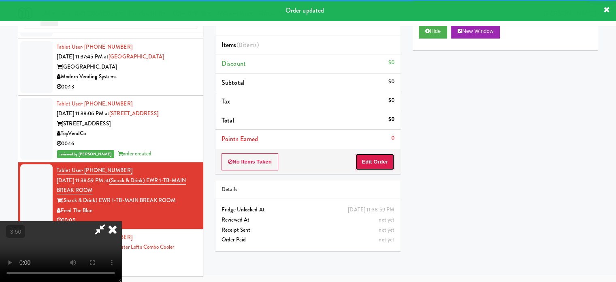
click at [372, 167] on button "Edit Order" at bounding box center [374, 161] width 39 height 17
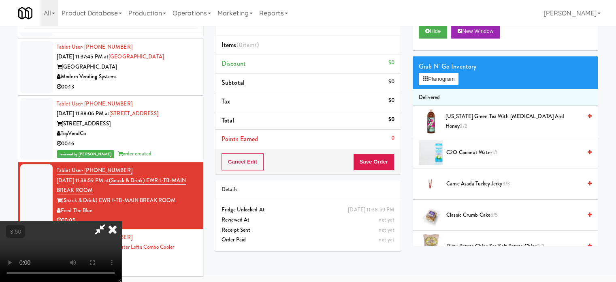
drag, startPoint x: 208, startPoint y: 180, endPoint x: 208, endPoint y: 175, distance: 4.5
click at [122, 221] on video at bounding box center [61, 251] width 122 height 61
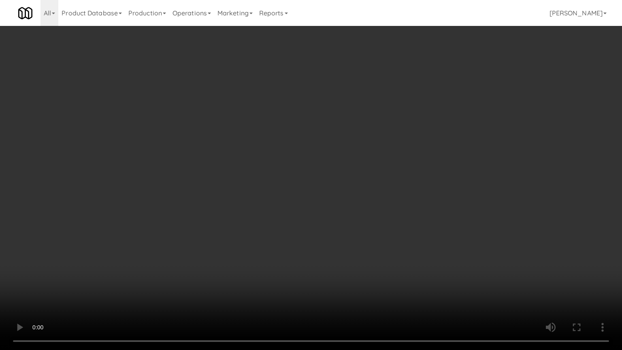
scroll to position [5247, 0]
click at [325, 109] on video at bounding box center [311, 175] width 622 height 350
click at [336, 110] on video at bounding box center [311, 175] width 622 height 350
click at [368, 120] on video at bounding box center [311, 175] width 622 height 350
drag, startPoint x: 385, startPoint y: 128, endPoint x: 395, endPoint y: 80, distance: 48.8
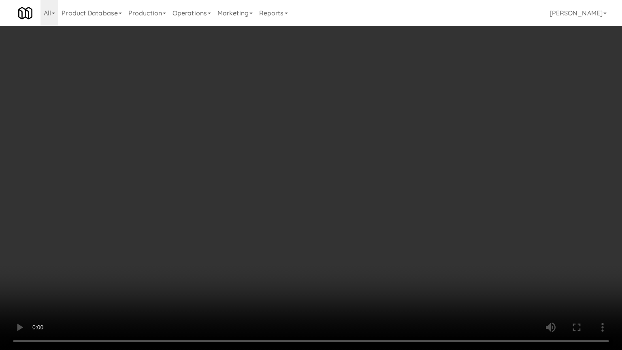
click at [387, 130] on video at bounding box center [311, 175] width 622 height 350
drag, startPoint x: 395, startPoint y: 80, endPoint x: 532, endPoint y: 57, distance: 139.0
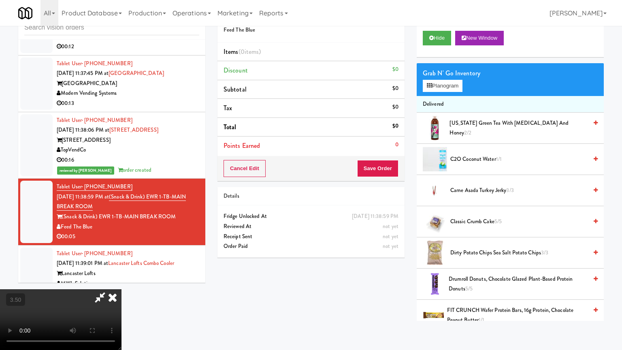
click at [396, 80] on li "Subtotal $0" at bounding box center [311, 89] width 187 height 19
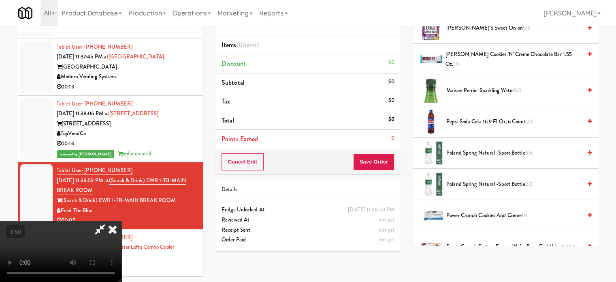
scroll to position [0, 0]
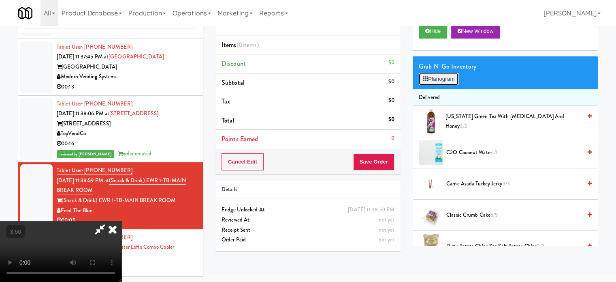
click at [452, 77] on button "Planogram" at bounding box center [439, 79] width 40 height 12
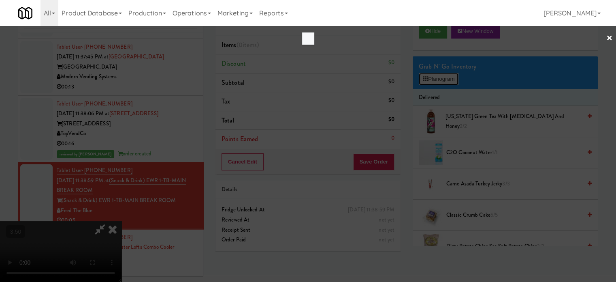
scroll to position [5247, 0]
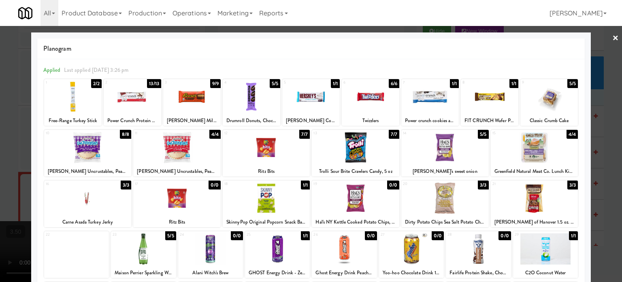
click at [335, 83] on div "1/1" at bounding box center [335, 83] width 9 height 9
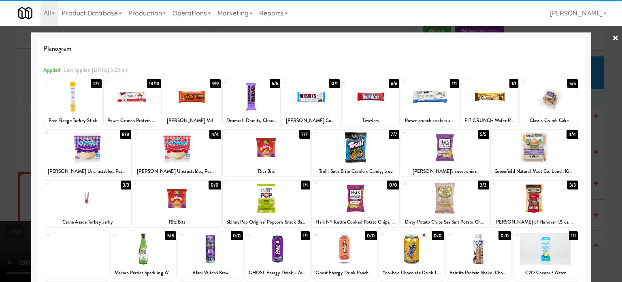
click at [609, 175] on div at bounding box center [311, 141] width 622 height 282
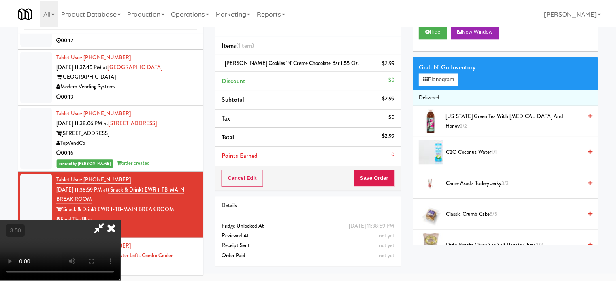
scroll to position [5257, 0]
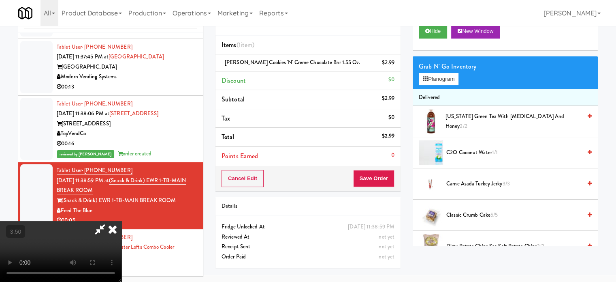
drag, startPoint x: 317, startPoint y: 124, endPoint x: 328, endPoint y: 73, distance: 52.7
click at [122, 221] on video at bounding box center [61, 251] width 122 height 61
click at [122, 221] on icon at bounding box center [113, 229] width 18 height 16
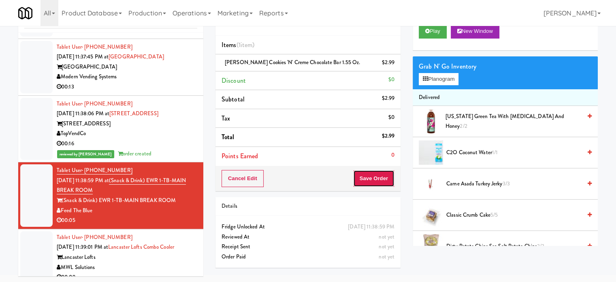
click at [383, 177] on button "Save Order" at bounding box center [373, 178] width 41 height 17
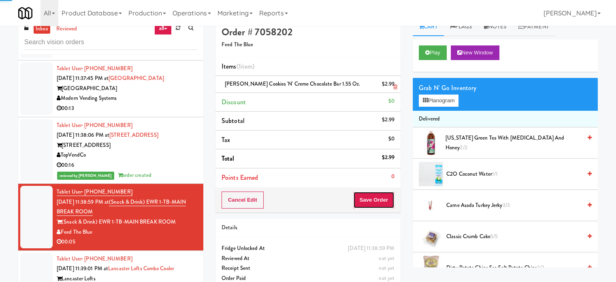
scroll to position [0, 0]
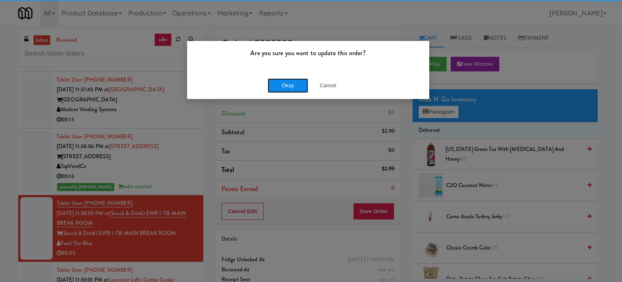
click at [289, 87] on button "Okay" at bounding box center [288, 85] width 41 height 15
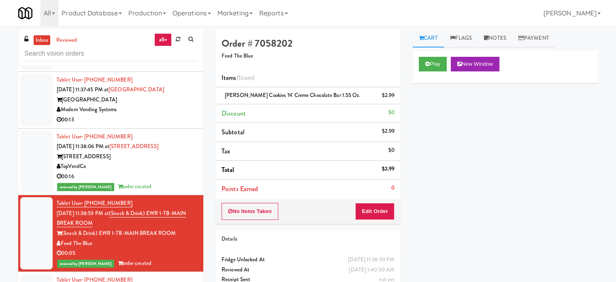
scroll to position [5460, 0]
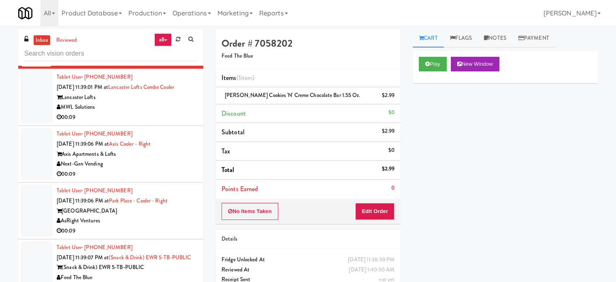
click at [151, 112] on div "MWL Solutions" at bounding box center [127, 107] width 141 height 10
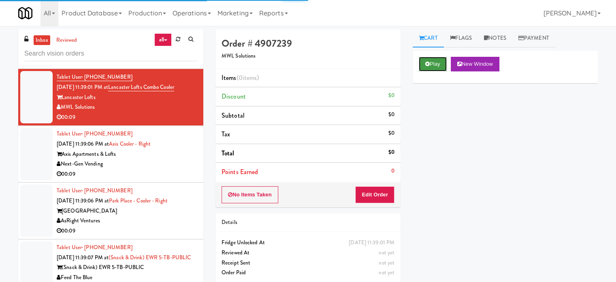
click at [443, 64] on button "Play" at bounding box center [433, 64] width 28 height 15
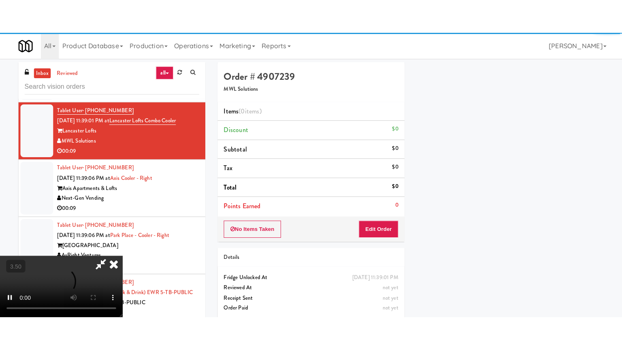
scroll to position [76, 0]
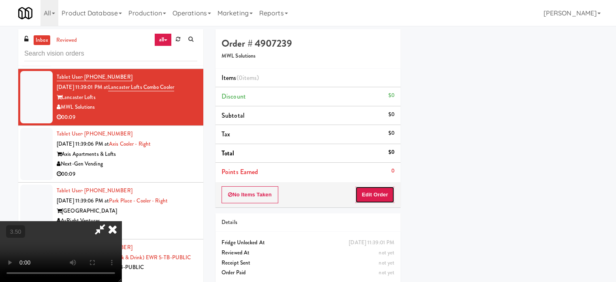
click at [375, 195] on button "Edit Order" at bounding box center [374, 194] width 39 height 17
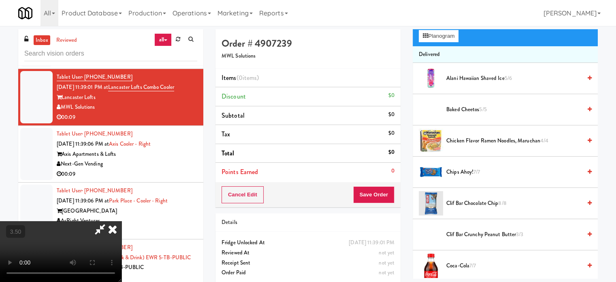
click at [122, 221] on video at bounding box center [61, 251] width 122 height 61
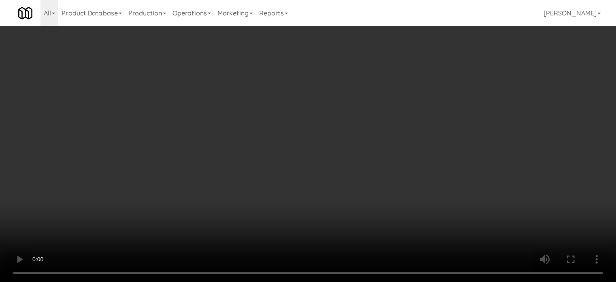
scroll to position [5450, 0]
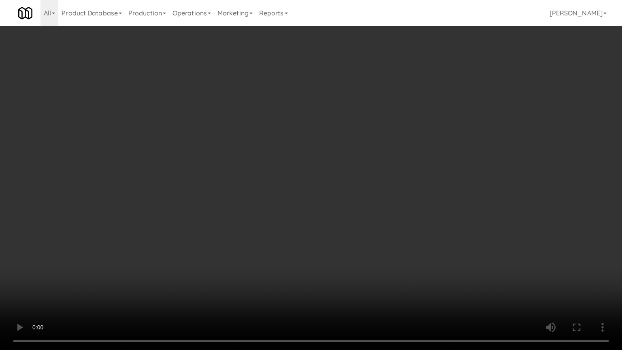
click at [235, 153] on video at bounding box center [311, 175] width 622 height 350
click at [270, 150] on video at bounding box center [311, 175] width 622 height 350
click at [313, 162] on video at bounding box center [311, 175] width 622 height 350
click at [345, 178] on video at bounding box center [311, 175] width 622 height 350
click at [351, 175] on video at bounding box center [311, 175] width 622 height 350
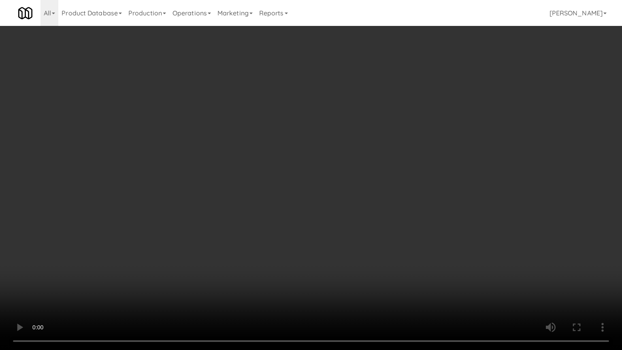
click at [386, 182] on video at bounding box center [311, 175] width 622 height 350
click at [266, 220] on video at bounding box center [311, 175] width 622 height 350
click at [301, 201] on video at bounding box center [311, 175] width 622 height 350
click at [300, 193] on video at bounding box center [311, 175] width 622 height 350
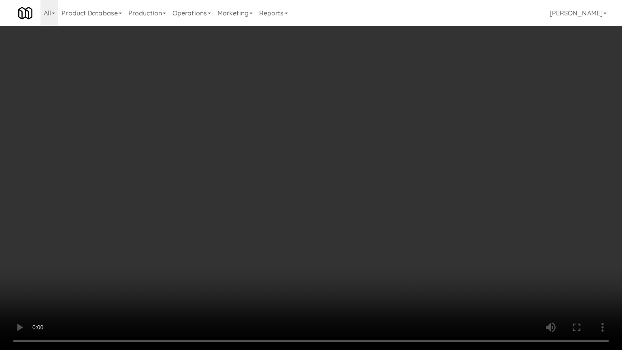
click at [300, 193] on video at bounding box center [311, 175] width 622 height 350
click at [314, 188] on video at bounding box center [311, 175] width 622 height 350
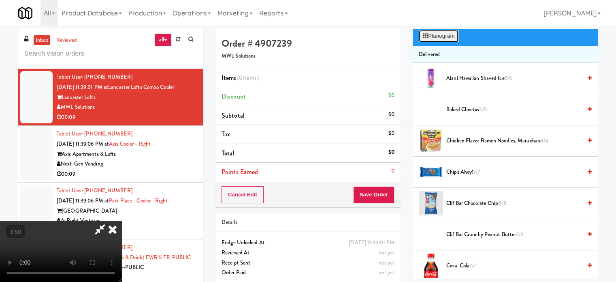
click at [448, 37] on button "Planogram" at bounding box center [439, 36] width 40 height 12
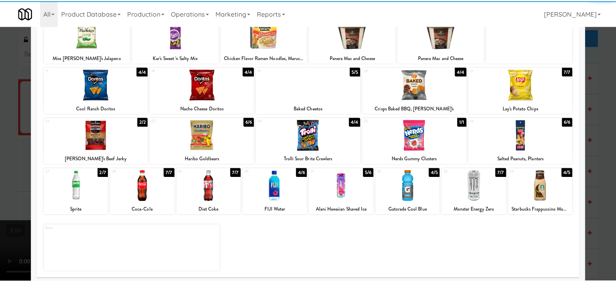
scroll to position [116, 0]
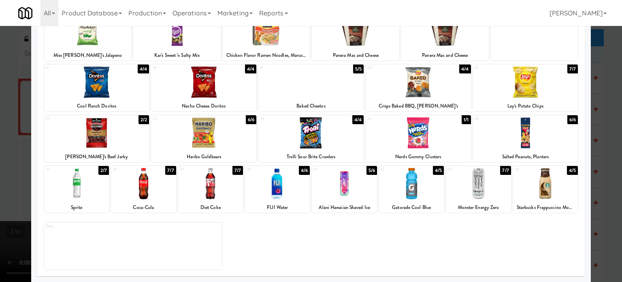
click at [501, 169] on div "7/7" at bounding box center [506, 170] width 11 height 9
drag, startPoint x: 612, startPoint y: 145, endPoint x: 585, endPoint y: 141, distance: 27.2
click at [612, 146] on div at bounding box center [311, 141] width 622 height 282
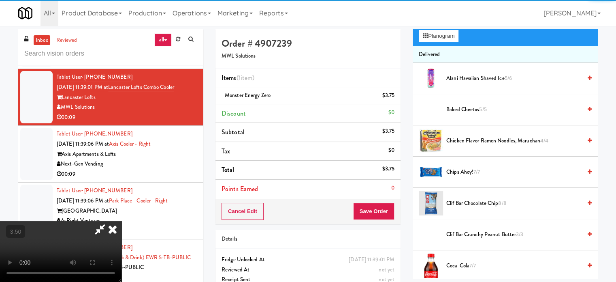
click at [122, 221] on video at bounding box center [61, 251] width 122 height 61
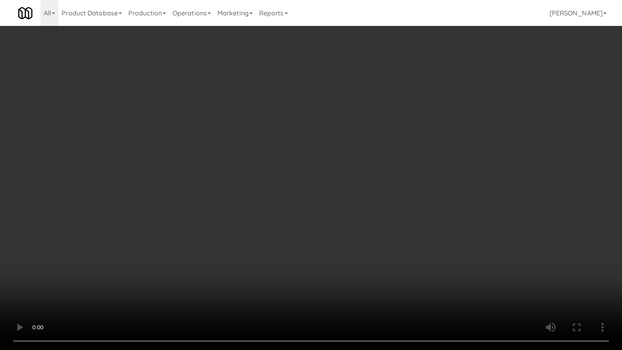
click at [251, 173] on video at bounding box center [311, 175] width 622 height 350
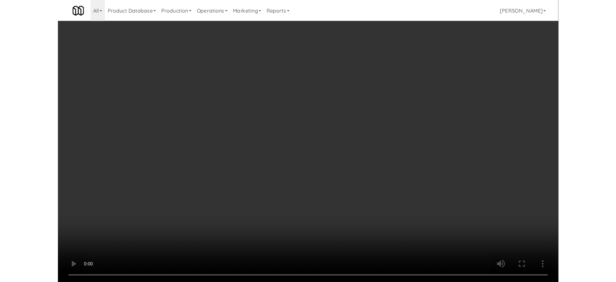
scroll to position [5450, 0]
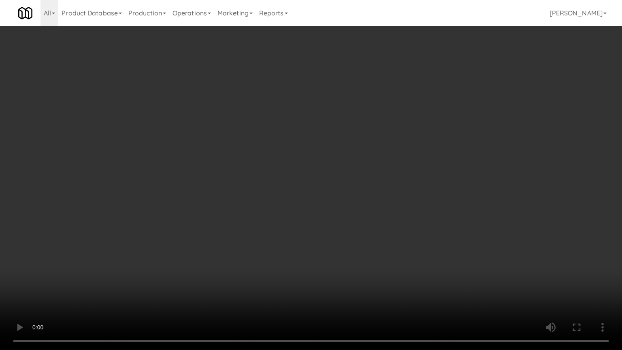
click at [274, 144] on video at bounding box center [311, 175] width 622 height 350
click at [344, 276] on video at bounding box center [311, 175] width 622 height 350
click at [299, 204] on video at bounding box center [311, 175] width 622 height 350
drag, startPoint x: 292, startPoint y: 292, endPoint x: 302, endPoint y: 243, distance: 49.9
click at [293, 281] on video at bounding box center [311, 175] width 622 height 350
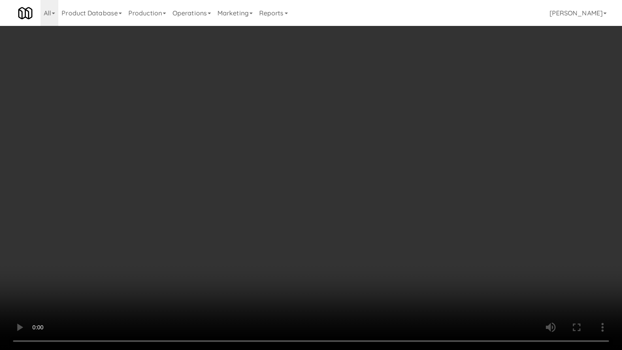
click at [302, 241] on video at bounding box center [311, 175] width 622 height 350
click at [302, 238] on video at bounding box center [311, 175] width 622 height 350
click at [303, 238] on video at bounding box center [311, 175] width 622 height 350
click at [305, 240] on video at bounding box center [311, 175] width 622 height 350
click at [335, 253] on video at bounding box center [311, 175] width 622 height 350
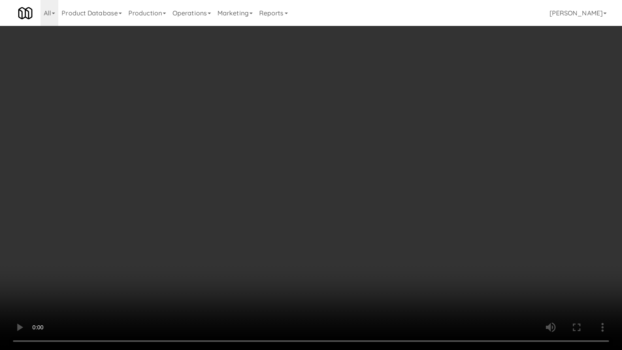
click at [324, 250] on video at bounding box center [311, 175] width 622 height 350
click at [359, 256] on video at bounding box center [311, 175] width 622 height 350
click at [338, 253] on video at bounding box center [311, 175] width 622 height 350
click at [384, 249] on video at bounding box center [311, 175] width 622 height 350
click at [325, 240] on video at bounding box center [311, 175] width 622 height 350
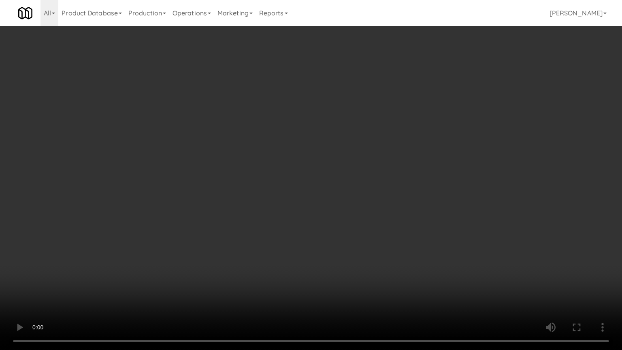
click at [343, 236] on video at bounding box center [311, 175] width 622 height 350
click at [340, 227] on video at bounding box center [311, 175] width 622 height 350
click at [363, 201] on video at bounding box center [311, 175] width 622 height 350
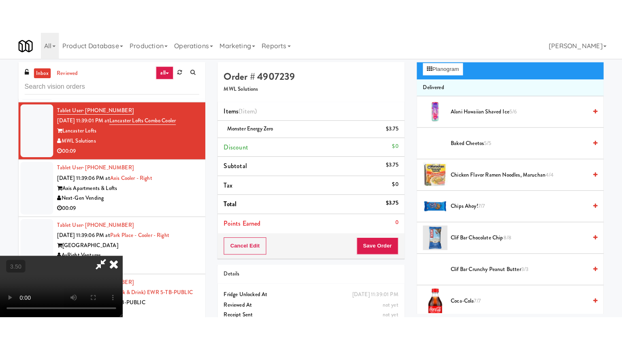
scroll to position [278, 0]
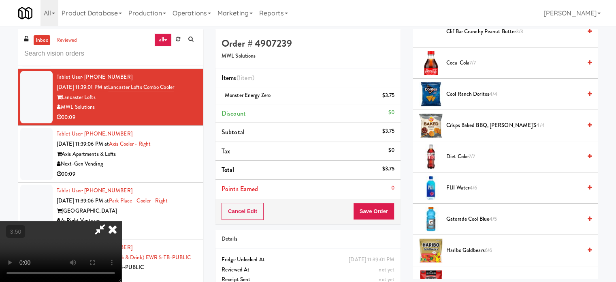
click at [481, 252] on span "Haribo Goldbears 6/6" at bounding box center [514, 250] width 135 height 10
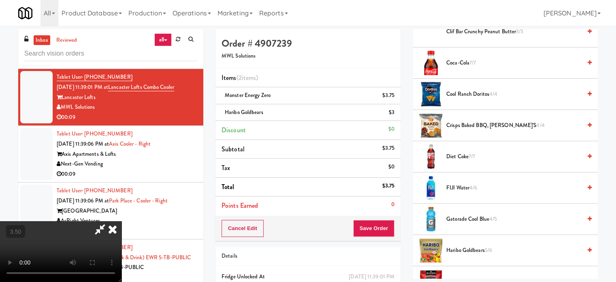
drag, startPoint x: 247, startPoint y: 220, endPoint x: 248, endPoint y: 205, distance: 15.0
click at [122, 221] on video at bounding box center [61, 251] width 122 height 61
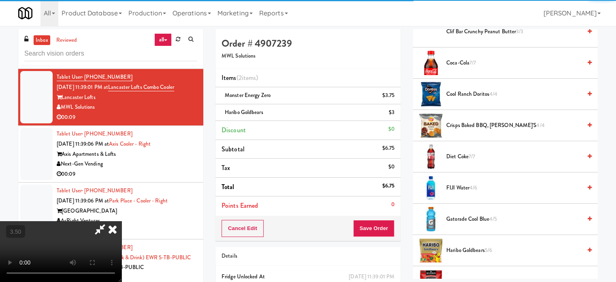
drag, startPoint x: 248, startPoint y: 205, endPoint x: 256, endPoint y: 214, distance: 12.0
click at [122, 221] on video at bounding box center [61, 251] width 122 height 61
drag, startPoint x: 256, startPoint y: 214, endPoint x: 321, endPoint y: 128, distance: 107.4
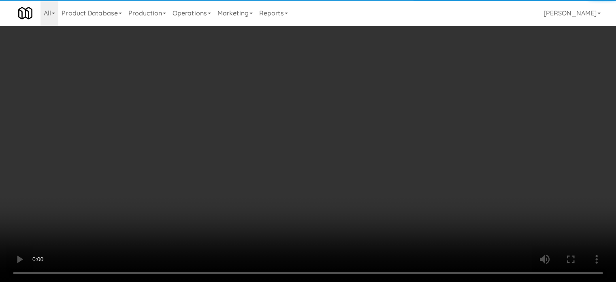
click at [262, 201] on video at bounding box center [308, 141] width 616 height 282
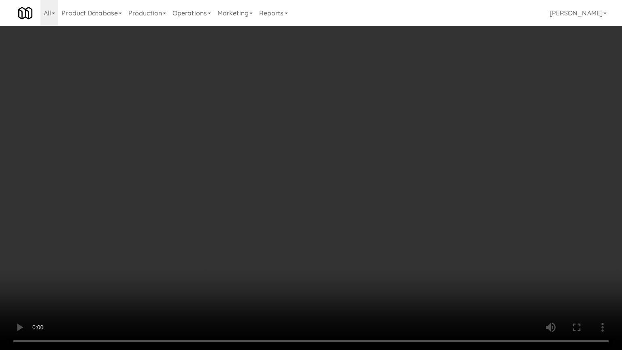
click at [315, 145] on video at bounding box center [311, 175] width 622 height 350
drag, startPoint x: 316, startPoint y: 145, endPoint x: 353, endPoint y: 39, distance: 113.3
click at [318, 143] on video at bounding box center [311, 175] width 622 height 350
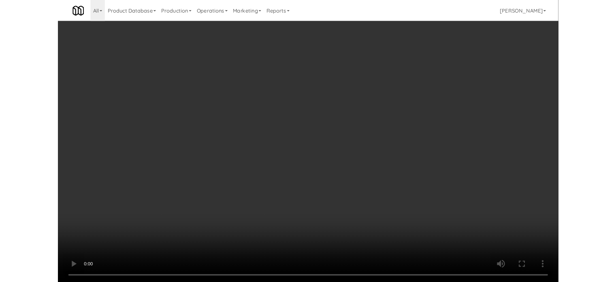
scroll to position [5460, 0]
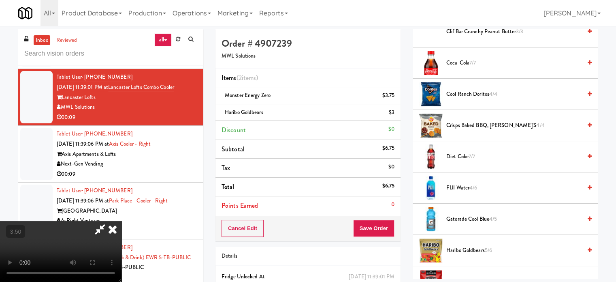
click at [122, 221] on icon at bounding box center [113, 229] width 18 height 16
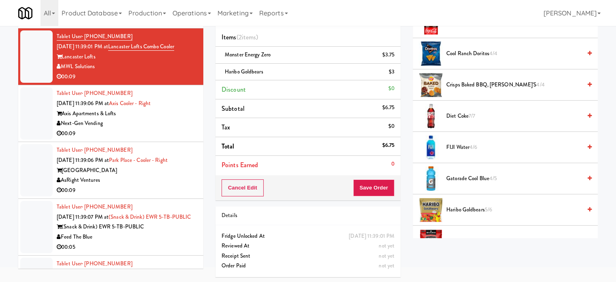
click at [377, 178] on div "Cancel Edit Save Order" at bounding box center [308, 187] width 185 height 25
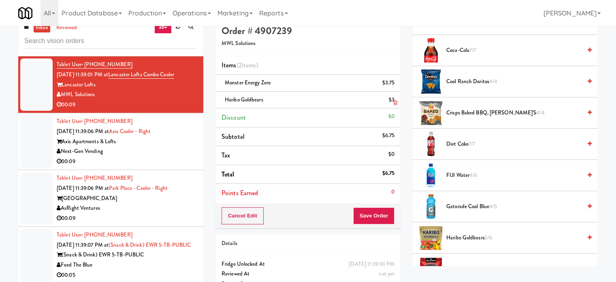
scroll to position [0, 0]
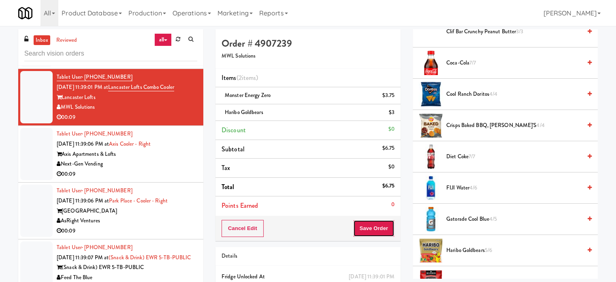
click at [376, 230] on button "Save Order" at bounding box center [373, 228] width 41 height 17
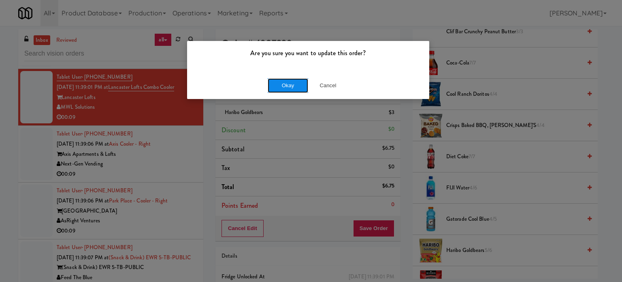
click at [285, 87] on button "Okay" at bounding box center [288, 85] width 41 height 15
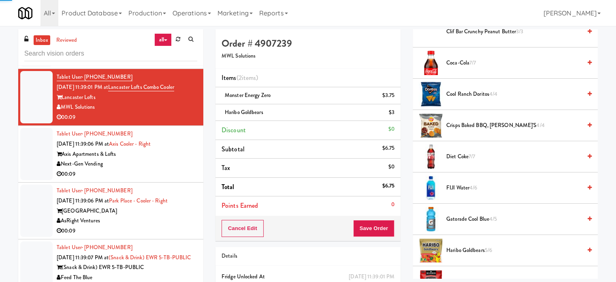
click at [167, 179] on div "Tablet User · (312) 937-3881 [DATE] 11:39:06 PM at Axis Cooler - Right Axis Apa…" at bounding box center [127, 154] width 141 height 50
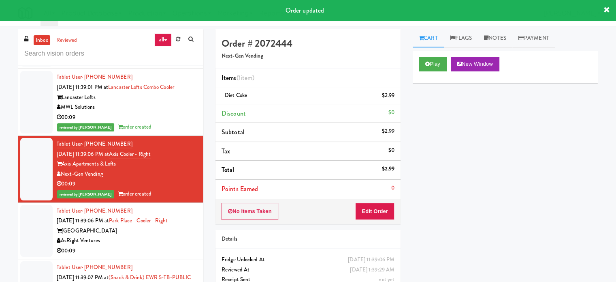
drag, startPoint x: 159, startPoint y: 270, endPoint x: 160, endPoint y: 265, distance: 4.6
click at [160, 246] on div "AsRight Ventures" at bounding box center [127, 240] width 141 height 10
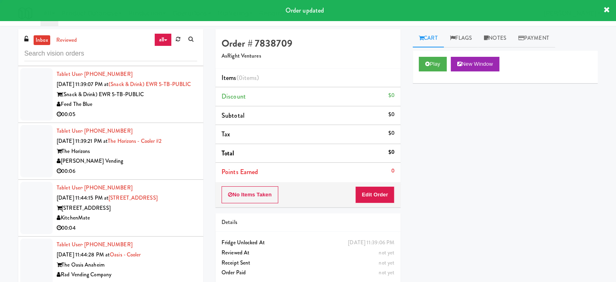
scroll to position [5662, 0]
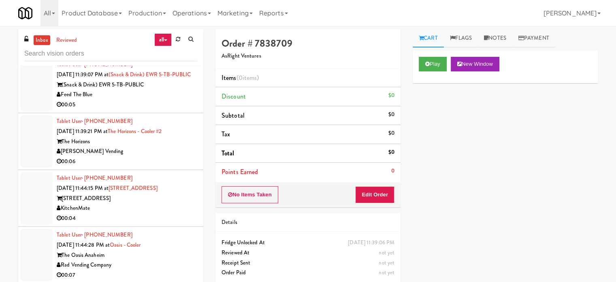
click at [436, 79] on div "Play New Window" at bounding box center [505, 67] width 185 height 32
click at [434, 68] on button "Play" at bounding box center [433, 64] width 28 height 15
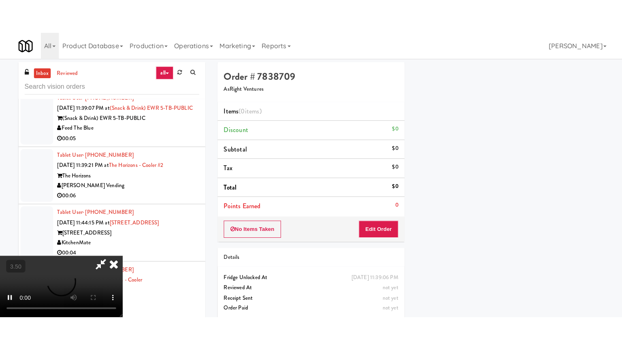
scroll to position [76, 0]
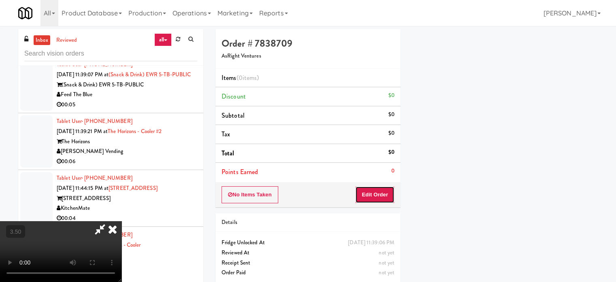
click at [386, 192] on button "Edit Order" at bounding box center [374, 194] width 39 height 17
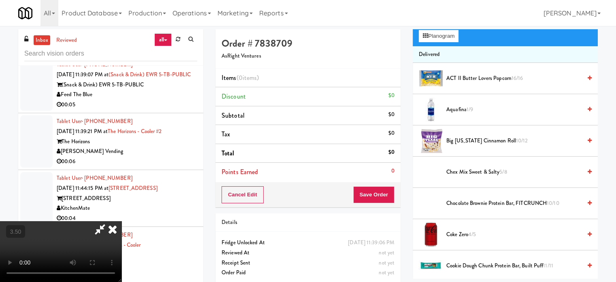
click at [122, 221] on video at bounding box center [61, 251] width 122 height 61
drag, startPoint x: 198, startPoint y: 170, endPoint x: 207, endPoint y: 210, distance: 40.9
click at [122, 221] on video at bounding box center [61, 251] width 122 height 61
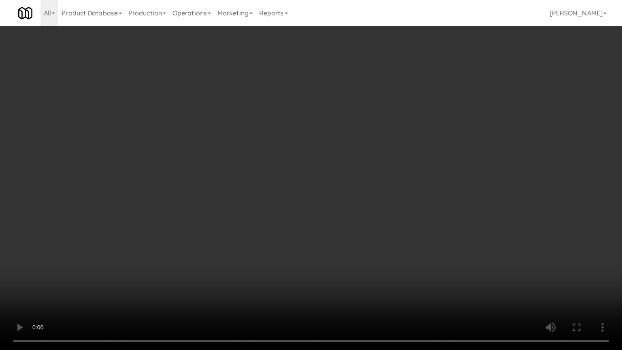
click at [274, 203] on video at bounding box center [311, 175] width 622 height 350
click at [276, 187] on video at bounding box center [311, 175] width 622 height 350
click at [265, 188] on video at bounding box center [311, 175] width 622 height 350
click at [265, 189] on video at bounding box center [311, 175] width 622 height 350
click at [320, 218] on video at bounding box center [311, 175] width 622 height 350
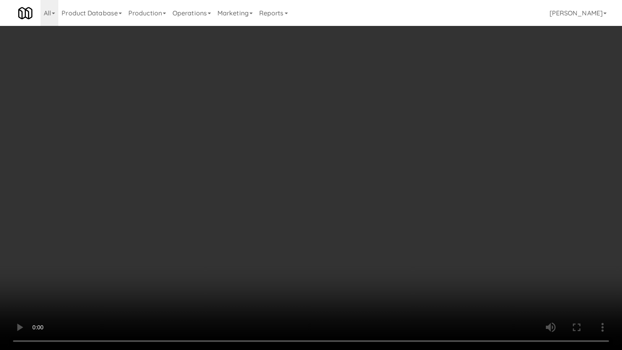
click at [318, 219] on video at bounding box center [311, 175] width 622 height 350
click at [325, 207] on video at bounding box center [311, 175] width 622 height 350
click at [323, 207] on video at bounding box center [311, 175] width 622 height 350
click at [311, 196] on video at bounding box center [311, 175] width 622 height 350
click at [312, 193] on video at bounding box center [311, 175] width 622 height 350
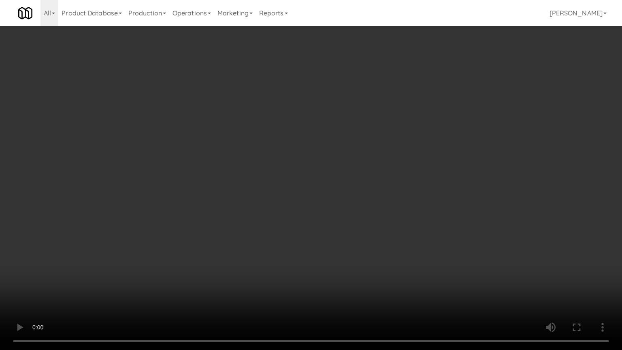
click at [296, 203] on video at bounding box center [311, 175] width 622 height 350
drag, startPoint x: 277, startPoint y: 273, endPoint x: 286, endPoint y: 264, distance: 12.6
click at [277, 272] on video at bounding box center [311, 175] width 622 height 350
click at [331, 188] on video at bounding box center [311, 175] width 622 height 350
click at [336, 180] on video at bounding box center [311, 175] width 622 height 350
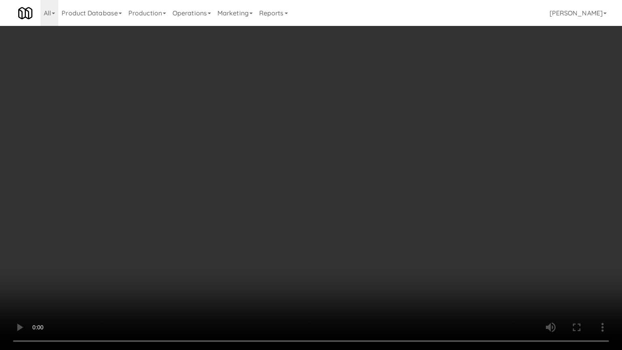
click at [336, 180] on video at bounding box center [311, 175] width 622 height 350
click at [335, 183] on video at bounding box center [311, 175] width 622 height 350
drag, startPoint x: 339, startPoint y: 195, endPoint x: 335, endPoint y: 198, distance: 5.2
click at [339, 195] on video at bounding box center [311, 175] width 622 height 350
click at [327, 202] on video at bounding box center [311, 175] width 622 height 350
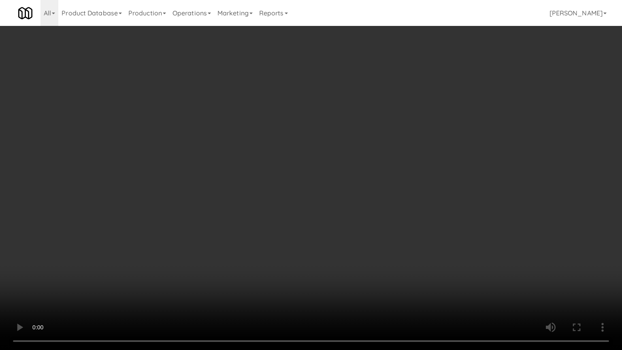
click at [339, 200] on video at bounding box center [311, 175] width 622 height 350
drag, startPoint x: 378, startPoint y: 210, endPoint x: 388, endPoint y: 203, distance: 12.4
click at [381, 209] on video at bounding box center [311, 175] width 622 height 350
click at [389, 203] on video at bounding box center [311, 175] width 622 height 350
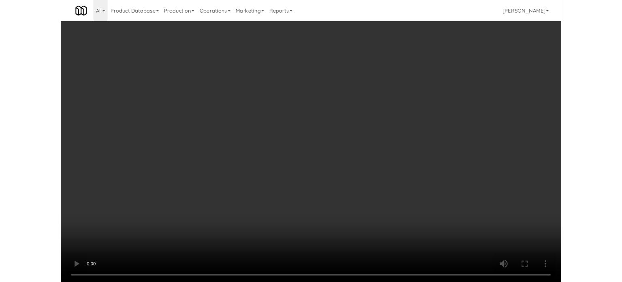
scroll to position [5662, 0]
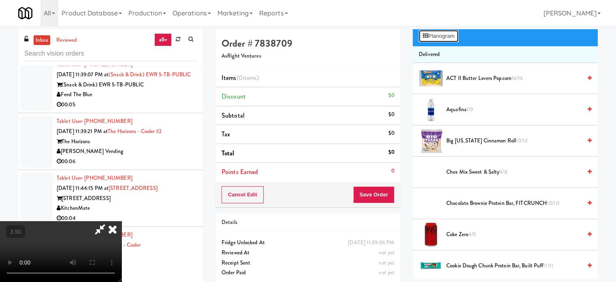
click at [446, 34] on button "Planogram" at bounding box center [439, 36] width 40 height 12
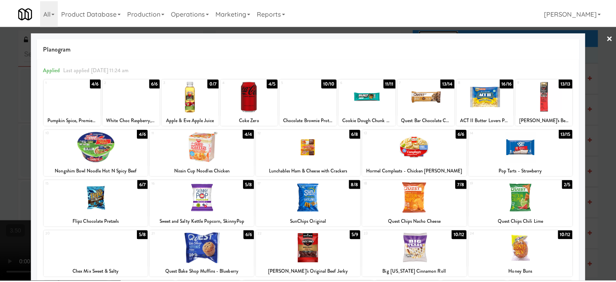
scroll to position [116, 0]
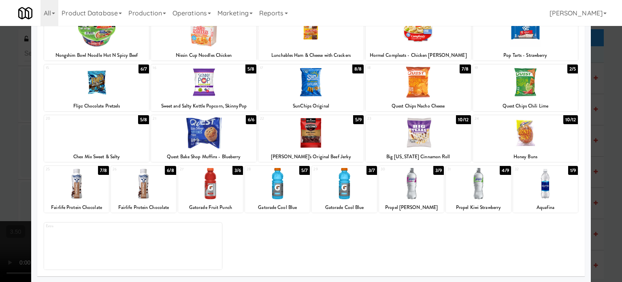
click at [434, 168] on div "3/9" at bounding box center [439, 170] width 11 height 9
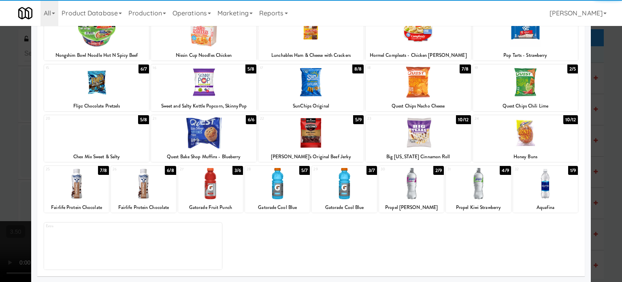
click at [613, 130] on div at bounding box center [311, 141] width 622 height 282
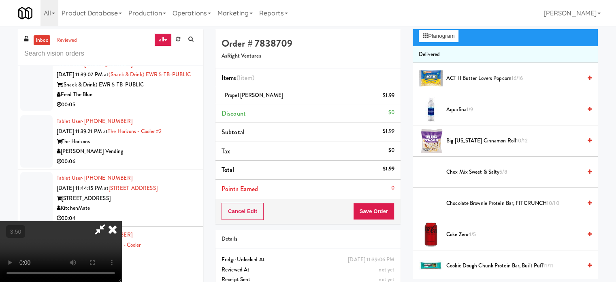
drag, startPoint x: 268, startPoint y: 186, endPoint x: 266, endPoint y: 163, distance: 23.2
click at [122, 221] on video at bounding box center [61, 251] width 122 height 61
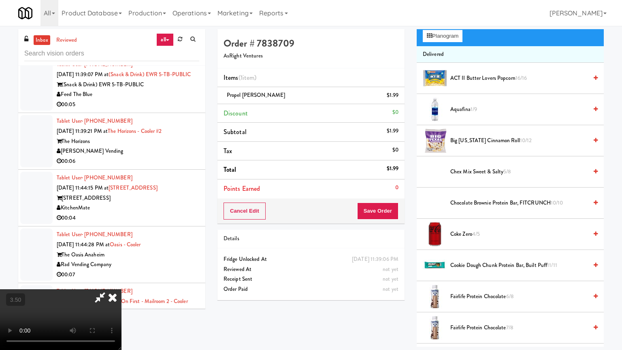
click at [122, 281] on video at bounding box center [61, 319] width 122 height 61
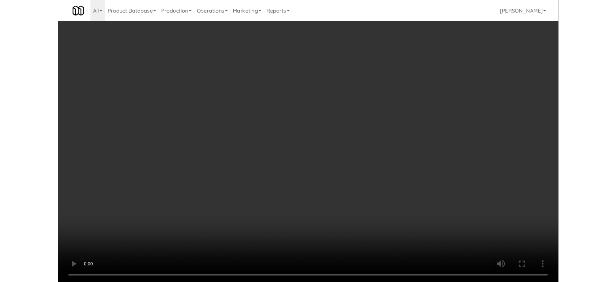
scroll to position [5653, 0]
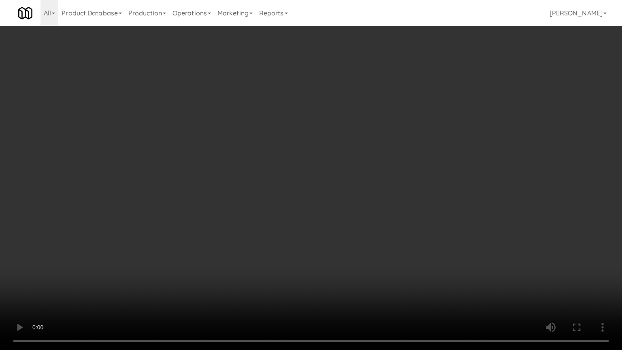
click at [295, 173] on video at bounding box center [311, 175] width 622 height 350
click at [297, 175] on video at bounding box center [311, 175] width 622 height 350
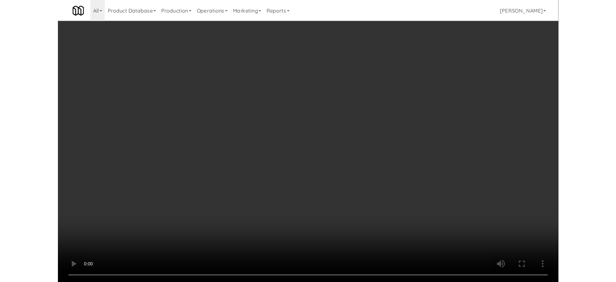
scroll to position [5662, 0]
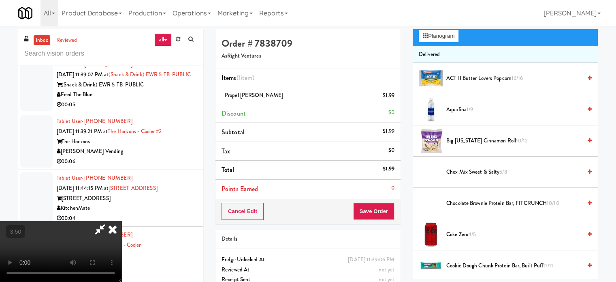
click at [122, 221] on icon at bounding box center [113, 229] width 18 height 16
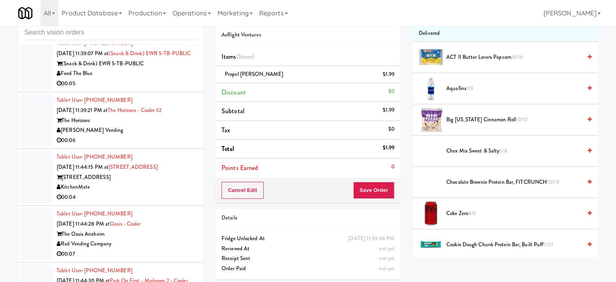
scroll to position [33, 0]
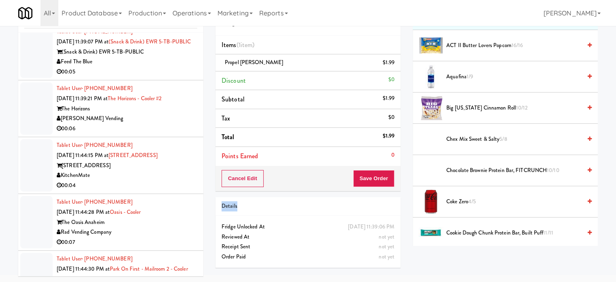
click at [388, 191] on div "Order # 7838709 AsRight Ventures Items (1 item ) Propel [PERSON_NAME] $1.99 Dis…" at bounding box center [308, 134] width 197 height 277
click at [384, 177] on button "Save Order" at bounding box center [373, 178] width 41 height 17
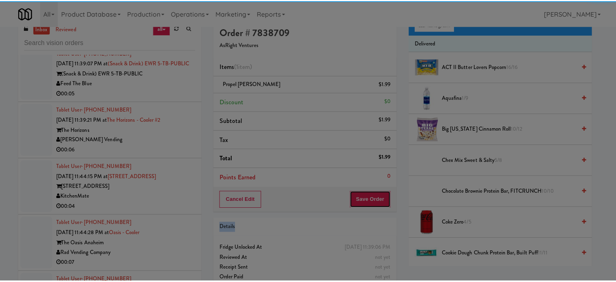
scroll to position [0, 0]
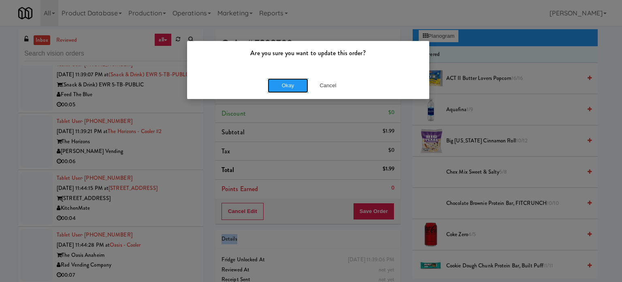
click at [294, 93] on div "Okay Cancel" at bounding box center [308, 85] width 242 height 27
click at [295, 85] on button "Okay" at bounding box center [288, 85] width 41 height 15
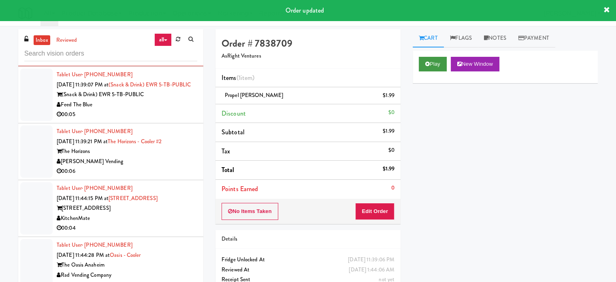
drag, startPoint x: 438, startPoint y: 56, endPoint x: 436, endPoint y: 61, distance: 5.9
click at [438, 57] on div "Play New Window" at bounding box center [505, 67] width 185 height 32
click at [434, 66] on button "Play" at bounding box center [433, 64] width 28 height 15
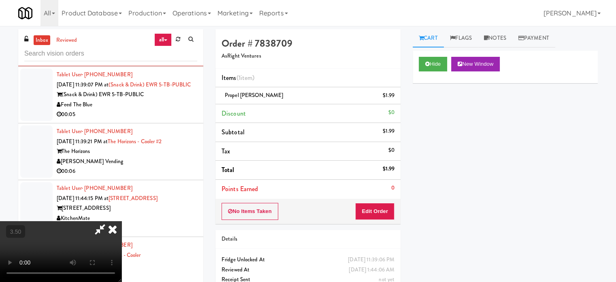
click at [122, 221] on video at bounding box center [61, 251] width 122 height 61
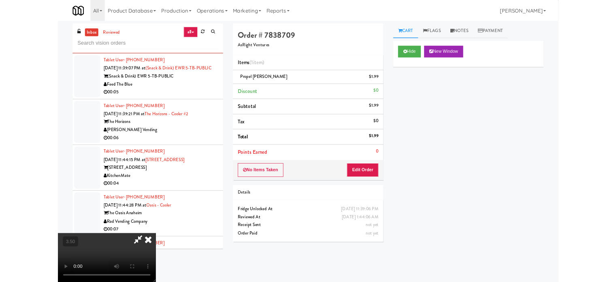
scroll to position [5653, 0]
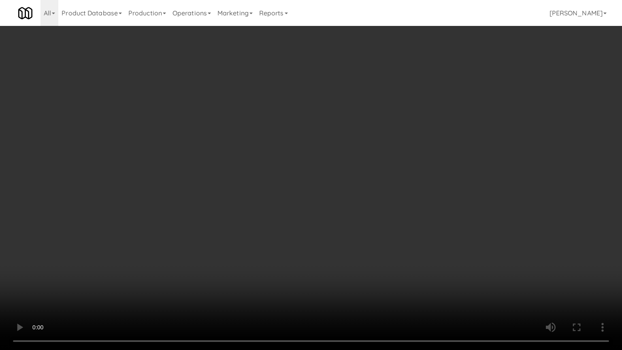
click at [311, 166] on video at bounding box center [311, 175] width 622 height 350
click at [312, 165] on video at bounding box center [311, 175] width 622 height 350
click at [315, 152] on video at bounding box center [311, 175] width 622 height 350
click at [317, 150] on video at bounding box center [311, 175] width 622 height 350
click at [300, 150] on video at bounding box center [311, 175] width 622 height 350
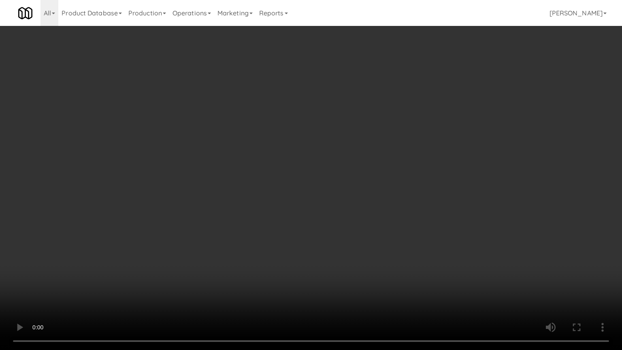
click at [302, 151] on video at bounding box center [311, 175] width 622 height 350
click at [299, 121] on video at bounding box center [311, 175] width 622 height 350
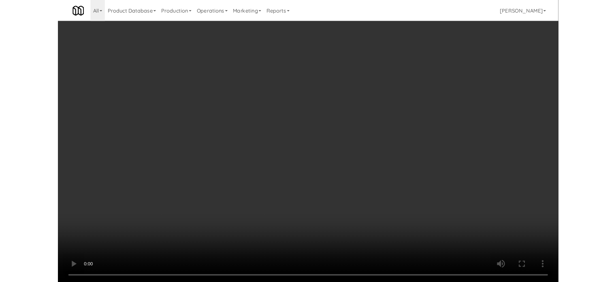
scroll to position [5662, 0]
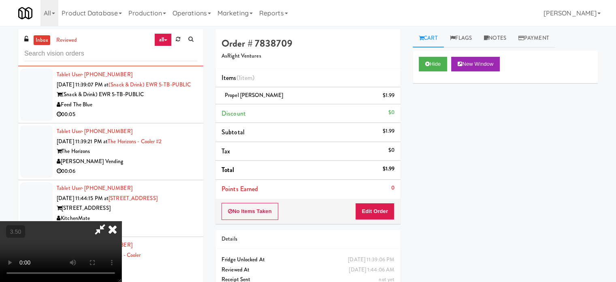
click at [122, 221] on icon at bounding box center [113, 229] width 18 height 16
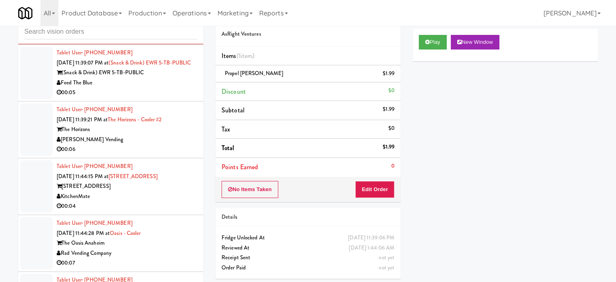
scroll to position [33, 0]
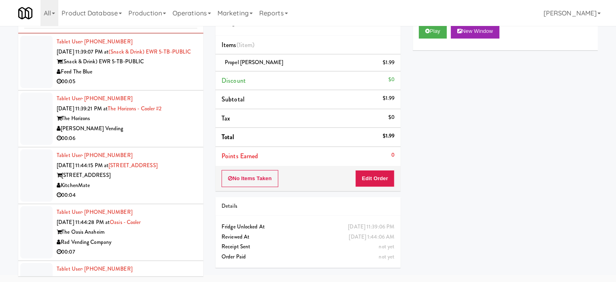
click at [183, 77] on div "Feed The Blue" at bounding box center [127, 72] width 141 height 10
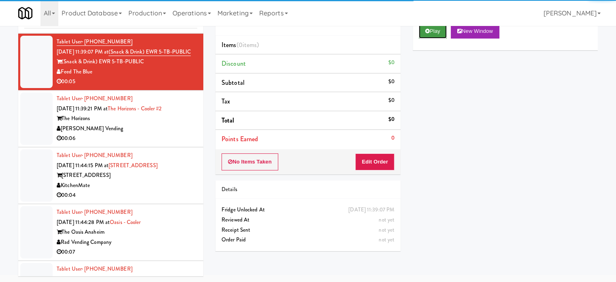
click at [437, 32] on button "Play" at bounding box center [433, 31] width 28 height 15
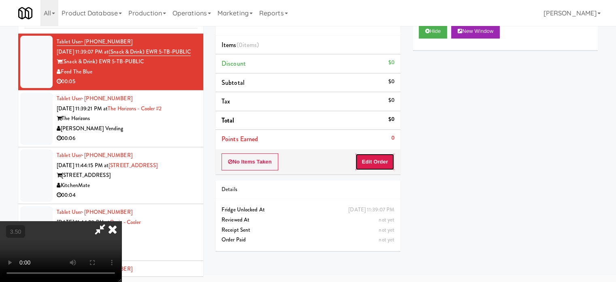
click at [367, 158] on button "Edit Order" at bounding box center [374, 161] width 39 height 17
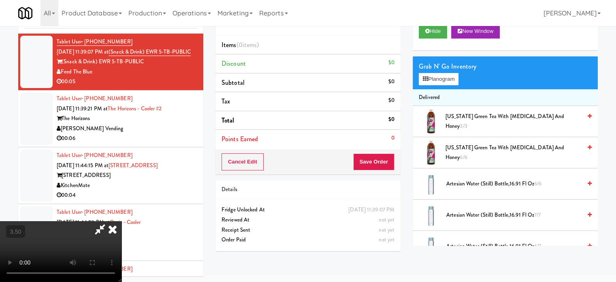
click at [122, 221] on video at bounding box center [61, 251] width 122 height 61
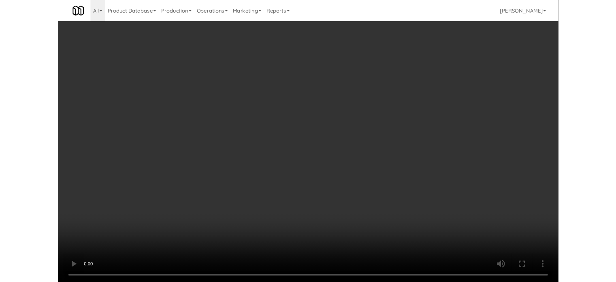
scroll to position [5653, 0]
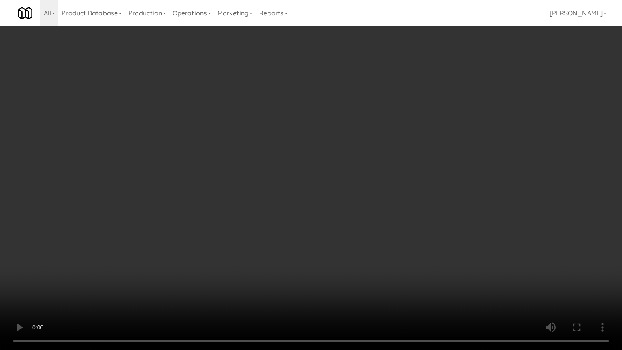
click at [242, 115] on video at bounding box center [311, 175] width 622 height 350
click at [246, 119] on video at bounding box center [311, 175] width 622 height 350
click at [283, 155] on video at bounding box center [311, 175] width 622 height 350
click at [312, 148] on video at bounding box center [311, 175] width 622 height 350
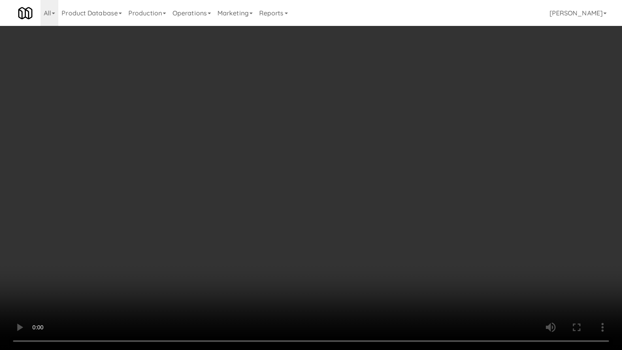
click at [266, 233] on video at bounding box center [311, 175] width 622 height 350
click at [293, 190] on video at bounding box center [311, 175] width 622 height 350
click at [284, 281] on video at bounding box center [311, 175] width 622 height 350
click at [306, 276] on video at bounding box center [311, 175] width 622 height 350
drag, startPoint x: 314, startPoint y: 271, endPoint x: 330, endPoint y: 262, distance: 18.1
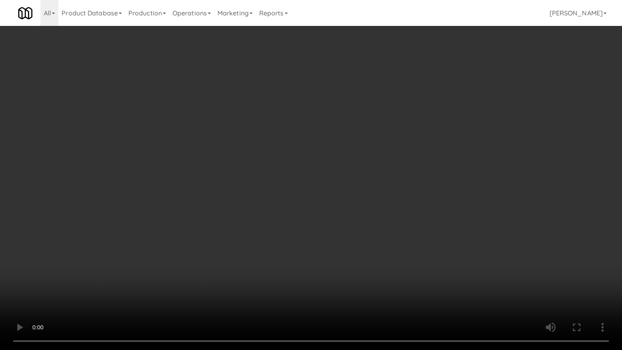
click at [321, 268] on video at bounding box center [311, 175] width 622 height 350
drag, startPoint x: 330, startPoint y: 262, endPoint x: 429, endPoint y: 95, distance: 194.1
click at [336, 253] on video at bounding box center [311, 175] width 622 height 350
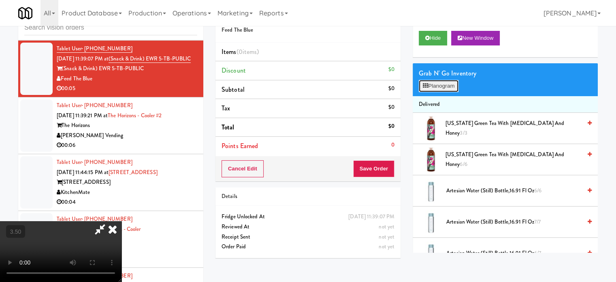
click at [444, 87] on button "Planogram" at bounding box center [439, 86] width 40 height 12
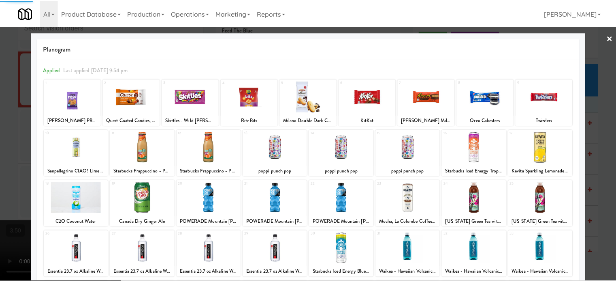
scroll to position [116, 0]
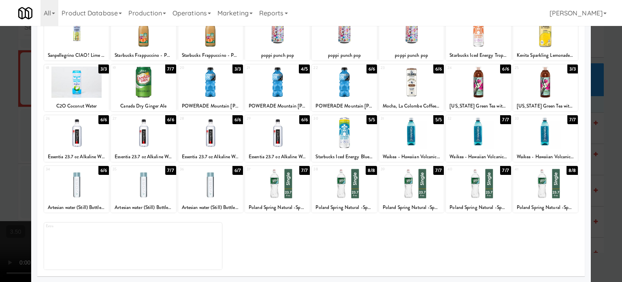
click at [371, 171] on div "8/8" at bounding box center [371, 170] width 11 height 9
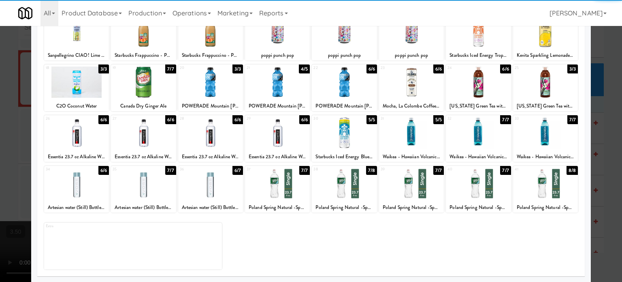
click at [610, 178] on div at bounding box center [311, 141] width 622 height 282
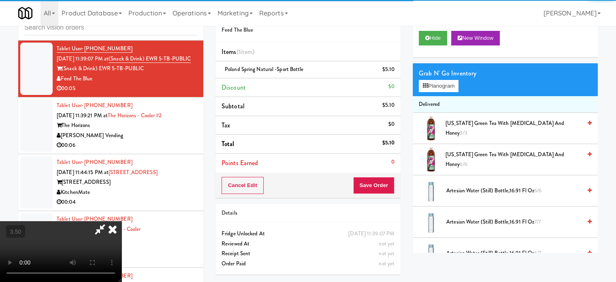
click at [122, 221] on video at bounding box center [61, 251] width 122 height 61
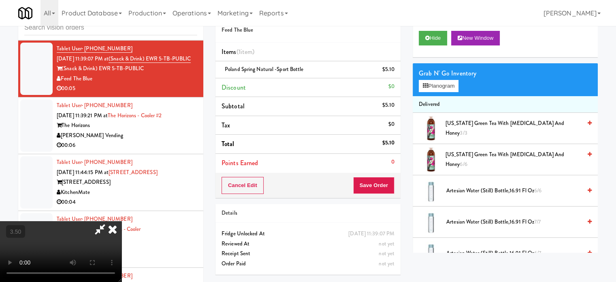
click at [122, 221] on video at bounding box center [61, 251] width 122 height 61
drag, startPoint x: 134, startPoint y: 184, endPoint x: 205, endPoint y: 120, distance: 95.3
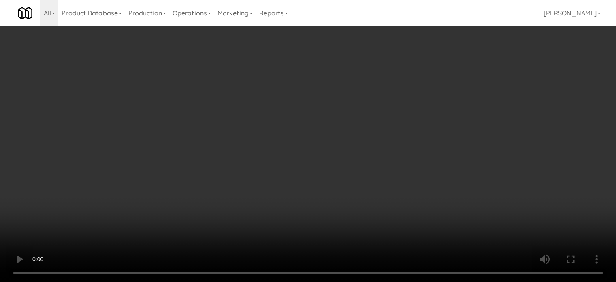
click at [135, 182] on video at bounding box center [308, 141] width 616 height 282
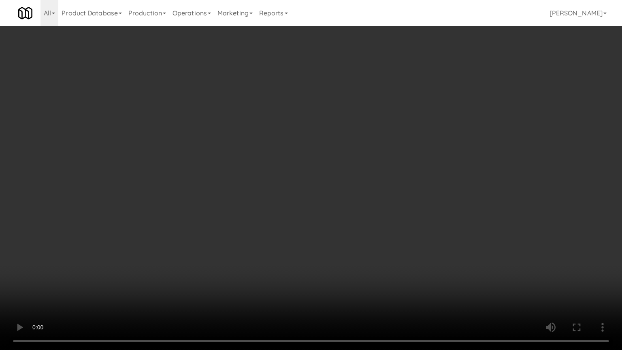
click at [295, 133] on video at bounding box center [311, 175] width 622 height 350
click at [297, 133] on video at bounding box center [311, 175] width 622 height 350
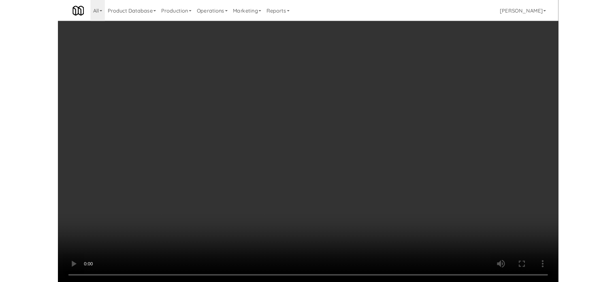
scroll to position [5662, 0]
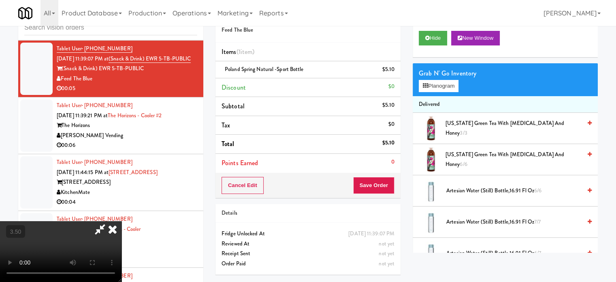
click at [122, 221] on icon at bounding box center [113, 229] width 18 height 16
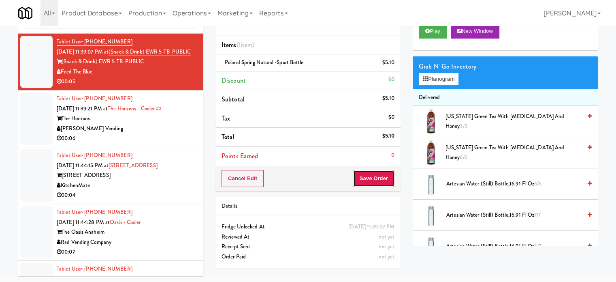
click at [380, 181] on button "Save Order" at bounding box center [373, 178] width 41 height 17
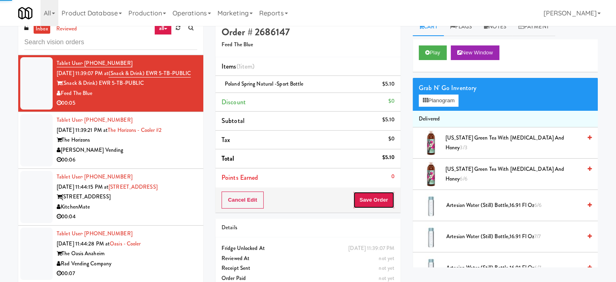
scroll to position [0, 0]
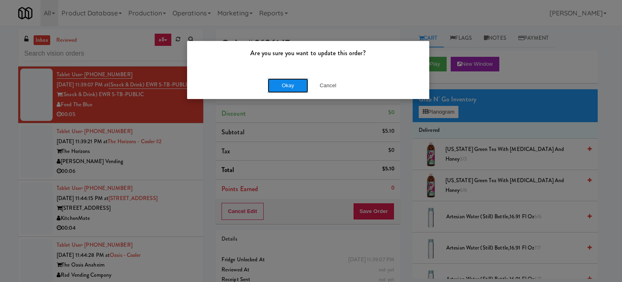
click at [293, 84] on button "Okay" at bounding box center [288, 85] width 41 height 15
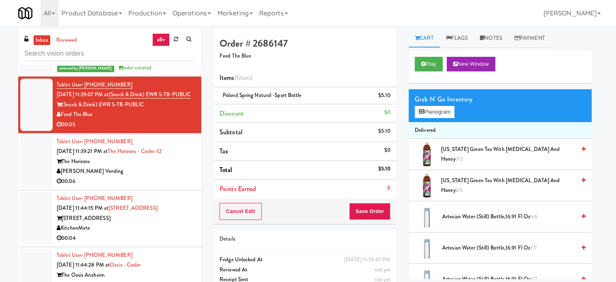
click at [160, 176] on div "[PERSON_NAME] Vending" at bounding box center [126, 171] width 139 height 10
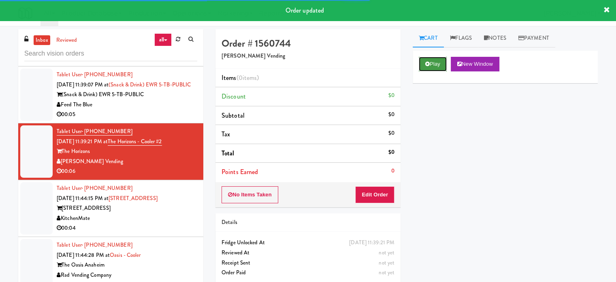
click at [434, 62] on button "Play" at bounding box center [433, 64] width 28 height 15
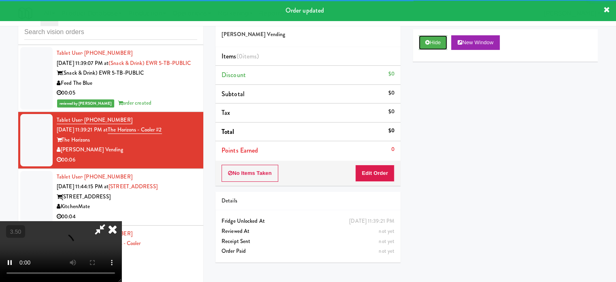
scroll to position [33, 0]
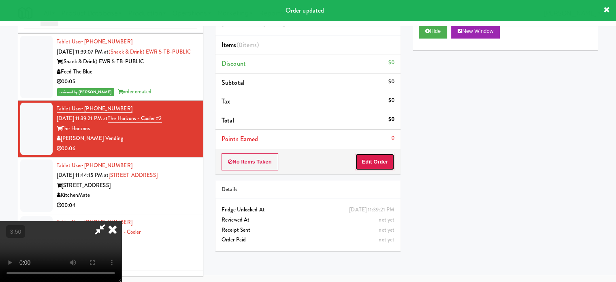
click at [376, 165] on button "Edit Order" at bounding box center [374, 161] width 39 height 17
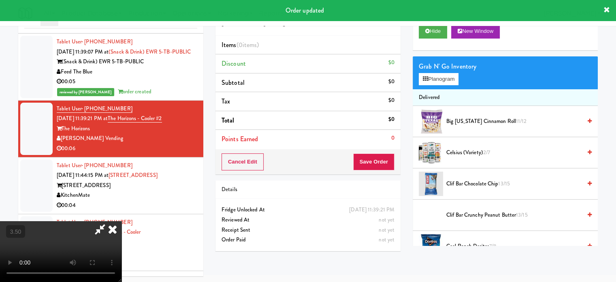
click at [122, 221] on video at bounding box center [61, 251] width 122 height 61
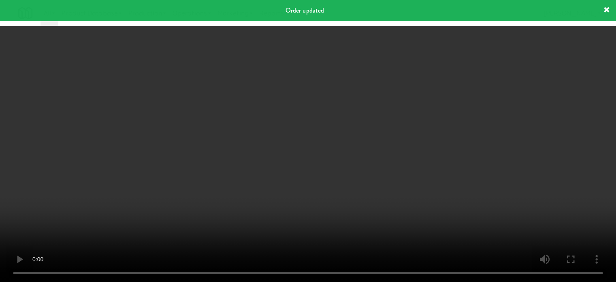
scroll to position [5653, 0]
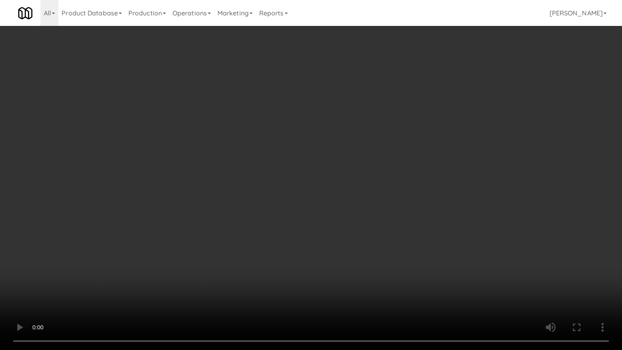
click at [293, 138] on video at bounding box center [311, 175] width 622 height 350
click at [293, 139] on video at bounding box center [311, 175] width 622 height 350
click at [284, 162] on video at bounding box center [311, 175] width 622 height 350
click at [297, 167] on video at bounding box center [311, 175] width 622 height 350
click at [298, 169] on video at bounding box center [311, 175] width 622 height 350
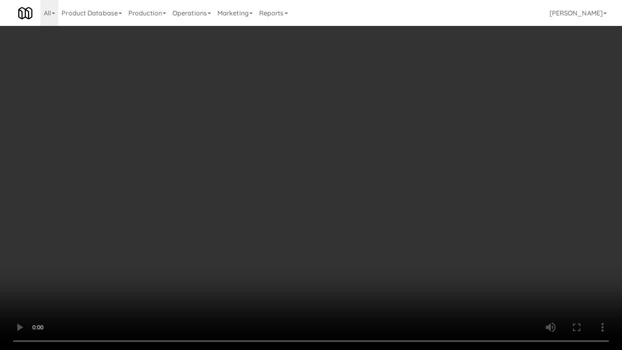
drag, startPoint x: 302, startPoint y: 256, endPoint x: 325, endPoint y: 220, distance: 42.9
click at [303, 255] on video at bounding box center [311, 175] width 622 height 350
click at [343, 181] on video at bounding box center [311, 175] width 622 height 350
click at [339, 177] on video at bounding box center [311, 175] width 622 height 350
click at [338, 176] on video at bounding box center [311, 175] width 622 height 350
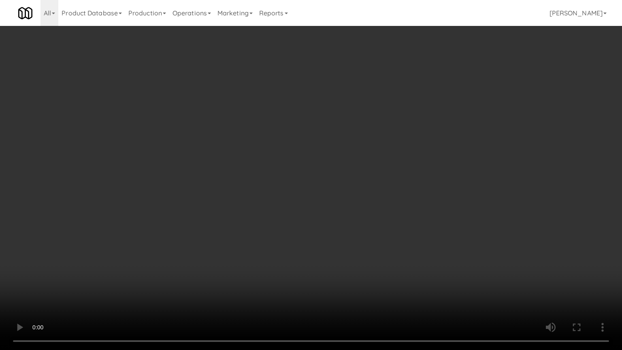
click at [338, 176] on video at bounding box center [311, 175] width 622 height 350
click at [339, 190] on video at bounding box center [311, 175] width 622 height 350
click at [338, 191] on video at bounding box center [311, 175] width 622 height 350
click at [341, 188] on video at bounding box center [311, 175] width 622 height 350
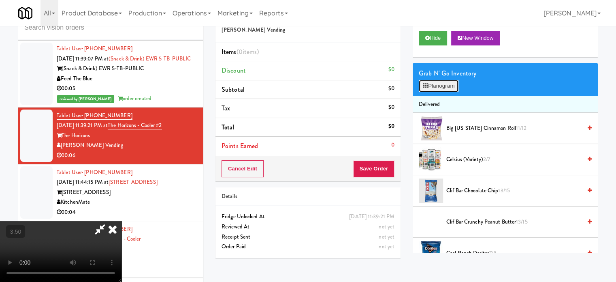
click at [444, 86] on button "Planogram" at bounding box center [439, 86] width 40 height 12
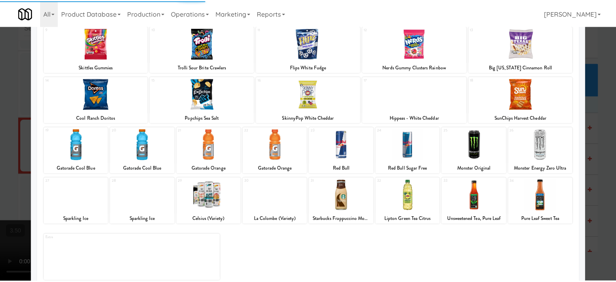
scroll to position [116, 0]
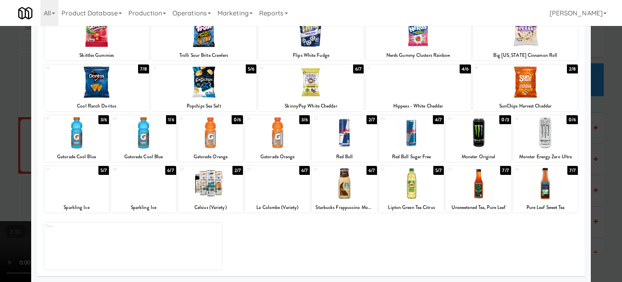
drag, startPoint x: 589, startPoint y: 126, endPoint x: 593, endPoint y: 124, distance: 5.1
click at [590, 127] on div at bounding box center [311, 141] width 622 height 282
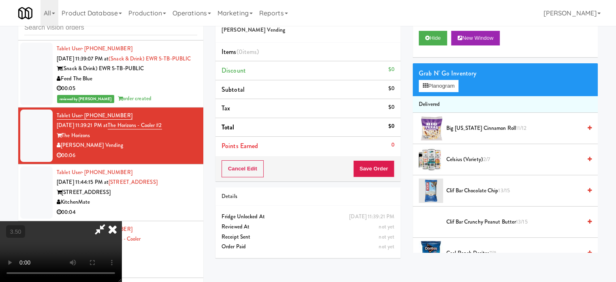
click at [122, 221] on video at bounding box center [61, 251] width 122 height 61
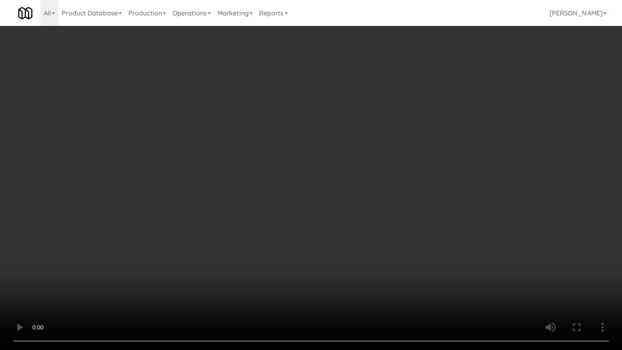
click at [301, 263] on video at bounding box center [311, 175] width 622 height 350
click at [308, 214] on video at bounding box center [311, 175] width 622 height 350
click at [310, 213] on video at bounding box center [311, 175] width 622 height 350
click at [354, 220] on video at bounding box center [311, 175] width 622 height 350
click at [344, 225] on video at bounding box center [311, 175] width 622 height 350
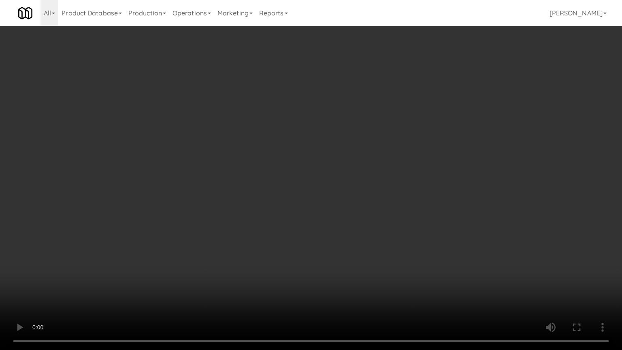
click at [360, 230] on video at bounding box center [311, 175] width 622 height 350
click at [358, 228] on video at bounding box center [311, 175] width 622 height 350
click at [385, 233] on video at bounding box center [311, 175] width 622 height 350
drag, startPoint x: 374, startPoint y: 232, endPoint x: 379, endPoint y: 224, distance: 9.8
click at [376, 229] on video at bounding box center [311, 175] width 622 height 350
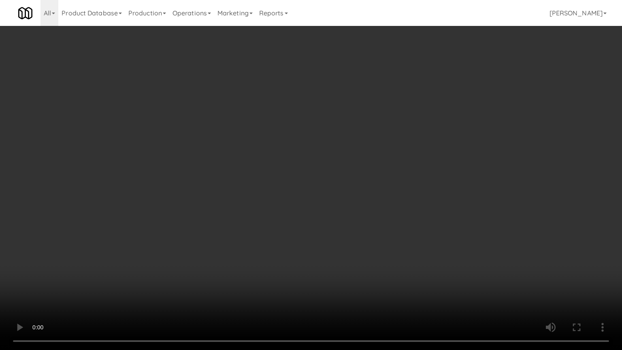
drag, startPoint x: 379, startPoint y: 224, endPoint x: 384, endPoint y: 215, distance: 9.8
click at [382, 218] on video at bounding box center [311, 175] width 622 height 350
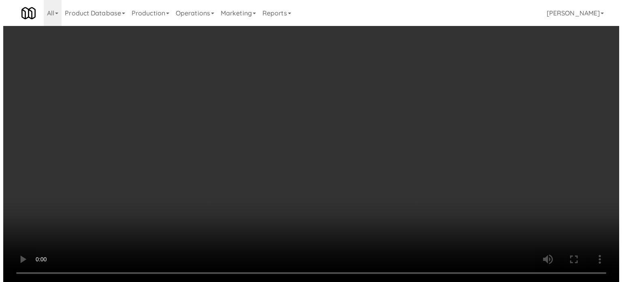
scroll to position [5662, 0]
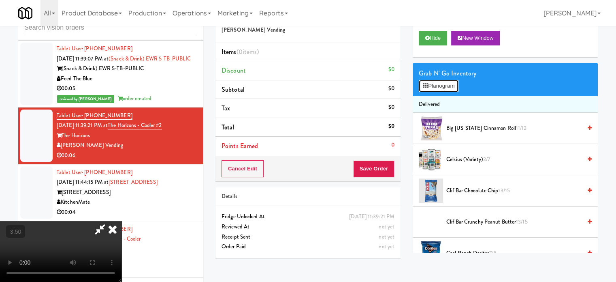
click at [446, 86] on button "Planogram" at bounding box center [439, 86] width 40 height 12
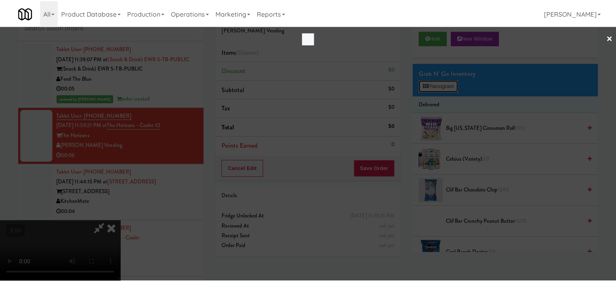
scroll to position [5653, 0]
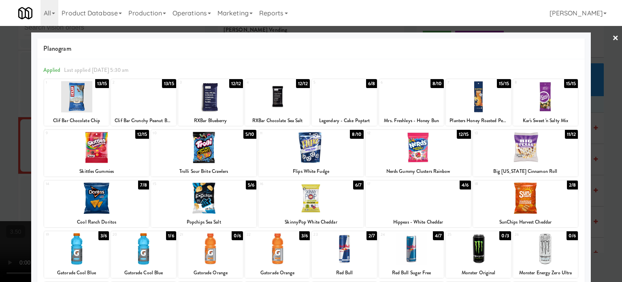
click at [434, 238] on div "4/7" at bounding box center [438, 235] width 11 height 9
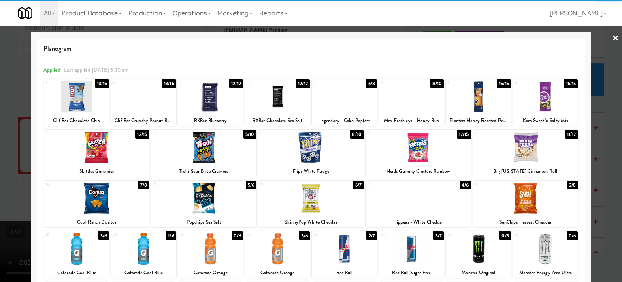
click at [607, 202] on div at bounding box center [311, 141] width 622 height 282
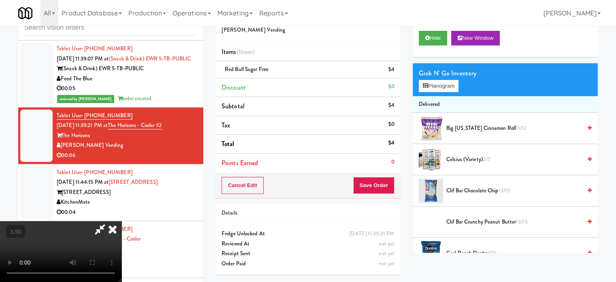
drag, startPoint x: 268, startPoint y: 158, endPoint x: 269, endPoint y: 147, distance: 11.4
click at [122, 221] on video at bounding box center [61, 251] width 122 height 61
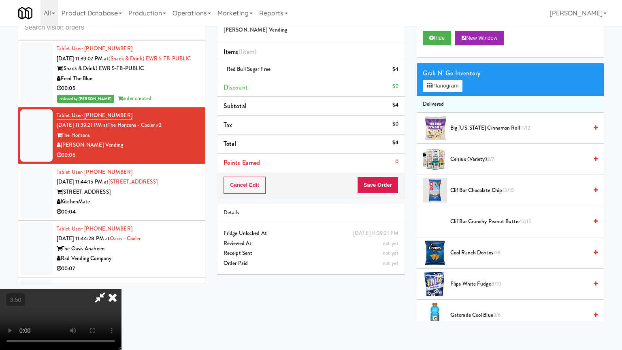
click at [122, 281] on video at bounding box center [61, 319] width 122 height 61
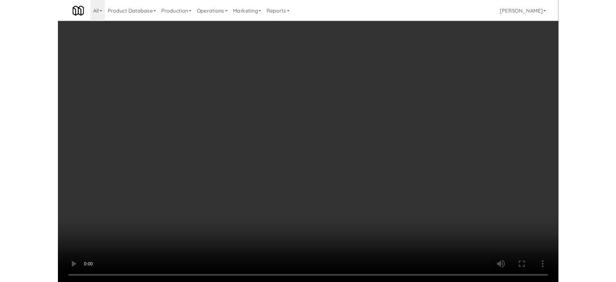
scroll to position [5653, 0]
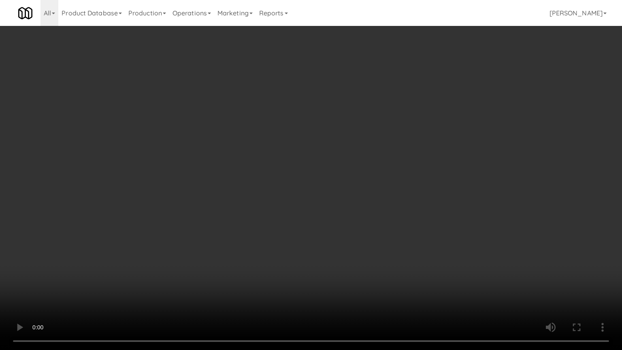
drag, startPoint x: 313, startPoint y: 159, endPoint x: 322, endPoint y: 158, distance: 9.4
click at [321, 160] on video at bounding box center [311, 175] width 622 height 350
drag, startPoint x: 322, startPoint y: 158, endPoint x: 329, endPoint y: 72, distance: 86.2
click at [322, 155] on video at bounding box center [311, 175] width 622 height 350
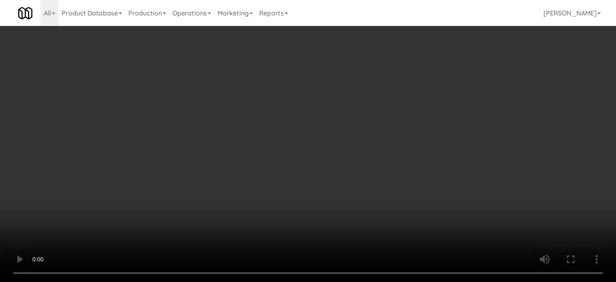
scroll to position [5662, 0]
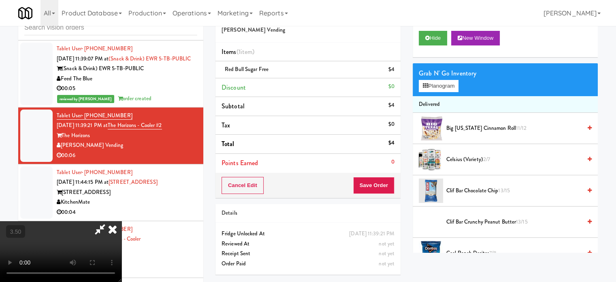
click at [122, 221] on icon at bounding box center [113, 229] width 18 height 16
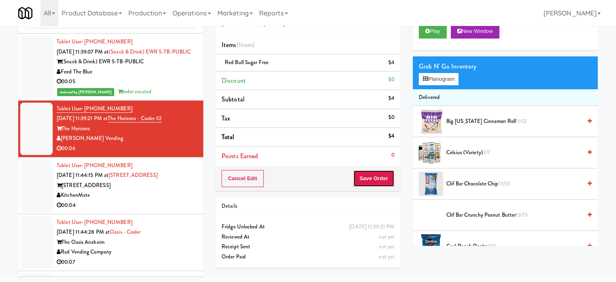
drag, startPoint x: 372, startPoint y: 181, endPoint x: 365, endPoint y: 167, distance: 16.0
click at [372, 179] on button "Save Order" at bounding box center [373, 178] width 41 height 17
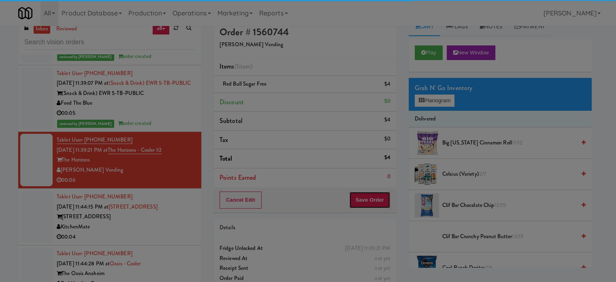
scroll to position [0, 0]
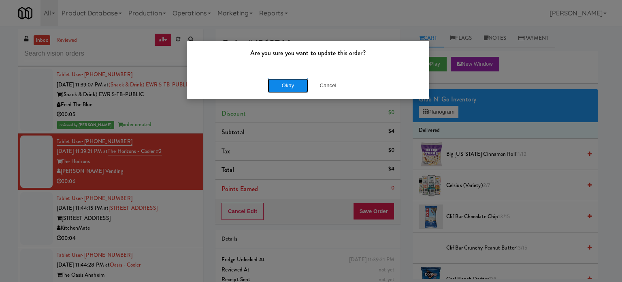
click at [284, 87] on button "Okay" at bounding box center [288, 85] width 41 height 15
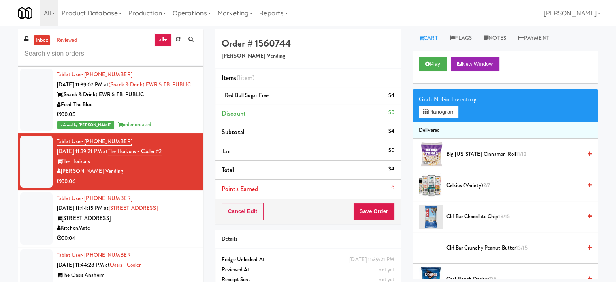
click at [186, 238] on div "Tablet User · (905) 781-9538 [DATE] 11:44:15 PM at [STREET_ADDRESS][GEOGRAPHIC_…" at bounding box center [127, 218] width 141 height 50
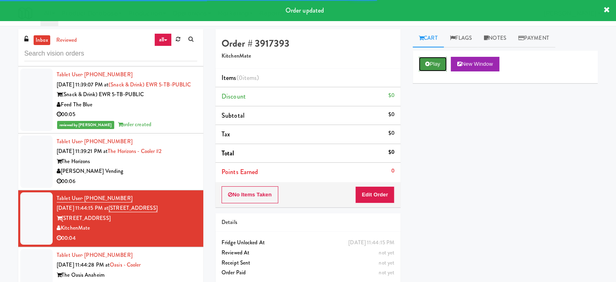
click at [426, 68] on button "Play" at bounding box center [433, 64] width 28 height 15
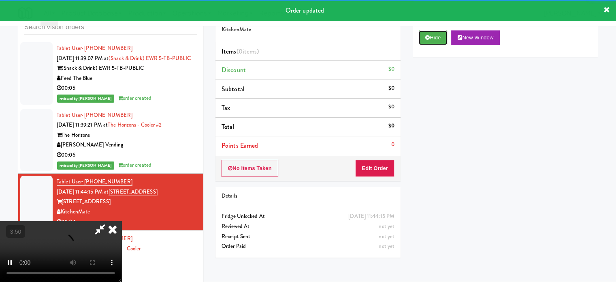
scroll to position [33, 0]
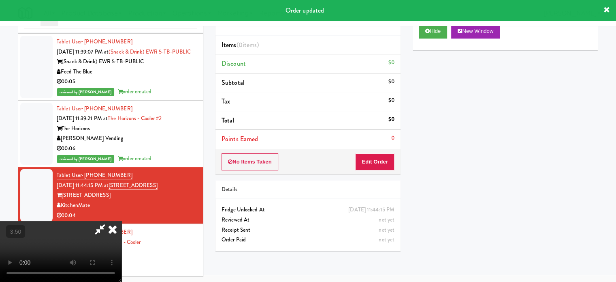
click at [174, 154] on div "00:06" at bounding box center [127, 148] width 141 height 10
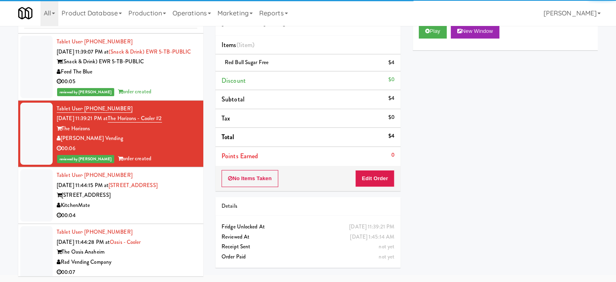
drag, startPoint x: 191, startPoint y: 220, endPoint x: 245, endPoint y: 166, distance: 75.9
click at [193, 220] on li "Tablet User · (905) 781-9538 [DATE] 11:44:15 PM at [STREET_ADDRESS][GEOGRAPHIC_…" at bounding box center [110, 195] width 185 height 57
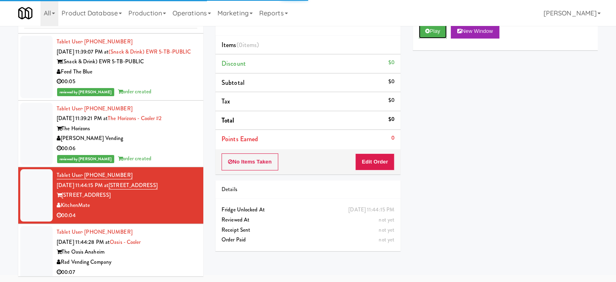
drag, startPoint x: 433, startPoint y: 30, endPoint x: 398, endPoint y: 68, distance: 51.9
click at [433, 30] on button "Play" at bounding box center [433, 31] width 28 height 15
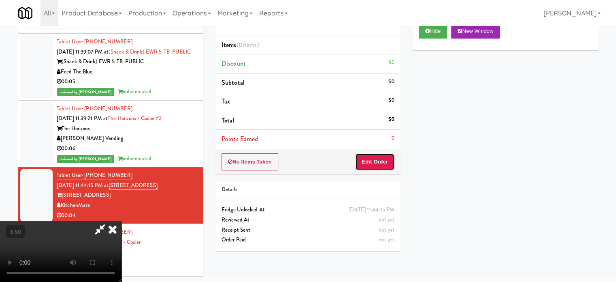
click at [364, 158] on button "Edit Order" at bounding box center [374, 161] width 39 height 17
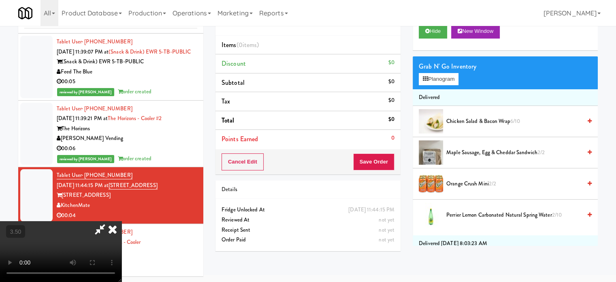
click at [122, 221] on video at bounding box center [61, 251] width 122 height 61
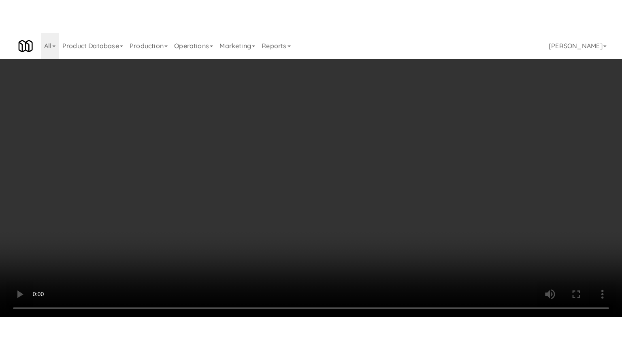
scroll to position [5653, 0]
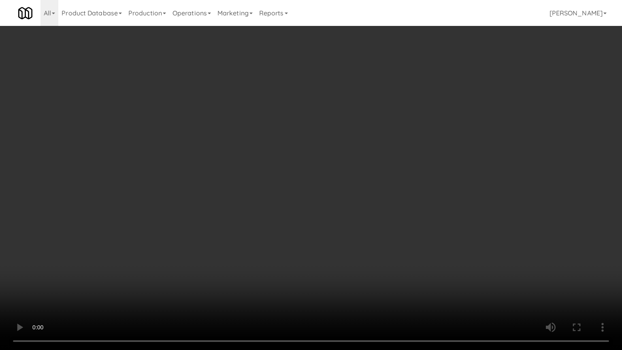
click at [292, 154] on video at bounding box center [311, 175] width 622 height 350
click at [293, 155] on video at bounding box center [311, 175] width 622 height 350
click at [319, 174] on video at bounding box center [311, 175] width 622 height 350
click at [317, 176] on video at bounding box center [311, 175] width 622 height 350
drag, startPoint x: 317, startPoint y: 176, endPoint x: 373, endPoint y: 99, distance: 94.8
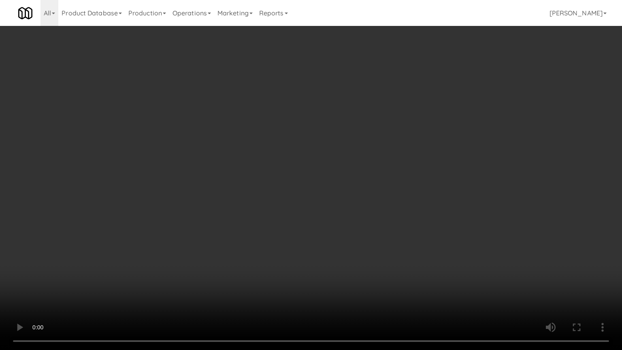
click at [319, 175] on video at bounding box center [311, 175] width 622 height 350
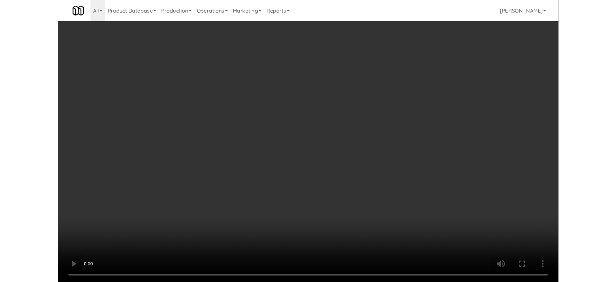
scroll to position [33, 0]
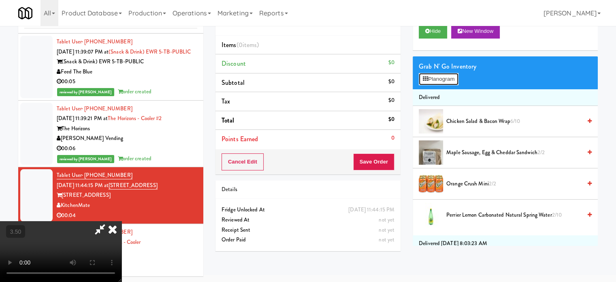
drag, startPoint x: 431, startPoint y: 80, endPoint x: 438, endPoint y: 82, distance: 8.0
click at [431, 80] on button "Planogram" at bounding box center [439, 79] width 40 height 12
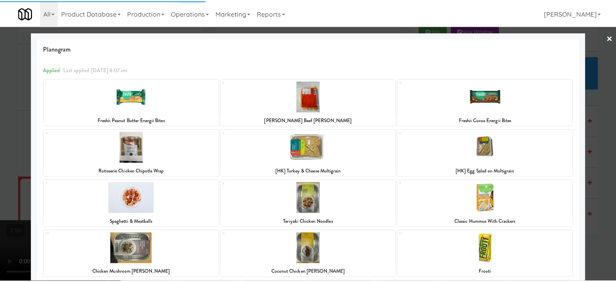
scroll to position [167, 0]
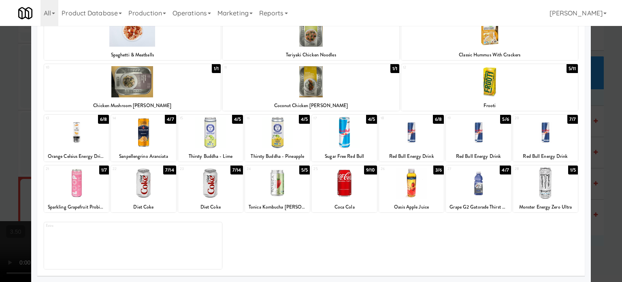
click at [435, 171] on div "3/6" at bounding box center [439, 169] width 11 height 9
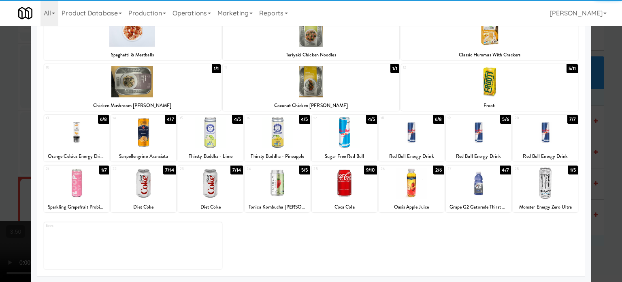
click at [614, 158] on div at bounding box center [311, 141] width 622 height 282
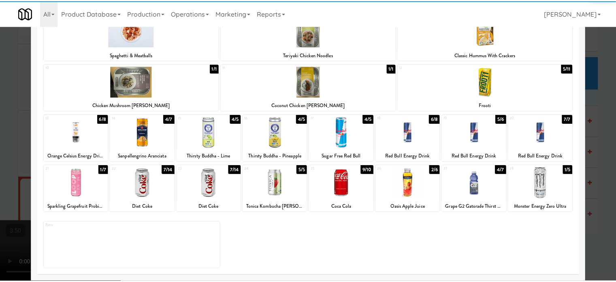
scroll to position [5662, 0]
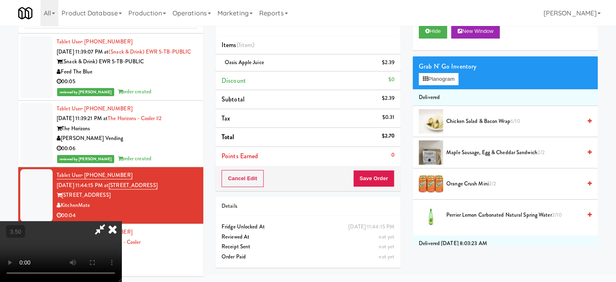
drag, startPoint x: 160, startPoint y: 171, endPoint x: 162, endPoint y: 161, distance: 10.7
click at [122, 221] on video at bounding box center [61, 251] width 122 height 61
drag, startPoint x: 162, startPoint y: 161, endPoint x: 237, endPoint y: 158, distance: 74.6
click at [122, 221] on video at bounding box center [61, 251] width 122 height 61
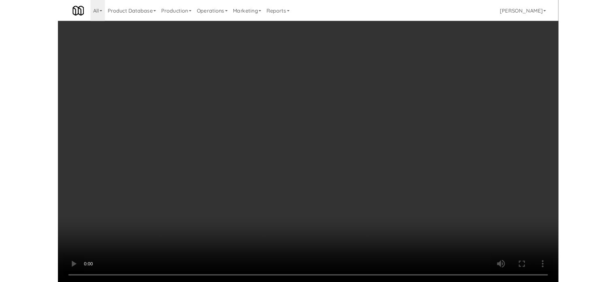
scroll to position [5653, 0]
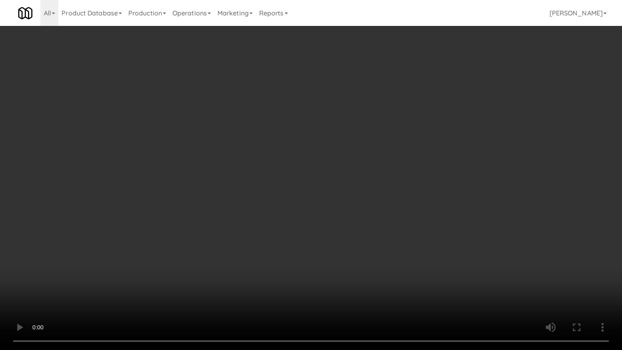
click at [253, 281] on video at bounding box center [311, 175] width 622 height 350
click at [270, 244] on video at bounding box center [311, 175] width 622 height 350
click at [270, 243] on video at bounding box center [311, 175] width 622 height 350
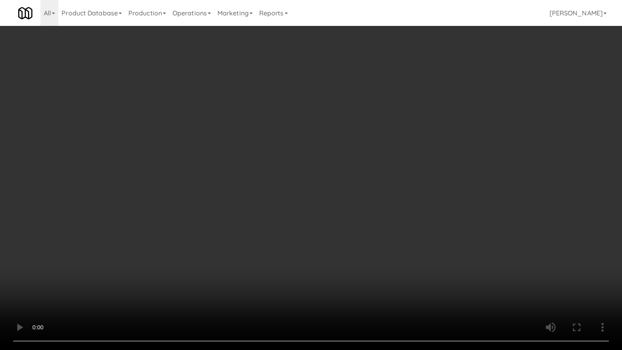
click at [301, 247] on video at bounding box center [311, 175] width 622 height 350
click at [301, 245] on video at bounding box center [311, 175] width 622 height 350
drag, startPoint x: 340, startPoint y: 207, endPoint x: 344, endPoint y: 206, distance: 4.4
click at [341, 207] on video at bounding box center [311, 175] width 622 height 350
drag, startPoint x: 345, startPoint y: 205, endPoint x: 389, endPoint y: 75, distance: 137.0
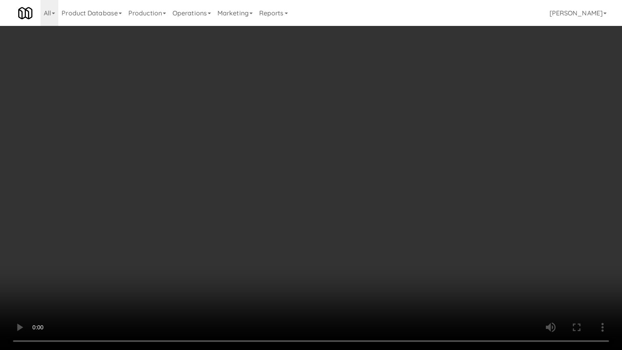
click at [346, 204] on video at bounding box center [311, 175] width 622 height 350
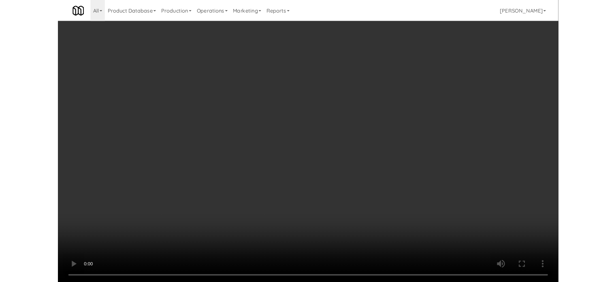
scroll to position [5662, 0]
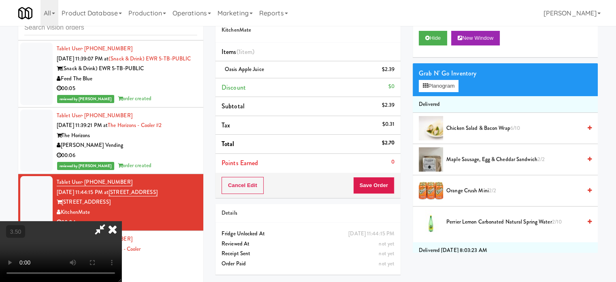
click at [122, 221] on icon at bounding box center [113, 229] width 18 height 16
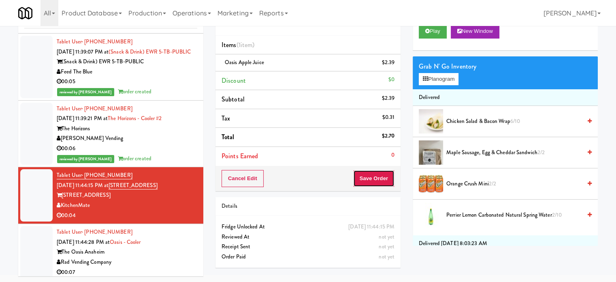
click at [381, 176] on button "Save Order" at bounding box center [373, 178] width 41 height 17
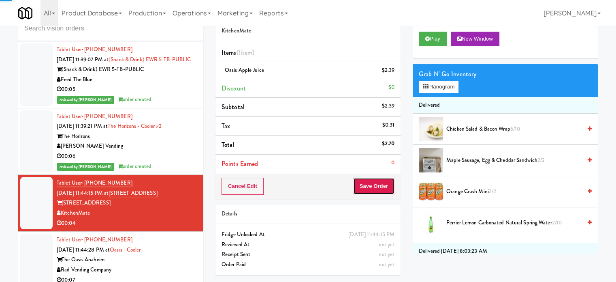
scroll to position [0, 0]
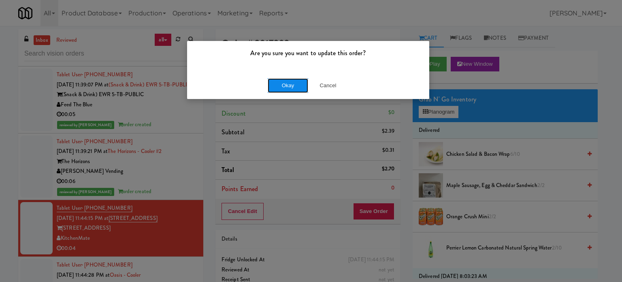
click at [291, 88] on button "Okay" at bounding box center [288, 85] width 41 height 15
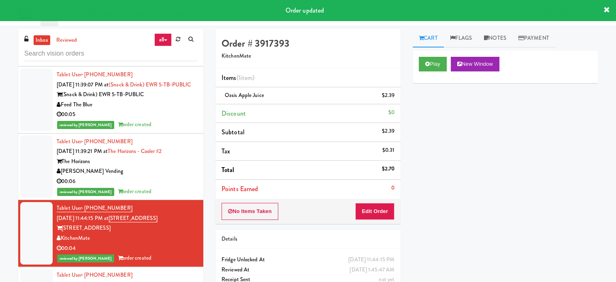
scroll to position [5865, 0]
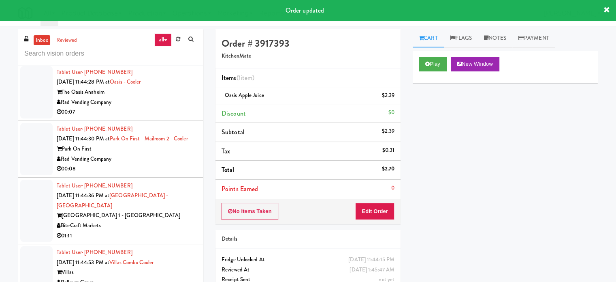
click at [170, 117] on div "00:07" at bounding box center [127, 112] width 141 height 10
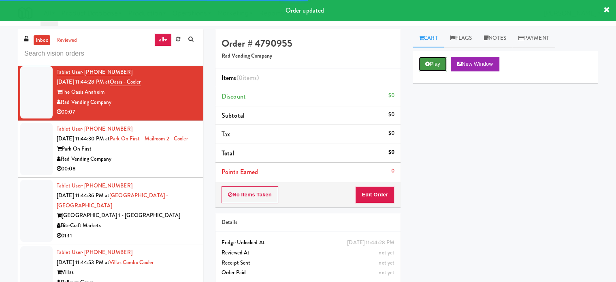
click at [438, 64] on button "Play" at bounding box center [433, 64] width 28 height 15
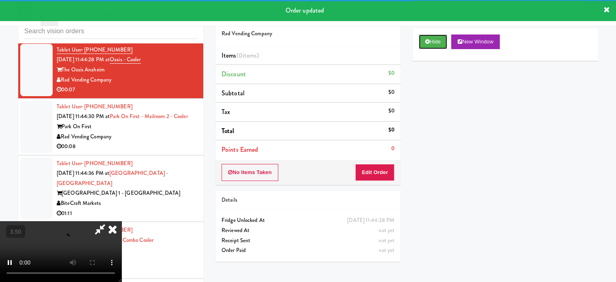
scroll to position [33, 0]
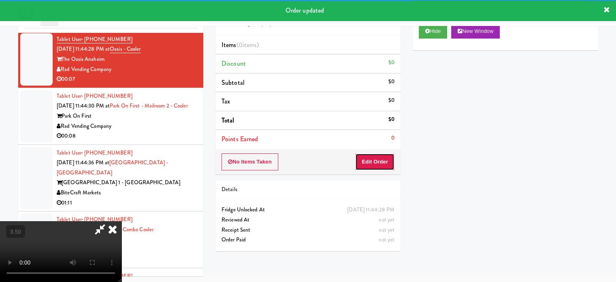
click at [385, 160] on button "Edit Order" at bounding box center [374, 161] width 39 height 17
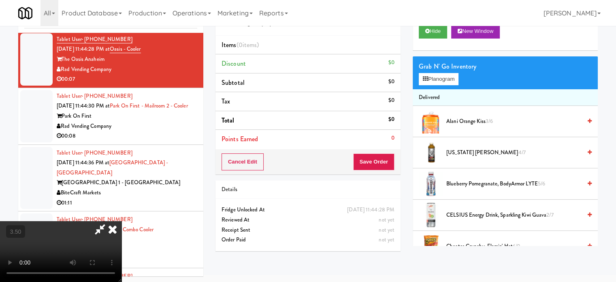
click at [122, 221] on video at bounding box center [61, 251] width 122 height 61
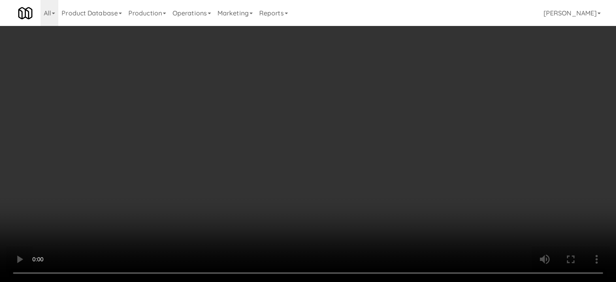
scroll to position [5855, 0]
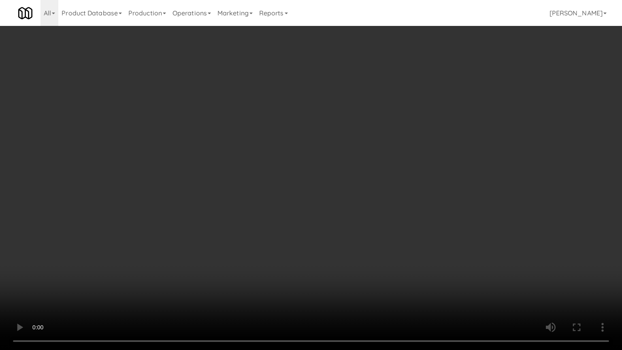
click at [301, 159] on video at bounding box center [311, 175] width 622 height 350
click at [318, 173] on video at bounding box center [311, 175] width 622 height 350
click at [338, 188] on video at bounding box center [311, 175] width 622 height 350
click at [338, 193] on video at bounding box center [311, 175] width 622 height 350
click at [372, 211] on video at bounding box center [311, 175] width 622 height 350
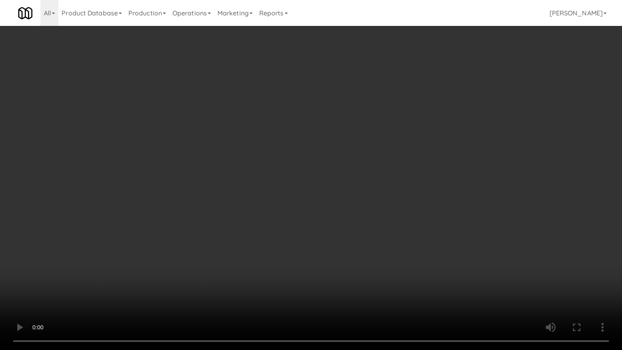
click at [368, 216] on video at bounding box center [311, 175] width 622 height 350
click at [394, 224] on video at bounding box center [311, 175] width 622 height 350
click at [153, 246] on video at bounding box center [311, 175] width 622 height 350
click at [231, 186] on video at bounding box center [311, 175] width 622 height 350
click at [236, 185] on video at bounding box center [311, 175] width 622 height 350
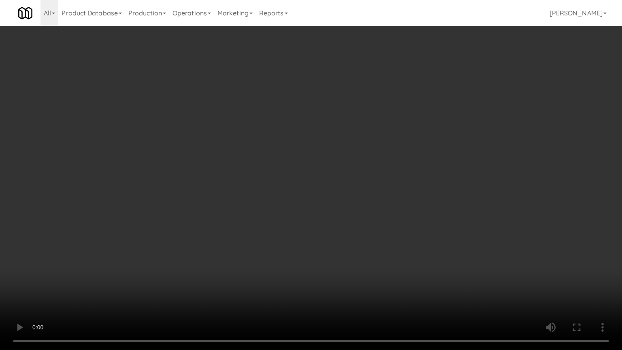
click at [259, 195] on video at bounding box center [311, 175] width 622 height 350
click at [258, 196] on video at bounding box center [311, 175] width 622 height 350
click at [334, 211] on video at bounding box center [311, 175] width 622 height 350
drag, startPoint x: 325, startPoint y: 211, endPoint x: 336, endPoint y: 207, distance: 11.0
click at [325, 211] on video at bounding box center [311, 175] width 622 height 350
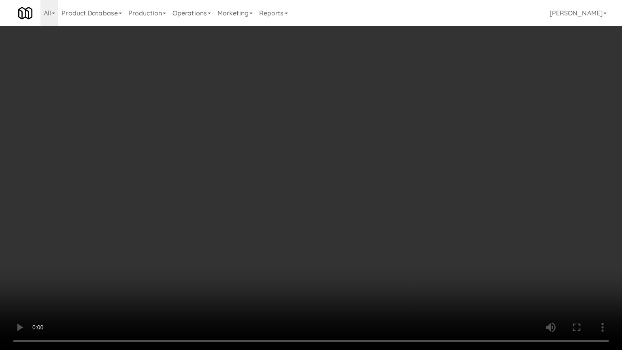
click at [336, 207] on video at bounding box center [311, 175] width 622 height 350
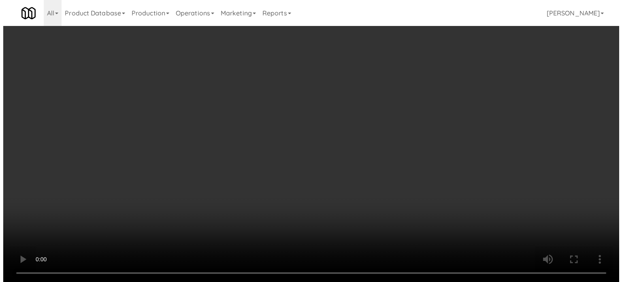
scroll to position [5865, 0]
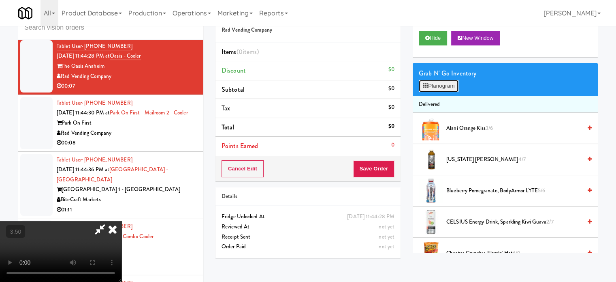
click at [450, 86] on button "Planogram" at bounding box center [439, 86] width 40 height 12
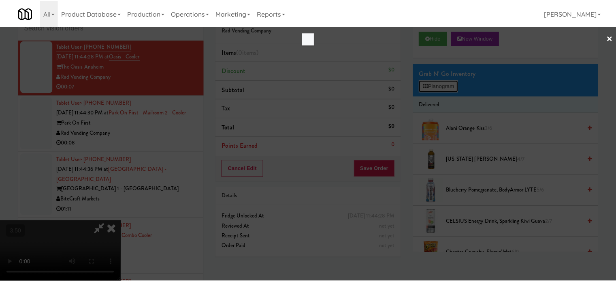
scroll to position [5855, 0]
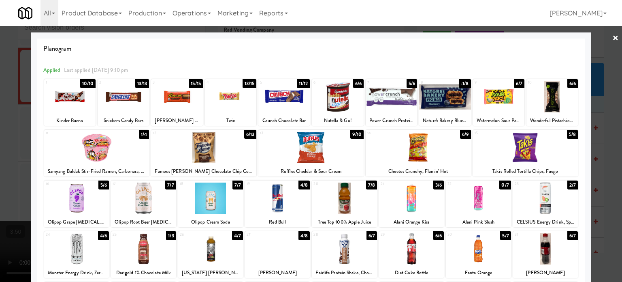
click at [146, 80] on div "13/13" at bounding box center [142, 83] width 14 height 9
click at [613, 155] on div at bounding box center [311, 141] width 622 height 282
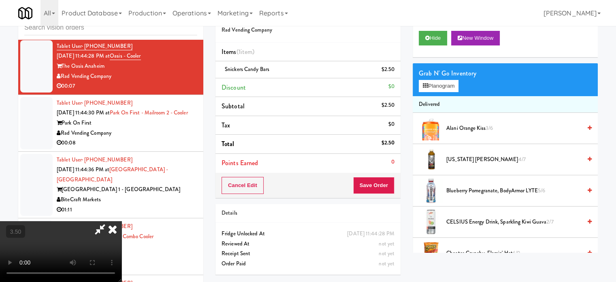
click at [122, 221] on video at bounding box center [61, 251] width 122 height 61
drag, startPoint x: 276, startPoint y: 164, endPoint x: 310, endPoint y: 103, distance: 70.2
click at [122, 221] on video at bounding box center [61, 251] width 122 height 61
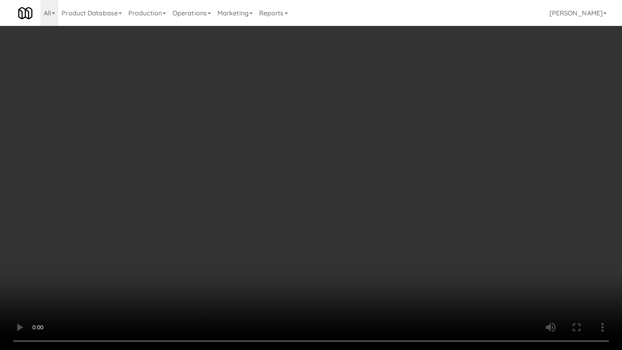
click at [388, 143] on video at bounding box center [311, 175] width 622 height 350
click at [389, 149] on video at bounding box center [311, 175] width 622 height 350
drag, startPoint x: 396, startPoint y: 158, endPoint x: 415, endPoint y: 147, distance: 22.0
click at [400, 156] on video at bounding box center [311, 175] width 622 height 350
drag, startPoint x: 415, startPoint y: 147, endPoint x: 504, endPoint y: 92, distance: 104.4
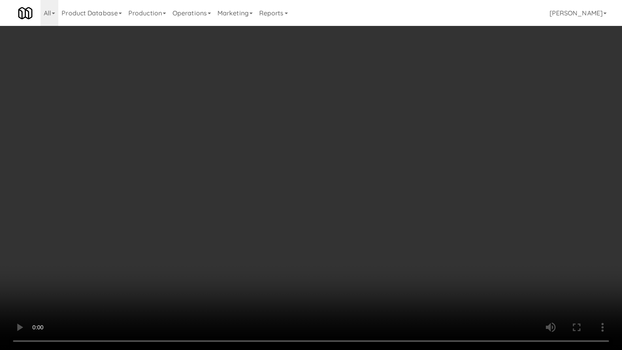
click at [424, 146] on video at bounding box center [311, 175] width 622 height 350
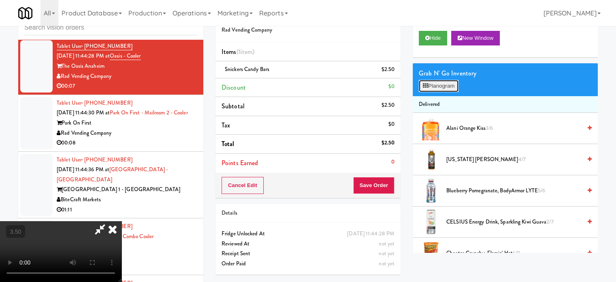
click at [449, 88] on button "Planogram" at bounding box center [439, 86] width 40 height 12
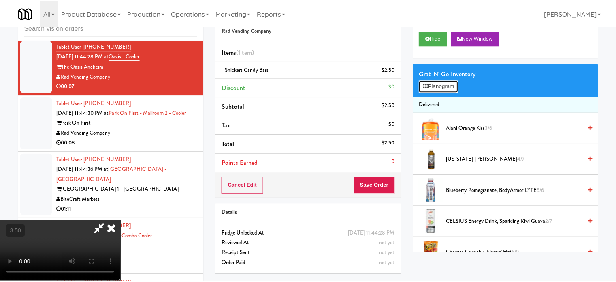
scroll to position [5855, 0]
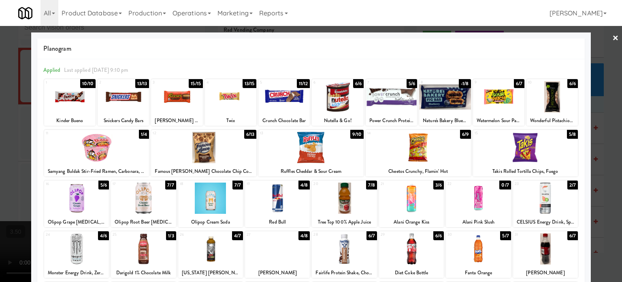
click at [248, 135] on div "6/13" at bounding box center [250, 134] width 12 height 9
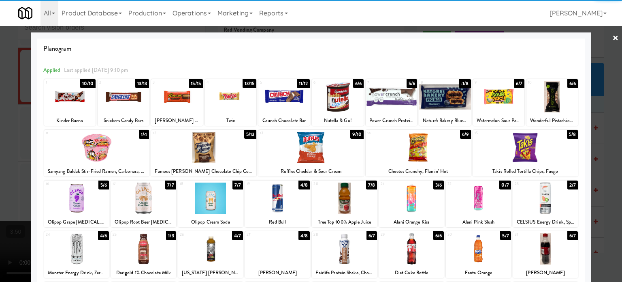
click at [614, 148] on div at bounding box center [311, 141] width 622 height 282
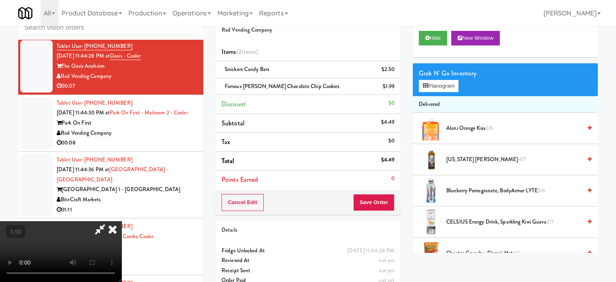
drag, startPoint x: 185, startPoint y: 166, endPoint x: 186, endPoint y: 159, distance: 7.1
click at [122, 221] on video at bounding box center [61, 251] width 122 height 61
drag, startPoint x: 186, startPoint y: 159, endPoint x: 241, endPoint y: 135, distance: 59.7
click at [122, 221] on video at bounding box center [61, 251] width 122 height 61
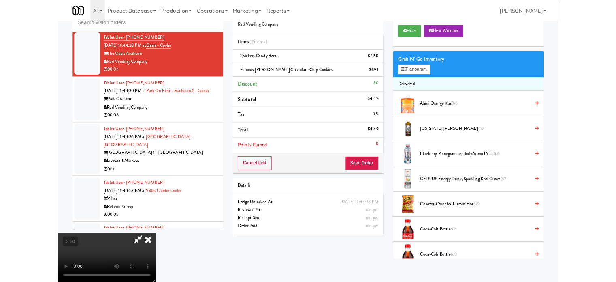
scroll to position [5855, 0]
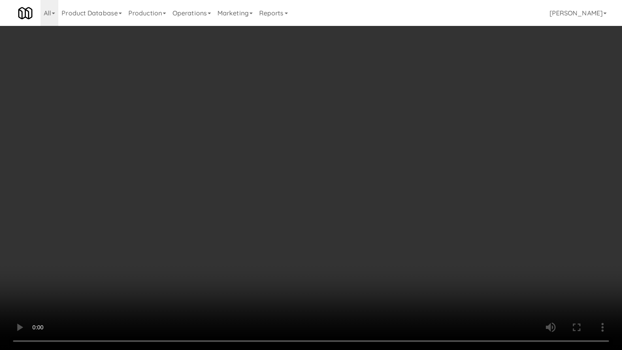
drag, startPoint x: 241, startPoint y: 134, endPoint x: 253, endPoint y: 123, distance: 15.8
click at [242, 132] on video at bounding box center [311, 175] width 622 height 350
drag, startPoint x: 289, startPoint y: 152, endPoint x: 290, endPoint y: 145, distance: 7.0
click at [289, 151] on video at bounding box center [311, 175] width 622 height 350
drag, startPoint x: 290, startPoint y: 145, endPoint x: 309, endPoint y: 68, distance: 79.7
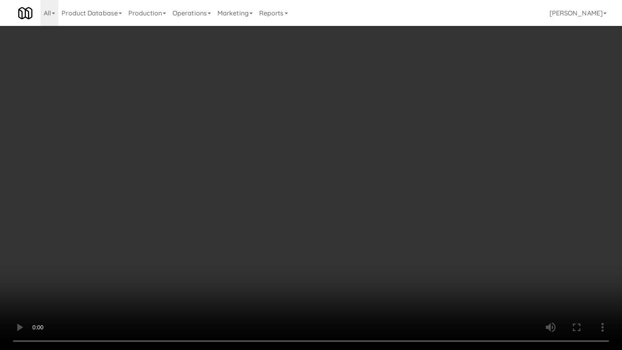
click at [290, 145] on video at bounding box center [311, 175] width 622 height 350
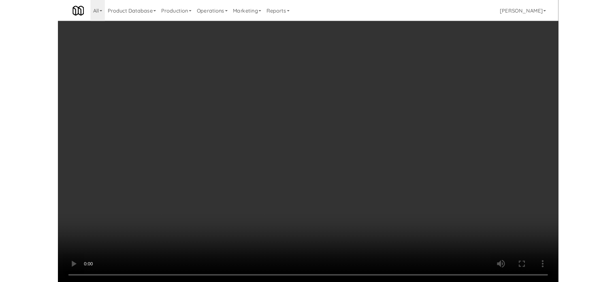
scroll to position [5865, 0]
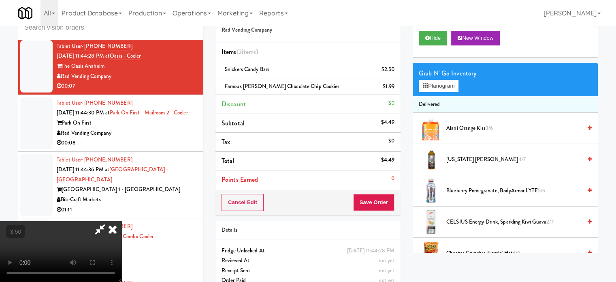
click at [122, 221] on icon at bounding box center [113, 229] width 18 height 16
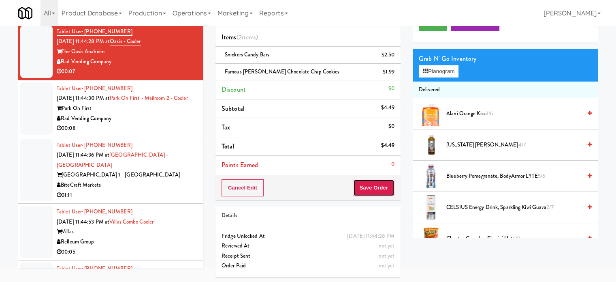
click at [376, 187] on button "Save Order" at bounding box center [373, 187] width 41 height 17
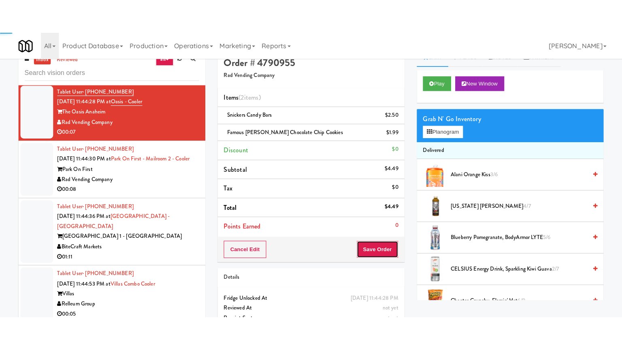
scroll to position [0, 0]
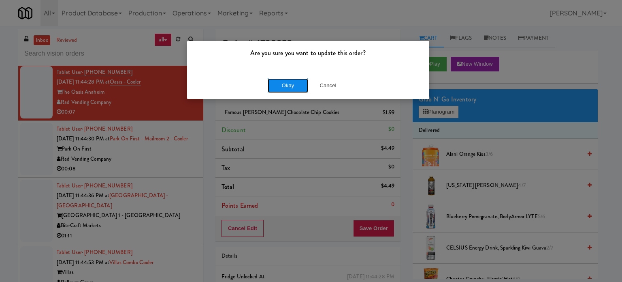
click at [289, 89] on button "Okay" at bounding box center [288, 85] width 41 height 15
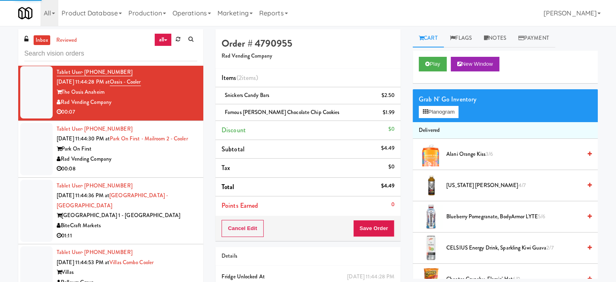
drag, startPoint x: 182, startPoint y: 203, endPoint x: 252, endPoint y: 172, distance: 77.2
click at [182, 164] on div "Rad Vending Company" at bounding box center [127, 159] width 141 height 10
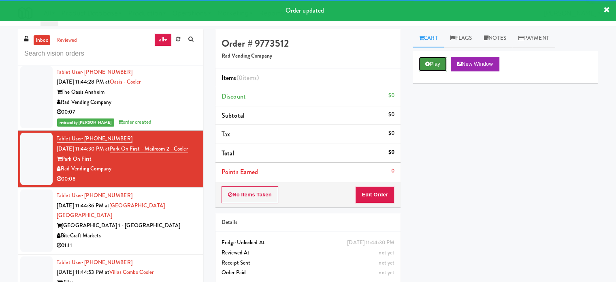
drag, startPoint x: 436, startPoint y: 64, endPoint x: 361, endPoint y: 169, distance: 128.2
click at [436, 64] on button "Play" at bounding box center [433, 64] width 28 height 15
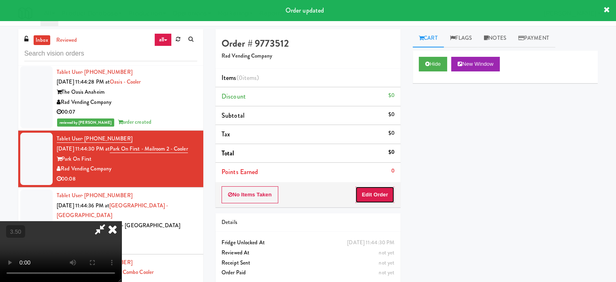
click at [375, 191] on button "Edit Order" at bounding box center [374, 194] width 39 height 17
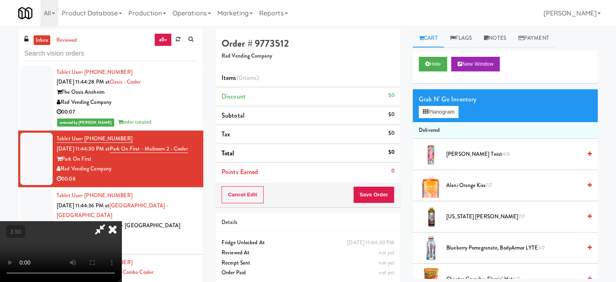
click at [122, 221] on video at bounding box center [61, 251] width 122 height 61
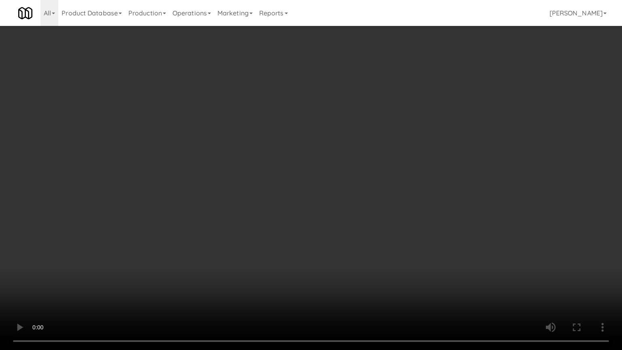
click at [125, 257] on video at bounding box center [311, 175] width 622 height 350
click at [150, 251] on video at bounding box center [311, 175] width 622 height 350
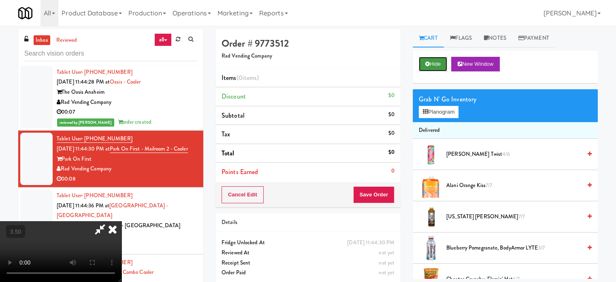
click at [438, 62] on button "Hide" at bounding box center [433, 64] width 28 height 15
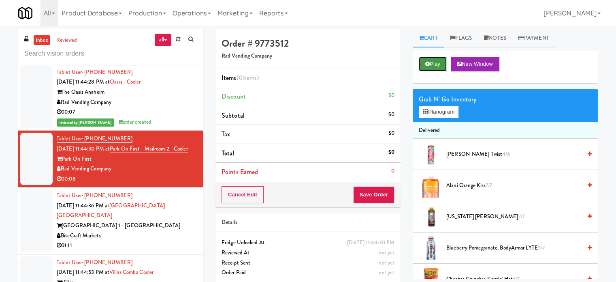
click at [436, 60] on button "Play" at bounding box center [433, 64] width 28 height 15
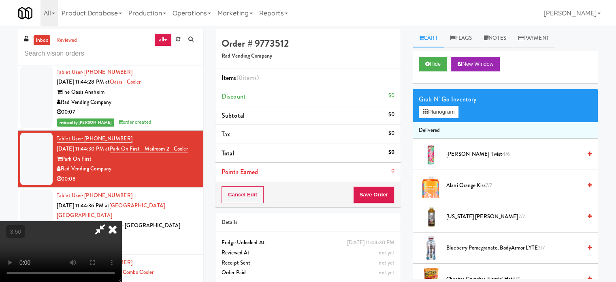
click at [122, 221] on video at bounding box center [61, 251] width 122 height 61
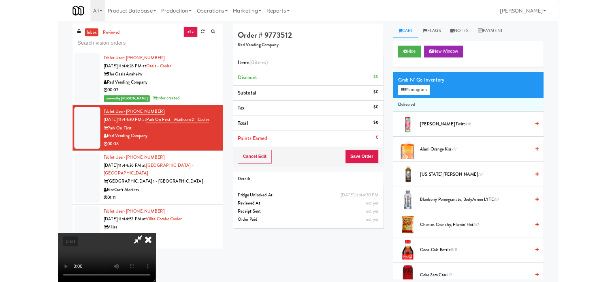
scroll to position [5855, 0]
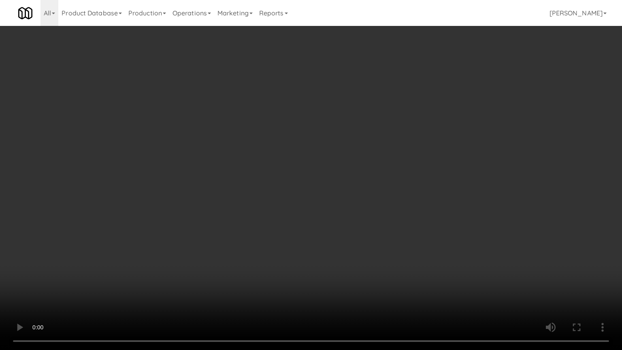
click at [374, 129] on video at bounding box center [311, 175] width 622 height 350
click at [374, 131] on video at bounding box center [311, 175] width 622 height 350
click at [420, 144] on video at bounding box center [311, 175] width 622 height 350
click at [411, 154] on video at bounding box center [311, 175] width 622 height 350
click at [413, 153] on video at bounding box center [311, 175] width 622 height 350
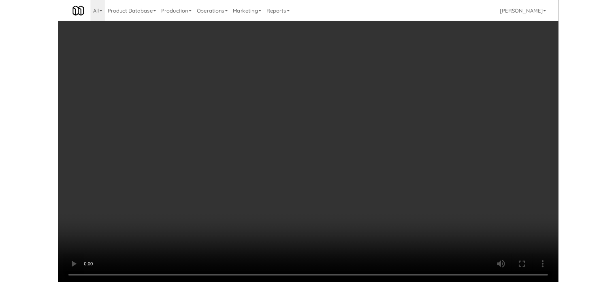
scroll to position [5865, 0]
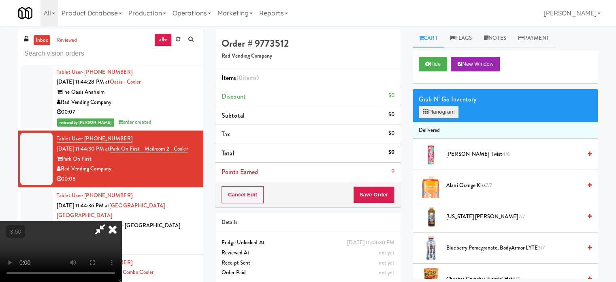
click at [443, 105] on div "Grab N' Go Inventory Planogram" at bounding box center [505, 105] width 185 height 33
click at [456, 115] on button "Planogram" at bounding box center [439, 112] width 40 height 12
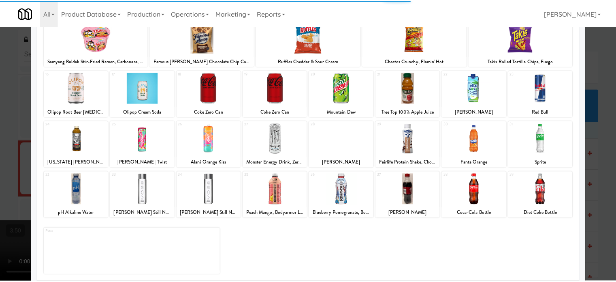
scroll to position [116, 0]
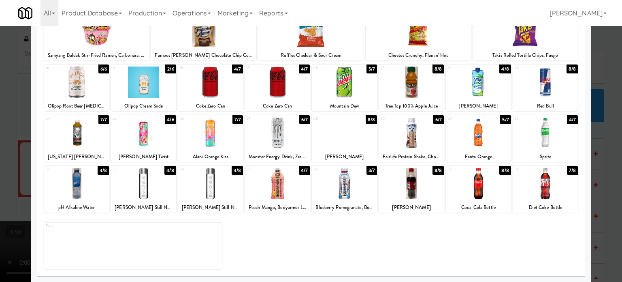
click at [567, 172] on div "7/8" at bounding box center [572, 170] width 11 height 9
click at [602, 176] on div at bounding box center [311, 141] width 622 height 282
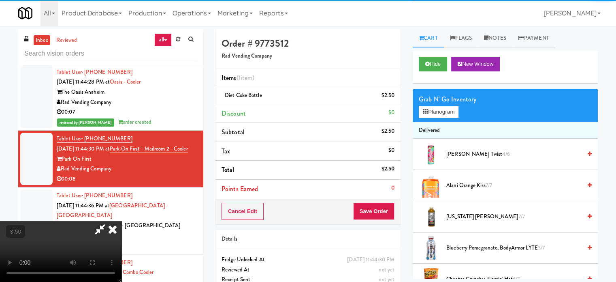
click at [122, 221] on video at bounding box center [61, 251] width 122 height 61
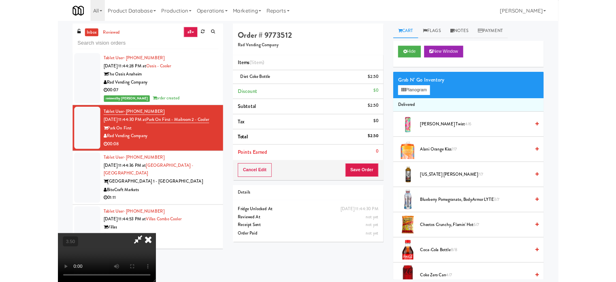
scroll to position [5855, 0]
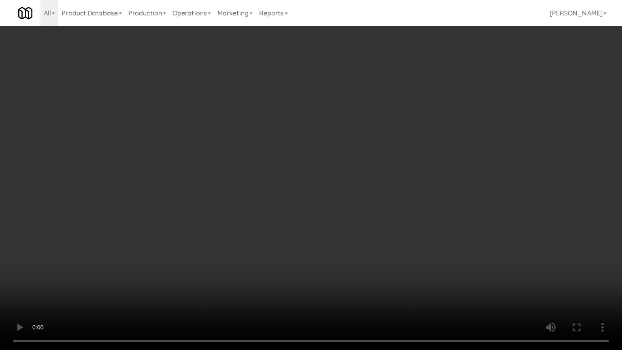
click at [285, 159] on video at bounding box center [311, 175] width 622 height 350
click at [354, 154] on video at bounding box center [311, 175] width 622 height 350
click at [364, 152] on video at bounding box center [311, 175] width 622 height 350
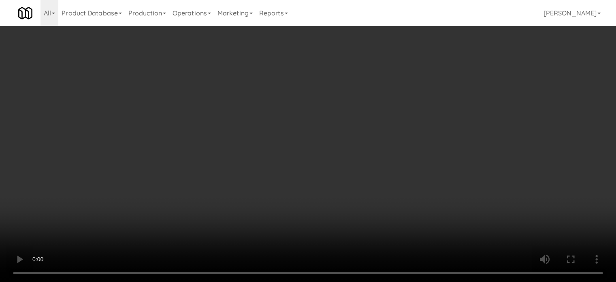
scroll to position [5865, 0]
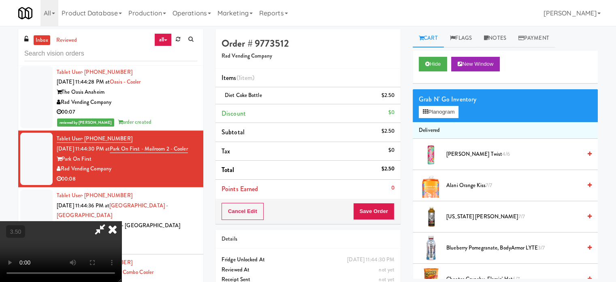
click at [122, 221] on icon at bounding box center [113, 229] width 18 height 16
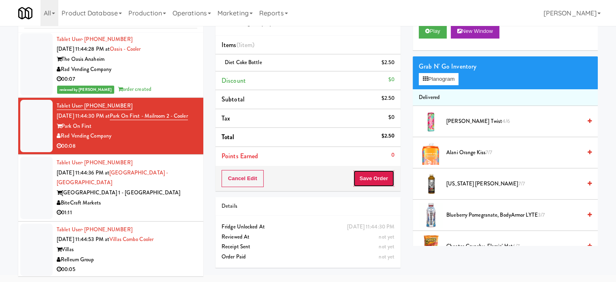
click at [373, 177] on button "Save Order" at bounding box center [373, 178] width 41 height 17
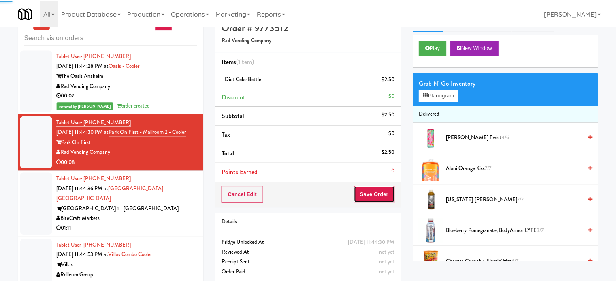
scroll to position [0, 0]
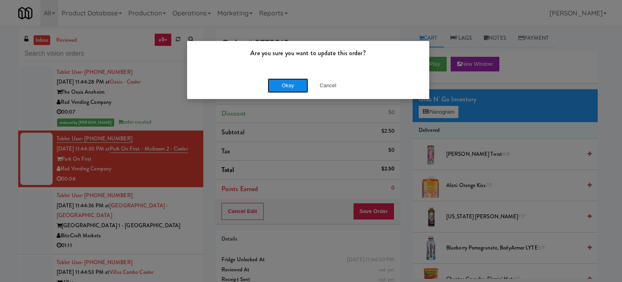
click at [296, 90] on button "Okay" at bounding box center [288, 85] width 41 height 15
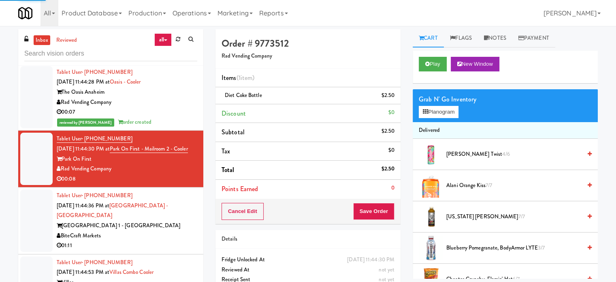
click at [194, 254] on li "Tablet User · (305) 772-3811 [DATE] 11:44:36 PM at [GEOGRAPHIC_DATA] - [GEOGRAP…" at bounding box center [110, 220] width 185 height 67
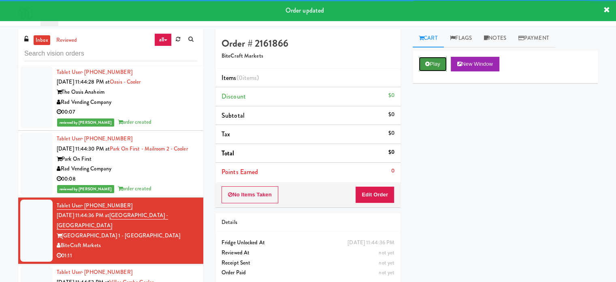
click at [431, 68] on button "Play" at bounding box center [433, 64] width 28 height 15
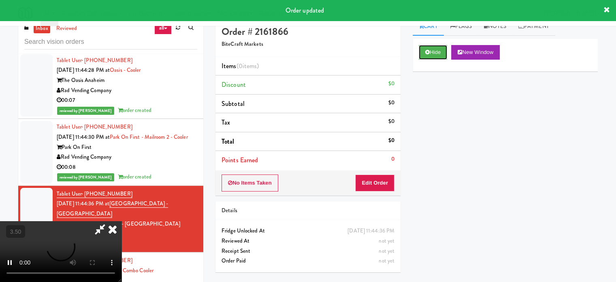
scroll to position [33, 0]
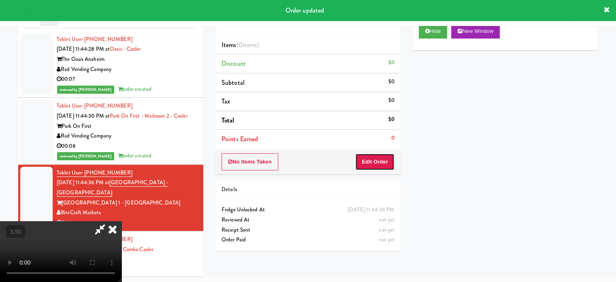
click at [371, 160] on button "Edit Order" at bounding box center [374, 161] width 39 height 17
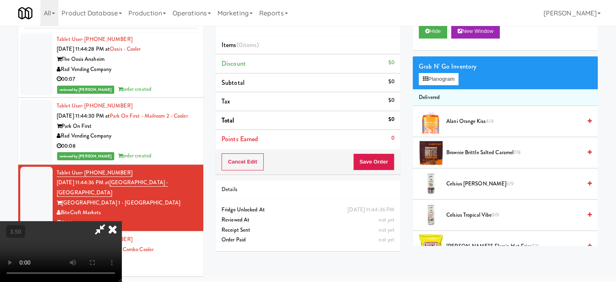
click at [122, 221] on video at bounding box center [61, 251] width 122 height 61
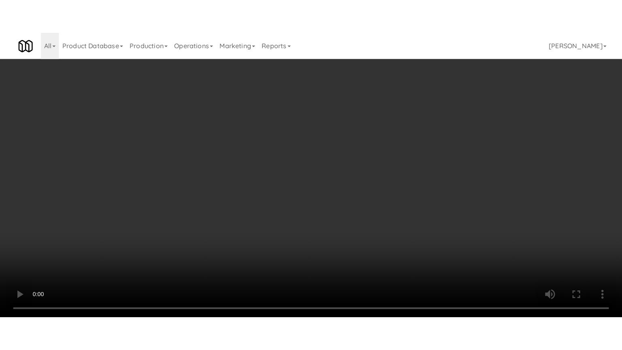
scroll to position [5855, 0]
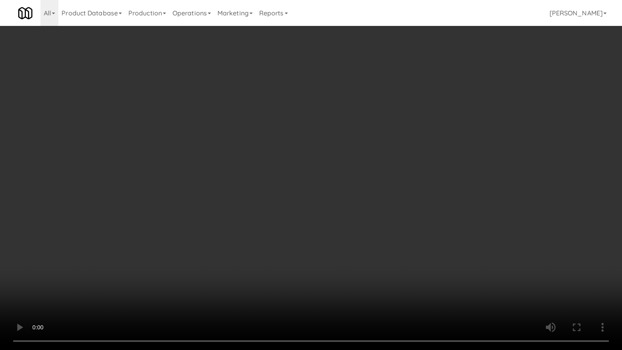
click at [317, 158] on video at bounding box center [311, 175] width 622 height 350
click at [321, 162] on video at bounding box center [311, 175] width 622 height 350
drag, startPoint x: 332, startPoint y: 153, endPoint x: 439, endPoint y: 86, distance: 126.6
click at [336, 152] on video at bounding box center [311, 175] width 622 height 350
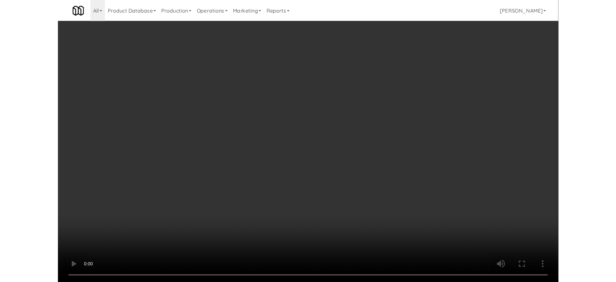
scroll to position [33, 0]
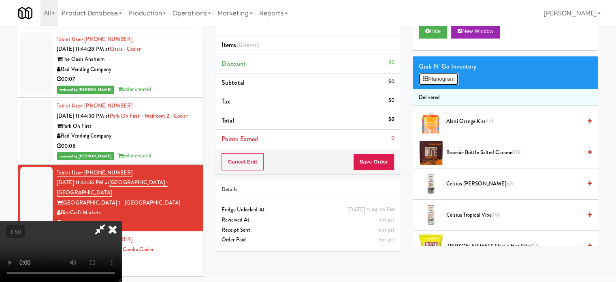
click at [455, 77] on button "Planogram" at bounding box center [439, 79] width 40 height 12
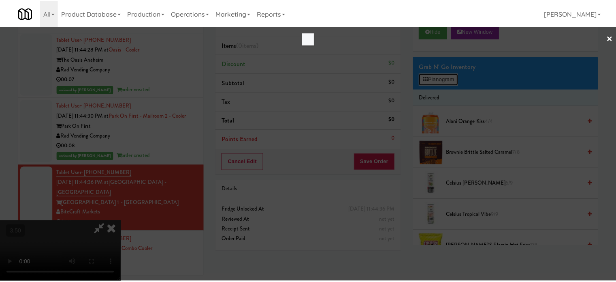
scroll to position [5855, 0]
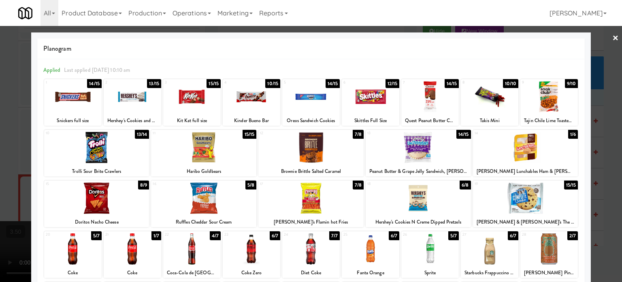
click at [141, 188] on div "8/9" at bounding box center [143, 184] width 11 height 9
click at [604, 165] on div at bounding box center [311, 141] width 622 height 282
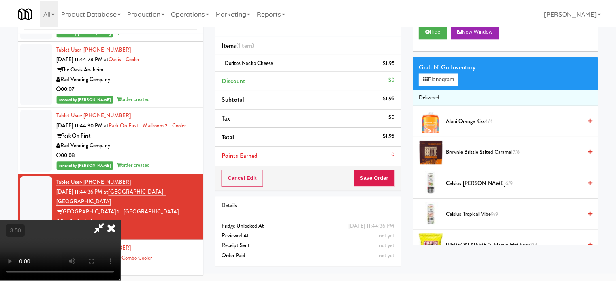
scroll to position [5865, 0]
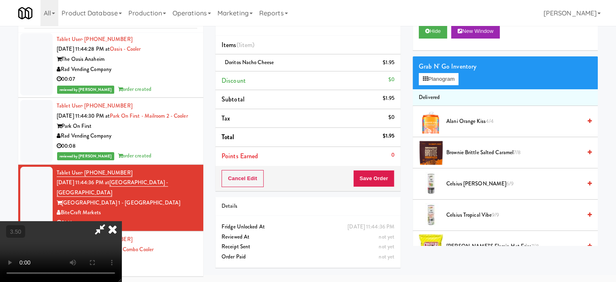
click at [122, 221] on video at bounding box center [61, 251] width 122 height 61
drag, startPoint x: 168, startPoint y: 134, endPoint x: 195, endPoint y: 169, distance: 44.3
click at [122, 221] on video at bounding box center [61, 251] width 122 height 61
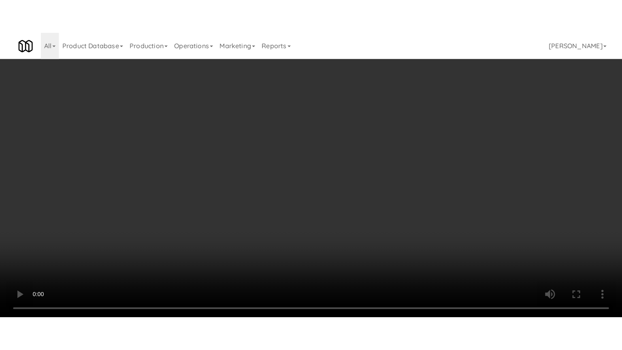
scroll to position [5855, 0]
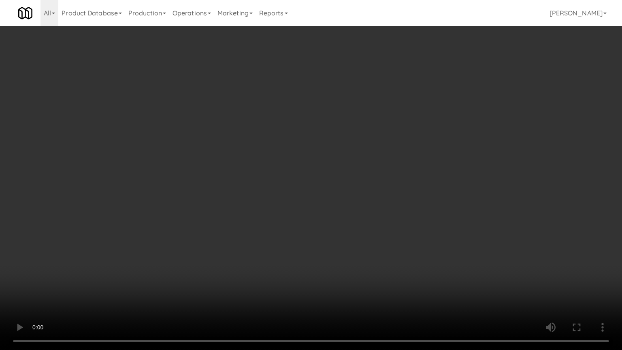
click at [195, 169] on video at bounding box center [311, 175] width 622 height 350
click at [300, 124] on video at bounding box center [311, 175] width 622 height 350
click at [302, 126] on video at bounding box center [311, 175] width 622 height 350
click at [322, 132] on video at bounding box center [311, 175] width 622 height 350
click at [318, 130] on video at bounding box center [311, 175] width 622 height 350
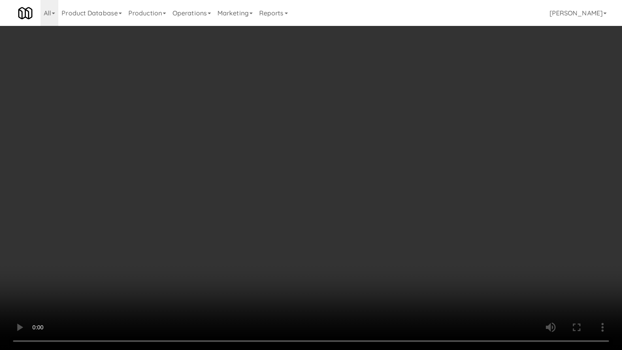
drag, startPoint x: 319, startPoint y: 128, endPoint x: 400, endPoint y: 75, distance: 96.6
click at [321, 126] on video at bounding box center [311, 175] width 622 height 350
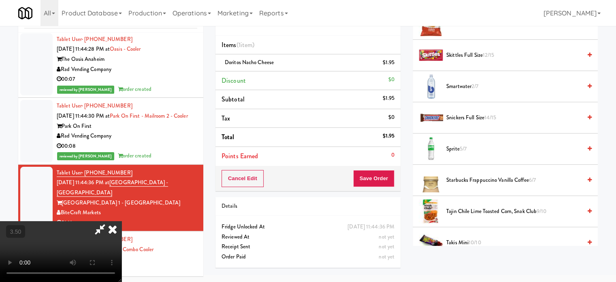
scroll to position [1013, 0]
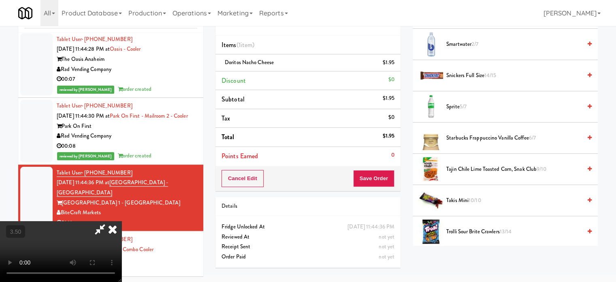
click at [473, 74] on span "Snickers full size 14/15" at bounding box center [514, 76] width 135 height 10
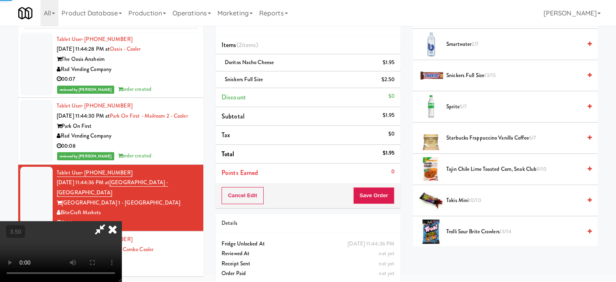
click at [122, 221] on video at bounding box center [61, 251] width 122 height 61
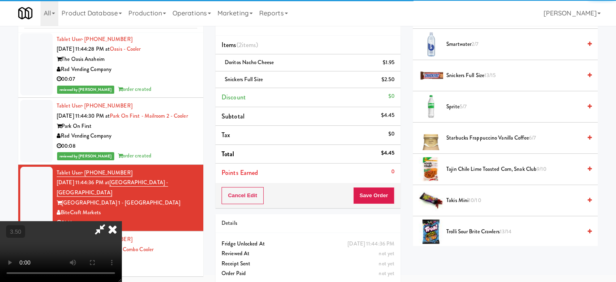
click at [122, 221] on video at bounding box center [61, 251] width 122 height 61
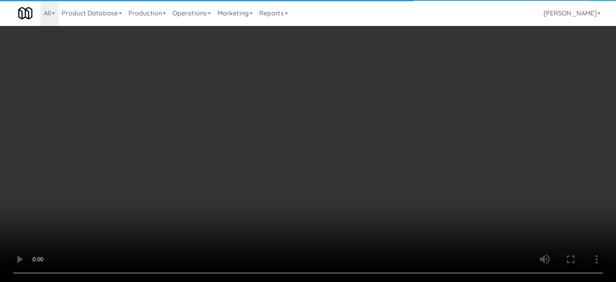
scroll to position [5855, 0]
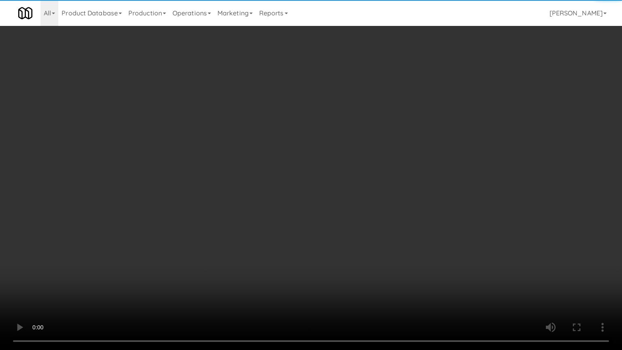
drag, startPoint x: 223, startPoint y: 143, endPoint x: 236, endPoint y: 146, distance: 13.5
click at [223, 143] on video at bounding box center [311, 175] width 622 height 350
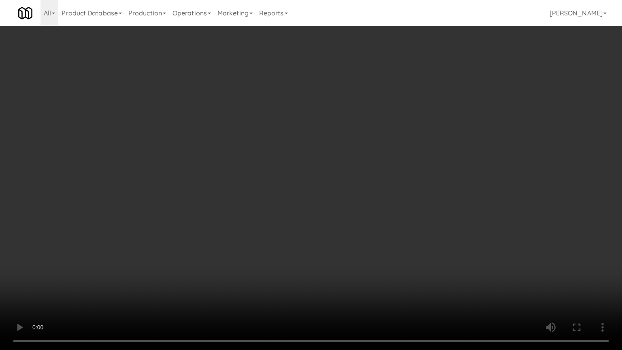
click at [293, 148] on video at bounding box center [311, 175] width 622 height 350
click at [268, 205] on video at bounding box center [311, 175] width 622 height 350
click at [257, 145] on video at bounding box center [311, 175] width 622 height 350
click at [256, 139] on video at bounding box center [311, 175] width 622 height 350
click at [227, 107] on video at bounding box center [311, 175] width 622 height 350
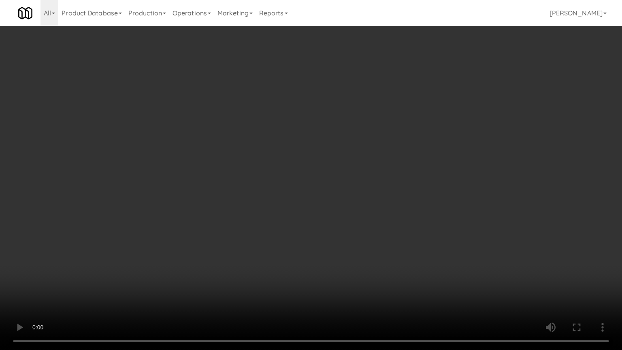
click at [227, 108] on video at bounding box center [311, 175] width 622 height 350
click at [266, 126] on video at bounding box center [311, 175] width 622 height 350
click at [253, 113] on video at bounding box center [311, 175] width 622 height 350
click at [255, 111] on video at bounding box center [311, 175] width 622 height 350
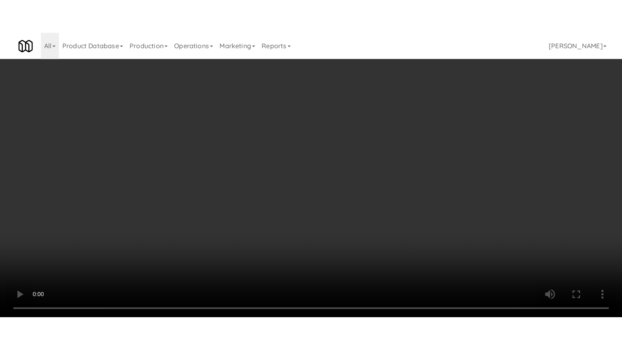
scroll to position [5865, 0]
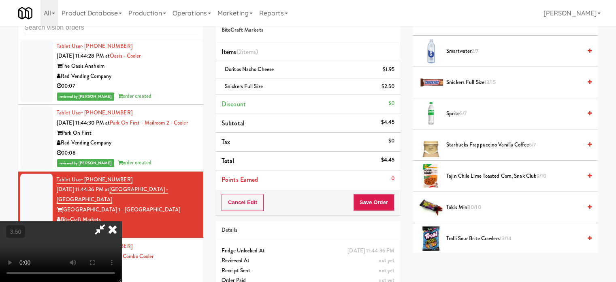
click at [466, 79] on span "Snickers full size 13/15" at bounding box center [514, 82] width 135 height 10
drag, startPoint x: 212, startPoint y: 160, endPoint x: 212, endPoint y: 155, distance: 5.3
click at [122, 221] on video at bounding box center [61, 251] width 122 height 61
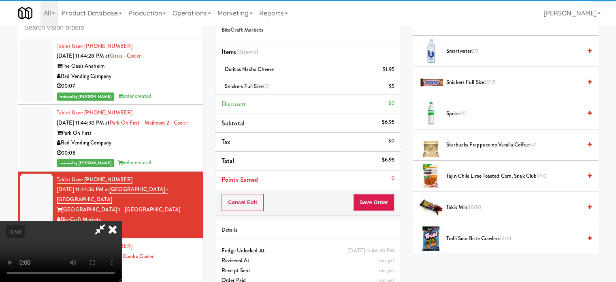
scroll to position [5855, 0]
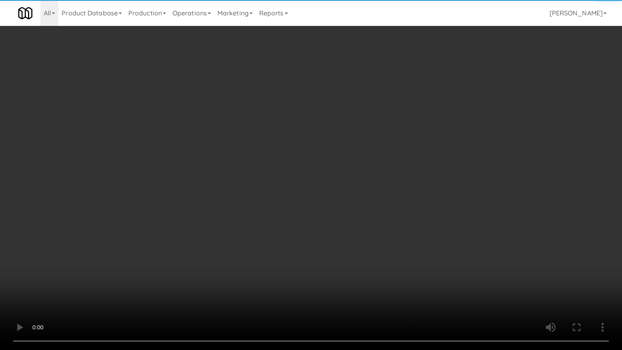
drag, startPoint x: 301, startPoint y: 169, endPoint x: 324, endPoint y: 164, distance: 24.0
click at [302, 169] on video at bounding box center [311, 175] width 622 height 350
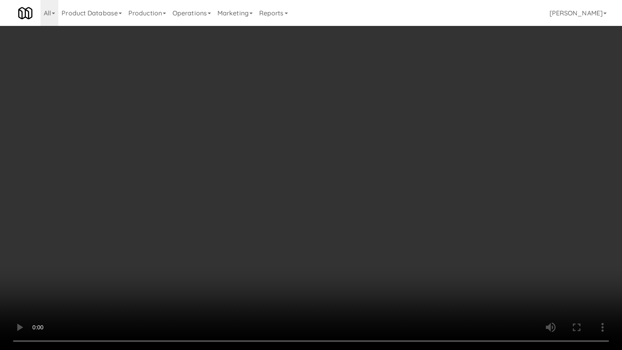
click at [342, 169] on video at bounding box center [311, 175] width 622 height 350
click at [345, 167] on video at bounding box center [311, 175] width 622 height 350
click at [349, 167] on video at bounding box center [311, 175] width 622 height 350
click at [371, 173] on video at bounding box center [311, 175] width 622 height 350
drag, startPoint x: 349, startPoint y: 183, endPoint x: 350, endPoint y: 177, distance: 6.5
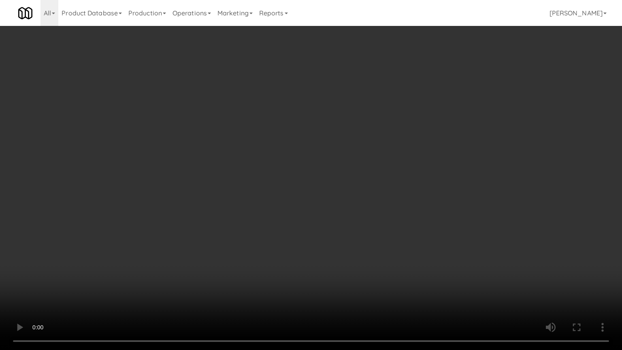
click at [350, 178] on video at bounding box center [311, 175] width 622 height 350
click at [350, 177] on video at bounding box center [311, 175] width 622 height 350
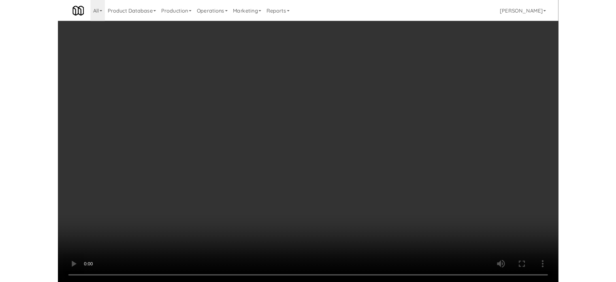
scroll to position [5865, 0]
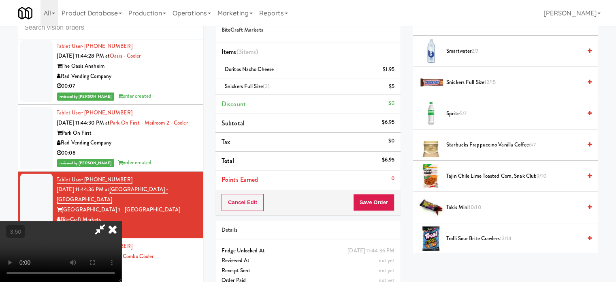
click at [122, 221] on icon at bounding box center [113, 229] width 18 height 16
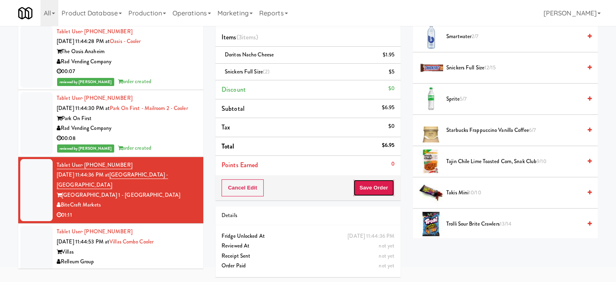
click at [370, 185] on button "Save Order" at bounding box center [373, 187] width 41 height 17
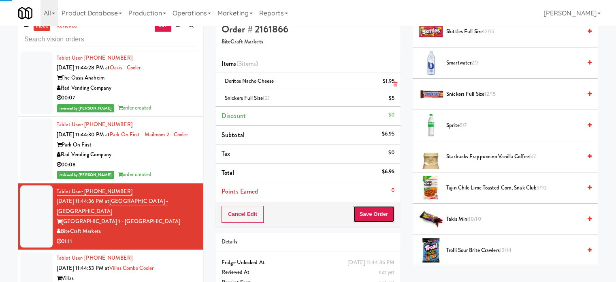
scroll to position [0, 0]
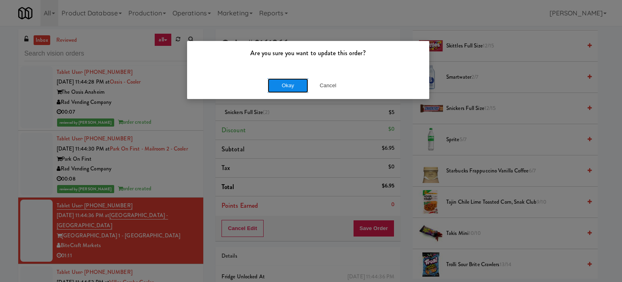
click at [289, 84] on button "Okay" at bounding box center [288, 85] width 41 height 15
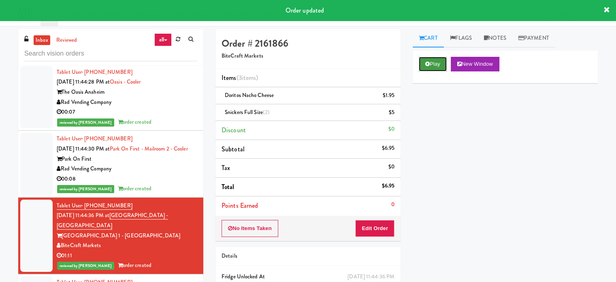
click at [430, 64] on button "Play" at bounding box center [433, 64] width 28 height 15
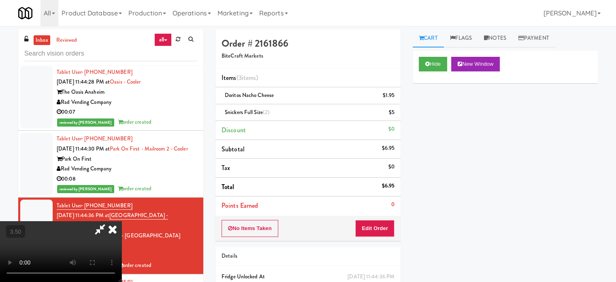
click at [122, 221] on video at bounding box center [61, 251] width 122 height 61
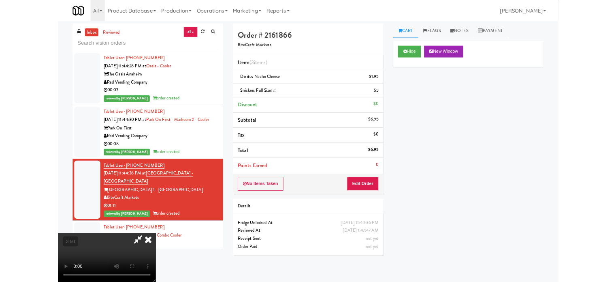
scroll to position [5855, 0]
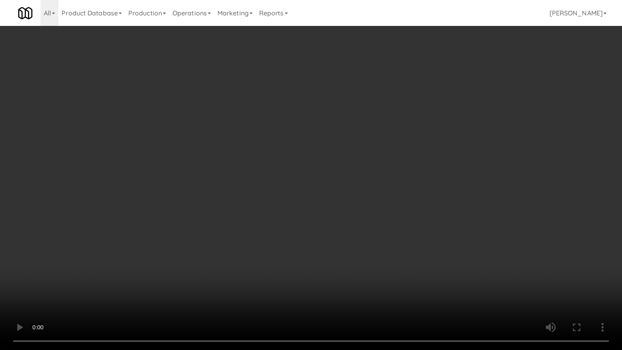
click at [338, 123] on video at bounding box center [311, 175] width 622 height 350
click at [339, 122] on video at bounding box center [311, 175] width 622 height 350
drag, startPoint x: 342, startPoint y: 117, endPoint x: 353, endPoint y: 111, distance: 12.0
click at [352, 112] on video at bounding box center [311, 175] width 622 height 350
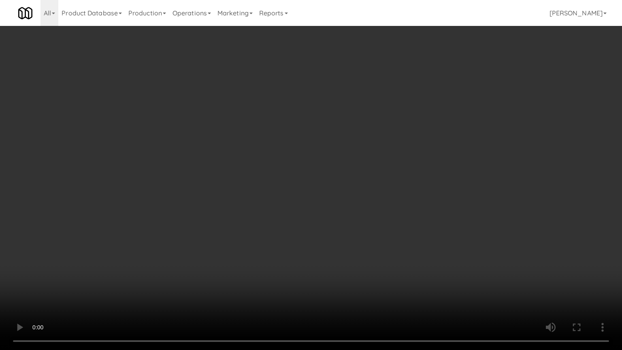
click at [353, 110] on video at bounding box center [311, 175] width 622 height 350
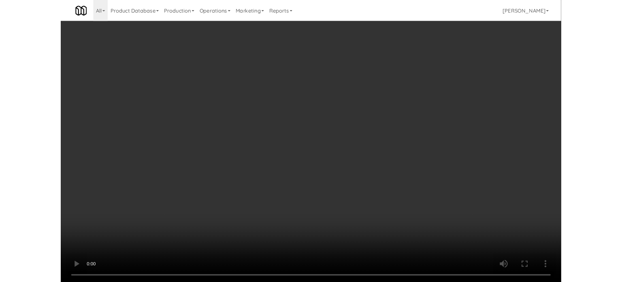
scroll to position [5865, 0]
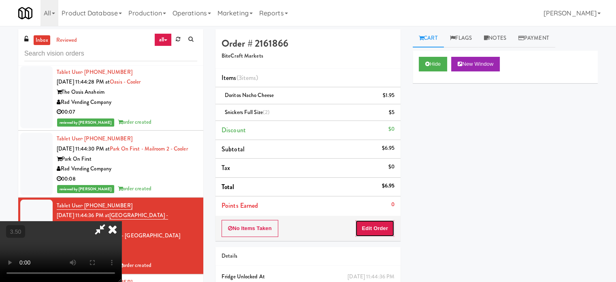
drag, startPoint x: 384, startPoint y: 230, endPoint x: 405, endPoint y: 193, distance: 42.6
click at [384, 230] on button "Edit Order" at bounding box center [374, 228] width 39 height 17
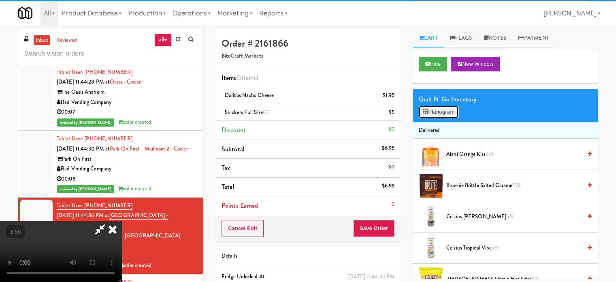
drag, startPoint x: 436, startPoint y: 110, endPoint x: 428, endPoint y: 109, distance: 8.6
click at [437, 110] on button "Planogram" at bounding box center [439, 112] width 40 height 12
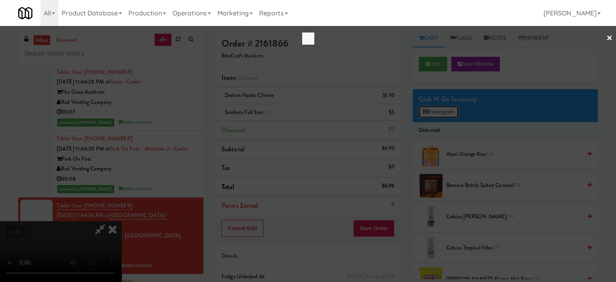
scroll to position [5855, 0]
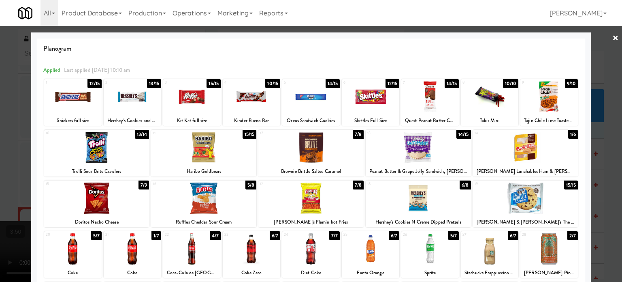
click at [603, 156] on div at bounding box center [311, 141] width 622 height 282
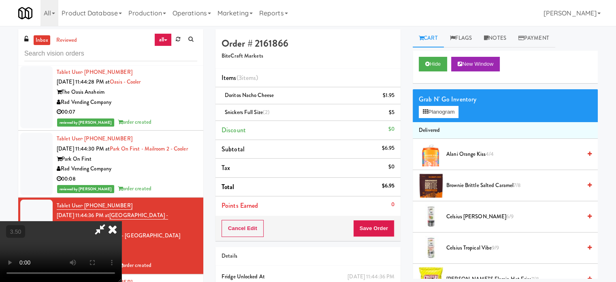
click at [122, 221] on video at bounding box center [61, 251] width 122 height 61
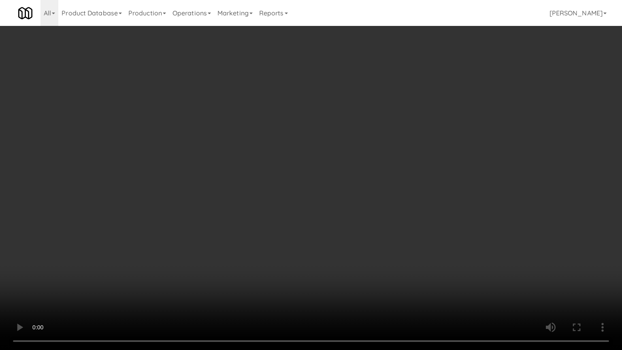
drag, startPoint x: 104, startPoint y: 249, endPoint x: 177, endPoint y: 178, distance: 101.7
click at [107, 240] on video at bounding box center [311, 175] width 622 height 350
click at [188, 175] on video at bounding box center [311, 175] width 622 height 350
click at [188, 174] on video at bounding box center [311, 175] width 622 height 350
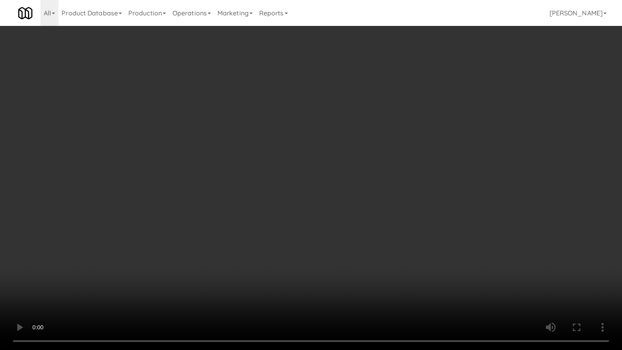
click at [190, 171] on video at bounding box center [311, 175] width 622 height 350
click at [192, 166] on video at bounding box center [311, 175] width 622 height 350
click at [211, 168] on video at bounding box center [311, 175] width 622 height 350
click at [292, 184] on video at bounding box center [311, 175] width 622 height 350
click at [290, 184] on video at bounding box center [311, 175] width 622 height 350
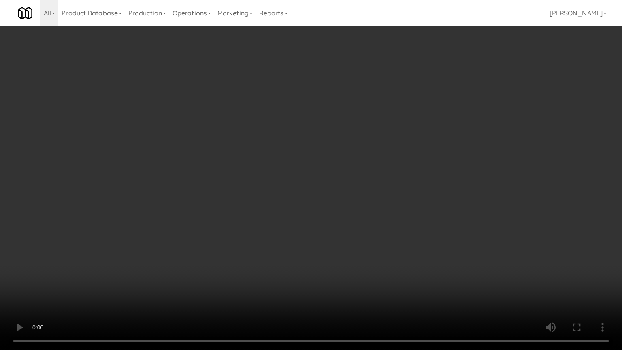
click at [324, 183] on video at bounding box center [311, 175] width 622 height 350
click at [328, 178] on video at bounding box center [311, 175] width 622 height 350
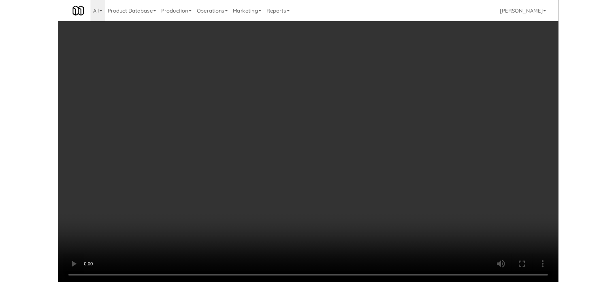
scroll to position [5865, 0]
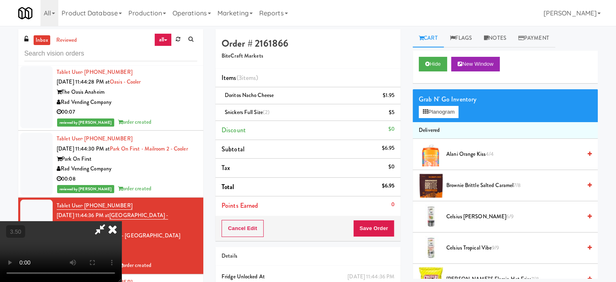
click at [122, 221] on icon at bounding box center [113, 229] width 18 height 16
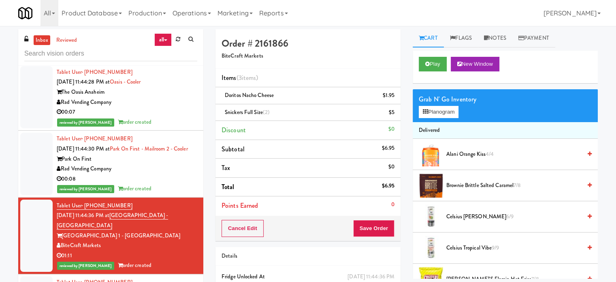
scroll to position [6068, 0]
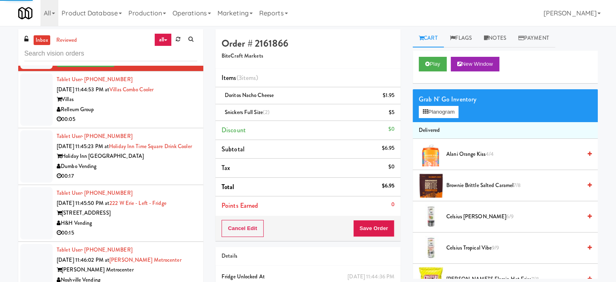
drag, startPoint x: 180, startPoint y: 139, endPoint x: 195, endPoint y: 140, distance: 15.0
click at [182, 115] on div "Relleum Group" at bounding box center [127, 110] width 141 height 10
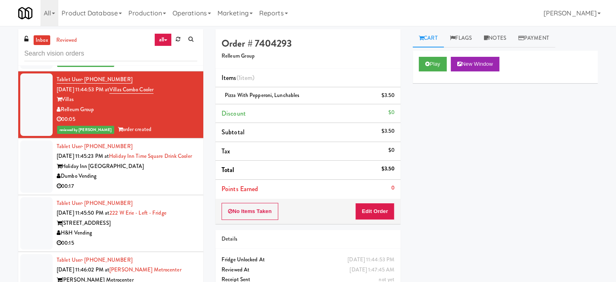
click at [171, 191] on div "00:17" at bounding box center [127, 186] width 141 height 10
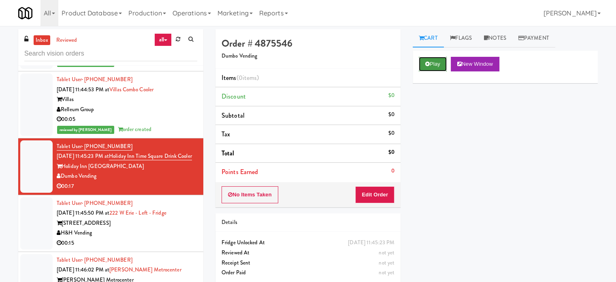
click at [435, 59] on button "Play" at bounding box center [433, 64] width 28 height 15
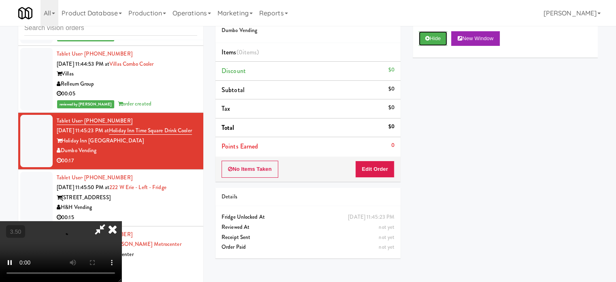
scroll to position [33, 0]
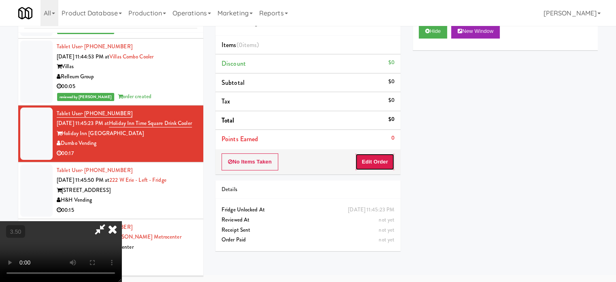
click at [381, 163] on button "Edit Order" at bounding box center [374, 161] width 39 height 17
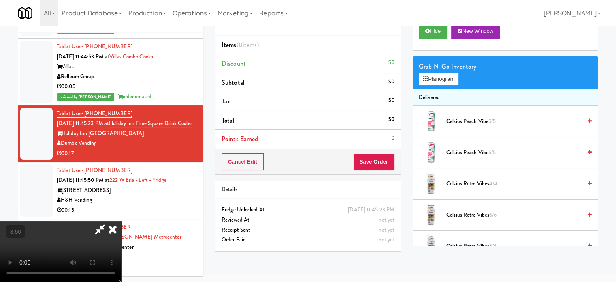
click at [122, 221] on video at bounding box center [61, 251] width 122 height 61
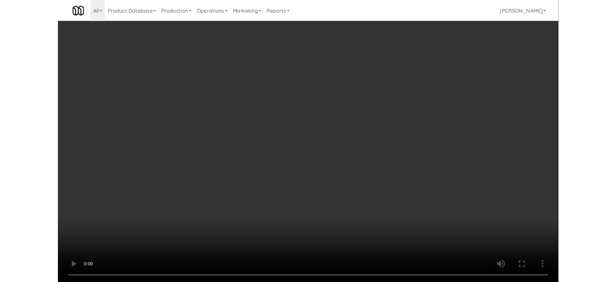
scroll to position [6058, 0]
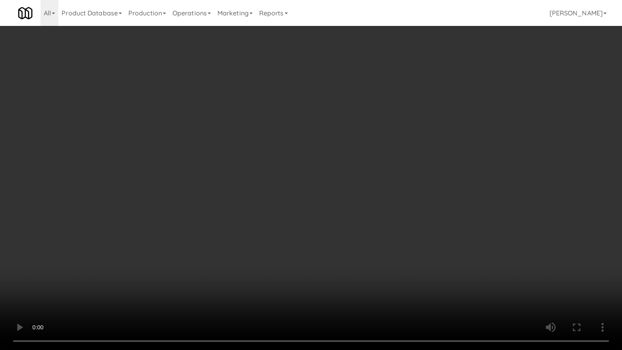
click at [313, 128] on video at bounding box center [311, 175] width 622 height 350
click at [314, 139] on video at bounding box center [311, 175] width 622 height 350
click at [326, 154] on video at bounding box center [311, 175] width 622 height 350
click at [329, 155] on video at bounding box center [311, 175] width 622 height 350
click at [344, 169] on video at bounding box center [311, 175] width 622 height 350
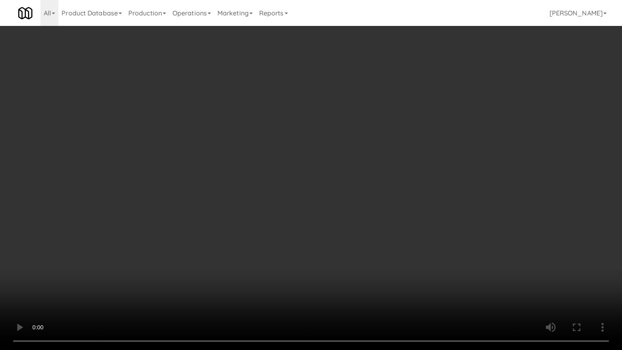
click at [344, 167] on video at bounding box center [311, 175] width 622 height 350
click at [349, 163] on video at bounding box center [311, 175] width 622 height 350
drag, startPoint x: 357, startPoint y: 160, endPoint x: 377, endPoint y: 161, distance: 20.3
click at [357, 161] on video at bounding box center [311, 175] width 622 height 350
click at [387, 155] on video at bounding box center [311, 175] width 622 height 350
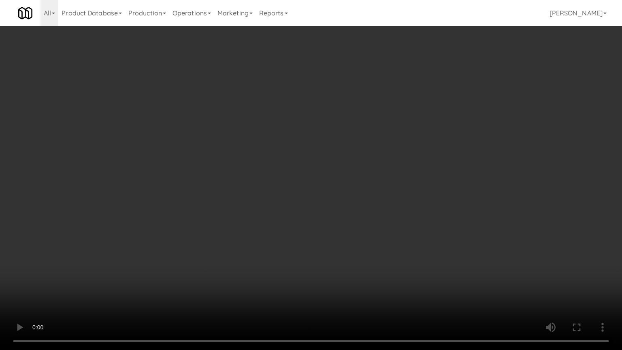
click at [387, 155] on video at bounding box center [311, 175] width 622 height 350
click at [387, 157] on video at bounding box center [311, 175] width 622 height 350
click at [391, 157] on video at bounding box center [311, 175] width 622 height 350
click at [173, 240] on video at bounding box center [311, 175] width 622 height 350
click at [259, 140] on video at bounding box center [311, 175] width 622 height 350
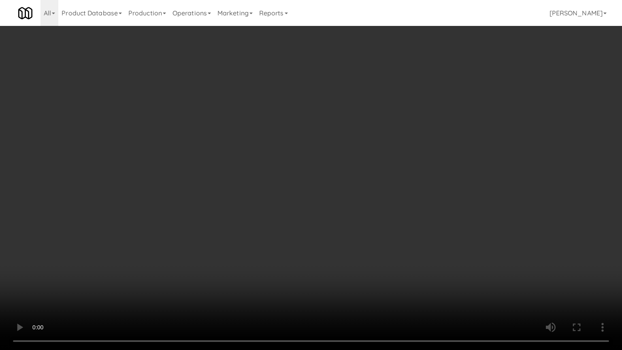
click at [261, 137] on video at bounding box center [311, 175] width 622 height 350
click at [420, 142] on video at bounding box center [311, 175] width 622 height 350
click at [420, 143] on video at bounding box center [311, 175] width 622 height 350
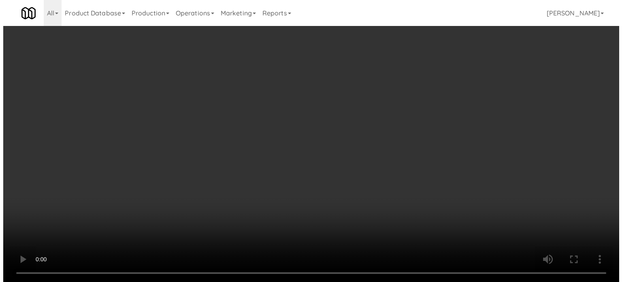
scroll to position [6068, 0]
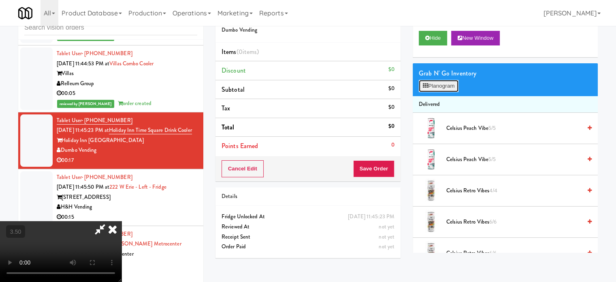
click at [437, 83] on button "Planogram" at bounding box center [439, 86] width 40 height 12
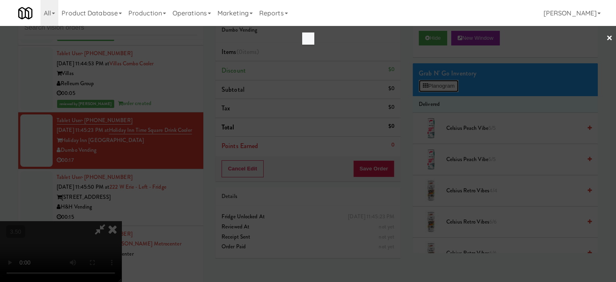
scroll to position [6058, 0]
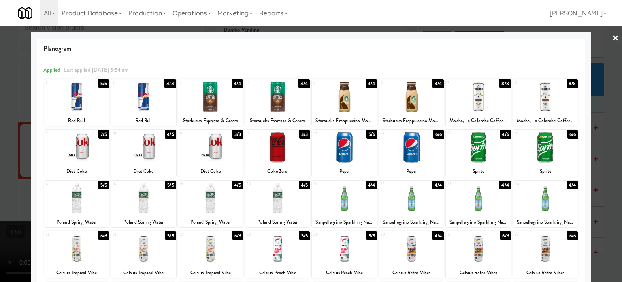
click at [236, 184] on div "4/5" at bounding box center [237, 184] width 11 height 9
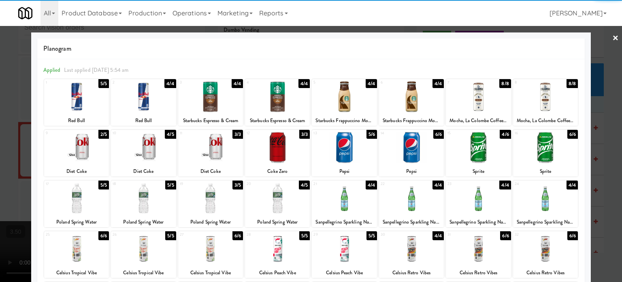
drag, startPoint x: 168, startPoint y: 186, endPoint x: 291, endPoint y: 163, distance: 124.9
click at [169, 186] on div "5/5" at bounding box center [170, 184] width 11 height 9
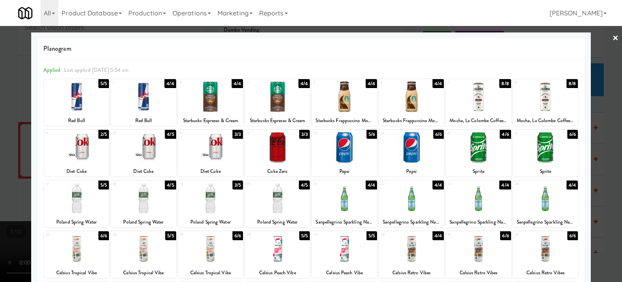
drag, startPoint x: 605, startPoint y: 162, endPoint x: 463, endPoint y: 115, distance: 149.8
click at [605, 162] on div at bounding box center [311, 141] width 622 height 282
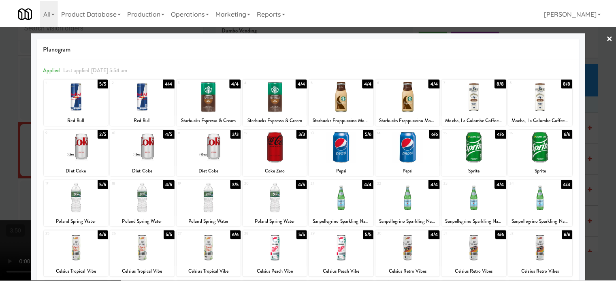
scroll to position [6068, 0]
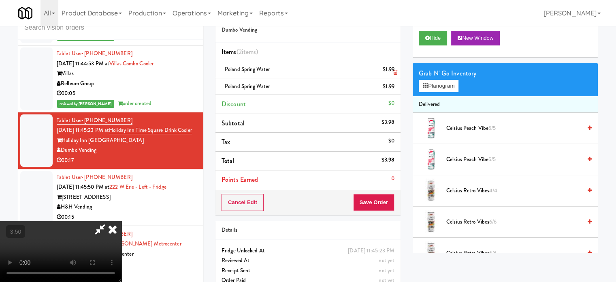
click at [122, 221] on icon at bounding box center [113, 229] width 18 height 16
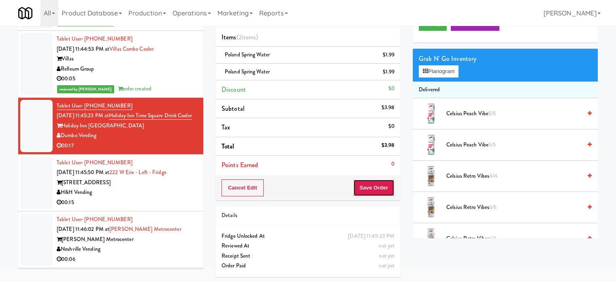
click at [372, 180] on button "Save Order" at bounding box center [373, 187] width 41 height 17
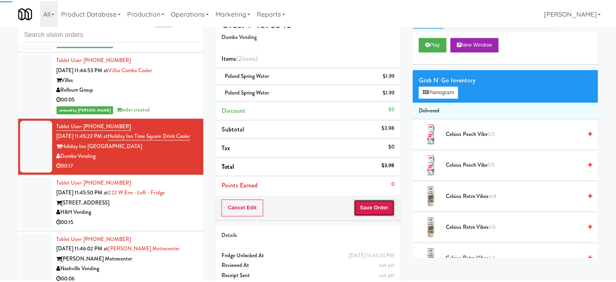
scroll to position [0, 0]
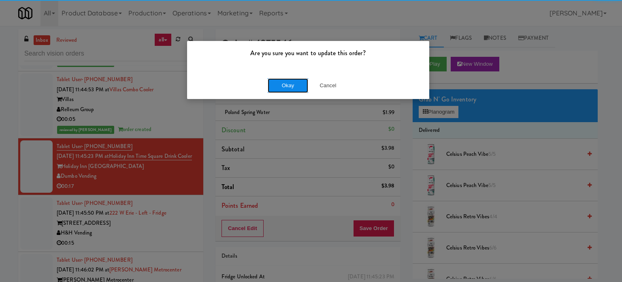
click at [287, 87] on button "Okay" at bounding box center [288, 85] width 41 height 15
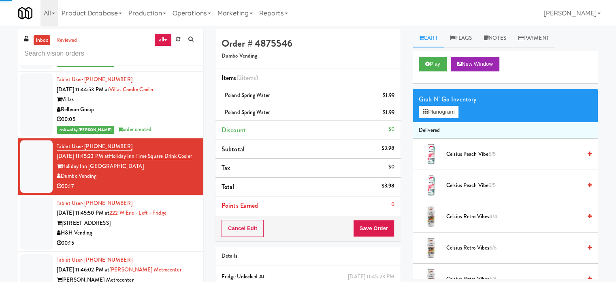
click at [194, 249] on li "Tablet User · (740) 963-6063 [DATE] 11:45:50 PM at [GEOGRAPHIC_DATA] - Left - F…" at bounding box center [110, 223] width 185 height 57
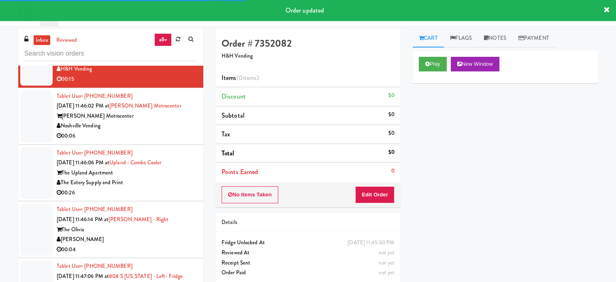
scroll to position [6233, 0]
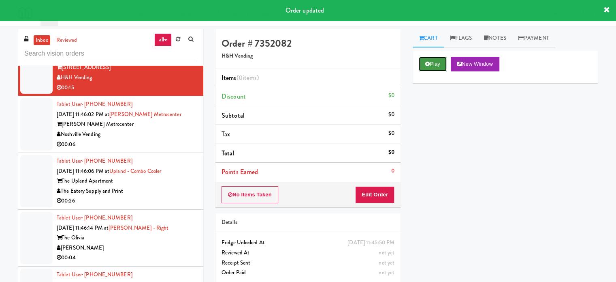
click at [436, 63] on button "Play" at bounding box center [433, 64] width 28 height 15
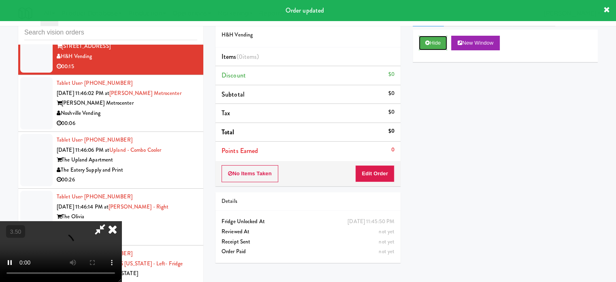
scroll to position [33, 0]
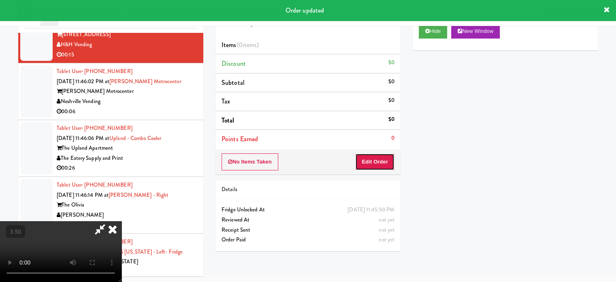
click at [383, 169] on button "Edit Order" at bounding box center [374, 161] width 39 height 17
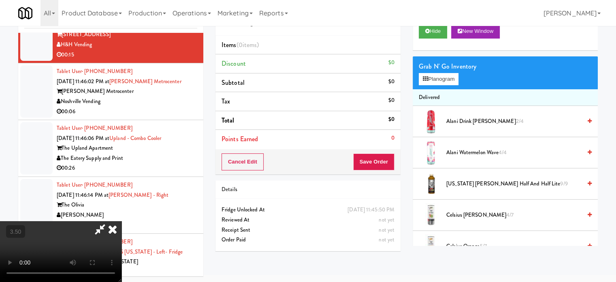
click at [122, 221] on video at bounding box center [61, 251] width 122 height 61
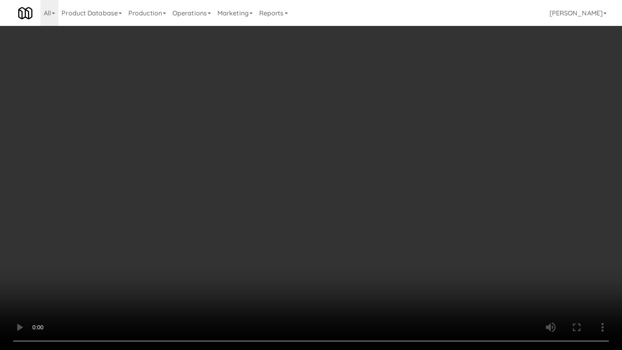
scroll to position [6223, 0]
click at [218, 132] on video at bounding box center [311, 175] width 622 height 350
click at [224, 131] on video at bounding box center [311, 175] width 622 height 350
click at [239, 135] on video at bounding box center [311, 175] width 622 height 350
click at [245, 133] on video at bounding box center [311, 175] width 622 height 350
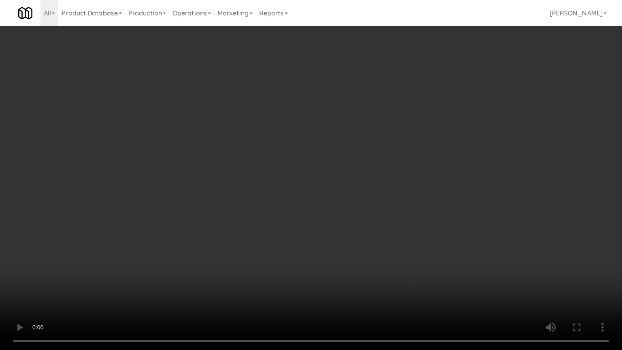
click at [243, 144] on video at bounding box center [311, 175] width 622 height 350
drag, startPoint x: 259, startPoint y: 144, endPoint x: 415, endPoint y: 128, distance: 156.9
click at [261, 144] on video at bounding box center [311, 175] width 622 height 350
click at [386, 141] on video at bounding box center [311, 175] width 622 height 350
click at [387, 141] on video at bounding box center [311, 175] width 622 height 350
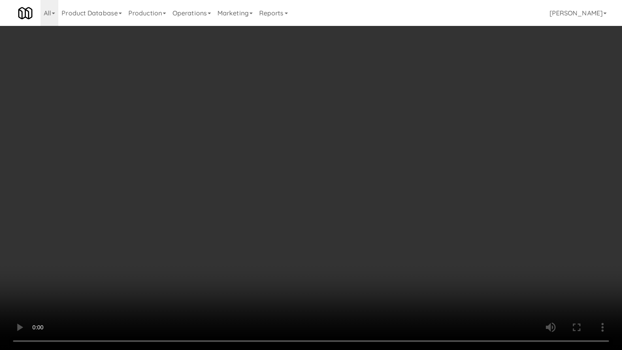
click at [388, 142] on video at bounding box center [311, 175] width 622 height 350
click at [389, 142] on video at bounding box center [311, 175] width 622 height 350
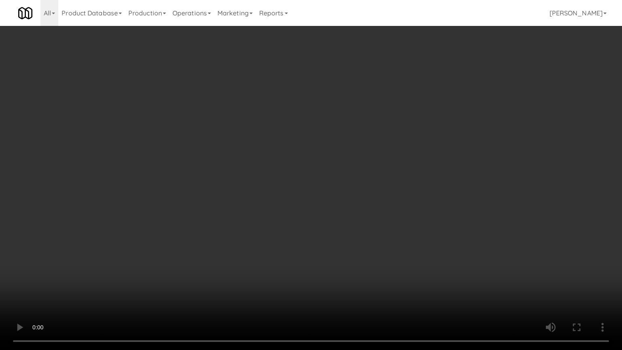
drag, startPoint x: 389, startPoint y: 142, endPoint x: 397, endPoint y: 141, distance: 8.1
click at [390, 142] on video at bounding box center [311, 175] width 622 height 350
click at [398, 141] on video at bounding box center [311, 175] width 622 height 350
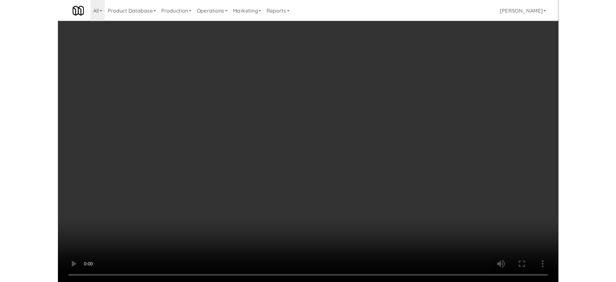
scroll to position [33, 0]
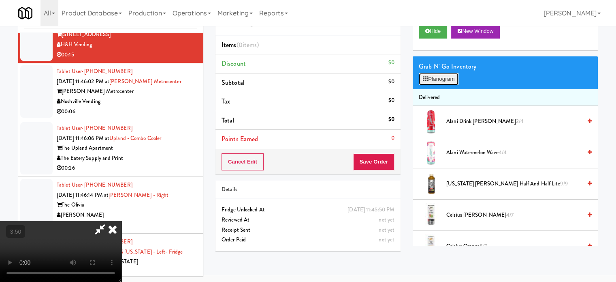
click at [459, 75] on button "Planogram" at bounding box center [439, 79] width 40 height 12
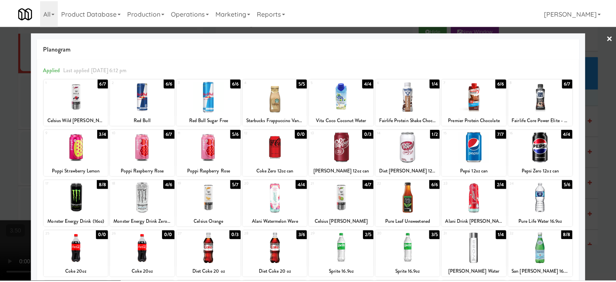
scroll to position [116, 0]
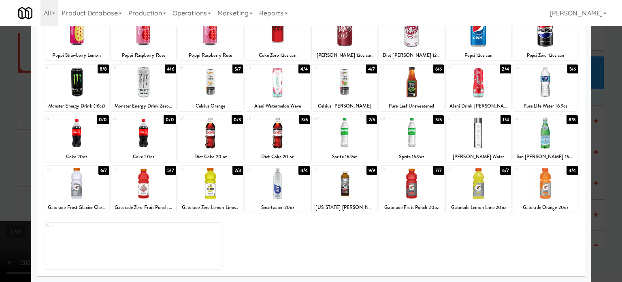
click at [302, 118] on div "3/6" at bounding box center [304, 119] width 11 height 9
click at [302, 118] on div "2/6" at bounding box center [304, 119] width 11 height 9
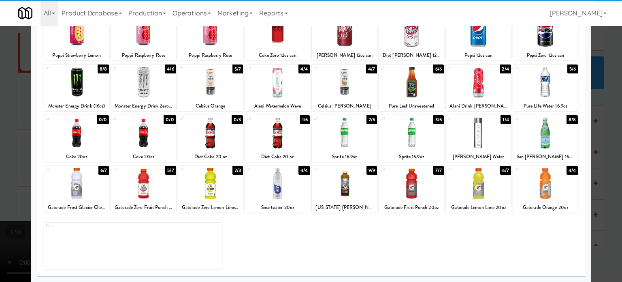
click at [500, 71] on div "2/4" at bounding box center [505, 68] width 11 height 9
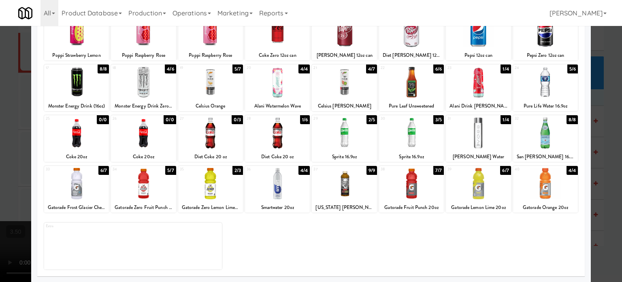
click at [598, 123] on div at bounding box center [311, 141] width 622 height 282
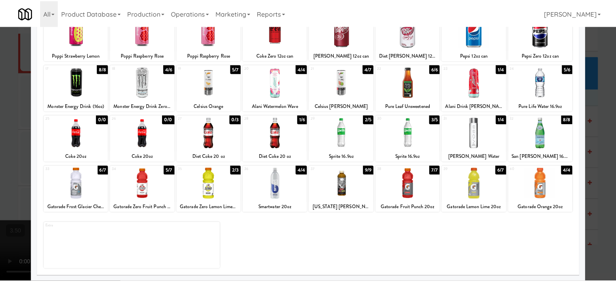
scroll to position [6233, 0]
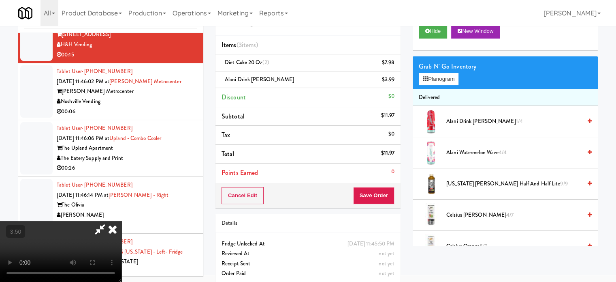
click at [122, 221] on video at bounding box center [61, 251] width 122 height 61
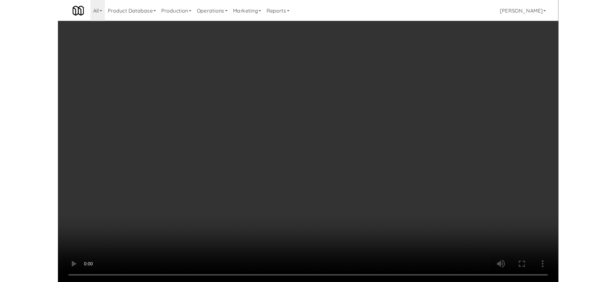
scroll to position [6223, 0]
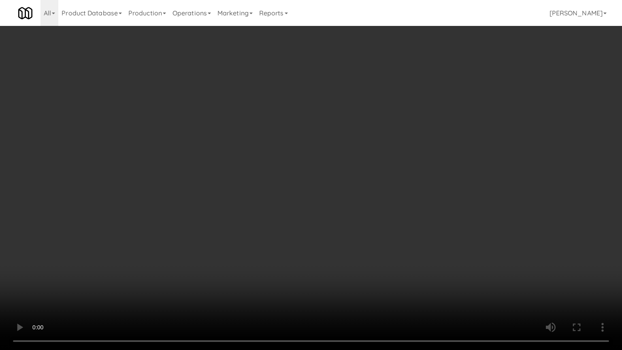
click at [345, 226] on video at bounding box center [311, 175] width 622 height 350
click at [350, 227] on video at bounding box center [311, 175] width 622 height 350
drag, startPoint x: 372, startPoint y: 246, endPoint x: 348, endPoint y: 181, distance: 69.6
click at [372, 245] on video at bounding box center [311, 175] width 622 height 350
click at [340, 179] on video at bounding box center [311, 175] width 622 height 350
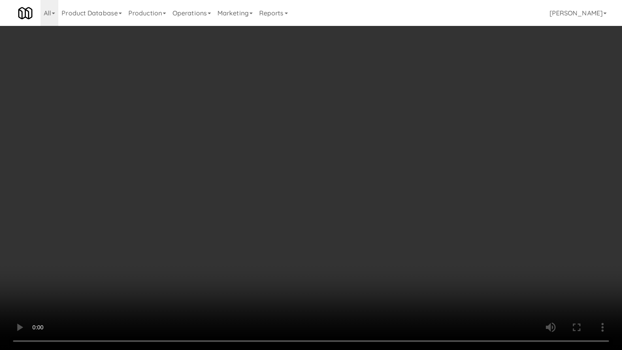
click at [337, 163] on video at bounding box center [311, 175] width 622 height 350
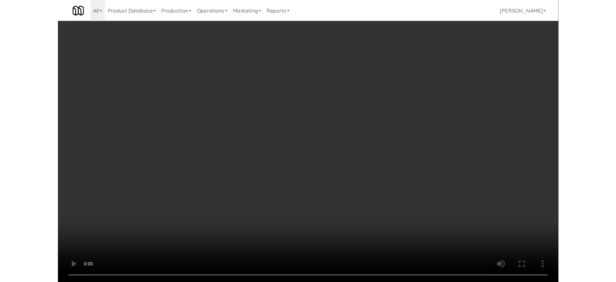
scroll to position [6233, 0]
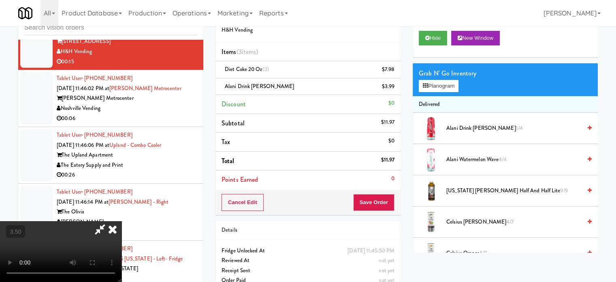
click at [122, 221] on icon at bounding box center [113, 229] width 18 height 16
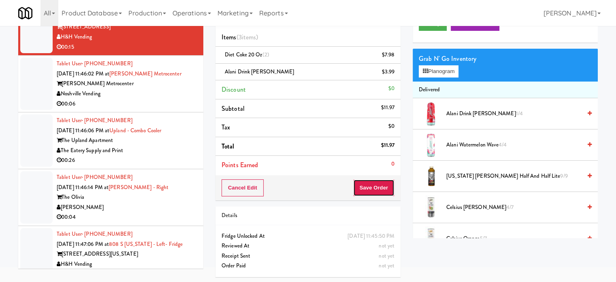
click at [368, 188] on button "Save Order" at bounding box center [373, 187] width 41 height 17
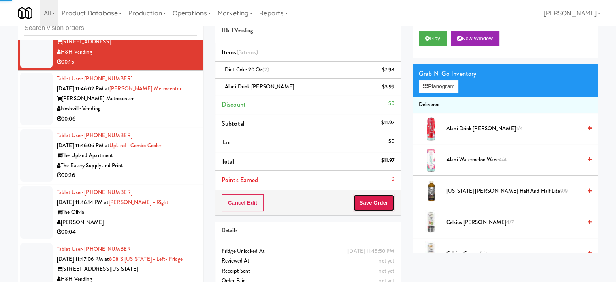
scroll to position [0, 0]
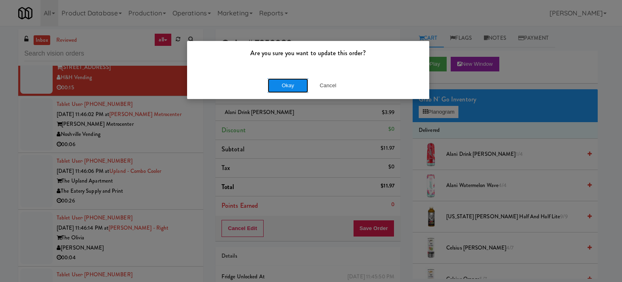
click at [287, 79] on button "Okay" at bounding box center [288, 85] width 41 height 15
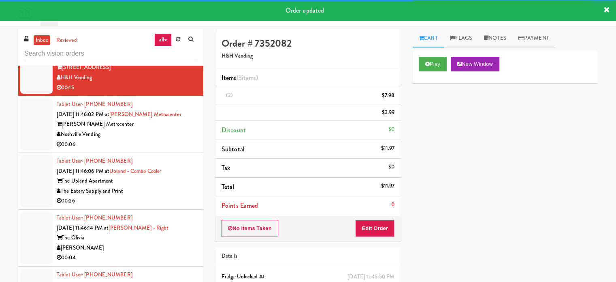
drag, startPoint x: 175, startPoint y: 180, endPoint x: 268, endPoint y: 147, distance: 98.7
click at [176, 139] on div "Noshville Vending" at bounding box center [127, 134] width 141 height 10
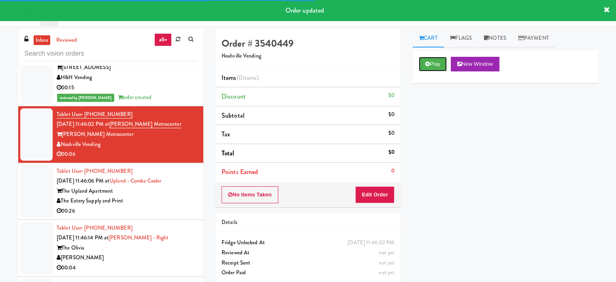
drag, startPoint x: 430, startPoint y: 62, endPoint x: 432, endPoint y: 73, distance: 10.7
click at [430, 63] on button "Play" at bounding box center [433, 64] width 28 height 15
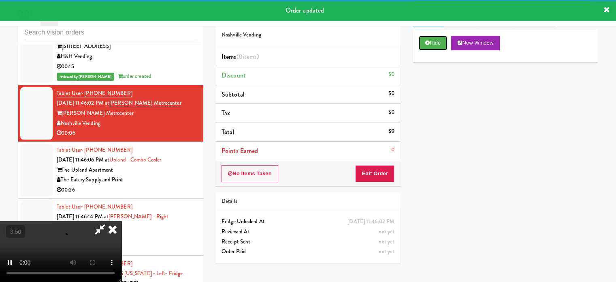
scroll to position [33, 0]
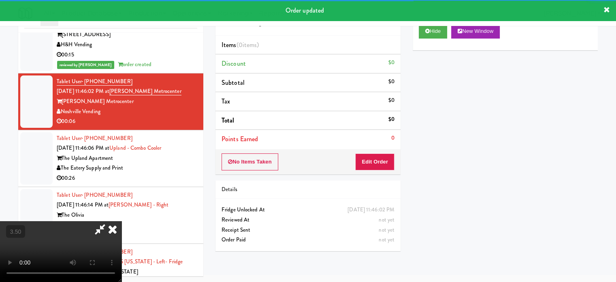
click at [373, 170] on div "No Items Taken Edit Order" at bounding box center [308, 161] width 185 height 25
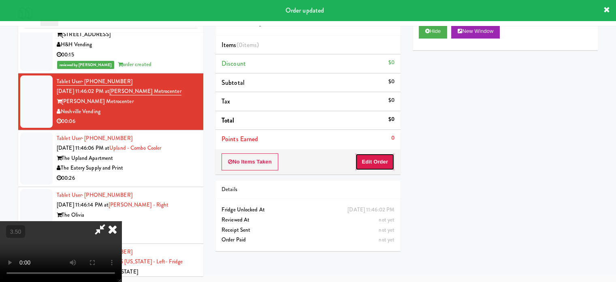
click at [376, 161] on button "Edit Order" at bounding box center [374, 161] width 39 height 17
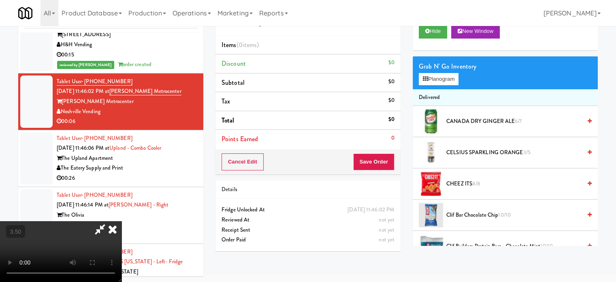
click at [122, 221] on video at bounding box center [61, 251] width 122 height 61
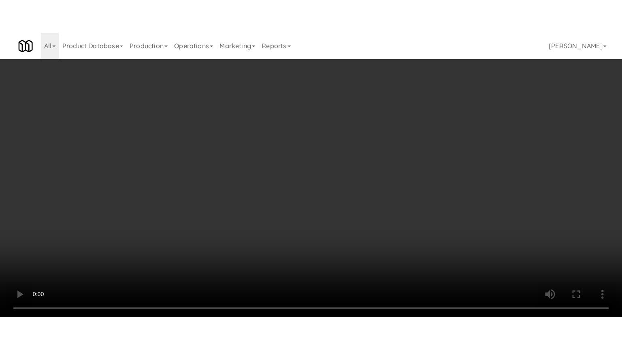
scroll to position [6223, 0]
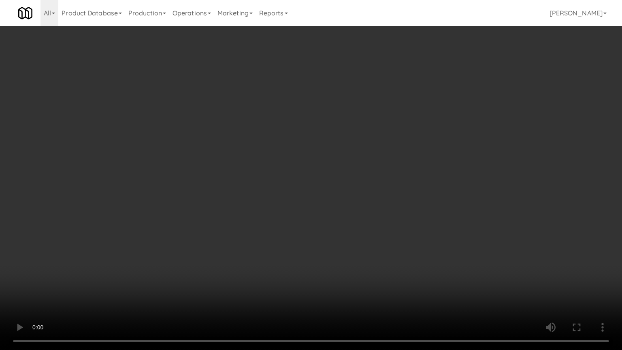
click at [278, 188] on video at bounding box center [311, 175] width 622 height 350
drag, startPoint x: 282, startPoint y: 193, endPoint x: 310, endPoint y: 168, distance: 37.3
click at [287, 189] on video at bounding box center [311, 175] width 622 height 350
click at [310, 168] on video at bounding box center [311, 175] width 622 height 350
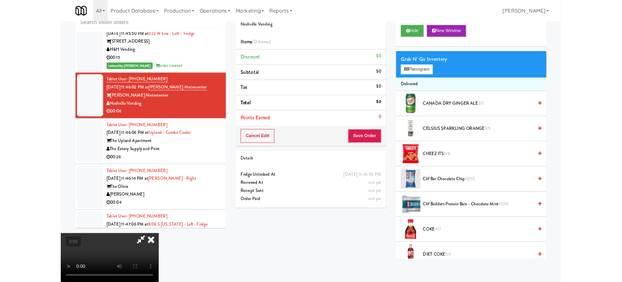
scroll to position [6233, 0]
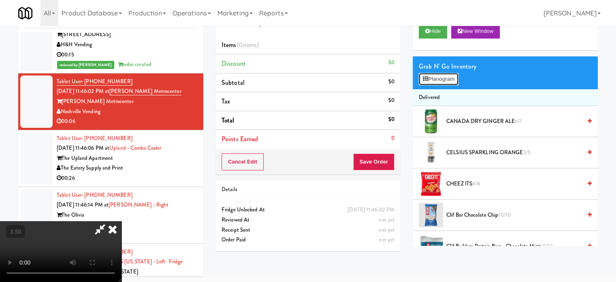
click at [437, 79] on button "Planogram" at bounding box center [439, 79] width 40 height 12
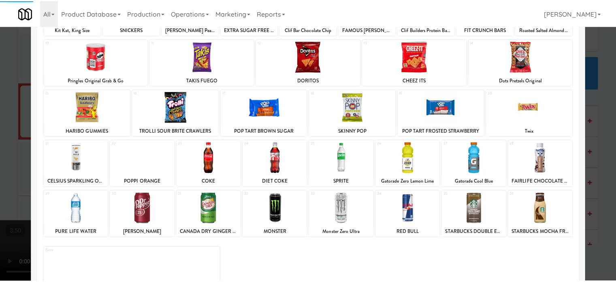
scroll to position [116, 0]
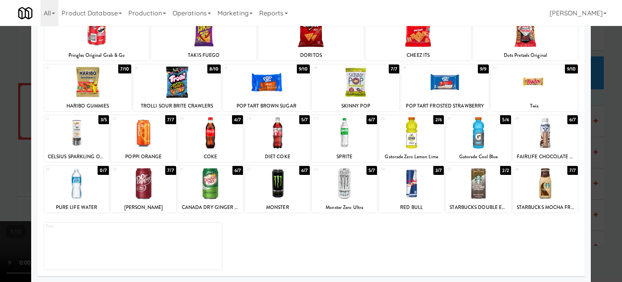
click at [502, 116] on div "5/6" at bounding box center [506, 119] width 11 height 9
click at [598, 155] on div at bounding box center [311, 141] width 622 height 282
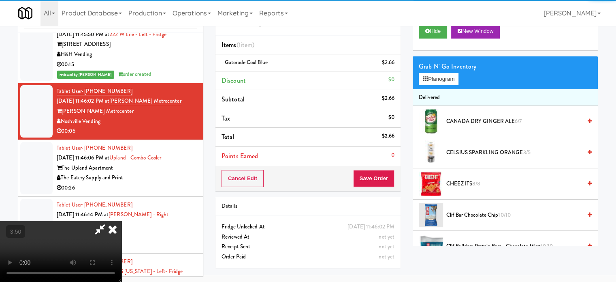
scroll to position [6233, 0]
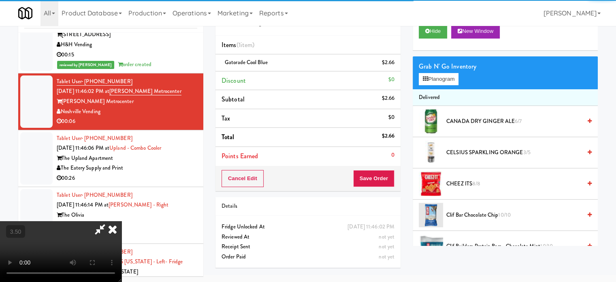
click at [122, 221] on video at bounding box center [61, 251] width 122 height 61
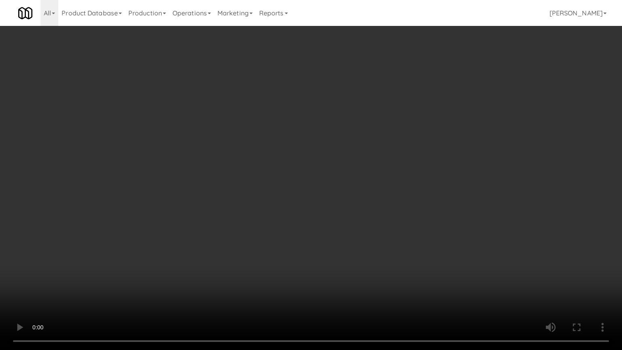
scroll to position [6223, 0]
click at [280, 139] on video at bounding box center [311, 175] width 622 height 350
drag, startPoint x: 297, startPoint y: 179, endPoint x: 326, endPoint y: 163, distance: 33.2
click at [303, 176] on video at bounding box center [311, 175] width 622 height 350
click at [325, 163] on video at bounding box center [311, 175] width 622 height 350
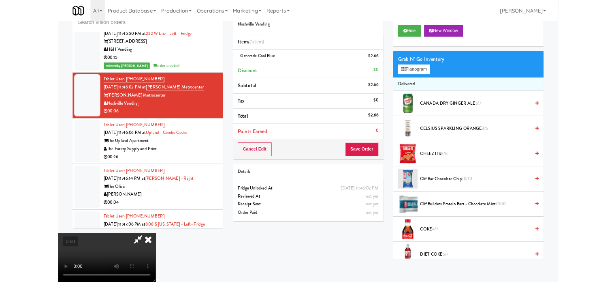
scroll to position [6233, 0]
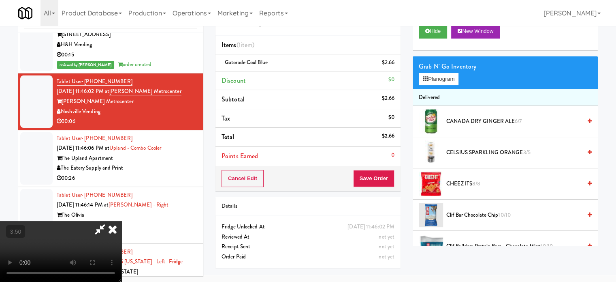
click at [122, 221] on icon at bounding box center [113, 229] width 18 height 16
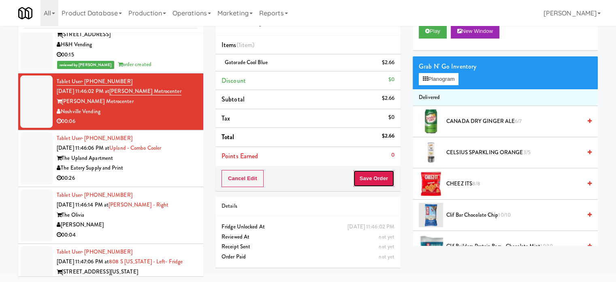
click at [379, 179] on button "Save Order" at bounding box center [373, 178] width 41 height 17
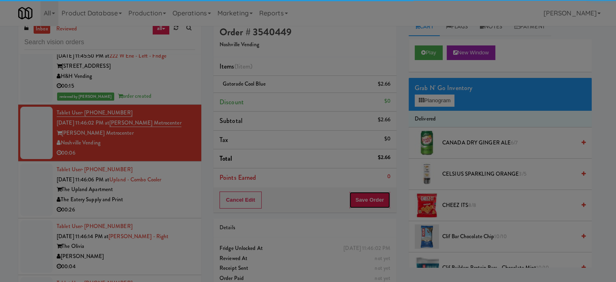
scroll to position [0, 0]
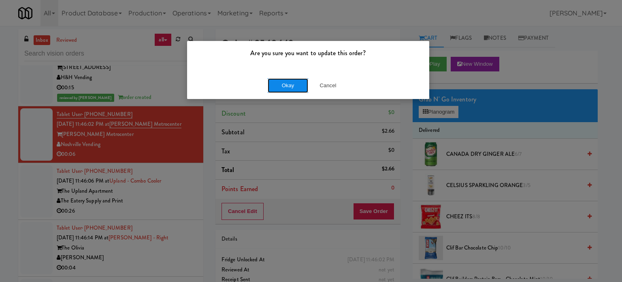
click at [292, 84] on button "Okay" at bounding box center [288, 85] width 41 height 15
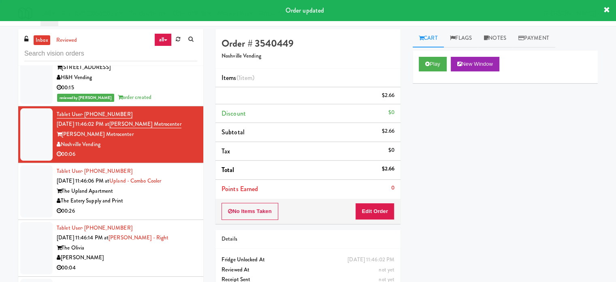
click at [180, 206] on div "The Eatery Supply and Print" at bounding box center [127, 201] width 141 height 10
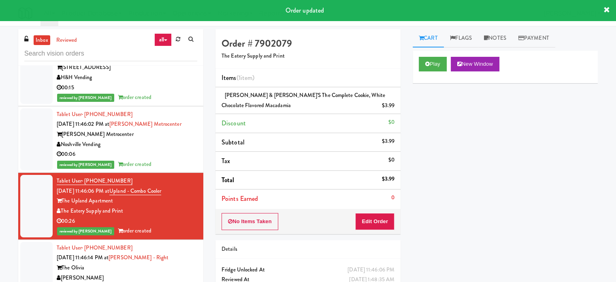
scroll to position [6436, 0]
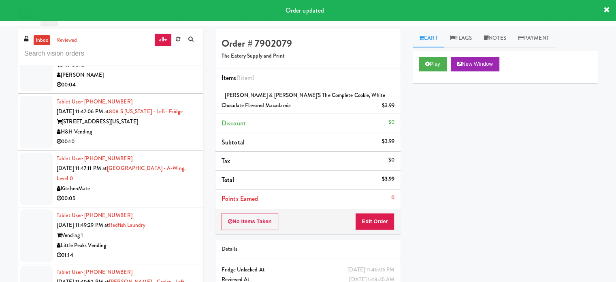
click at [172, 90] on div "00:04" at bounding box center [127, 85] width 141 height 10
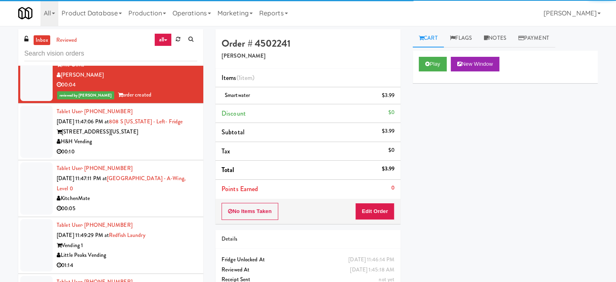
click at [169, 147] on div "H&H Vending" at bounding box center [127, 142] width 141 height 10
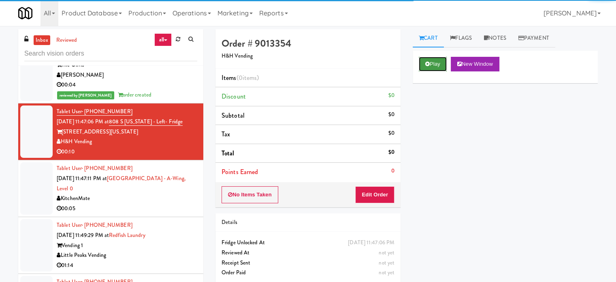
click at [434, 62] on button "Play" at bounding box center [433, 64] width 28 height 15
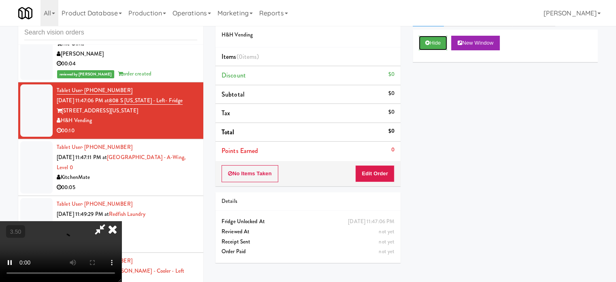
scroll to position [33, 0]
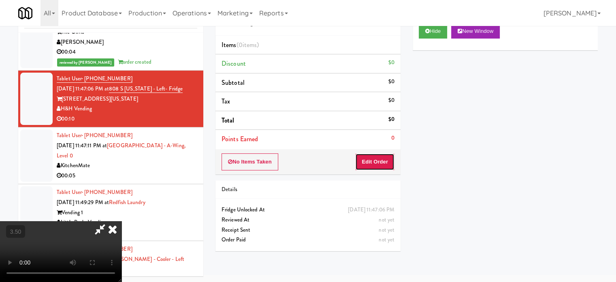
click at [380, 162] on button "Edit Order" at bounding box center [374, 161] width 39 height 17
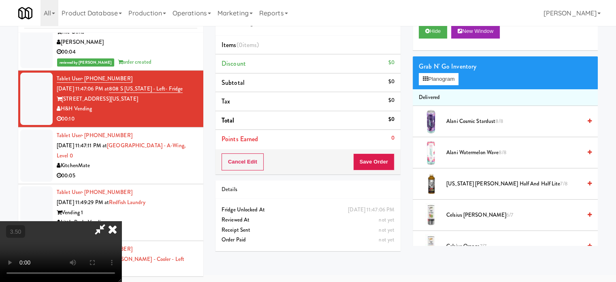
click at [122, 221] on video at bounding box center [61, 251] width 122 height 61
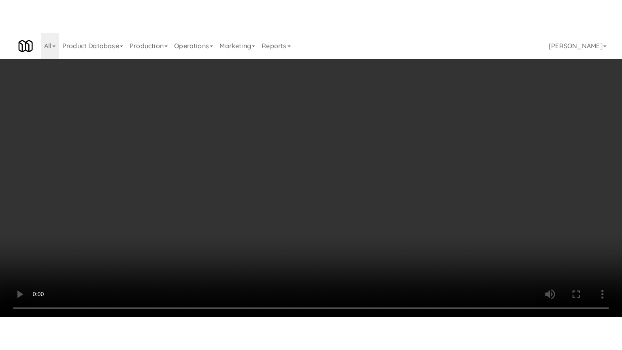
scroll to position [6426, 0]
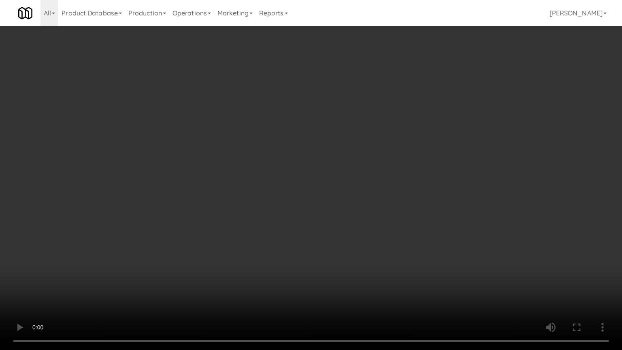
click at [311, 143] on video at bounding box center [311, 175] width 622 height 350
click at [325, 126] on video at bounding box center [311, 175] width 622 height 350
click at [323, 135] on video at bounding box center [311, 175] width 622 height 350
click at [342, 165] on video at bounding box center [311, 175] width 622 height 350
click at [347, 176] on video at bounding box center [311, 175] width 622 height 350
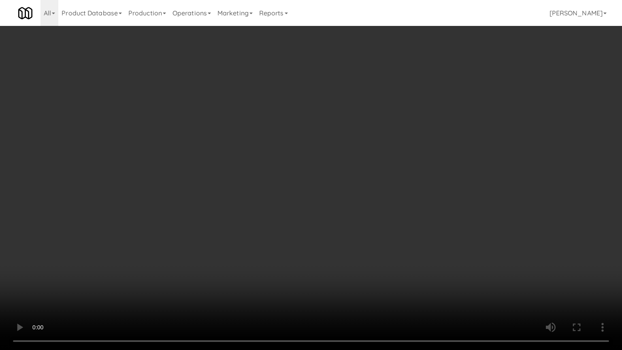
click at [350, 180] on video at bounding box center [311, 175] width 622 height 350
click at [355, 185] on video at bounding box center [311, 175] width 622 height 350
drag, startPoint x: 342, startPoint y: 180, endPoint x: 345, endPoint y: 175, distance: 5.2
click at [342, 178] on video at bounding box center [311, 175] width 622 height 350
drag, startPoint x: 345, startPoint y: 175, endPoint x: 349, endPoint y: 170, distance: 6.5
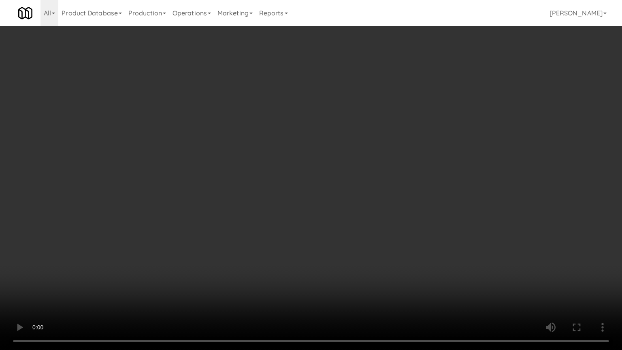
click at [347, 173] on video at bounding box center [311, 175] width 622 height 350
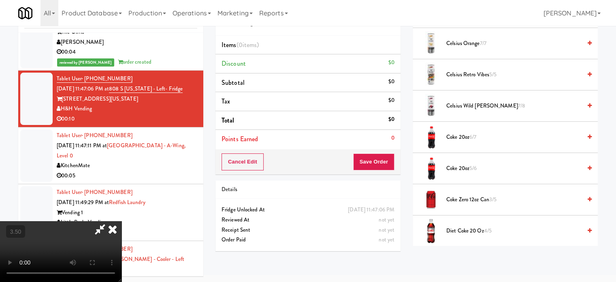
scroll to position [405, 0]
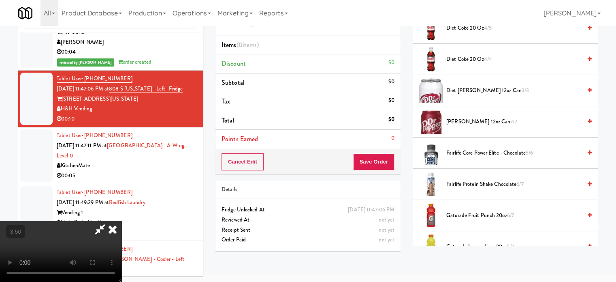
click at [461, 87] on span "Diet [PERSON_NAME] 12oz can 3/3" at bounding box center [514, 91] width 135 height 10
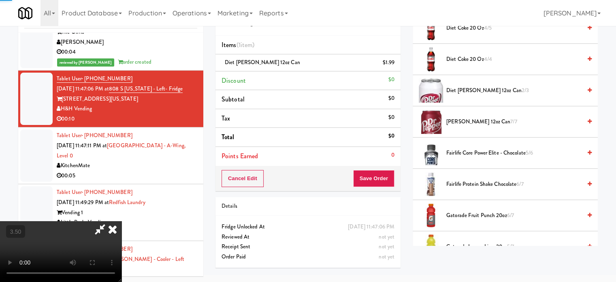
click at [122, 221] on video at bounding box center [61, 251] width 122 height 61
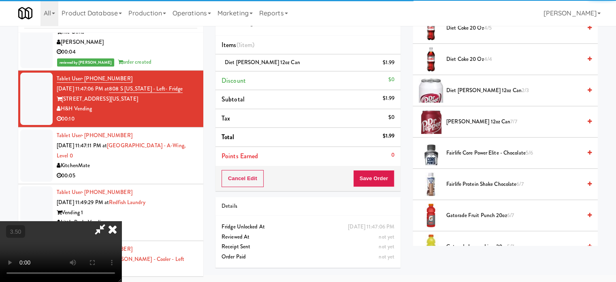
click at [122, 221] on video at bounding box center [61, 251] width 122 height 61
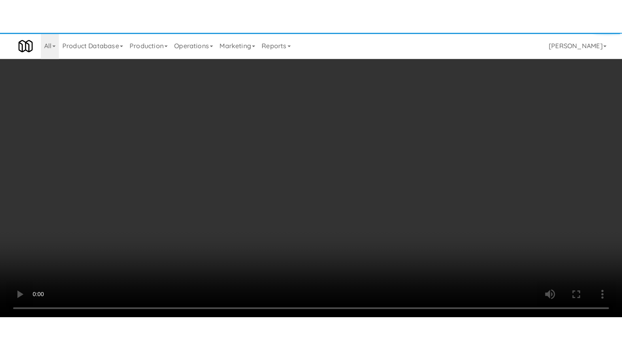
scroll to position [0, 0]
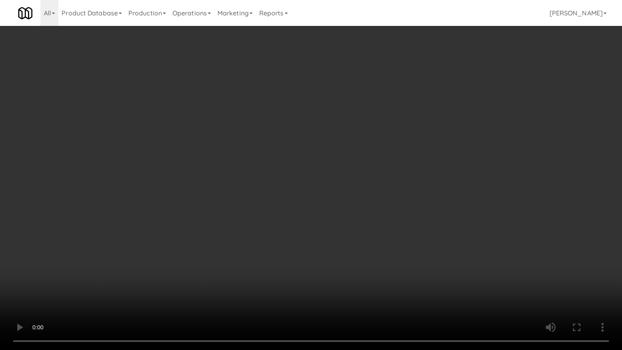
click at [359, 153] on video at bounding box center [311, 175] width 622 height 350
click at [359, 154] on video at bounding box center [311, 175] width 622 height 350
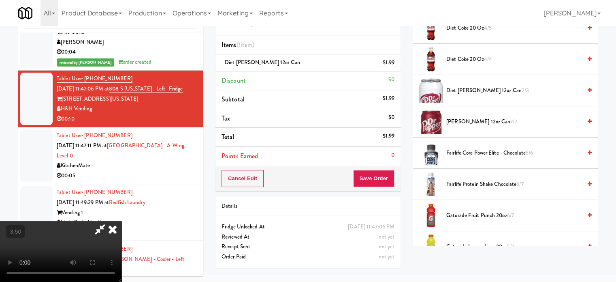
click at [122, 221] on icon at bounding box center [113, 229] width 18 height 16
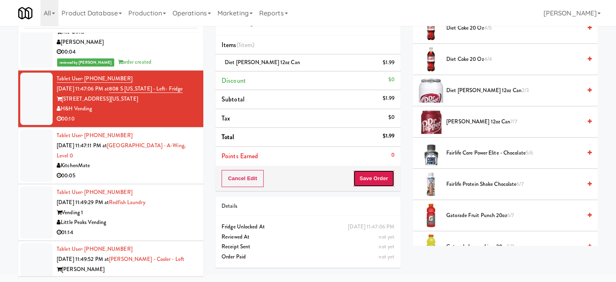
click at [374, 180] on button "Save Order" at bounding box center [373, 178] width 41 height 17
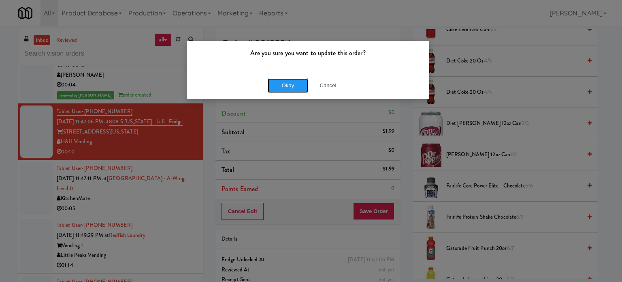
drag, startPoint x: 288, startPoint y: 87, endPoint x: 271, endPoint y: 109, distance: 27.4
click at [288, 87] on button "Okay" at bounding box center [288, 85] width 41 height 15
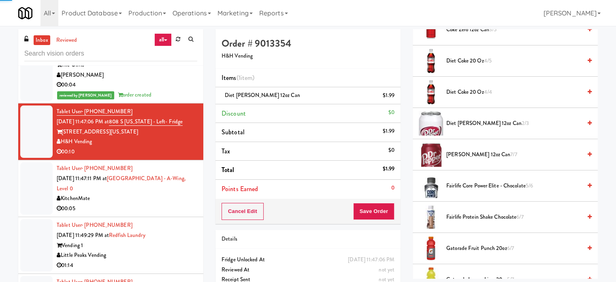
drag, startPoint x: 173, startPoint y: 242, endPoint x: 307, endPoint y: 171, distance: 151.4
click at [172, 213] on div "Tablet User · (416) 738-4567 [DATE] 11:47:11 PM at [GEOGRAPHIC_DATA] - A-Wing, …" at bounding box center [127, 188] width 141 height 50
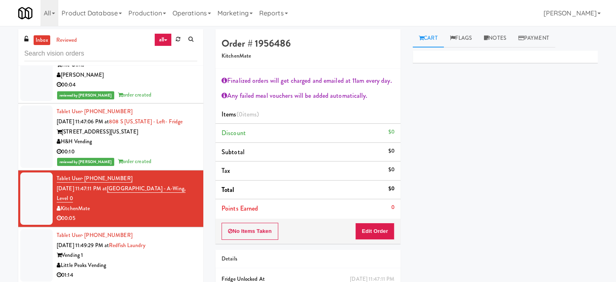
scroll to position [6223, 0]
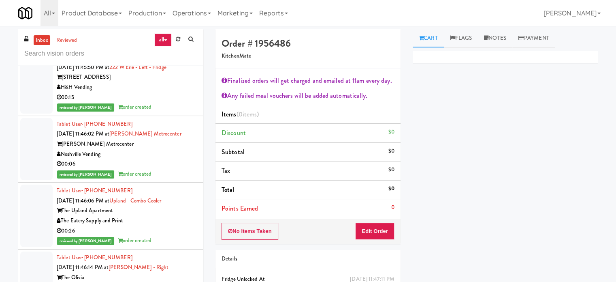
click at [180, 179] on div "reviewed by Jenet R order created" at bounding box center [127, 174] width 141 height 10
click at [183, 246] on div "Tablet User · (323) 868-9018 [DATE] 11:46:06 PM at Upland - Combo Cooler The Up…" at bounding box center [127, 216] width 141 height 60
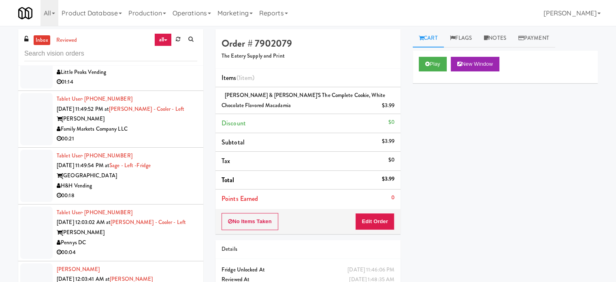
scroll to position [6426, 0]
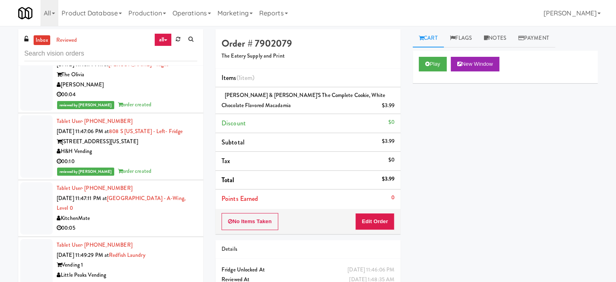
drag, startPoint x: 187, startPoint y: 256, endPoint x: 187, endPoint y: 247, distance: 8.5
click at [187, 233] on div "Tablet User · (416) 738-4567 [DATE] 11:47:11 PM at [GEOGRAPHIC_DATA] - A-Wing, …" at bounding box center [127, 208] width 141 height 50
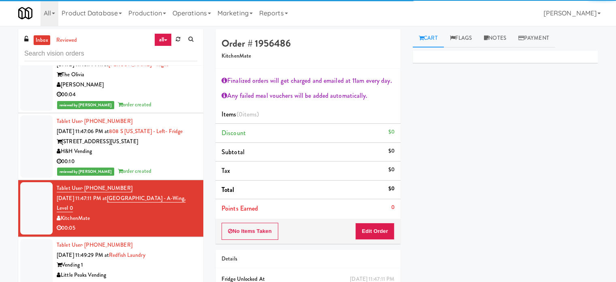
scroll to position [6520, 0]
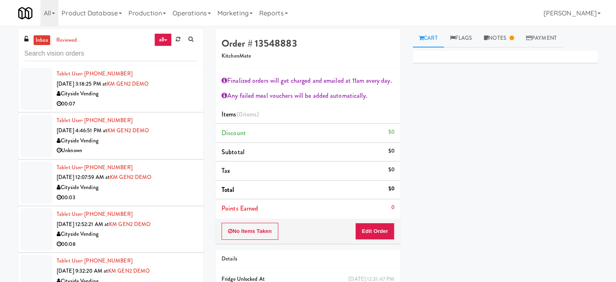
scroll to position [1670, 0]
